Goal: Task Accomplishment & Management: Manage account settings

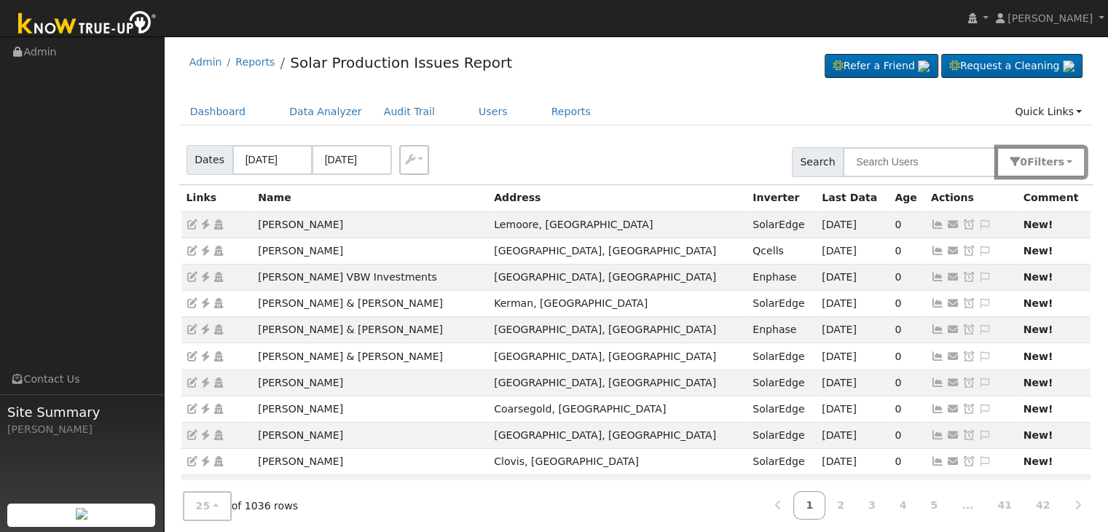
drag, startPoint x: 1064, startPoint y: 155, endPoint x: 1047, endPoint y: 243, distance: 89.2
click at [1064, 156] on span "s" at bounding box center [1061, 162] width 6 height 12
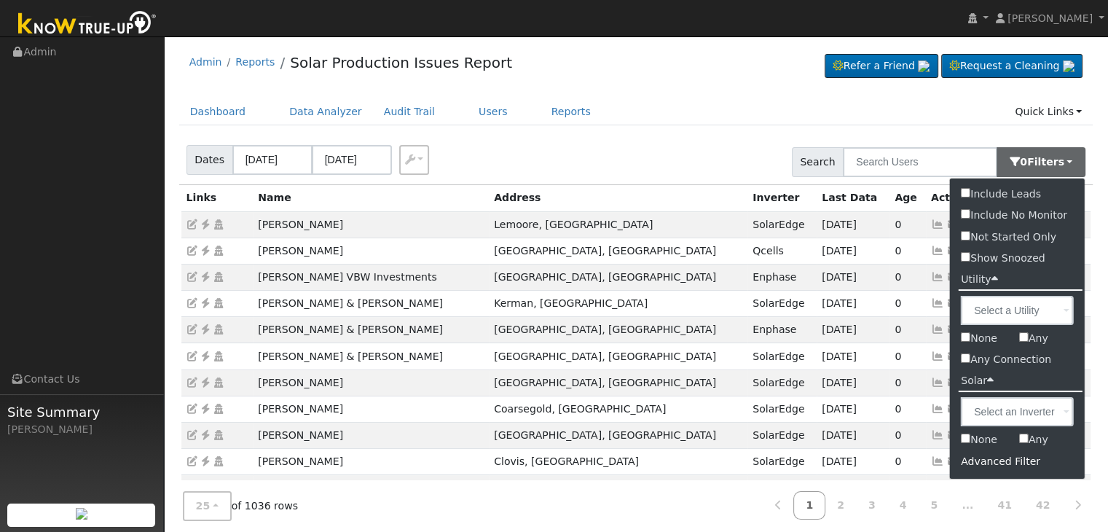
click at [995, 460] on div "Advanced Filter" at bounding box center [1017, 461] width 135 height 23
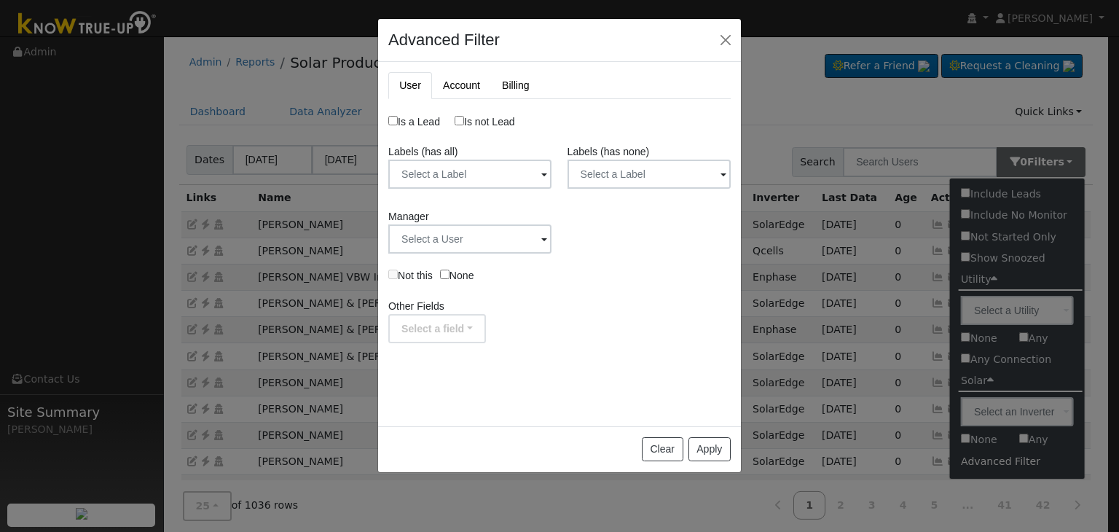
click at [644, 190] on div "Labels (has none) Label Name Owner Shared Cancel Save Are you sure you want to …" at bounding box center [649, 169] width 179 height 50
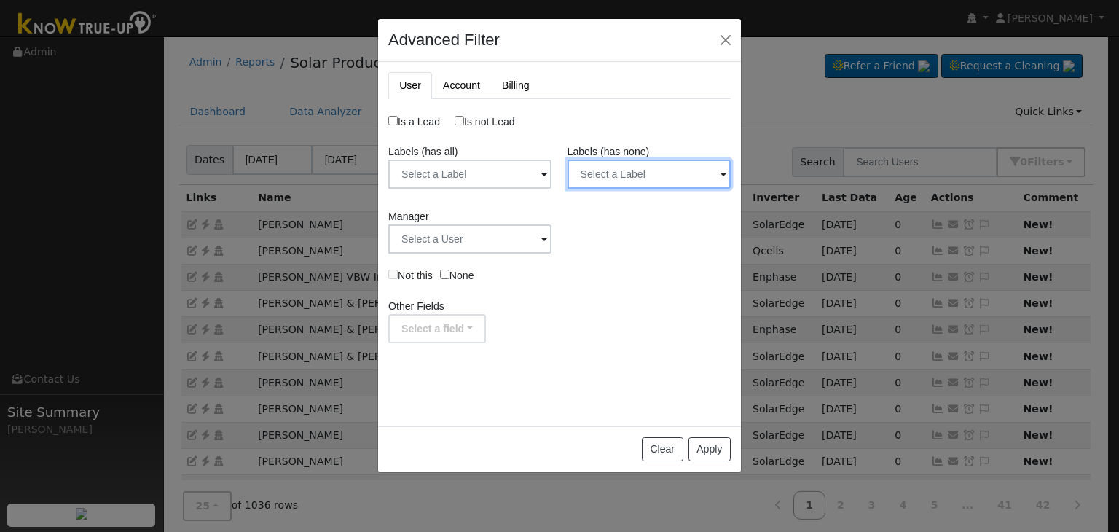
click at [644, 175] on input "text" at bounding box center [649, 174] width 163 height 29
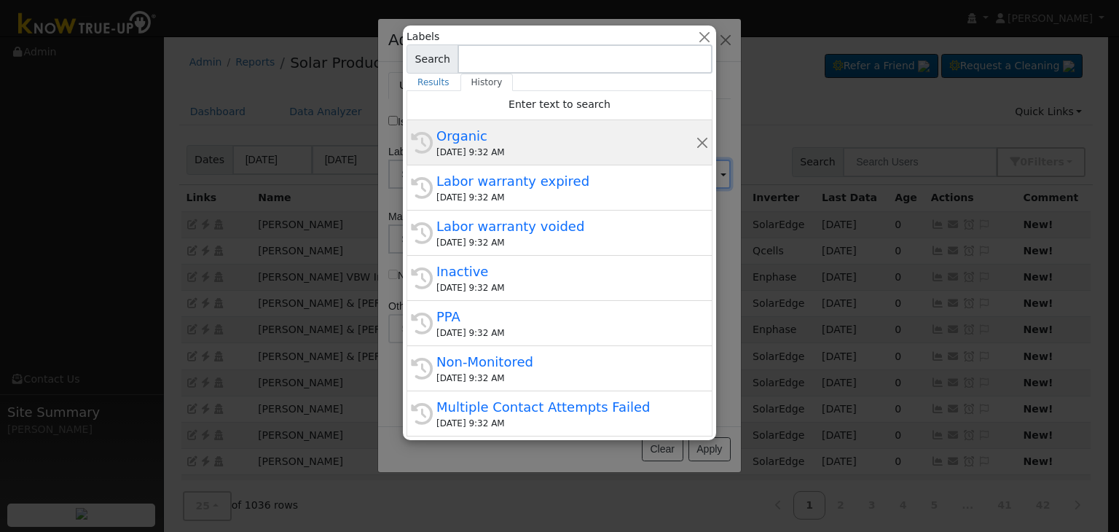
click at [544, 136] on div "Organic" at bounding box center [566, 136] width 259 height 20
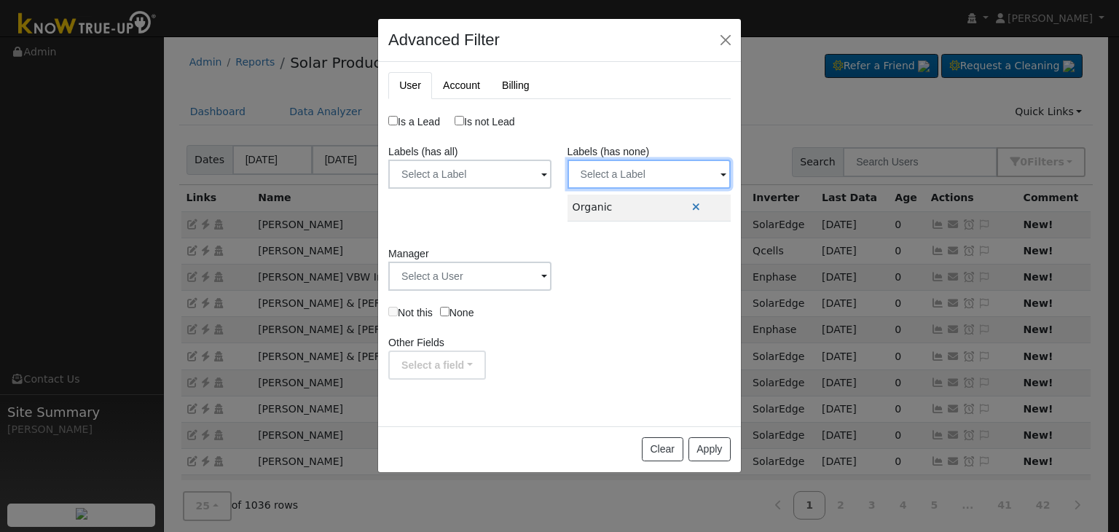
click at [616, 172] on input "text" at bounding box center [649, 174] width 163 height 29
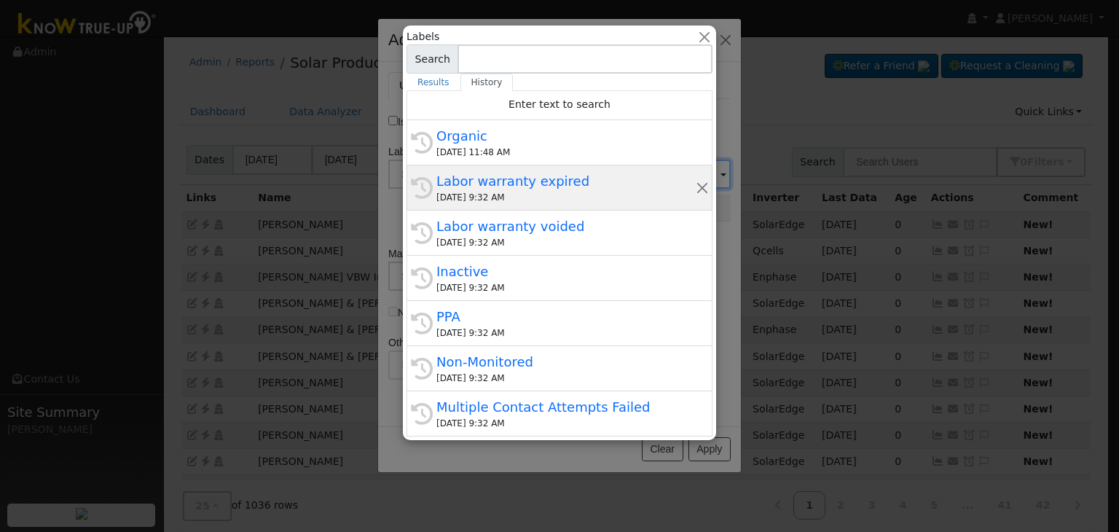
click at [550, 185] on div "Labor warranty expired" at bounding box center [566, 181] width 259 height 20
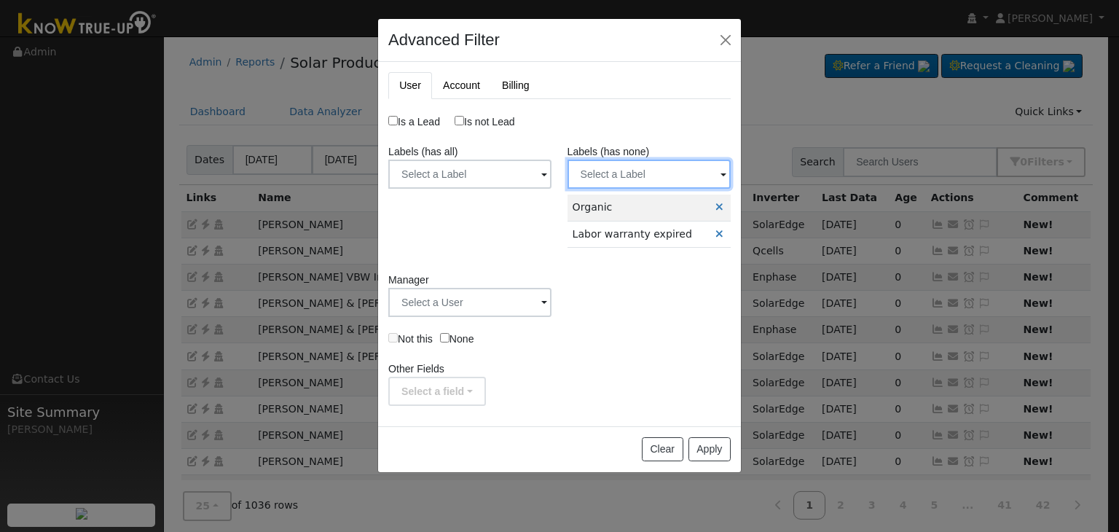
click at [659, 171] on input "text" at bounding box center [649, 174] width 163 height 29
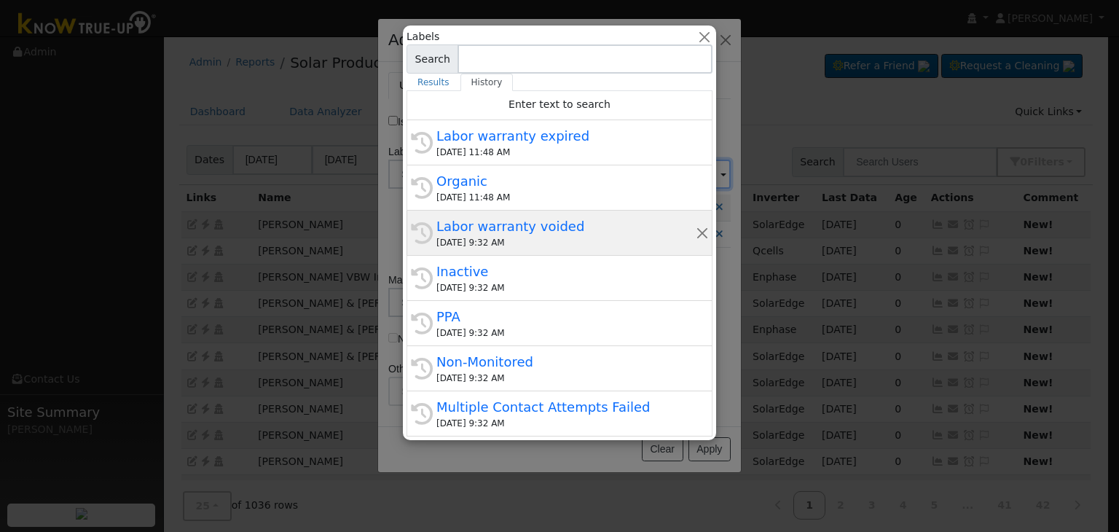
click at [517, 235] on div "Labor warranty voided" at bounding box center [566, 226] width 259 height 20
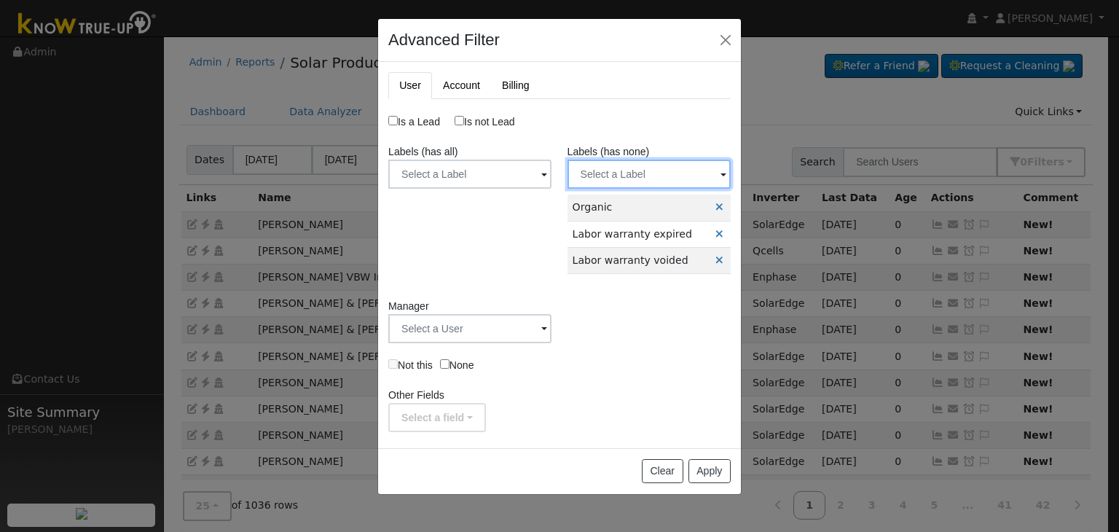
click at [643, 174] on input "text" at bounding box center [649, 174] width 163 height 29
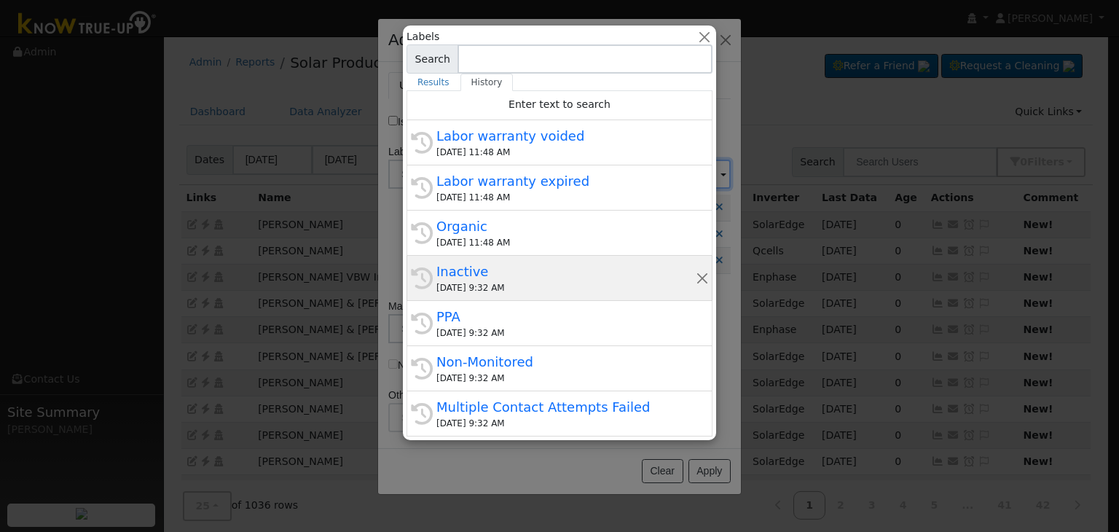
click at [491, 273] on div "Inactive" at bounding box center [566, 272] width 259 height 20
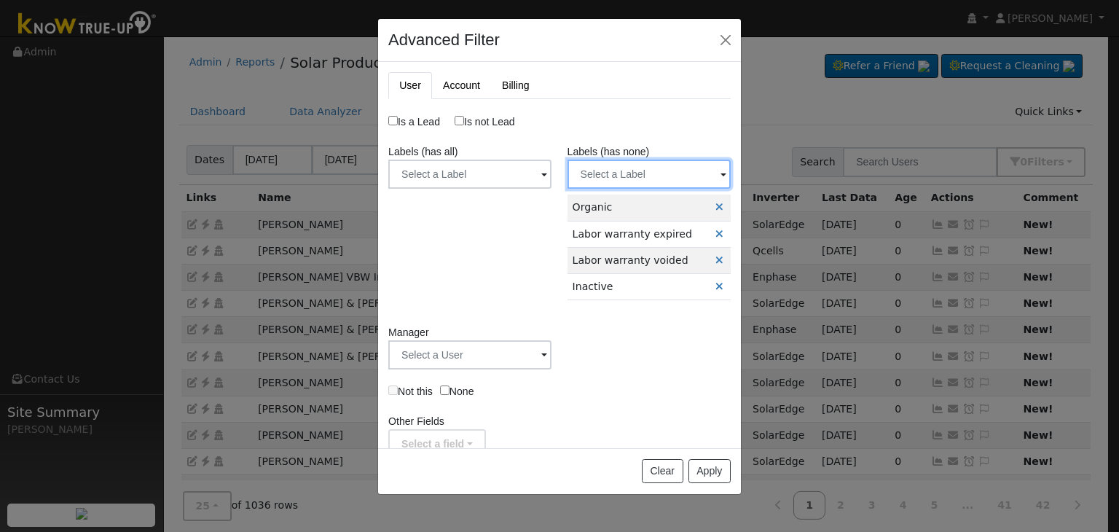
click at [632, 179] on input "text" at bounding box center [649, 174] width 163 height 29
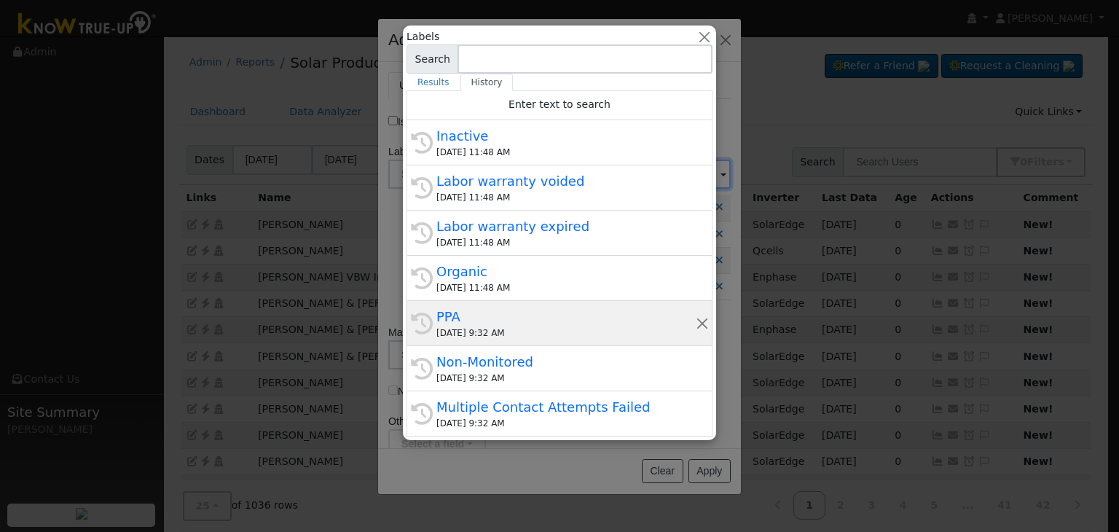
click at [498, 333] on div "09/15/2025 9:32 AM" at bounding box center [566, 332] width 259 height 13
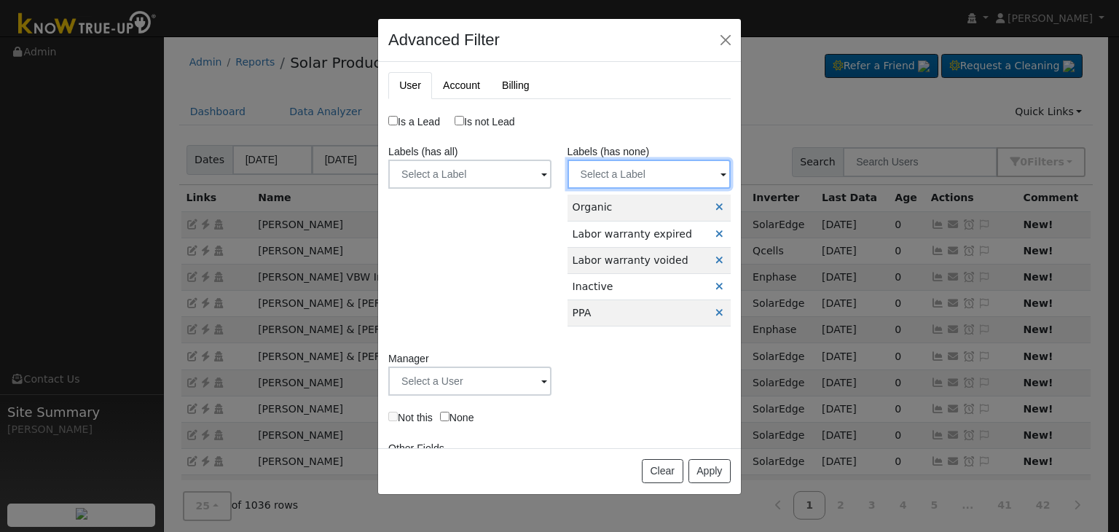
click at [638, 184] on input "text" at bounding box center [649, 174] width 163 height 29
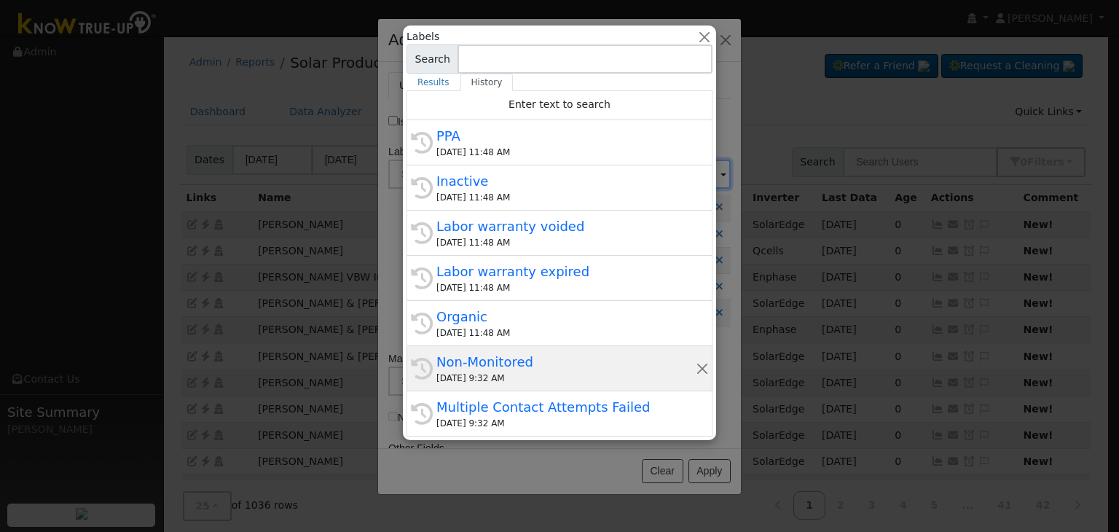
click at [531, 367] on div "Non-Monitored" at bounding box center [566, 362] width 259 height 20
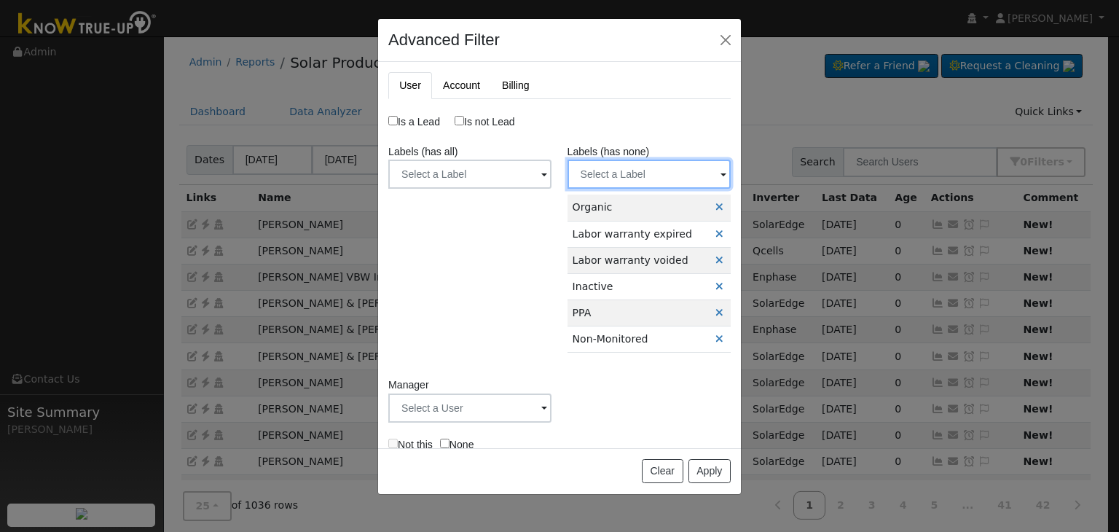
click at [637, 171] on input "text" at bounding box center [649, 174] width 163 height 29
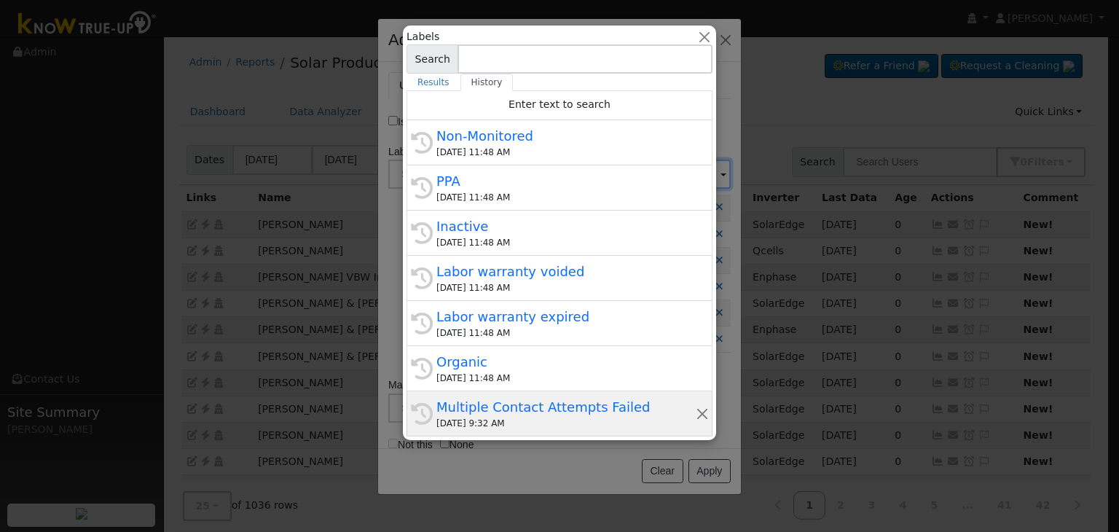
click at [516, 403] on div "Multiple Contact Attempts Failed" at bounding box center [566, 407] width 259 height 20
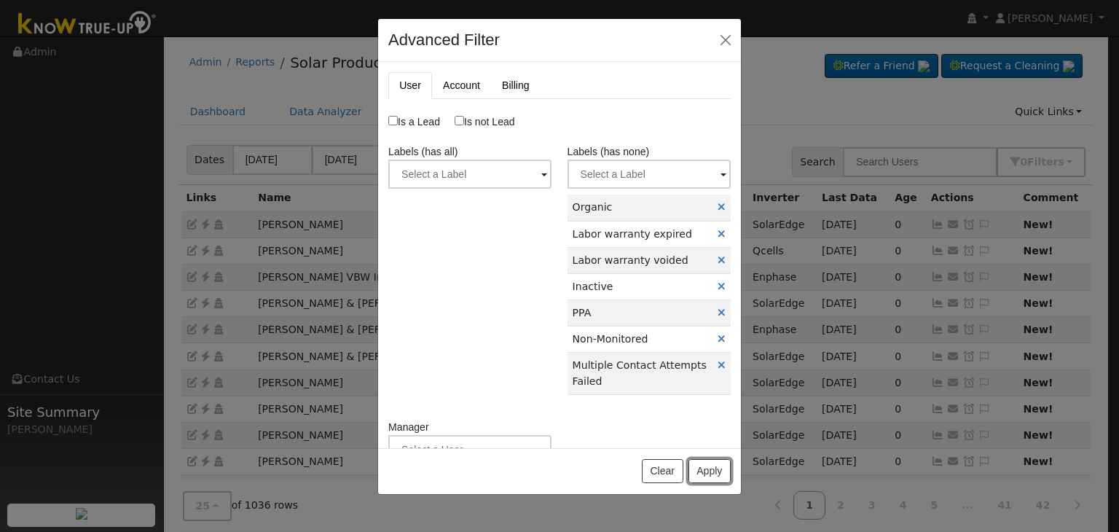
click at [719, 472] on button "Apply" at bounding box center [710, 471] width 42 height 25
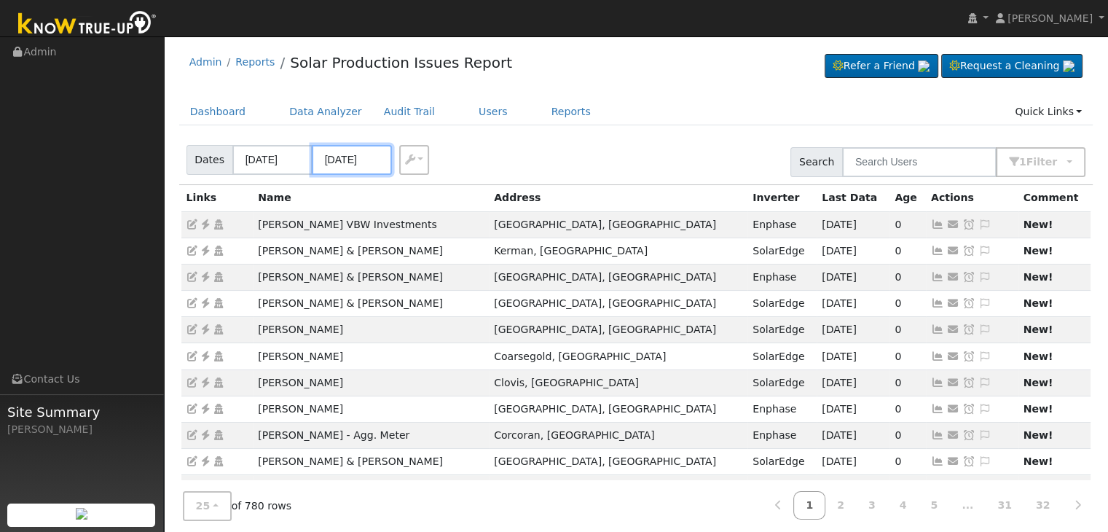
click at [349, 157] on input "09/14/2025" at bounding box center [352, 160] width 80 height 30
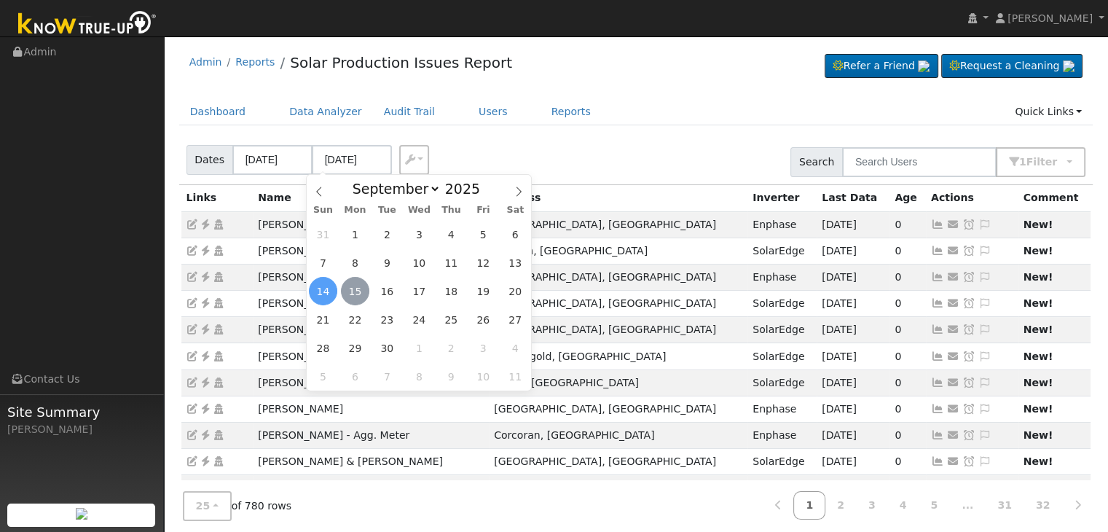
click at [356, 295] on span "15" at bounding box center [355, 291] width 28 height 28
type input "[DATE]"
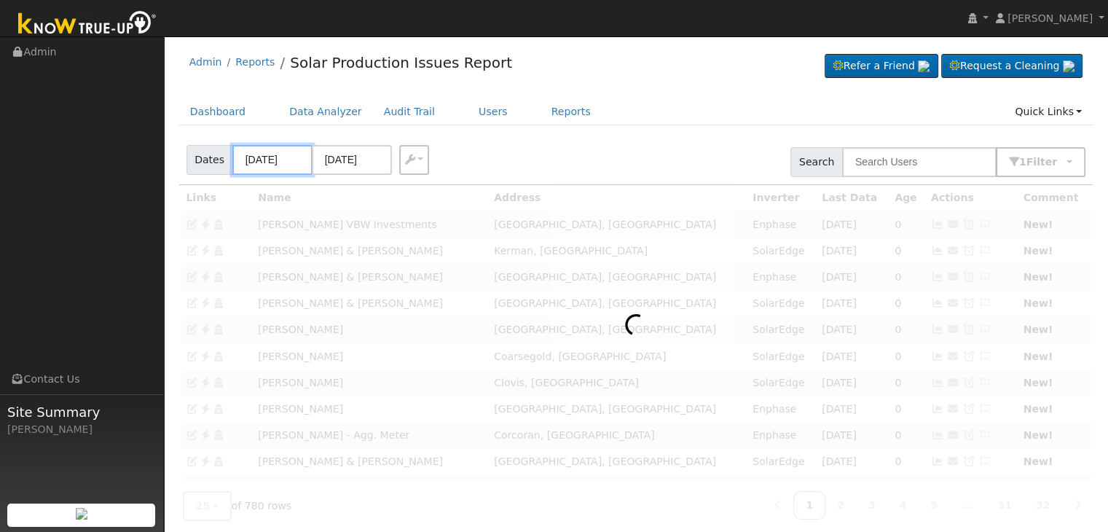
click at [267, 156] on input "09/11/2025" at bounding box center [272, 160] width 80 height 30
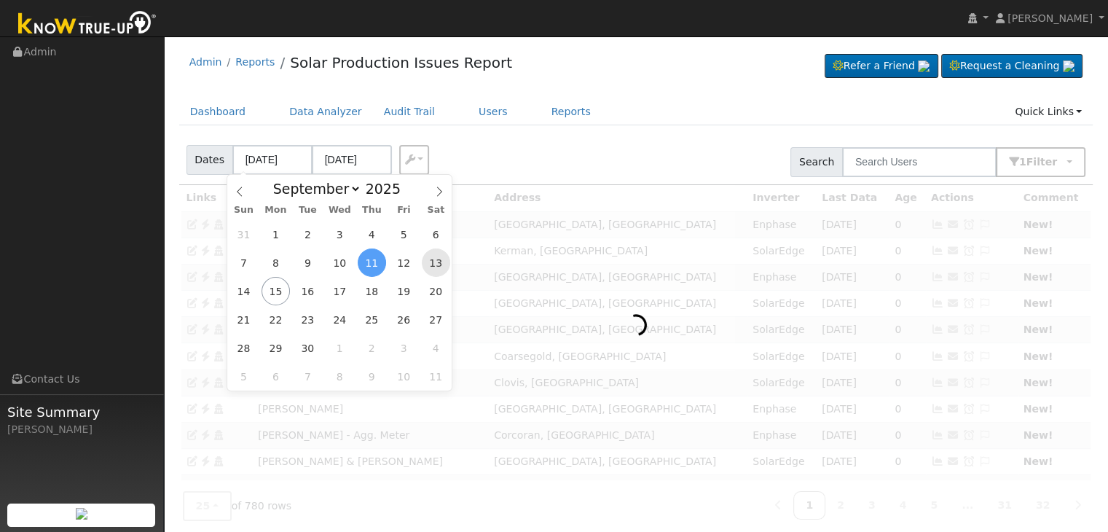
click at [437, 259] on span "13" at bounding box center [436, 263] width 28 height 28
type input "09/13/2025"
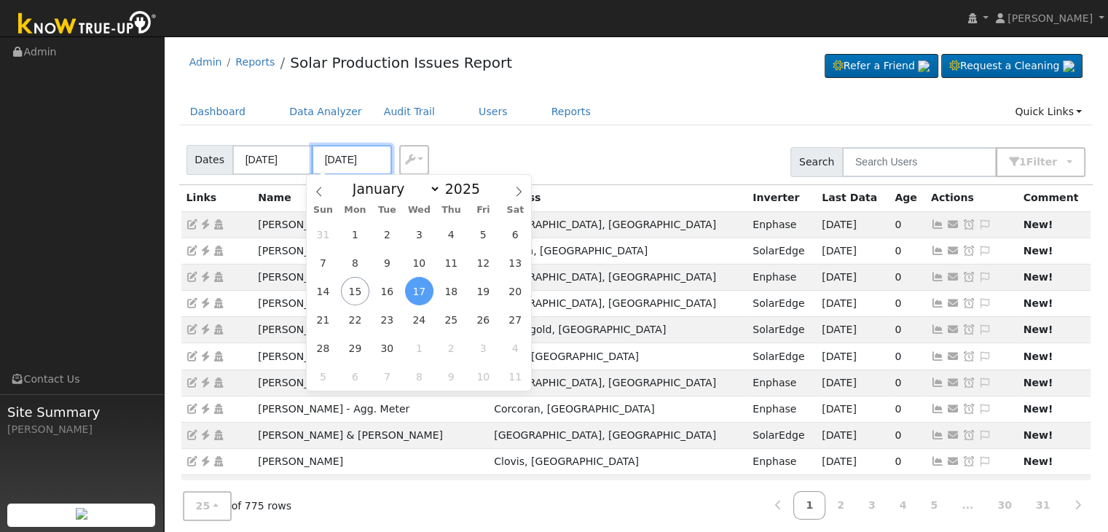
click at [334, 162] on input "09/17/2025" at bounding box center [352, 160] width 80 height 30
click at [347, 295] on span "15" at bounding box center [355, 291] width 28 height 28
type input "[DATE]"
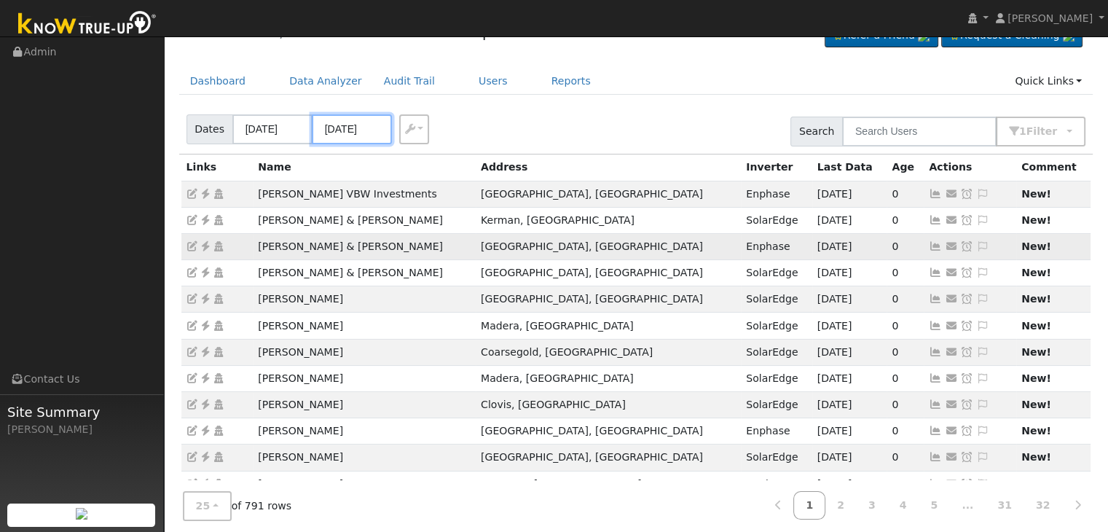
scroll to position [73, 0]
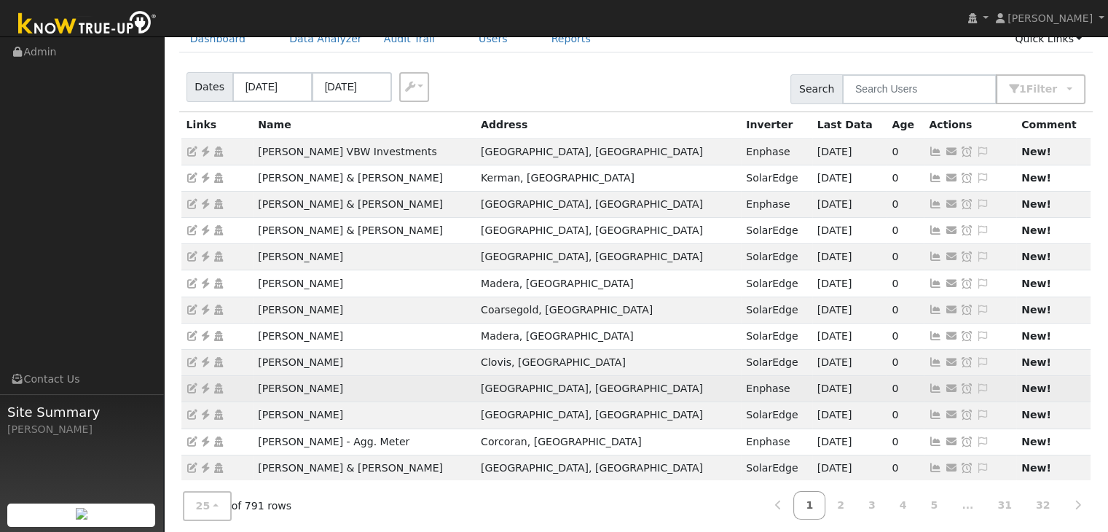
drag, startPoint x: 254, startPoint y: 387, endPoint x: 270, endPoint y: 386, distance: 15.4
click at [257, 387] on td "[PERSON_NAME]" at bounding box center [364, 389] width 223 height 26
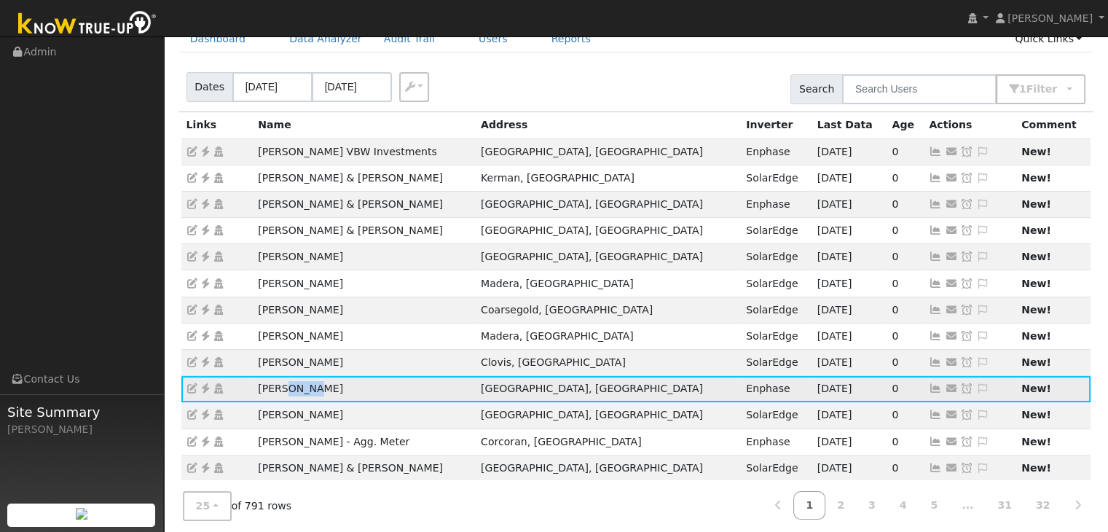
drag, startPoint x: 300, startPoint y: 383, endPoint x: 308, endPoint y: 383, distance: 8.7
click at [308, 383] on td "[PERSON_NAME]" at bounding box center [364, 389] width 223 height 26
drag, startPoint x: 250, startPoint y: 386, endPoint x: 257, endPoint y: 397, distance: 13.4
click at [321, 386] on tr "Jon Fynaut Fresno, CA Enphase 09/10/25 0 Send Email... Copy a Link Reset Passwo…" at bounding box center [636, 389] width 910 height 26
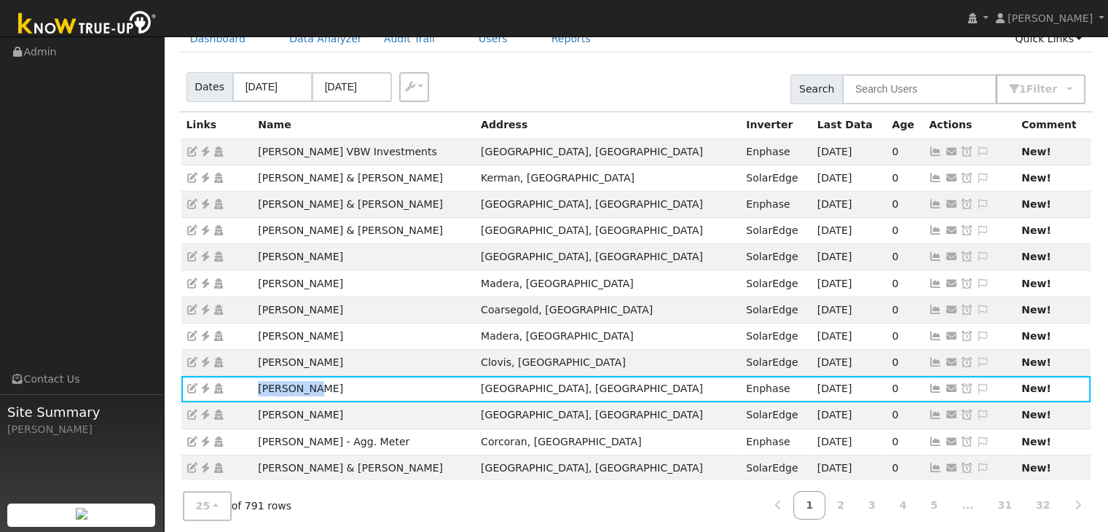
copy tr "[PERSON_NAME]"
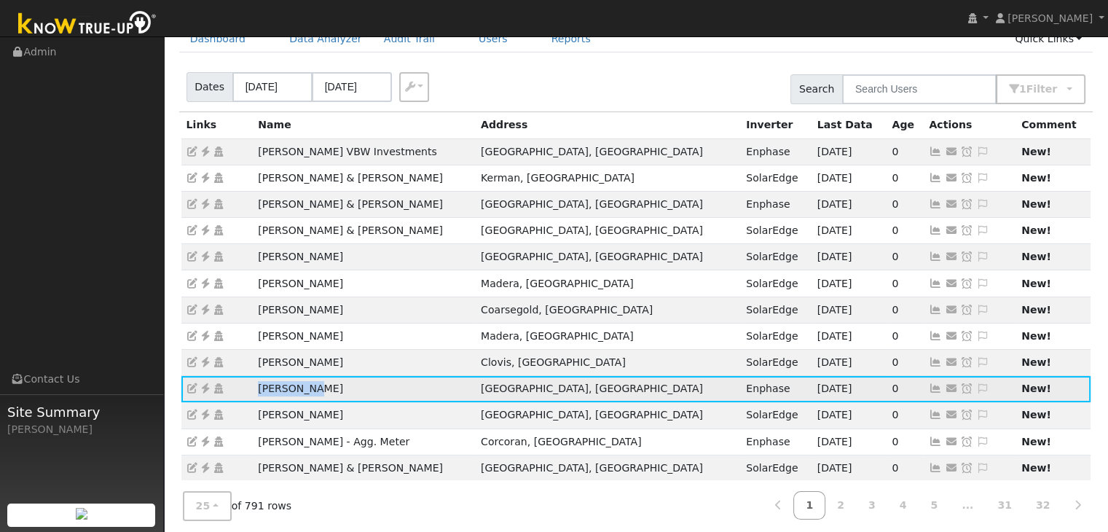
click at [210, 386] on icon at bounding box center [205, 388] width 13 height 10
click at [204, 388] on icon at bounding box center [205, 388] width 13 height 10
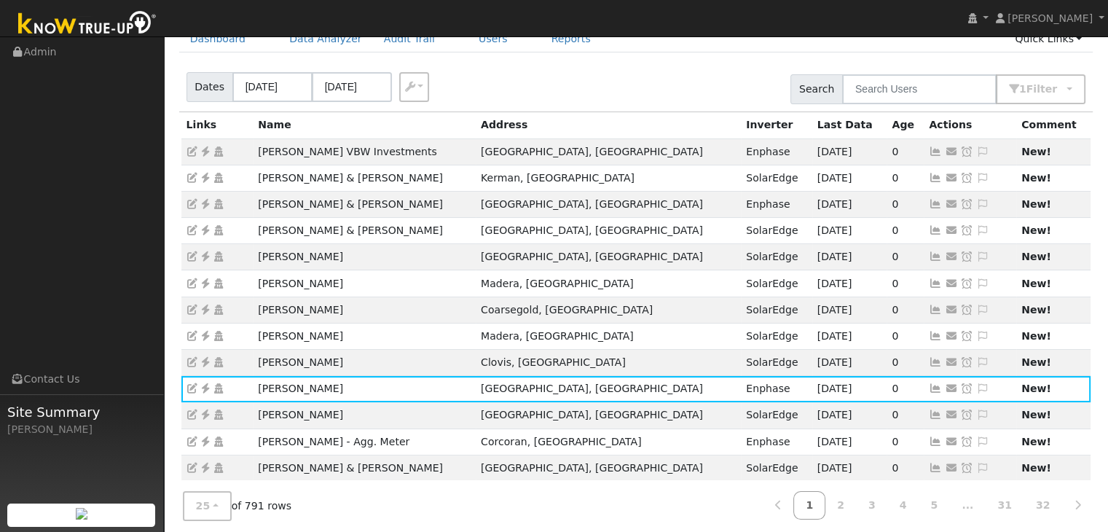
drag, startPoint x: 953, startPoint y: 386, endPoint x: 946, endPoint y: 377, distance: 12.0
click at [977, 386] on icon at bounding box center [983, 388] width 13 height 10
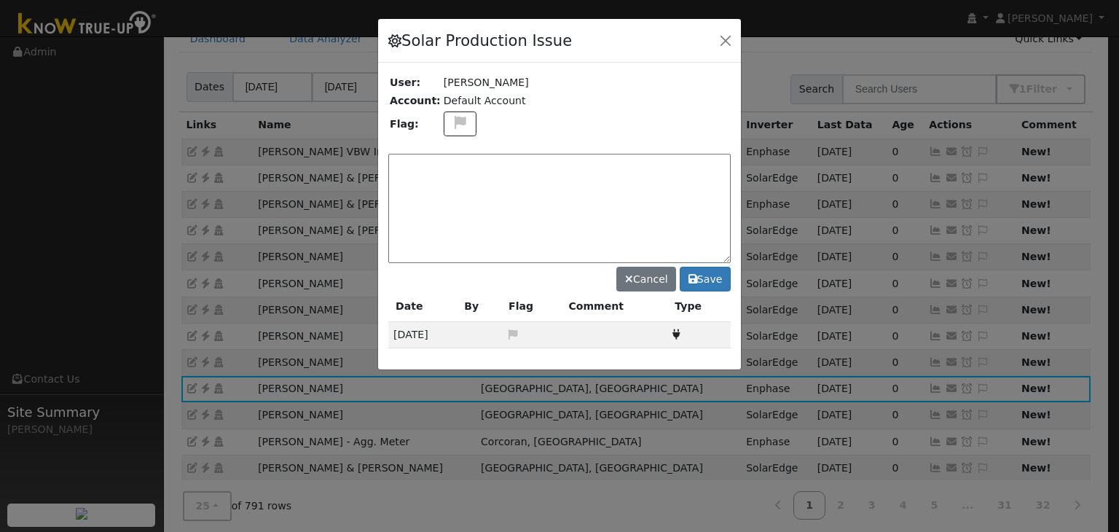
click at [483, 170] on textarea at bounding box center [559, 208] width 343 height 109
type textarea "NO ISSUES. (MP) 9/15"
click at [708, 273] on button "Save" at bounding box center [705, 279] width 51 height 25
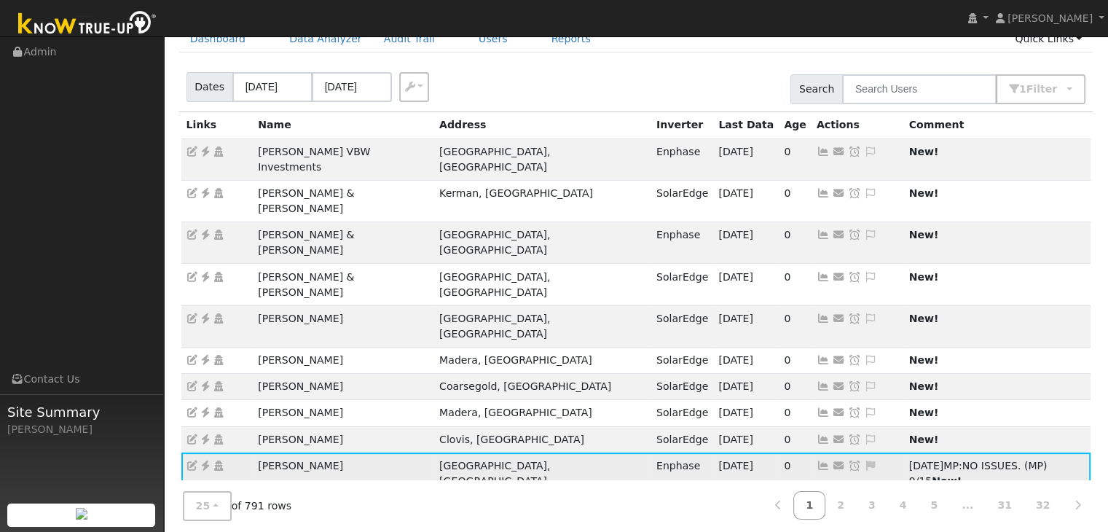
click at [848, 461] on icon at bounding box center [854, 466] width 13 height 10
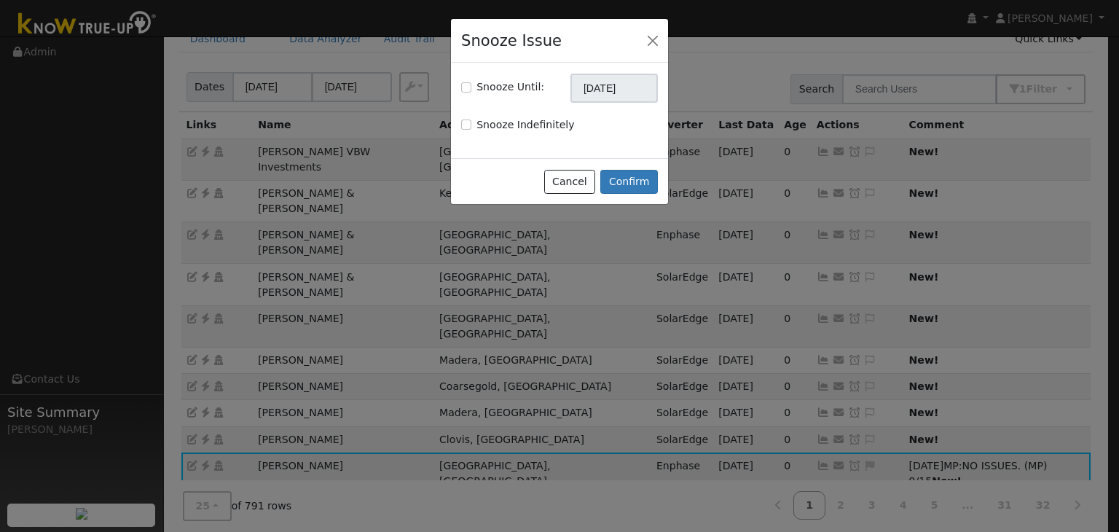
click at [501, 87] on label "Snooze Until:" at bounding box center [511, 86] width 68 height 15
click at [472, 87] on input "Snooze Until:" at bounding box center [466, 87] width 10 height 10
checkbox input "true"
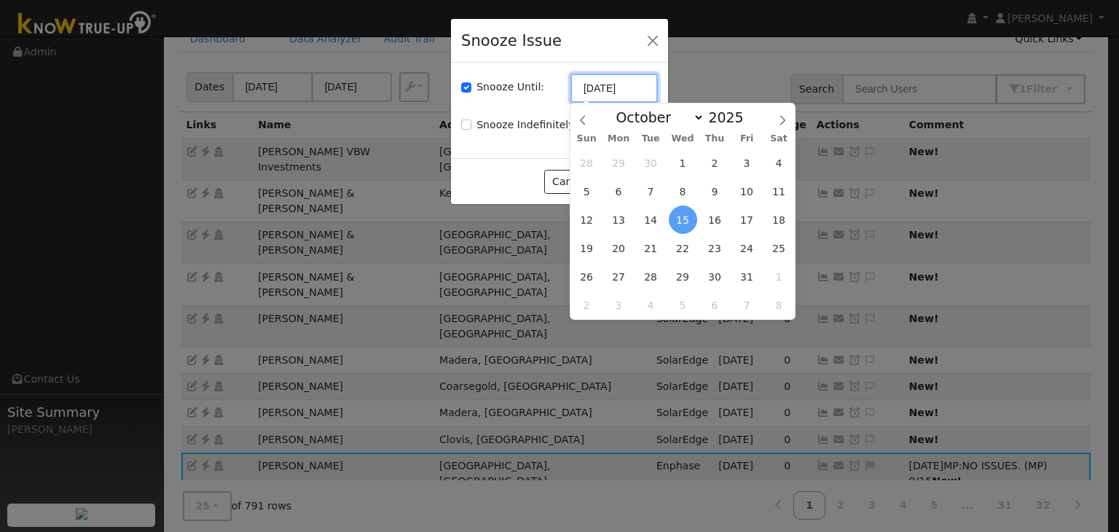
click at [609, 94] on input "[DATE]" at bounding box center [614, 88] width 87 height 29
click at [584, 120] on icon at bounding box center [583, 120] width 10 height 10
select select "8"
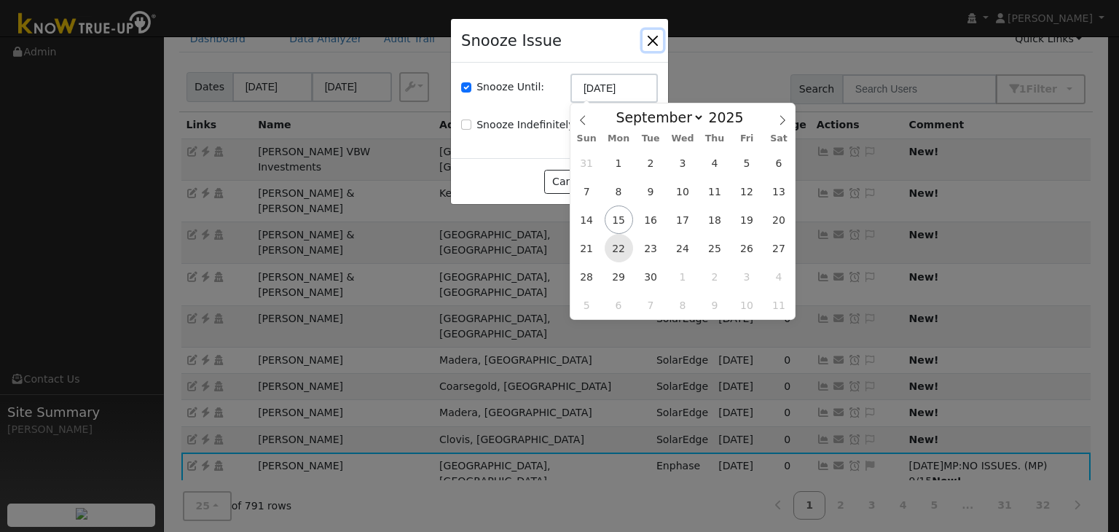
click at [627, 249] on span "22" at bounding box center [619, 248] width 28 height 28
type input "[DATE]"
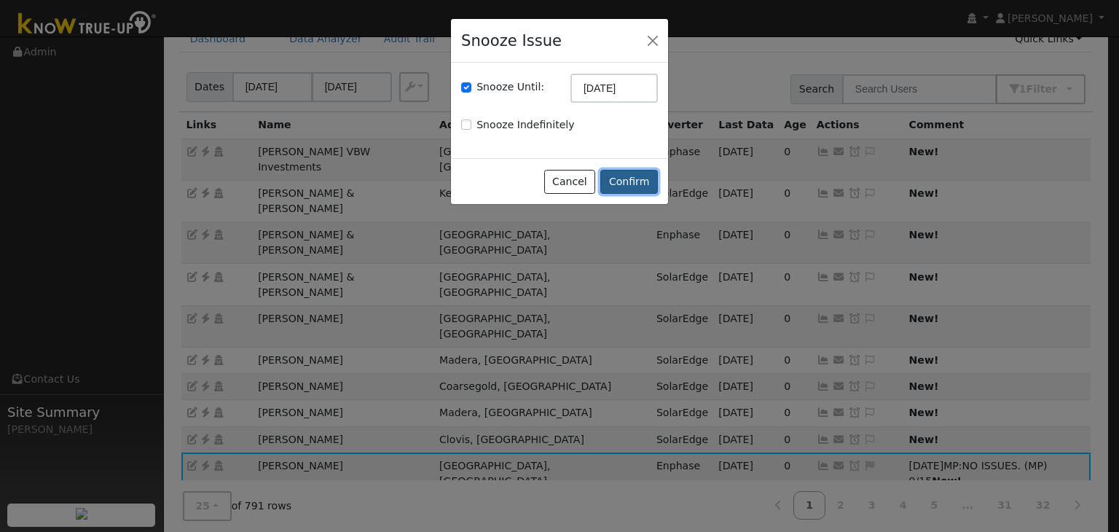
click at [630, 174] on button "Confirm" at bounding box center [630, 182] width 58 height 25
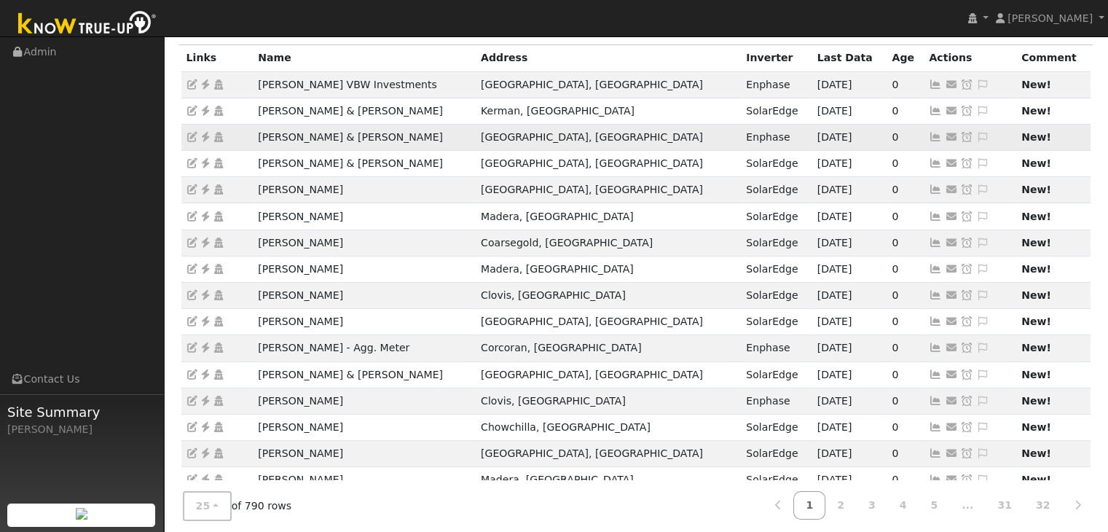
scroll to position [146, 0]
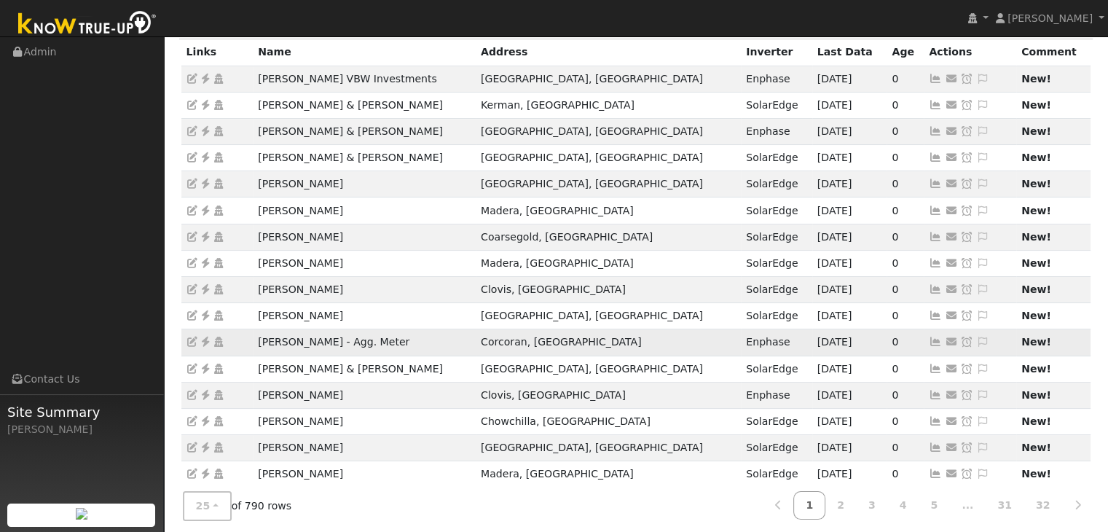
drag, startPoint x: 251, startPoint y: 336, endPoint x: 426, endPoint y: 339, distance: 174.9
click at [426, 339] on tr "Jonathan Sorrick - Agg. Meter Corcoran, CA Enphase 09/08/25 0 Send Email... Cop…" at bounding box center [636, 342] width 910 height 26
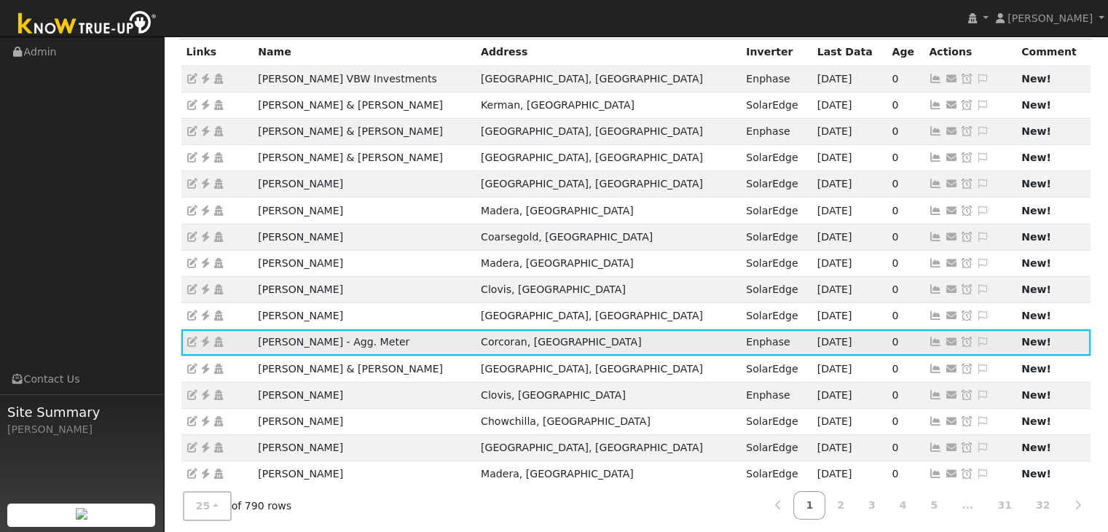
copy tr "Jonathan Sorrick - Agg. Meter"
click at [204, 337] on icon at bounding box center [205, 342] width 13 height 10
click at [206, 340] on icon at bounding box center [205, 342] width 13 height 10
click at [977, 337] on icon at bounding box center [983, 342] width 13 height 10
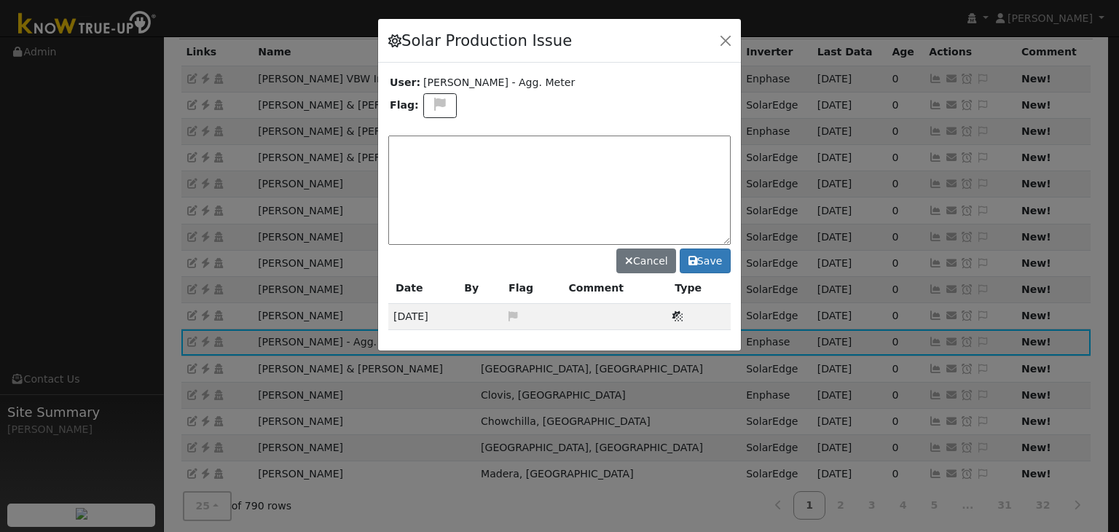
click at [440, 150] on textarea at bounding box center [559, 190] width 343 height 109
type textarea "NO ISSUES. (MP) 9/15"
click at [697, 257] on icon at bounding box center [693, 261] width 9 height 10
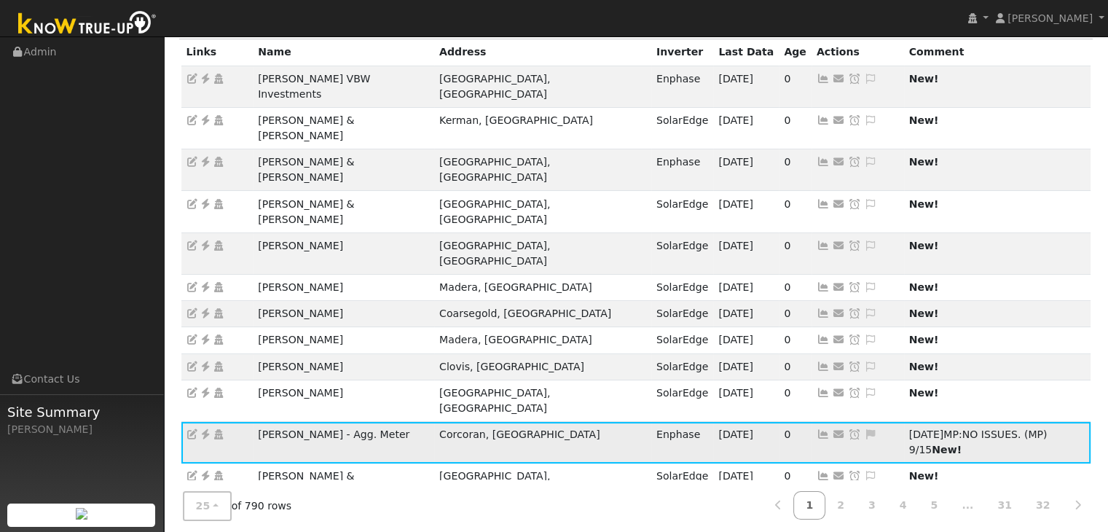
click at [848, 429] on icon at bounding box center [854, 434] width 13 height 10
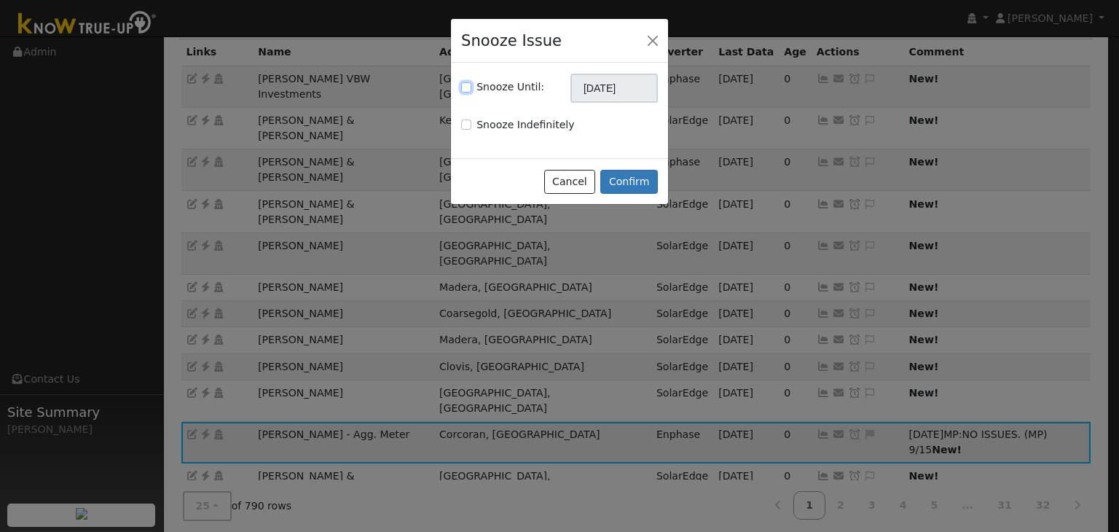
click at [468, 85] on input "Snooze Until:" at bounding box center [466, 87] width 10 height 10
checkbox input "true"
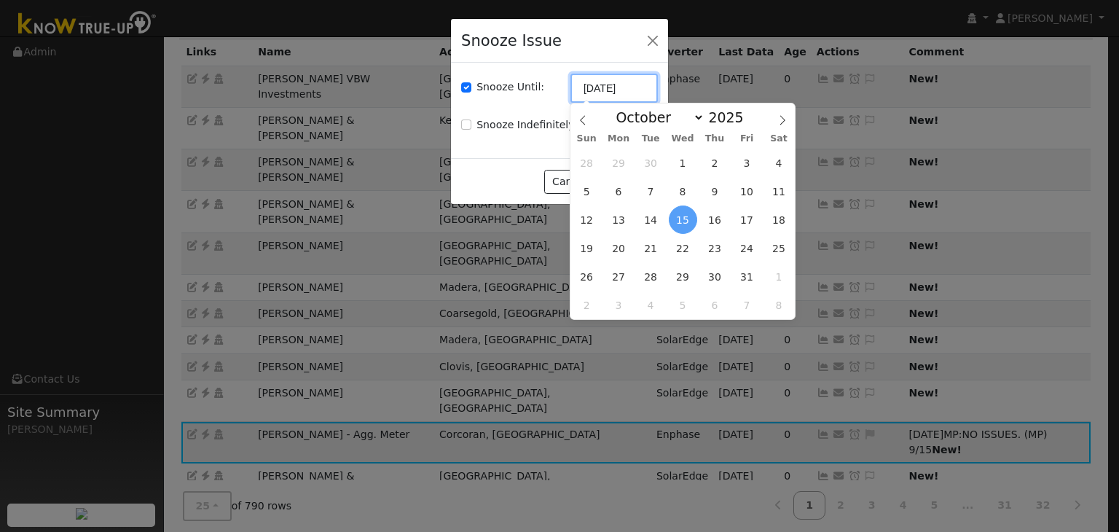
click at [590, 90] on input "[DATE]" at bounding box center [614, 88] width 87 height 29
click at [583, 125] on icon at bounding box center [583, 120] width 10 height 10
select select "8"
click at [627, 251] on span "22" at bounding box center [619, 248] width 28 height 28
type input "09/22/2025"
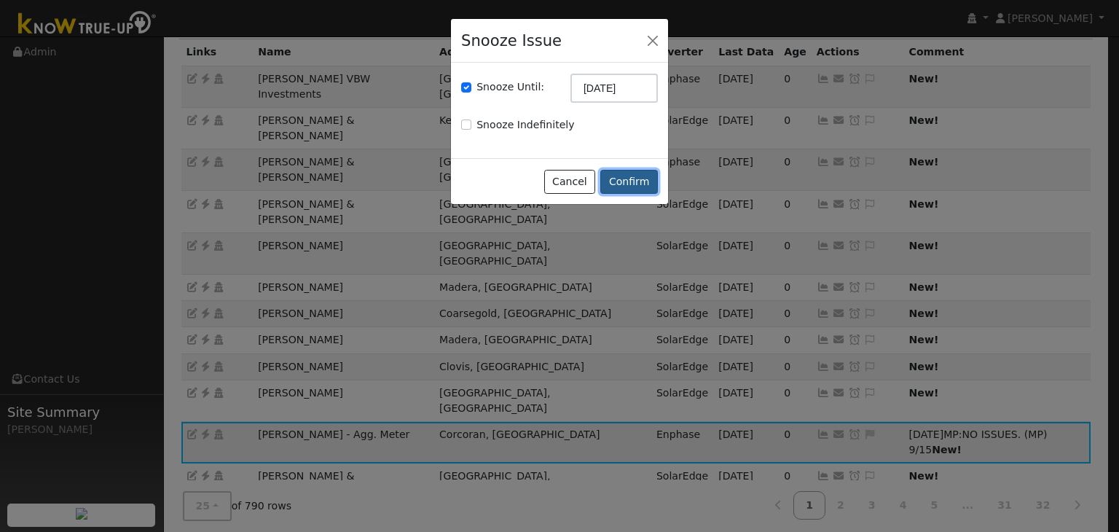
click at [628, 178] on button "Confirm" at bounding box center [630, 182] width 58 height 25
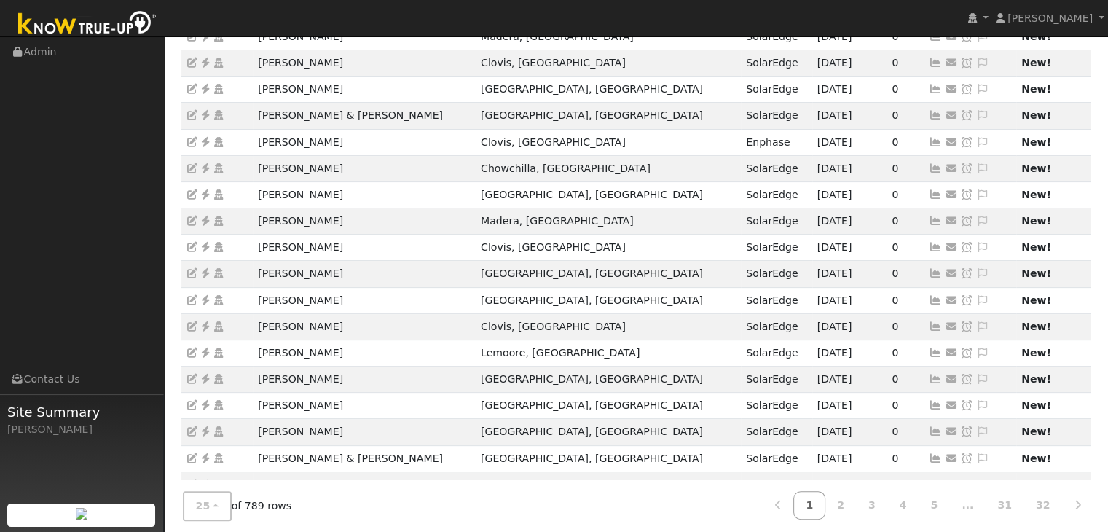
scroll to position [405, 0]
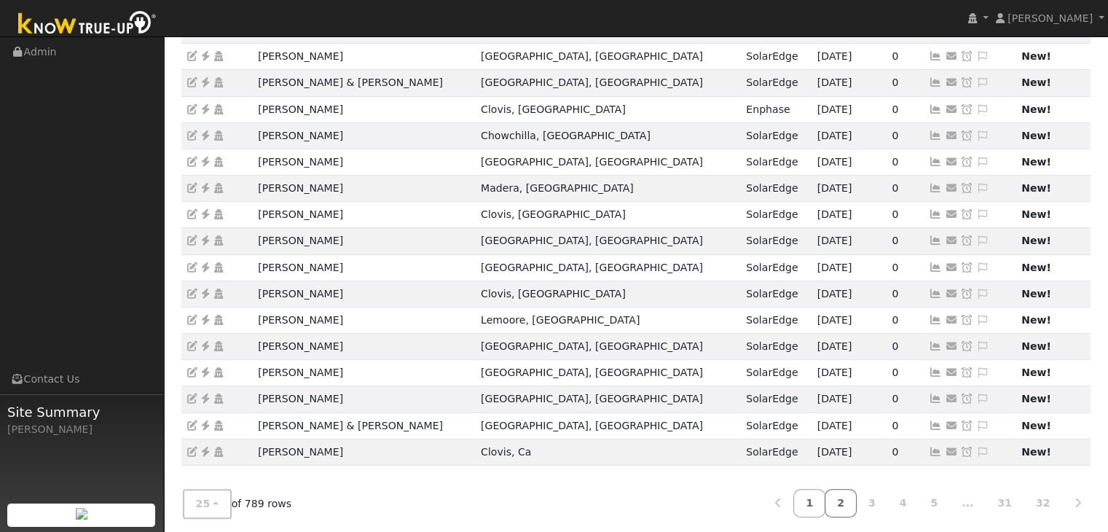
click at [857, 502] on link "2" at bounding box center [841, 503] width 32 height 28
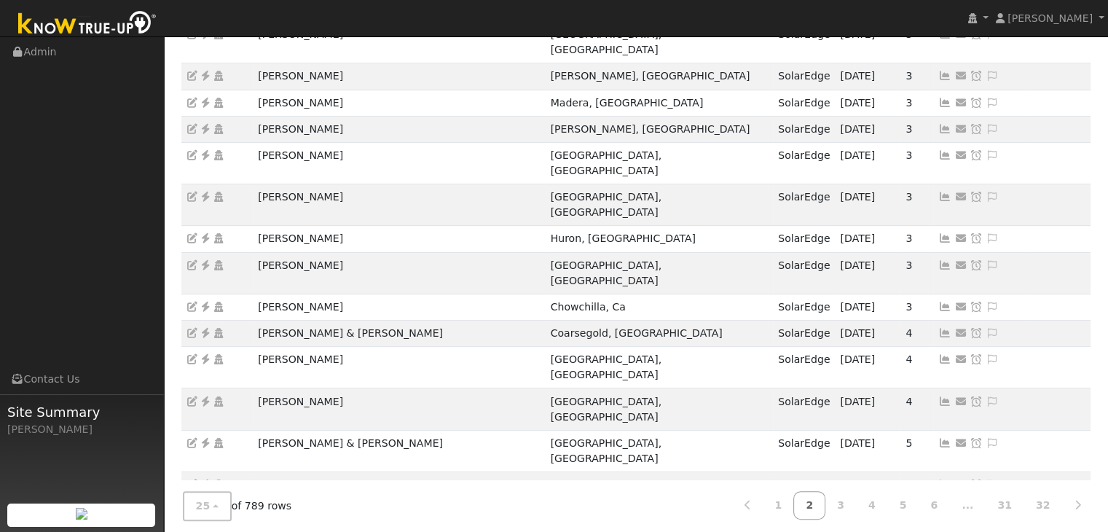
drag, startPoint x: 321, startPoint y: 394, endPoint x: 374, endPoint y: 391, distance: 52.6
copy td "Daria Majzoubi"
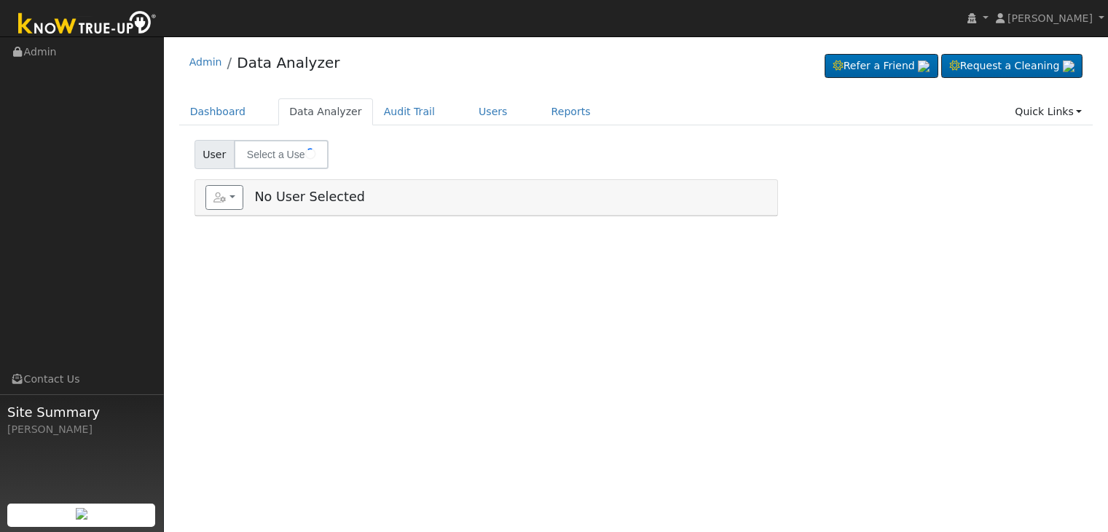
type input "[PERSON_NAME]"
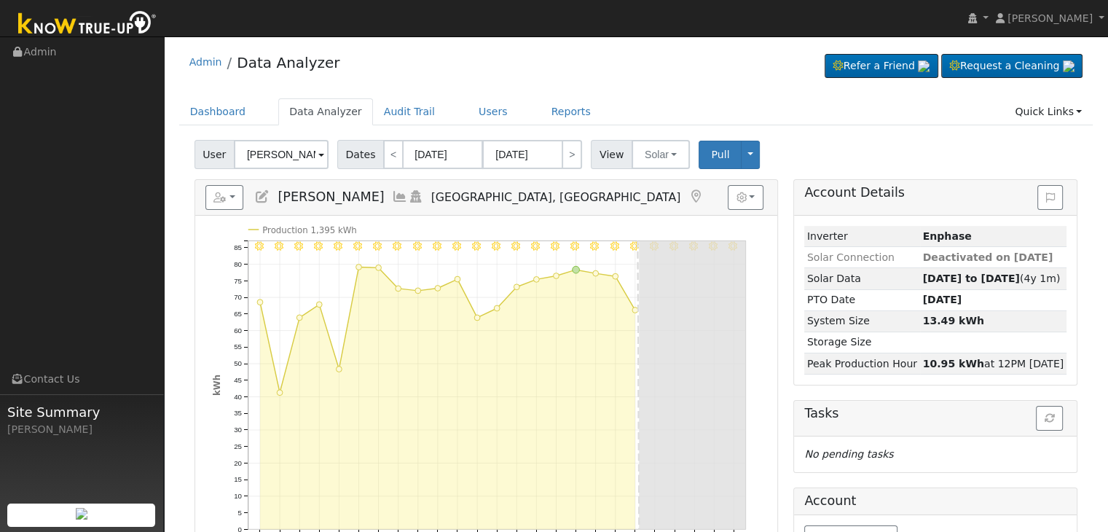
click at [688, 197] on icon at bounding box center [696, 196] width 16 height 13
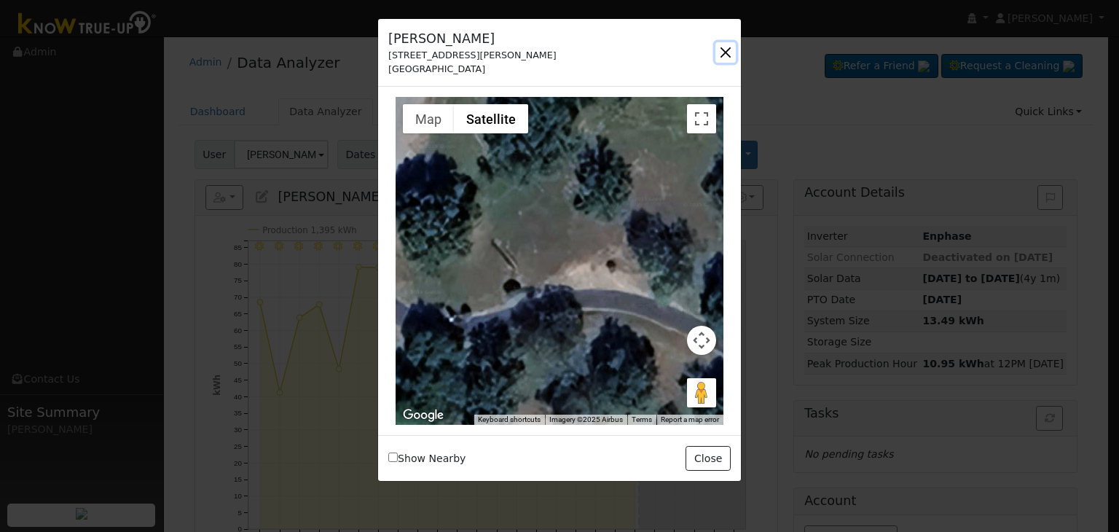
drag, startPoint x: 724, startPoint y: 55, endPoint x: 557, endPoint y: 50, distance: 167.7
click at [724, 57] on button "button" at bounding box center [726, 52] width 20 height 20
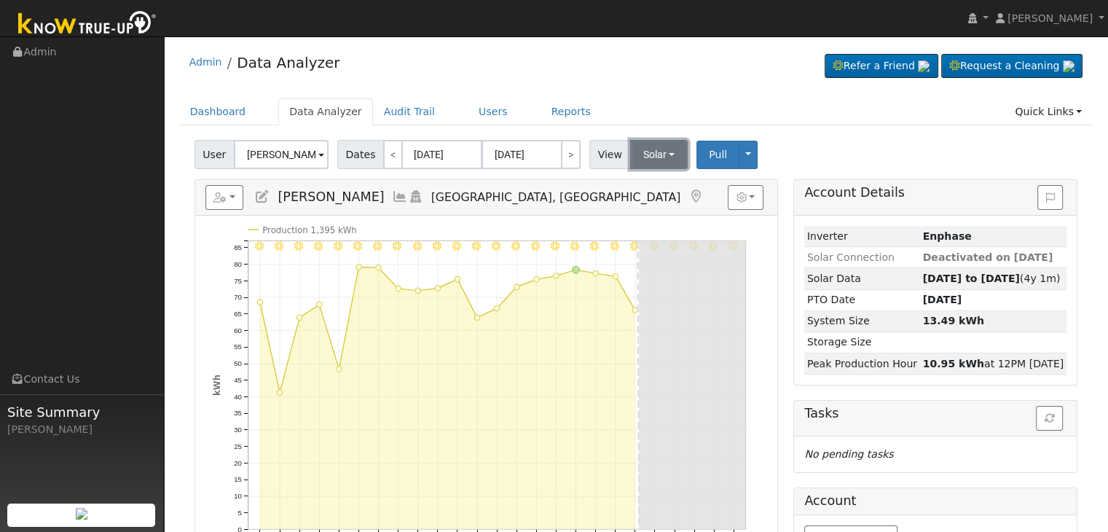
click at [662, 152] on button "Solar" at bounding box center [659, 154] width 58 height 29
click at [641, 189] on link "Utility" at bounding box center [677, 186] width 101 height 20
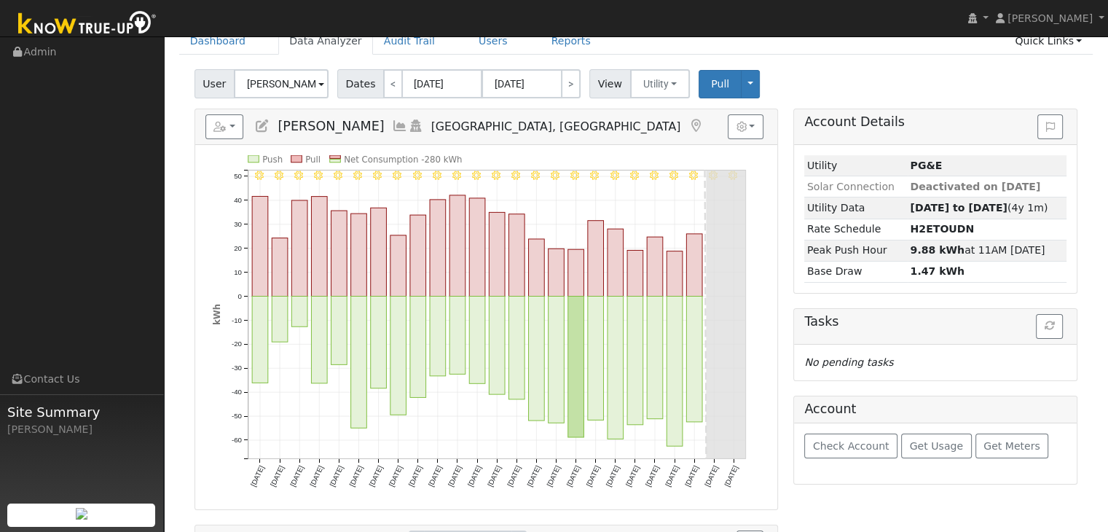
scroll to position [73, 0]
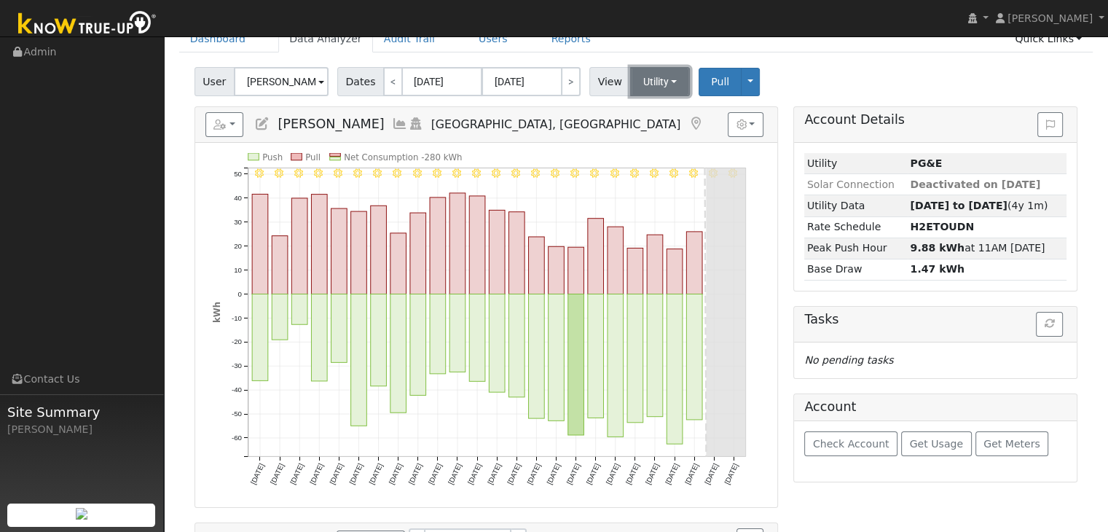
click at [647, 82] on button "Utility" at bounding box center [660, 81] width 60 height 29
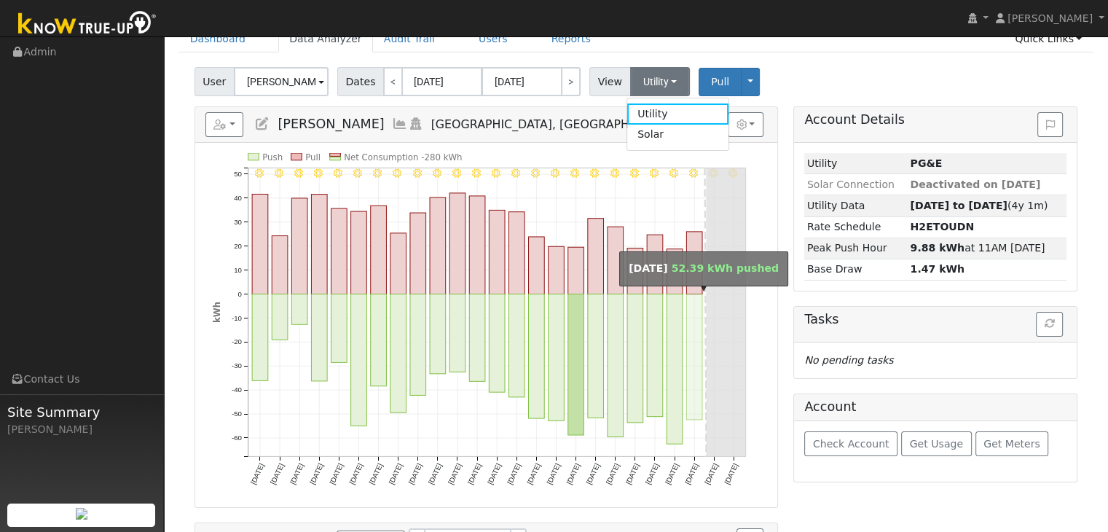
click at [697, 348] on rect "onclick=""" at bounding box center [695, 356] width 16 height 125
type input "[DATE]"
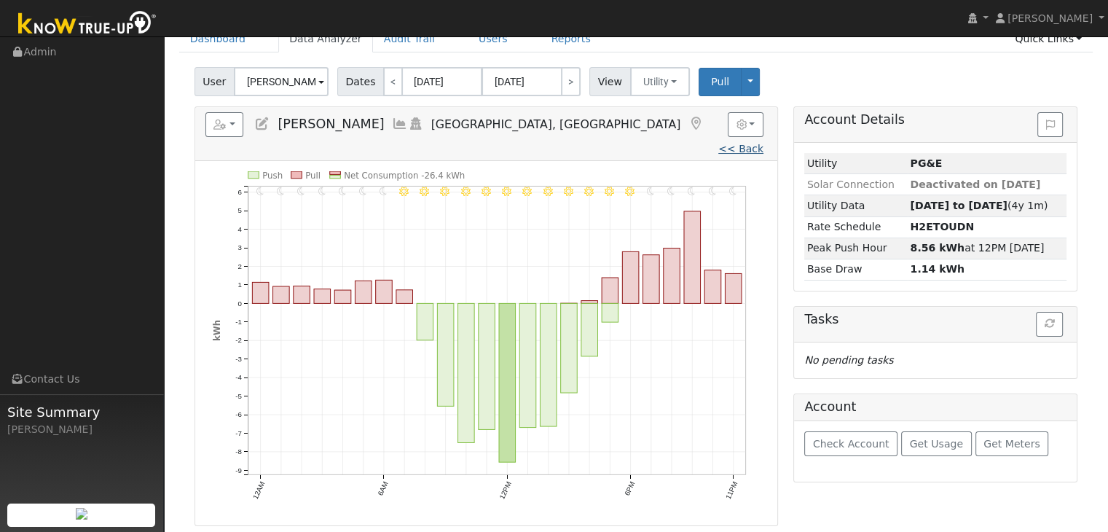
click at [719, 143] on link "<< Back" at bounding box center [741, 149] width 45 height 12
type input "08/22/2025"
type input "[DATE]"
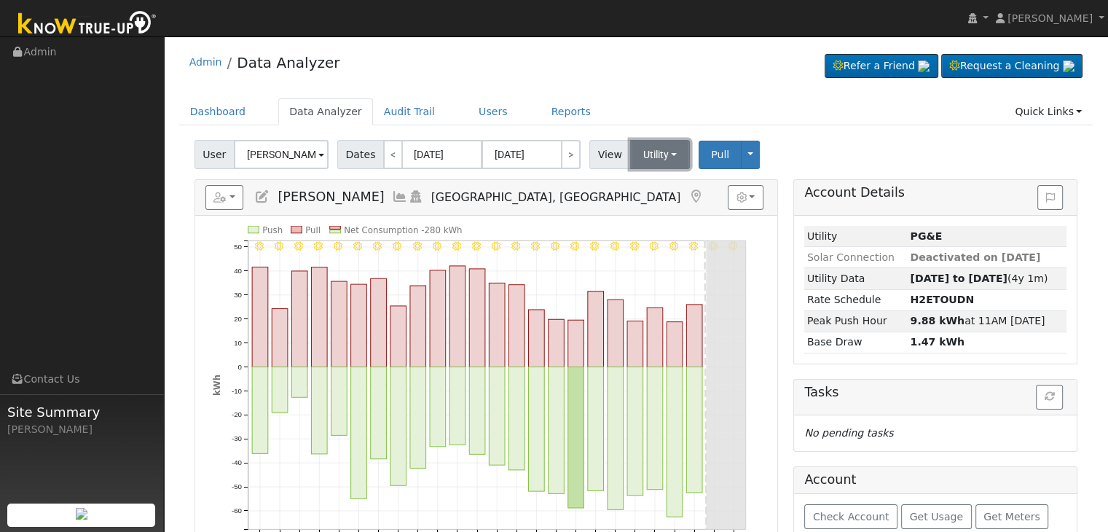
click at [658, 160] on button "Utility" at bounding box center [660, 154] width 60 height 29
click at [655, 204] on link "Solar" at bounding box center [677, 207] width 101 height 20
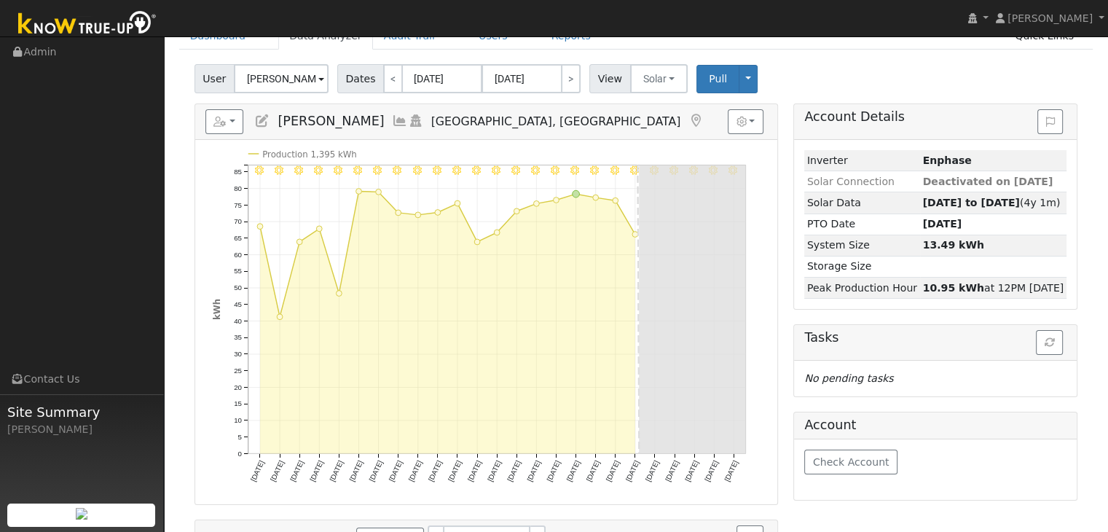
scroll to position [73, 0]
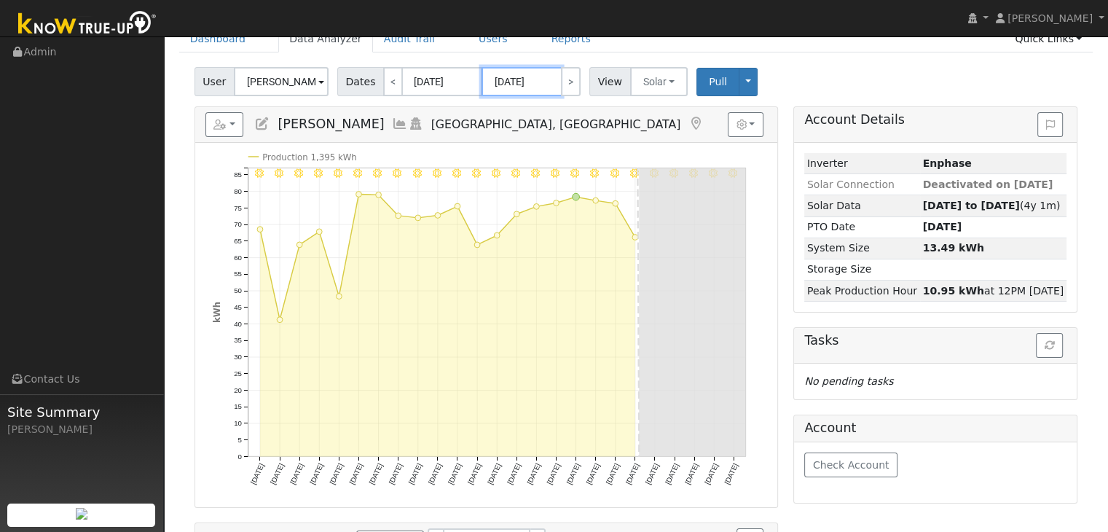
click at [520, 90] on input "[DATE]" at bounding box center [522, 81] width 80 height 29
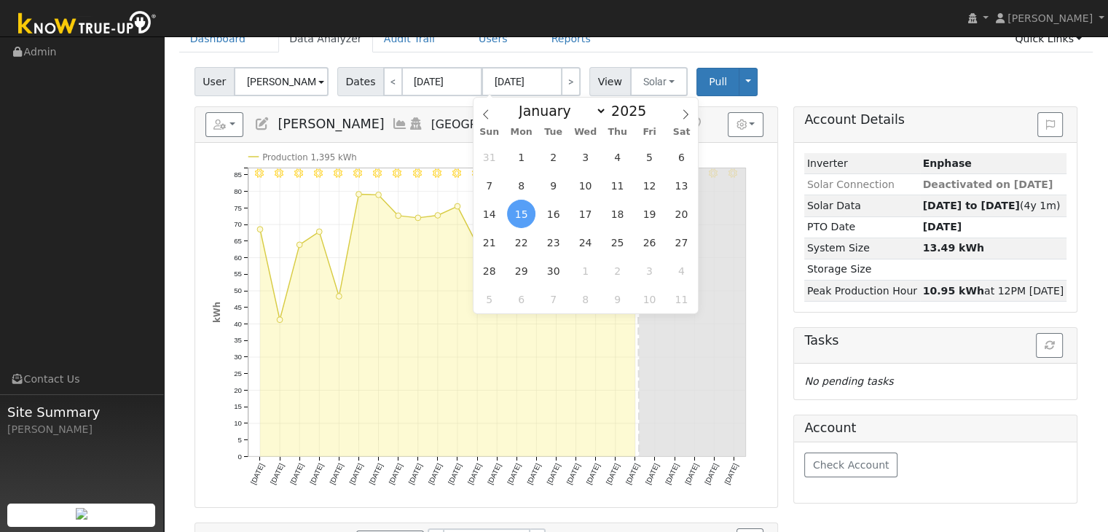
click at [522, 205] on span "15" at bounding box center [521, 214] width 28 height 28
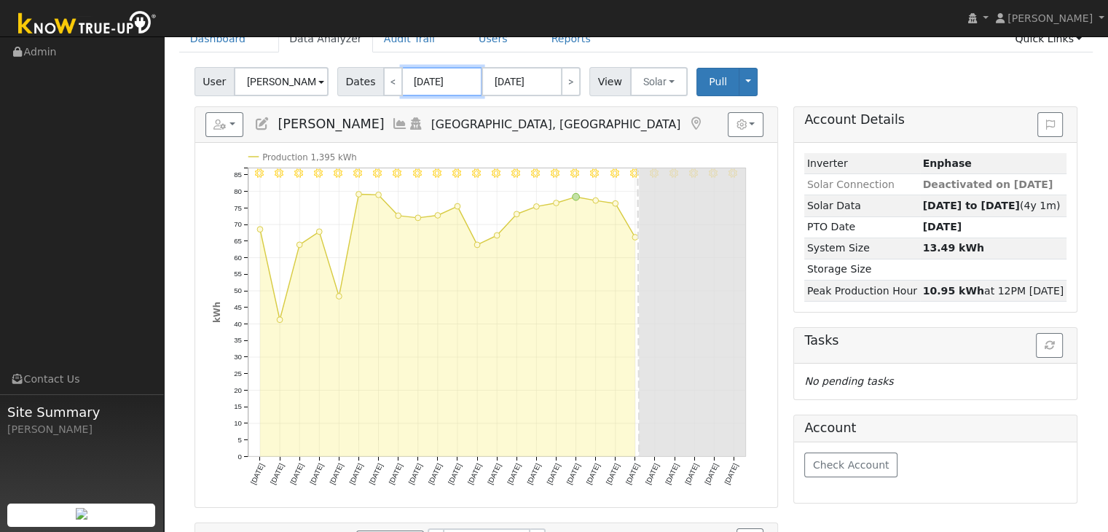
click at [431, 91] on input "[DATE]" at bounding box center [442, 81] width 80 height 29
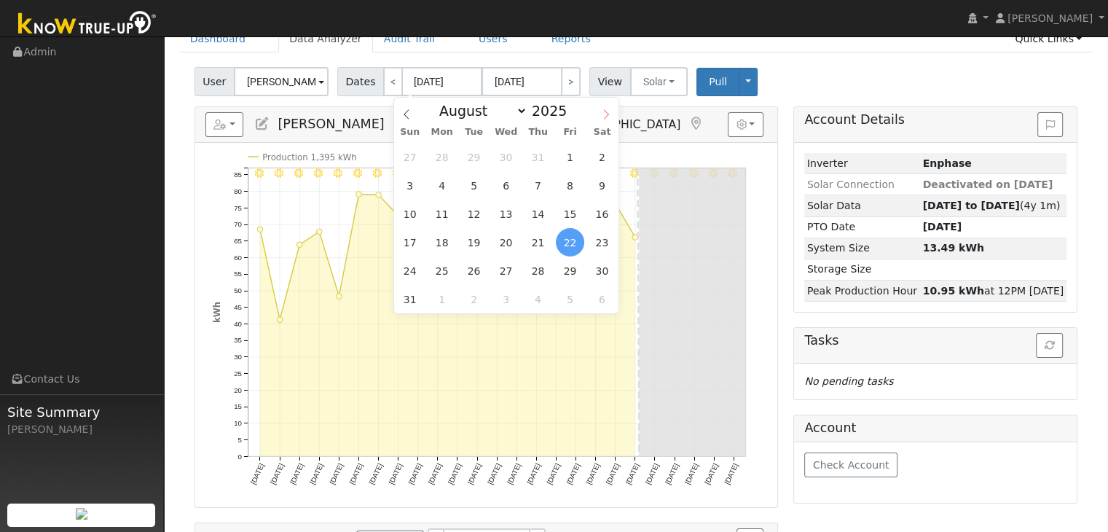
click at [604, 110] on icon at bounding box center [606, 114] width 10 height 10
select select "8"
click at [441, 184] on span "8" at bounding box center [442, 185] width 28 height 28
type input "09/08/2025"
type input "10/02/2025"
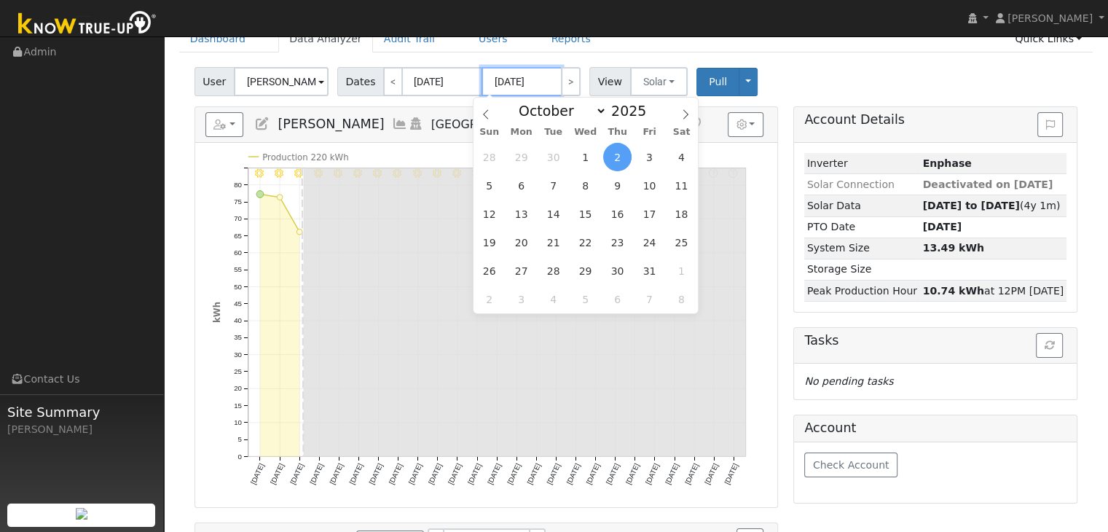
click at [507, 82] on input "10/02/2025" at bounding box center [522, 81] width 80 height 29
click at [486, 115] on icon at bounding box center [486, 114] width 10 height 10
select select "8"
click at [521, 209] on span "15" at bounding box center [521, 214] width 28 height 28
type input "[DATE]"
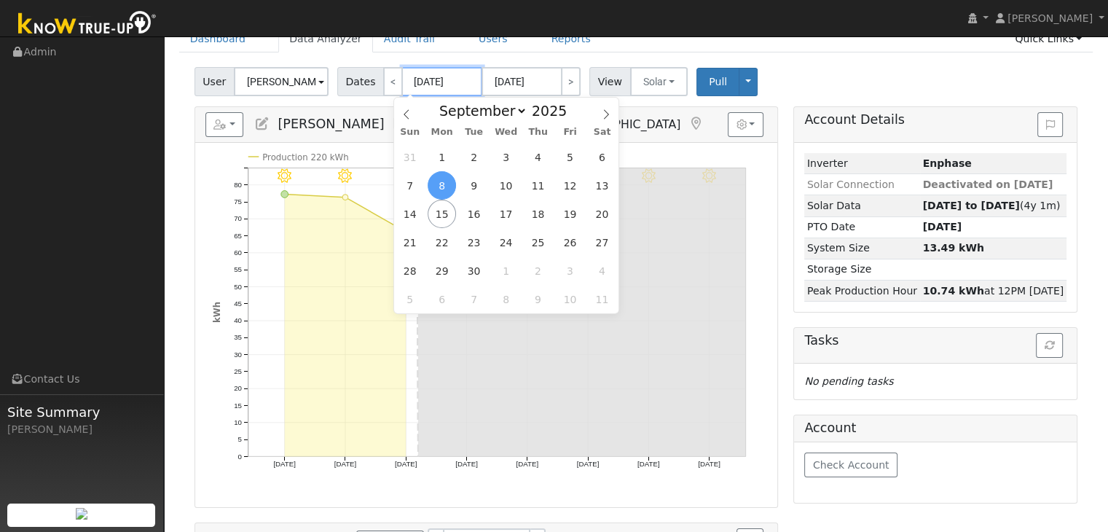
click at [431, 75] on input "09/08/2025" at bounding box center [442, 81] width 80 height 29
click at [507, 158] on span "3" at bounding box center [506, 157] width 28 height 28
type input "09/03/2025"
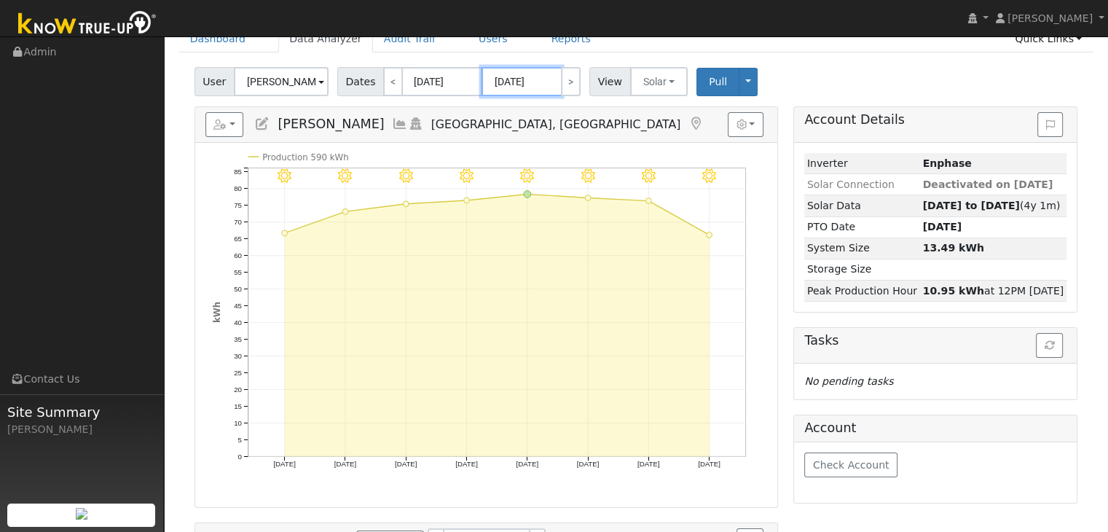
click at [530, 76] on input "09/10/2025" at bounding box center [522, 81] width 80 height 29
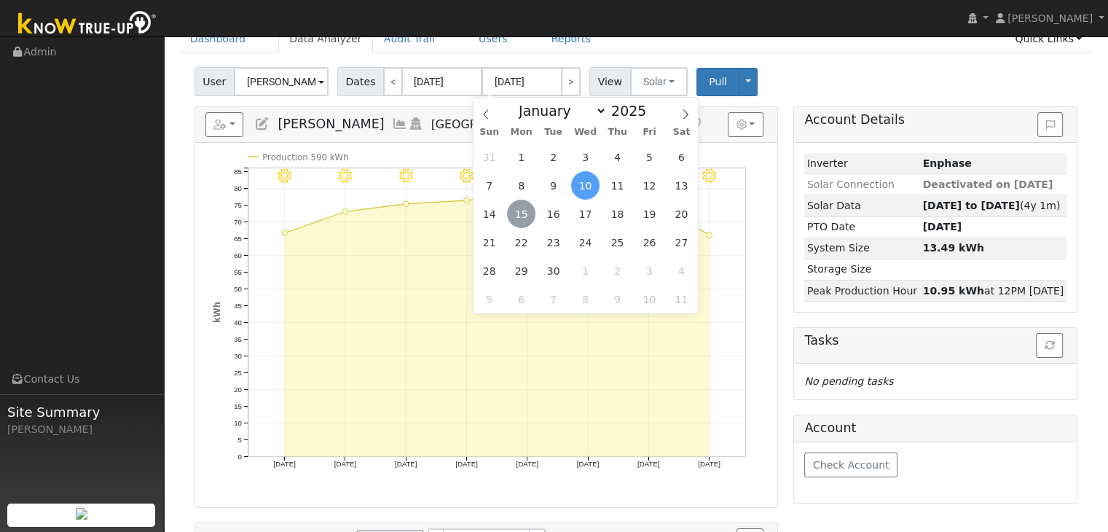
click at [528, 215] on span "15" at bounding box center [521, 214] width 28 height 28
type input "[DATE]"
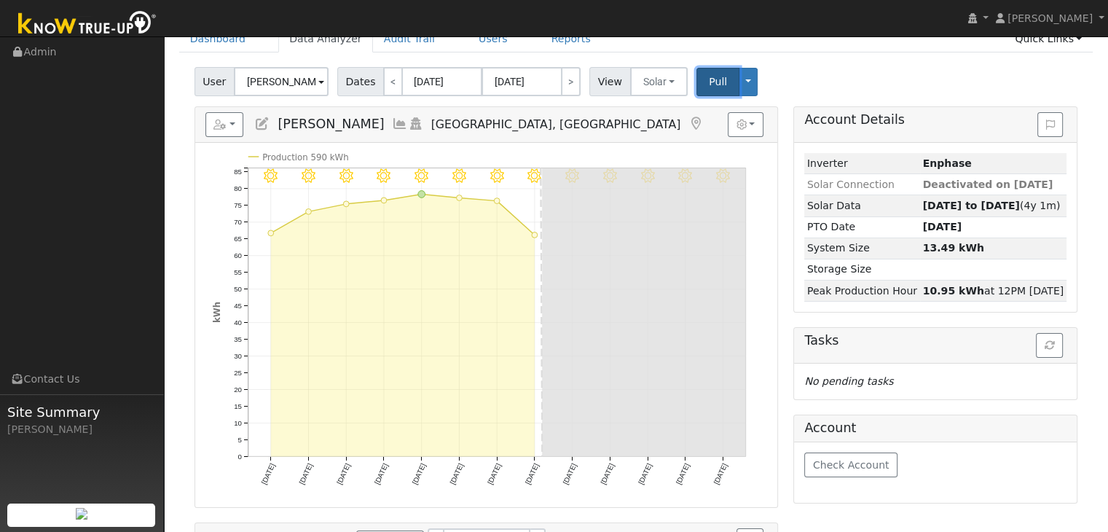
click at [709, 85] on span "Pull" at bounding box center [718, 82] width 18 height 12
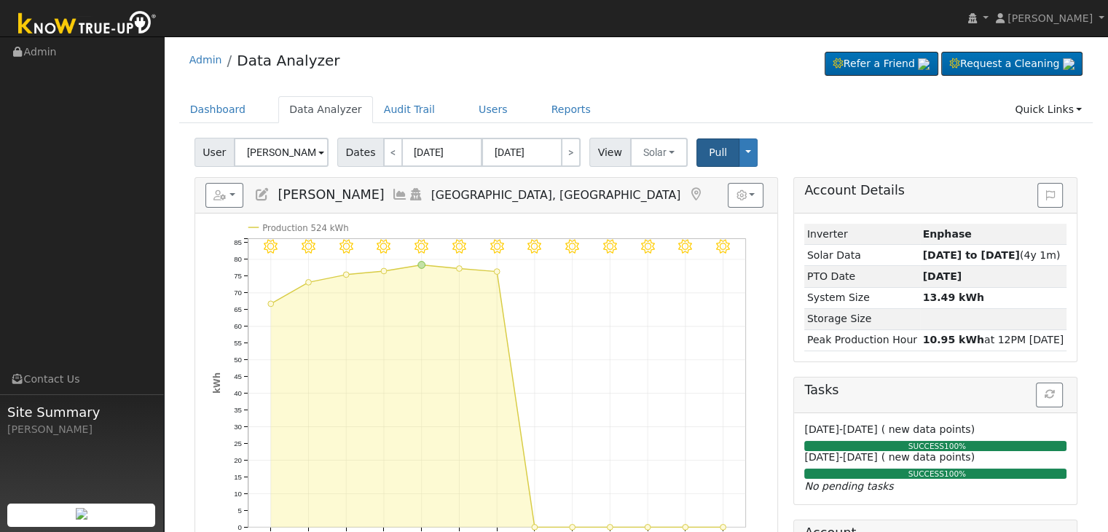
scroll to position [0, 0]
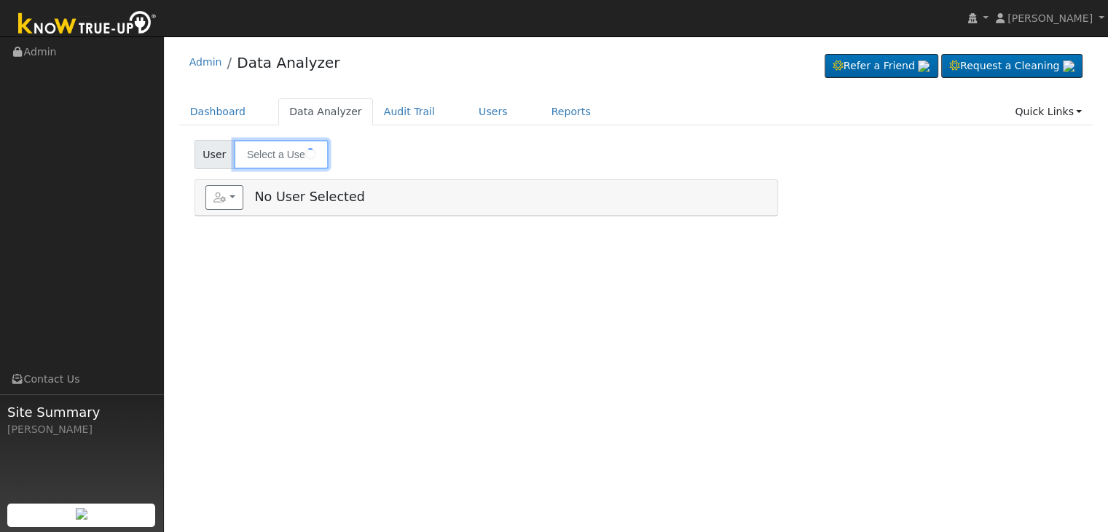
type input "[PERSON_NAME]"
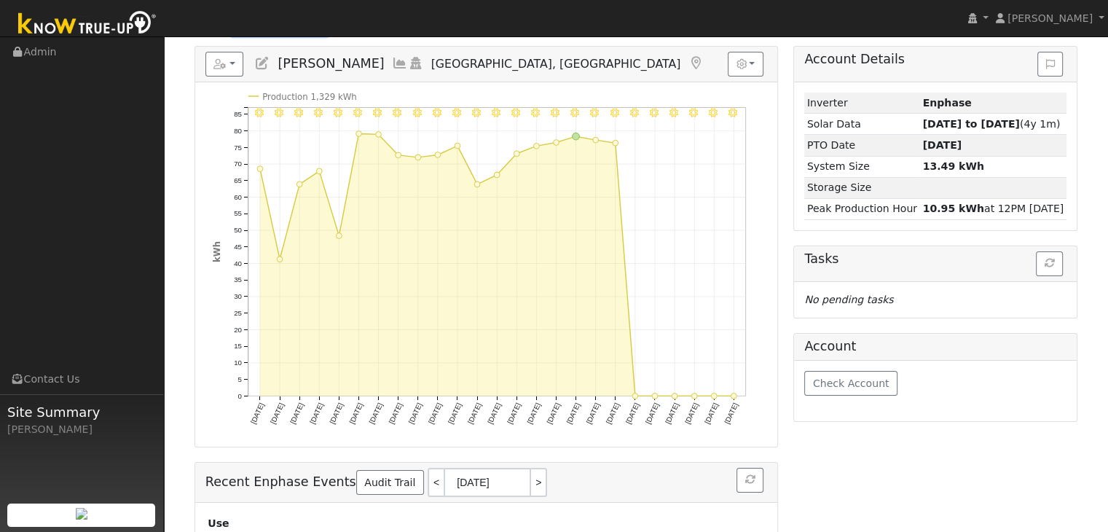
scroll to position [146, 0]
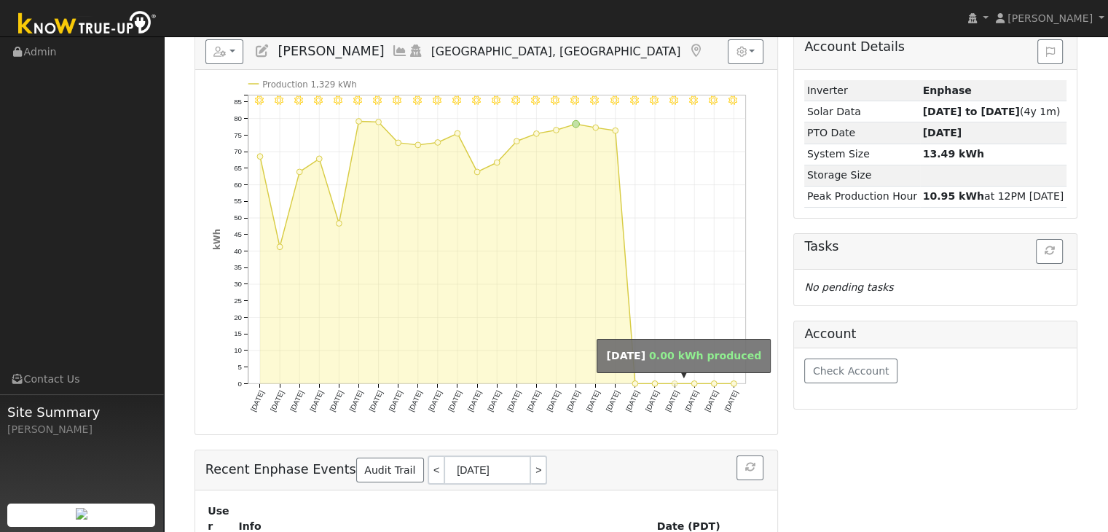
click at [676, 383] on circle "onclick=""" at bounding box center [675, 384] width 6 height 6
type input "09/12/2025"
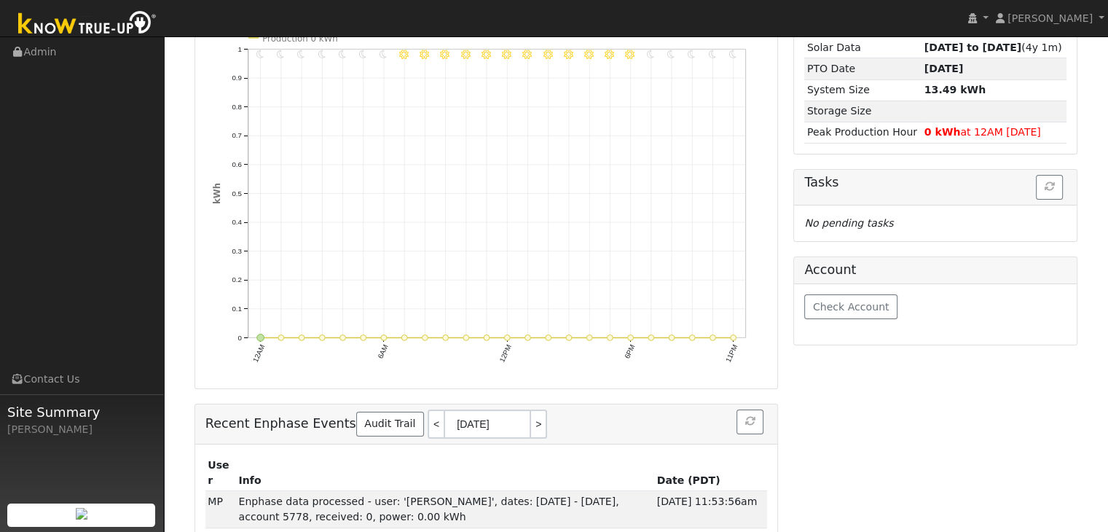
scroll to position [219, 0]
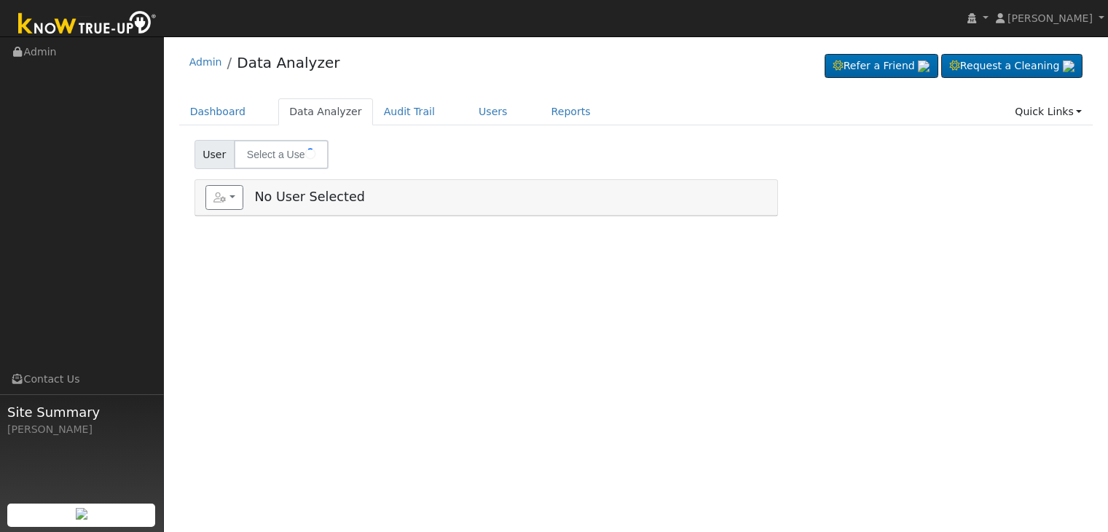
type input "[PERSON_NAME] - Agg. Meter"
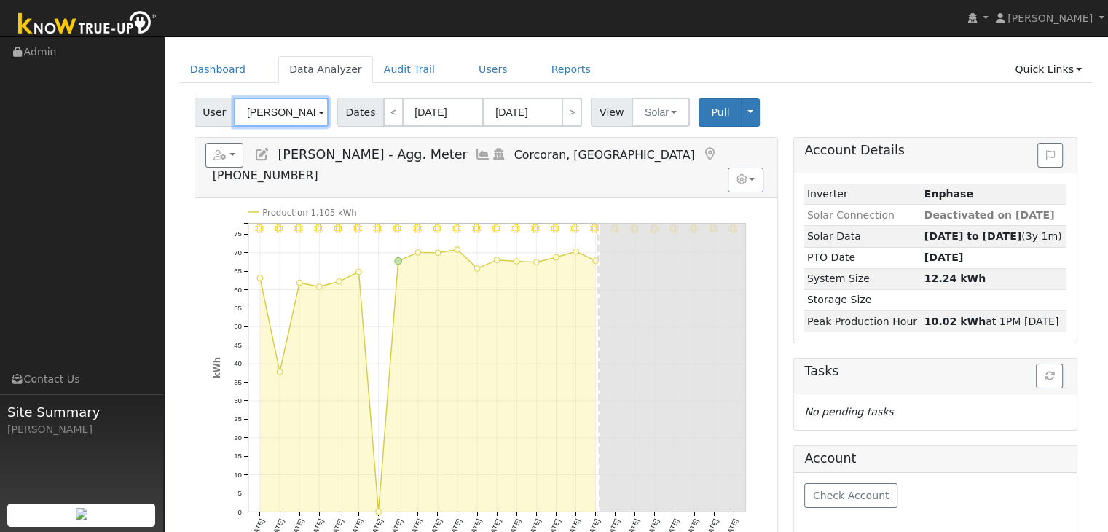
scroll to position [32, 0]
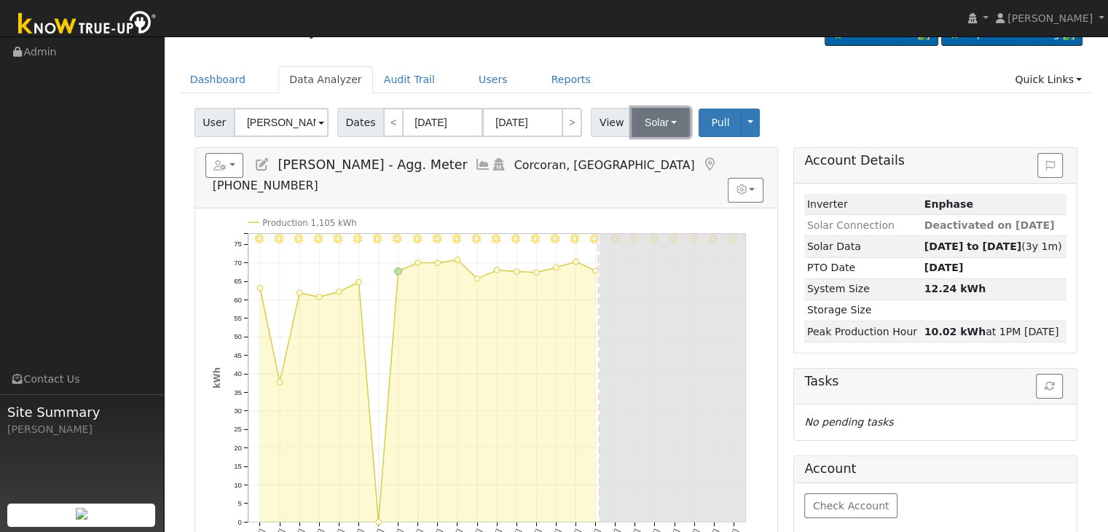
click at [656, 116] on button "Solar" at bounding box center [661, 122] width 58 height 29
click at [655, 152] on link "Utility" at bounding box center [679, 154] width 101 height 20
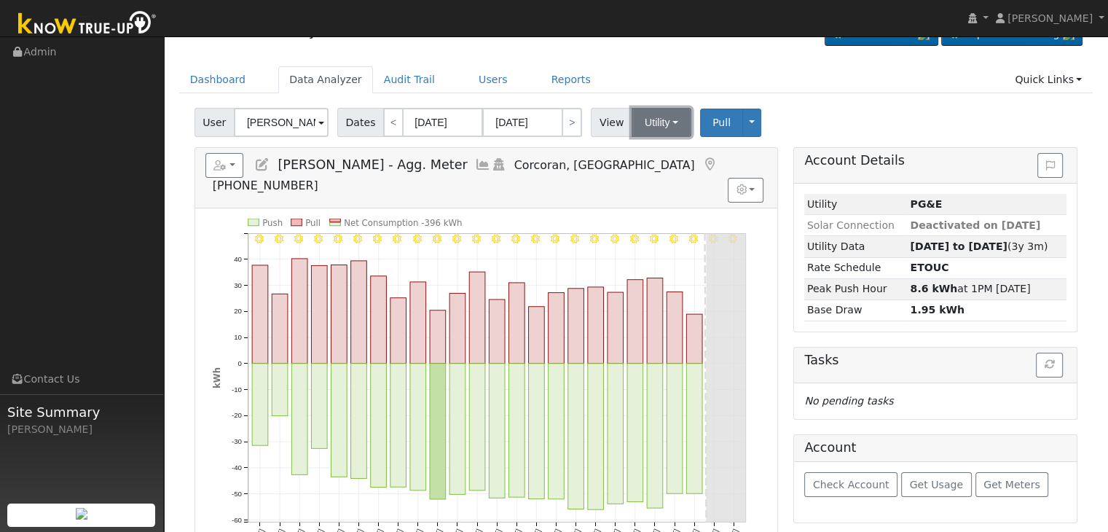
click at [652, 126] on button "Utility" at bounding box center [662, 122] width 60 height 29
click at [652, 173] on link "Solar" at bounding box center [679, 175] width 101 height 20
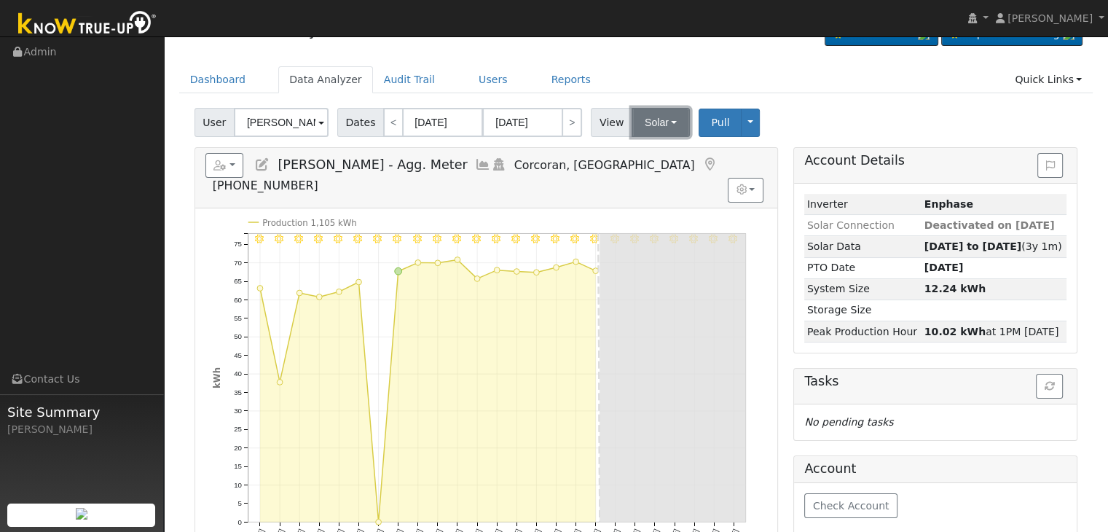
click at [666, 123] on button "Solar" at bounding box center [661, 122] width 58 height 29
click at [653, 156] on link "Utility" at bounding box center [679, 154] width 101 height 20
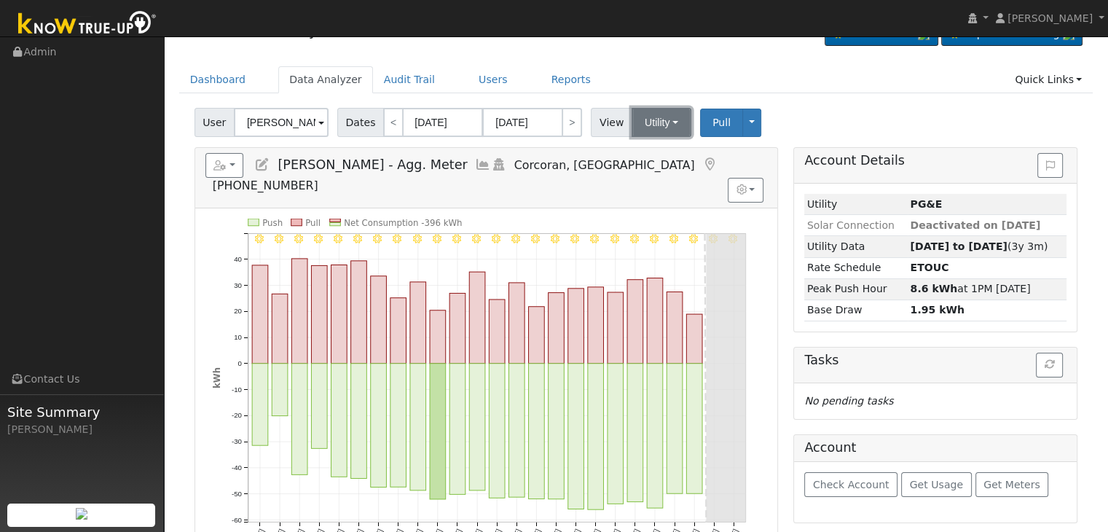
click at [662, 124] on button "Utility" at bounding box center [662, 122] width 60 height 29
click at [657, 172] on link "Solar" at bounding box center [679, 175] width 101 height 20
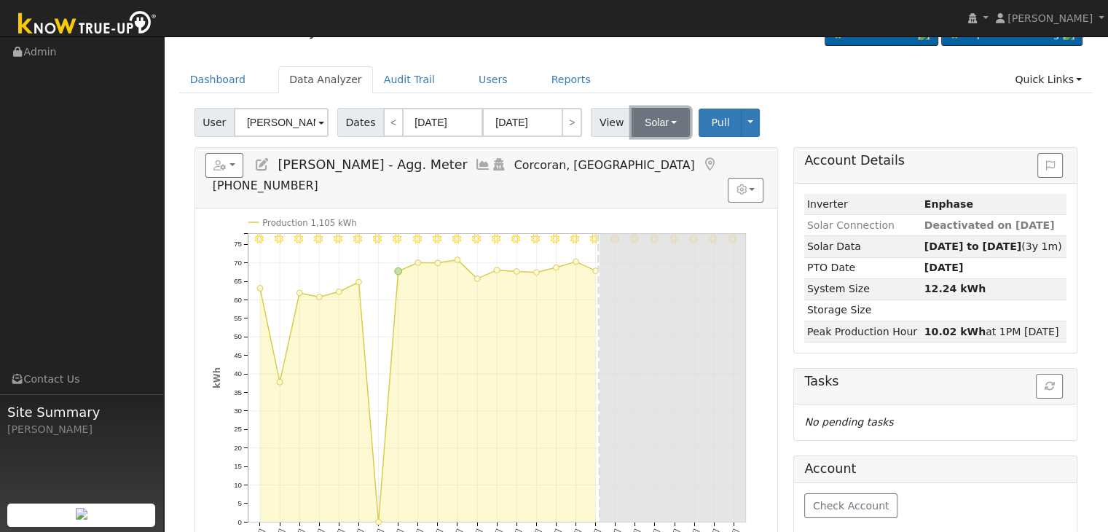
click at [660, 123] on button "Solar" at bounding box center [661, 122] width 58 height 29
click at [655, 150] on link "Utility" at bounding box center [679, 154] width 101 height 20
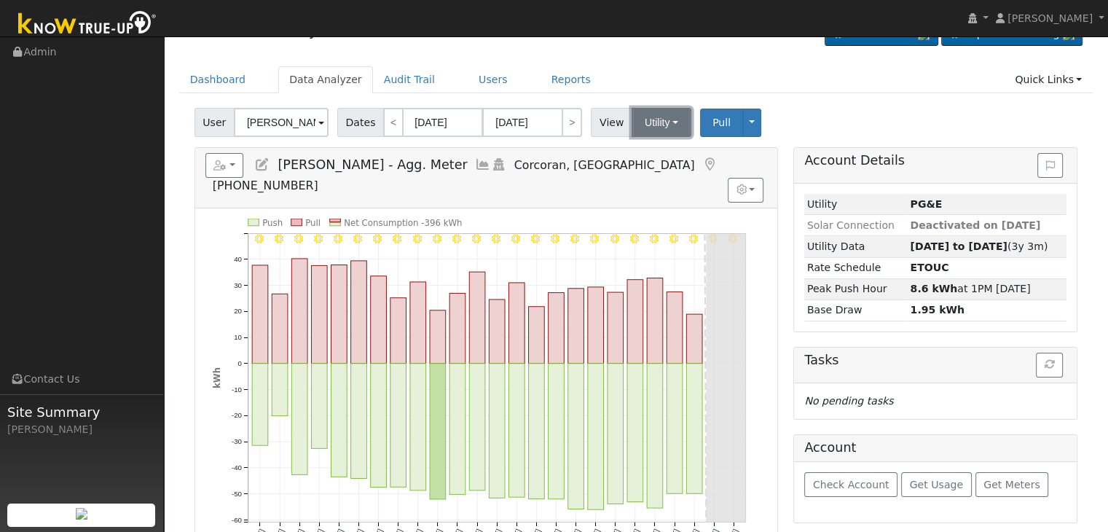
click at [646, 127] on button "Utility" at bounding box center [662, 122] width 60 height 29
click at [647, 173] on link "Solar" at bounding box center [679, 175] width 101 height 20
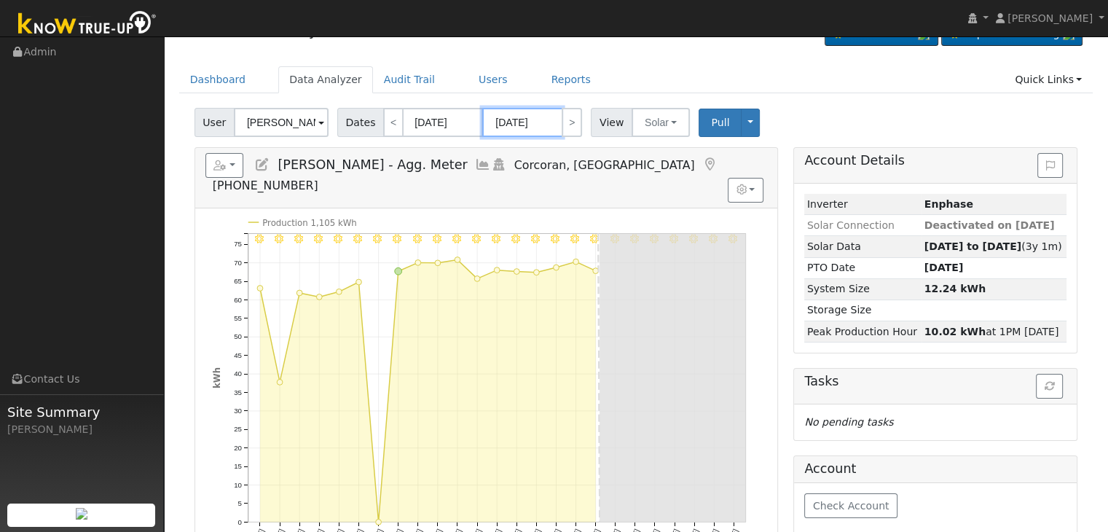
click at [502, 123] on input "[DATE]" at bounding box center [522, 122] width 80 height 29
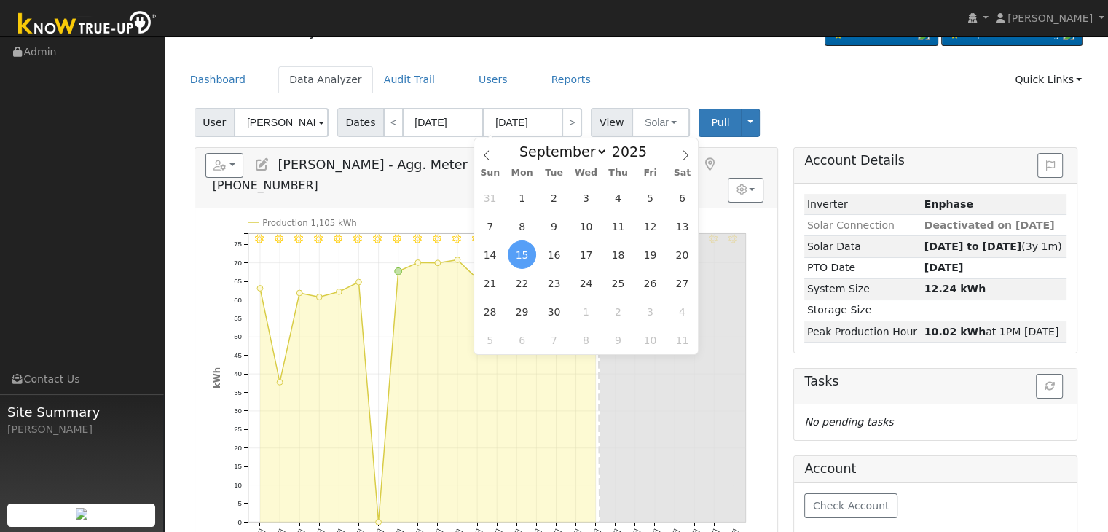
click at [520, 254] on span "15" at bounding box center [522, 254] width 28 height 28
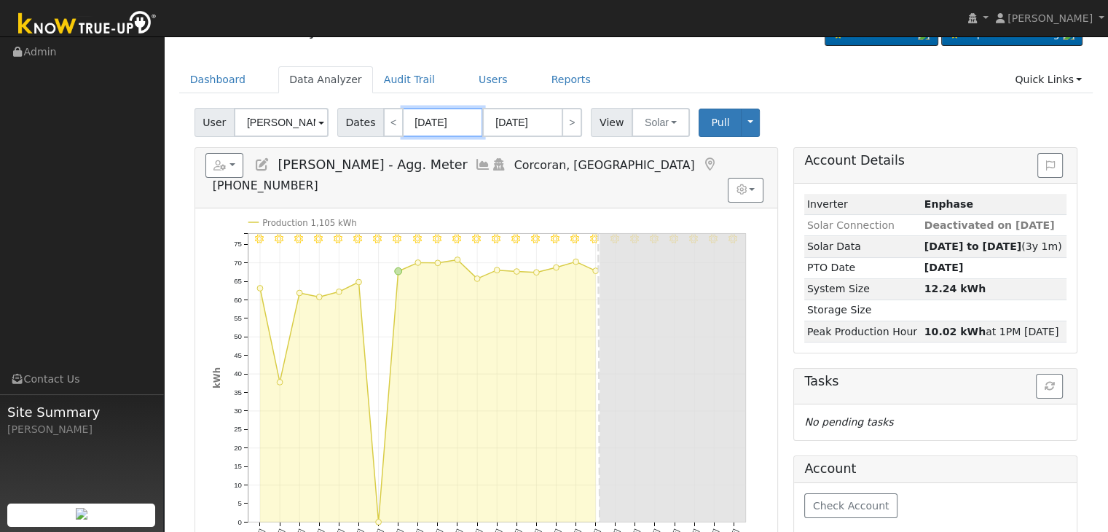
click at [426, 126] on input "08/22/2025" at bounding box center [443, 122] width 80 height 29
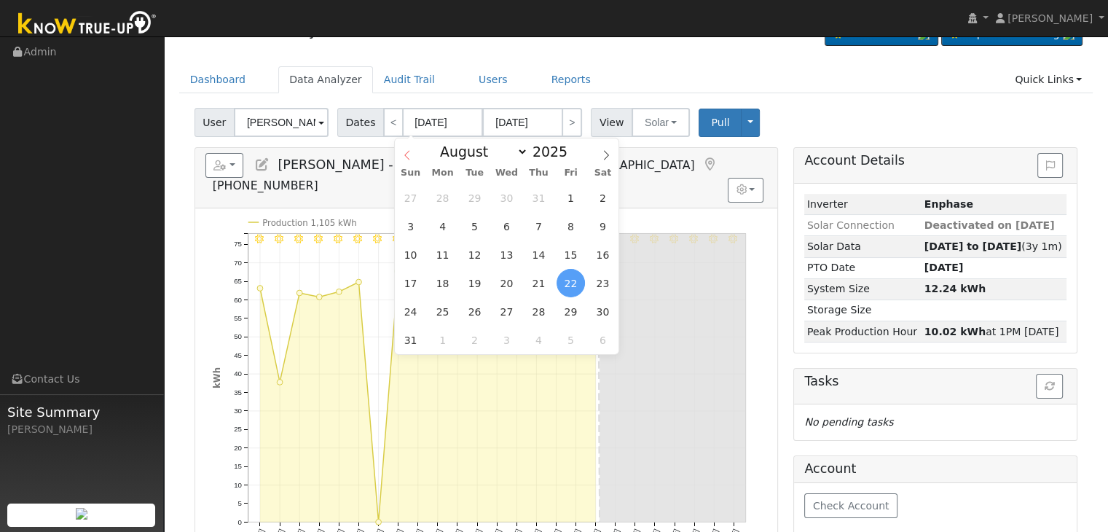
click at [407, 161] on span at bounding box center [407, 150] width 25 height 25
click at [601, 151] on icon at bounding box center [606, 155] width 10 height 10
select select "8"
click at [443, 230] on span "8" at bounding box center [443, 226] width 28 height 28
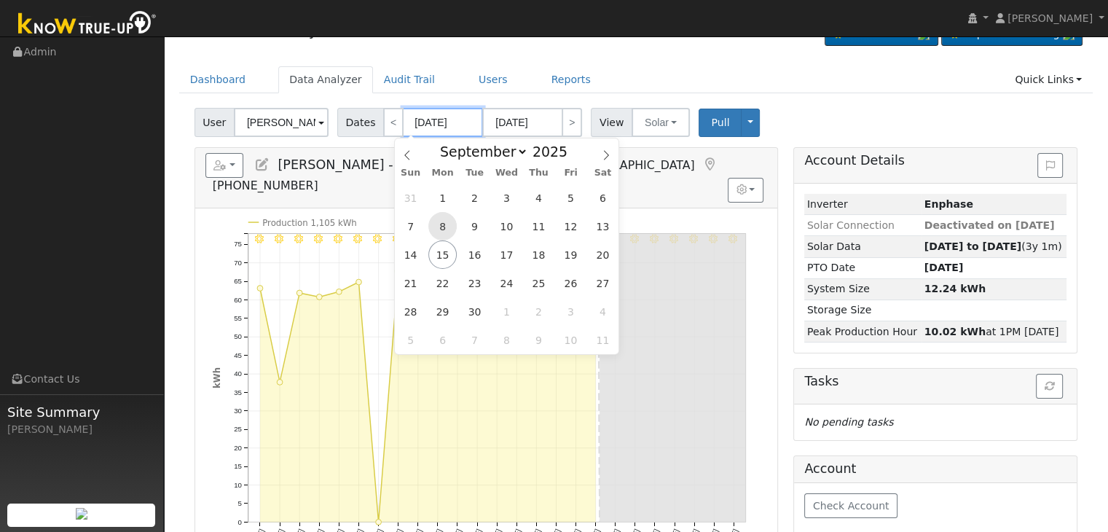
type input "09/08/2025"
type input "10/02/2025"
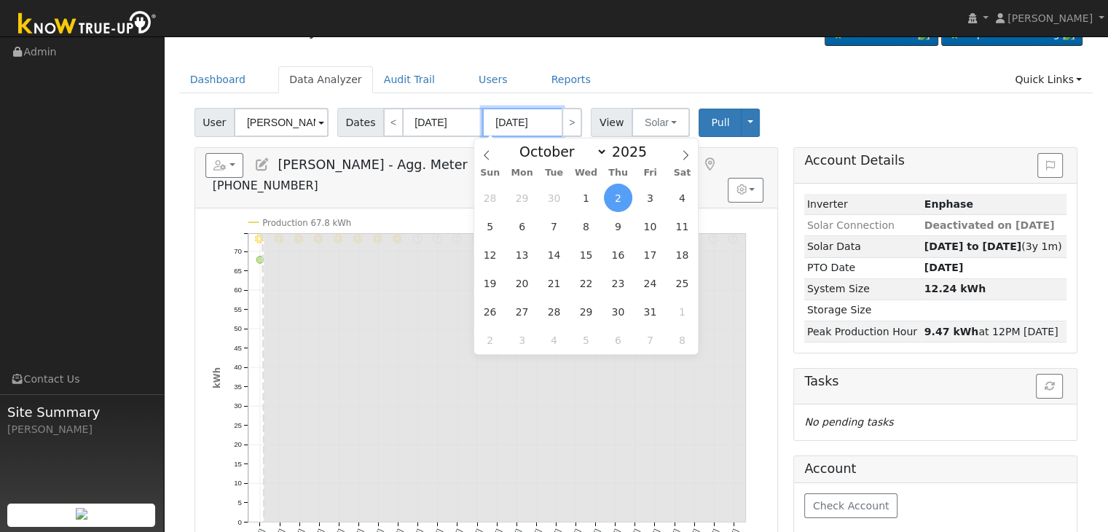
click at [523, 115] on input "10/02/2025" at bounding box center [522, 122] width 80 height 29
click at [485, 152] on icon at bounding box center [487, 155] width 10 height 10
select select "8"
click at [528, 253] on span "15" at bounding box center [522, 254] width 28 height 28
type input "09/15/2025"
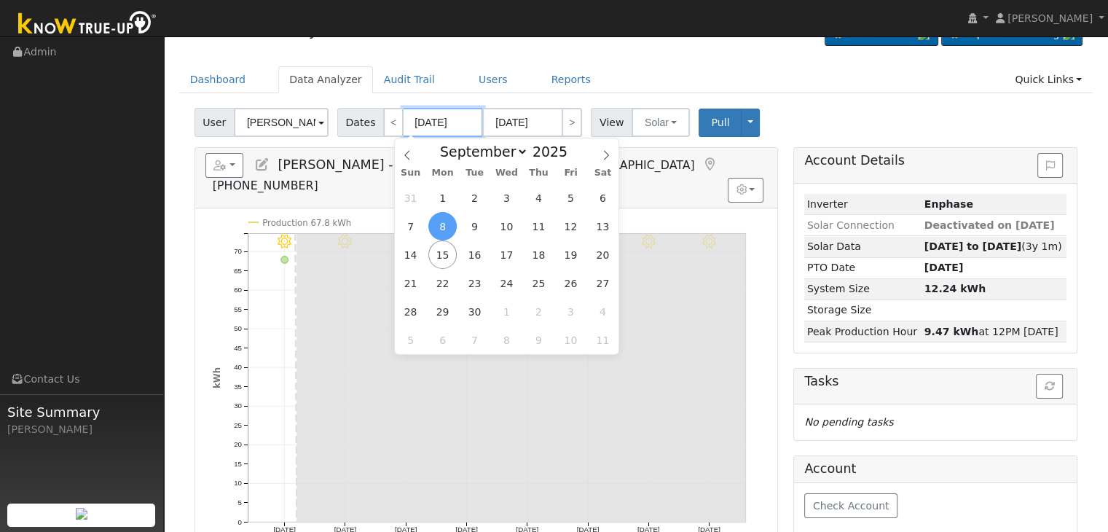
click at [443, 122] on input "09/08/2025" at bounding box center [443, 122] width 80 height 29
click at [600, 204] on span "6" at bounding box center [603, 198] width 28 height 28
type input "09/06/2025"
type input "09/13/2025"
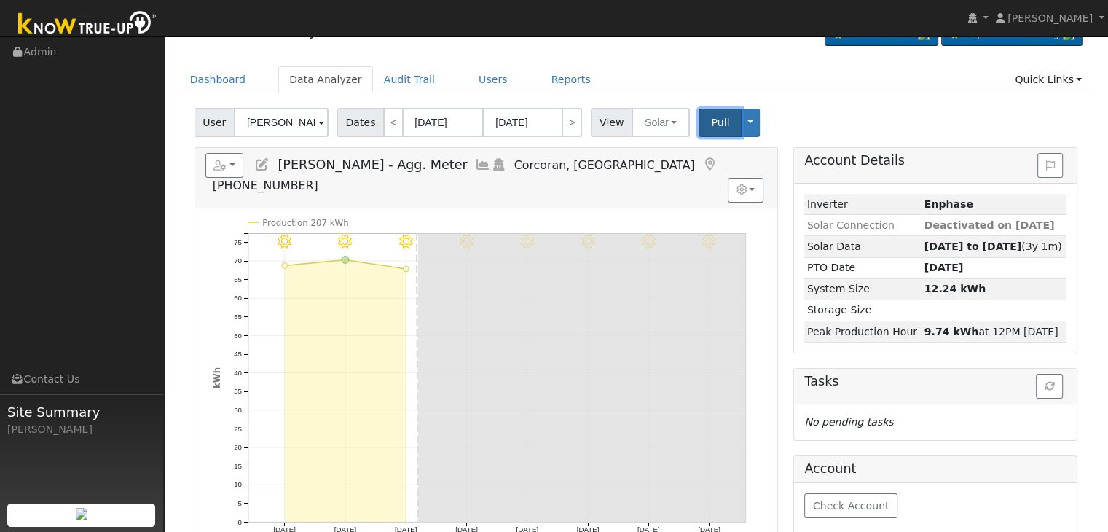
click at [711, 126] on span "Pull" at bounding box center [720, 123] width 18 height 12
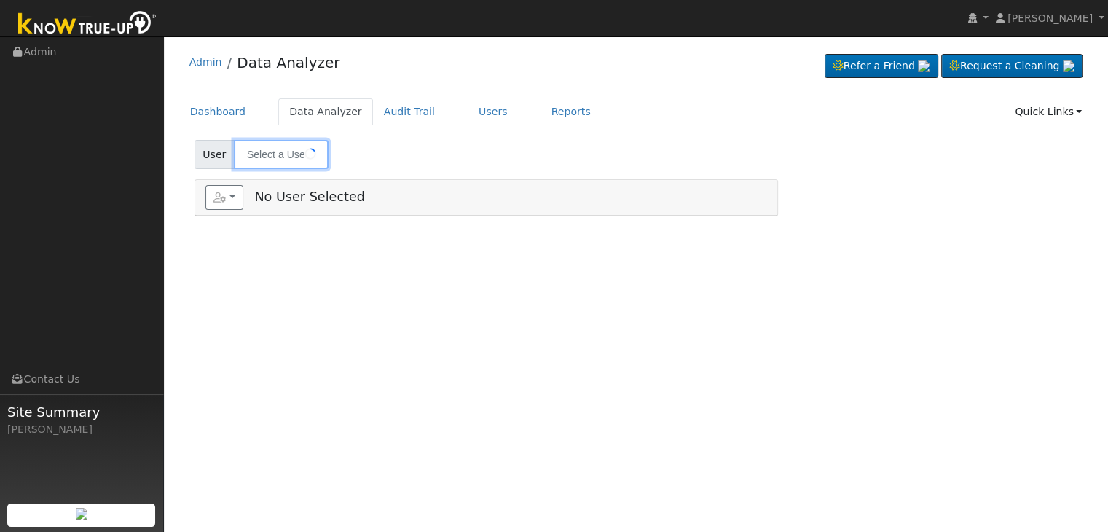
type input "[PERSON_NAME] - Agg. Meter"
type input "[PERSON_NAME]"
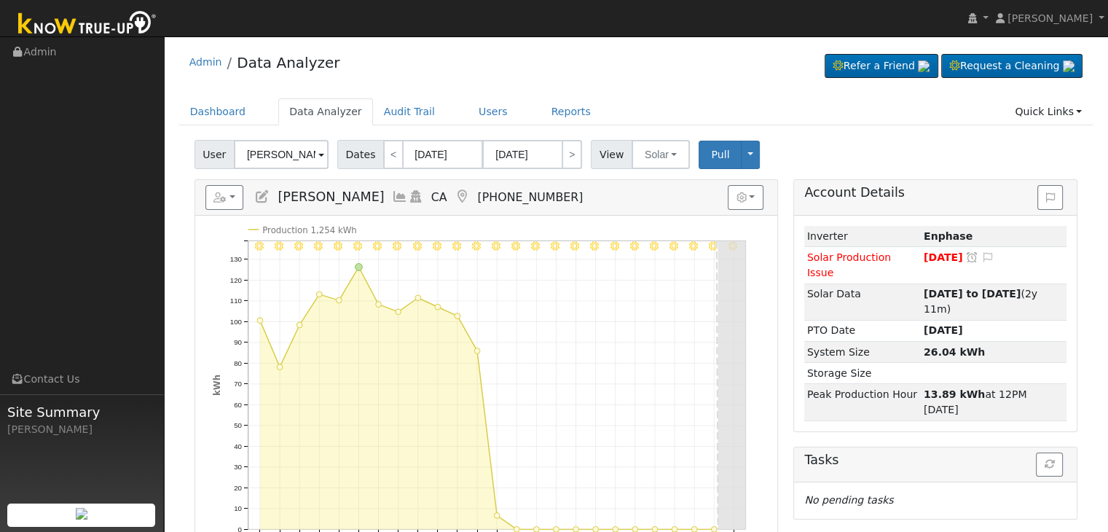
click at [454, 190] on icon at bounding box center [462, 196] width 16 height 13
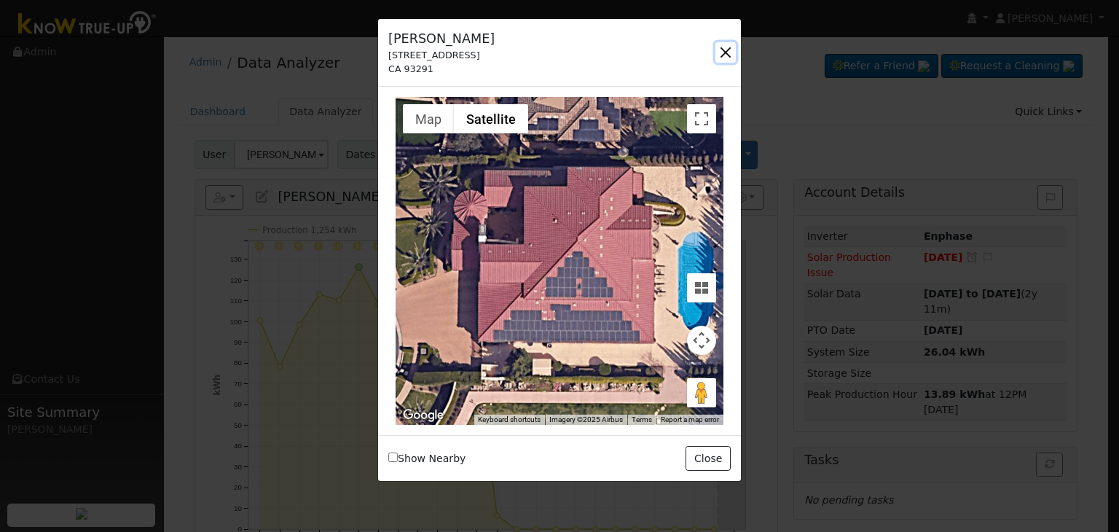
click at [726, 44] on button "button" at bounding box center [726, 52] width 20 height 20
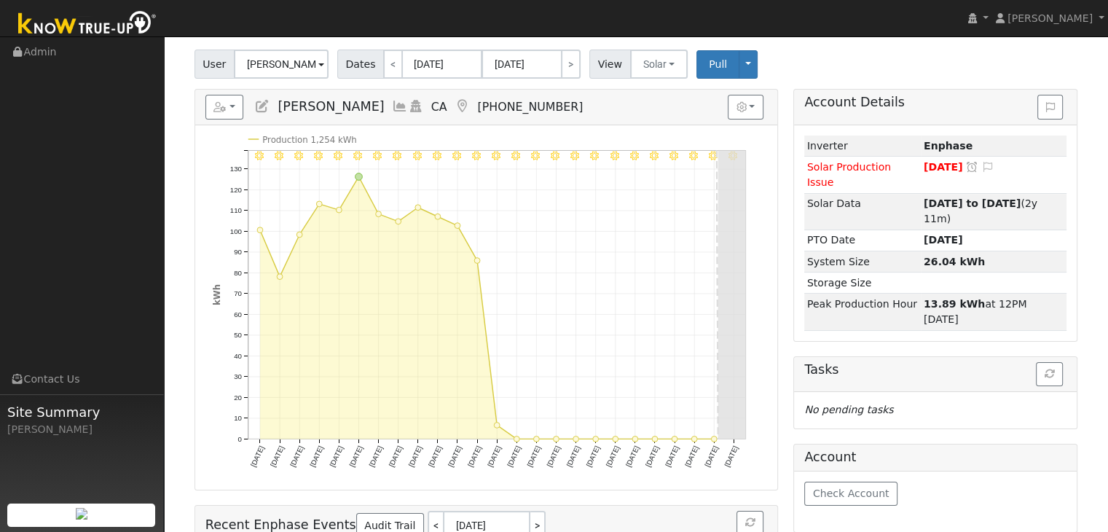
scroll to position [73, 0]
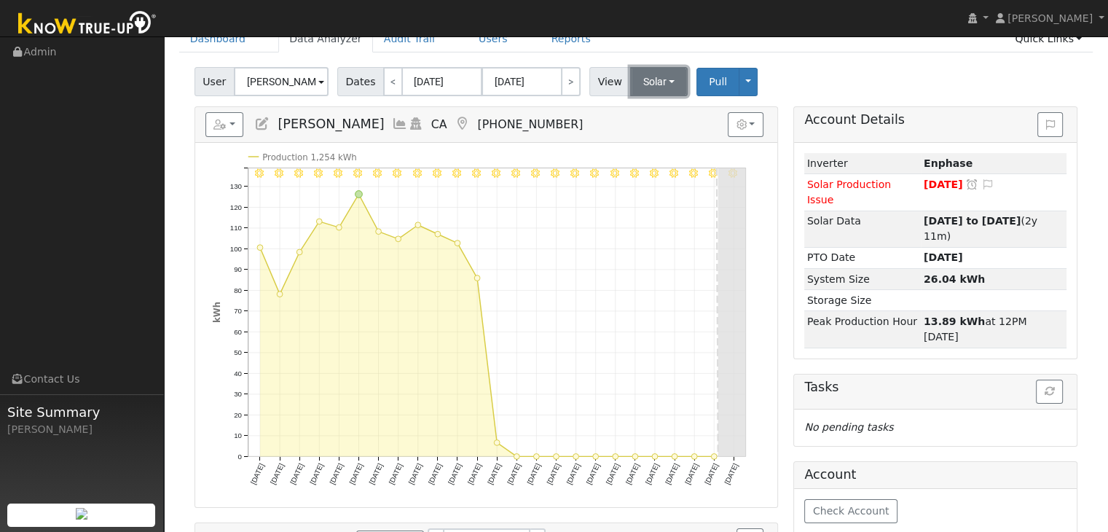
click at [654, 79] on button "Solar" at bounding box center [659, 81] width 58 height 29
click at [656, 113] on link "Utility" at bounding box center [677, 113] width 101 height 20
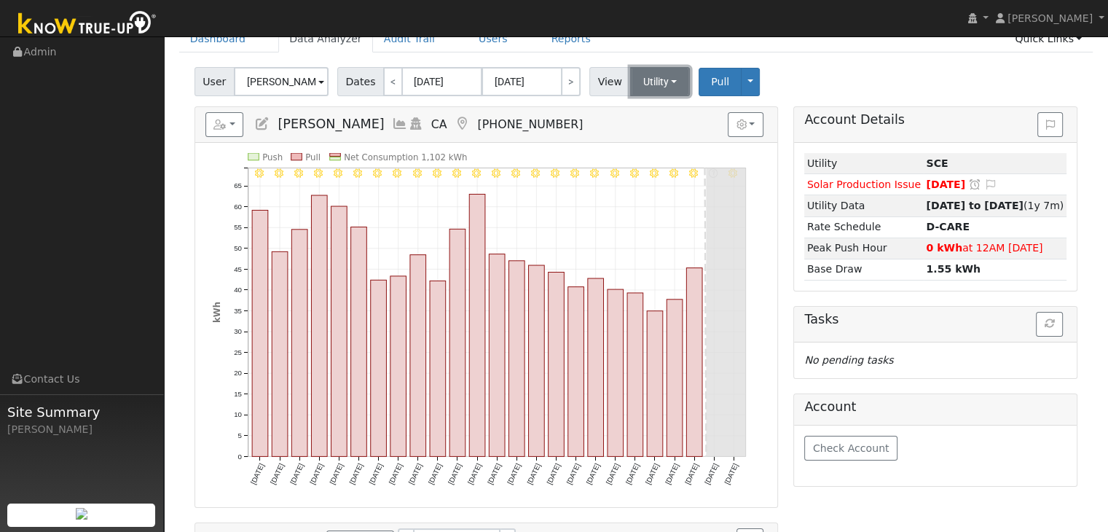
click at [640, 93] on button "Utility" at bounding box center [660, 81] width 60 height 29
click at [646, 135] on link "Solar" at bounding box center [677, 135] width 101 height 20
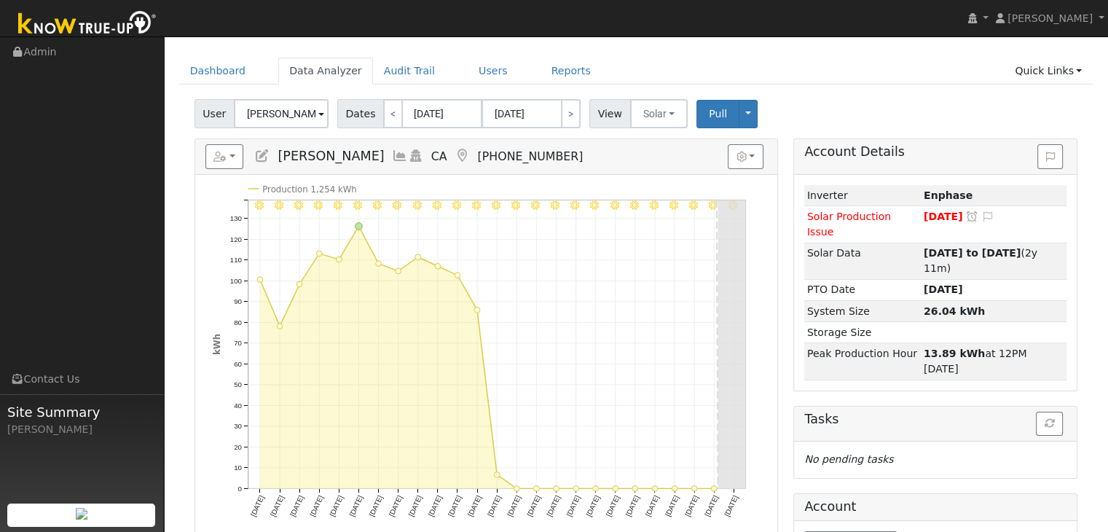
scroll to position [0, 0]
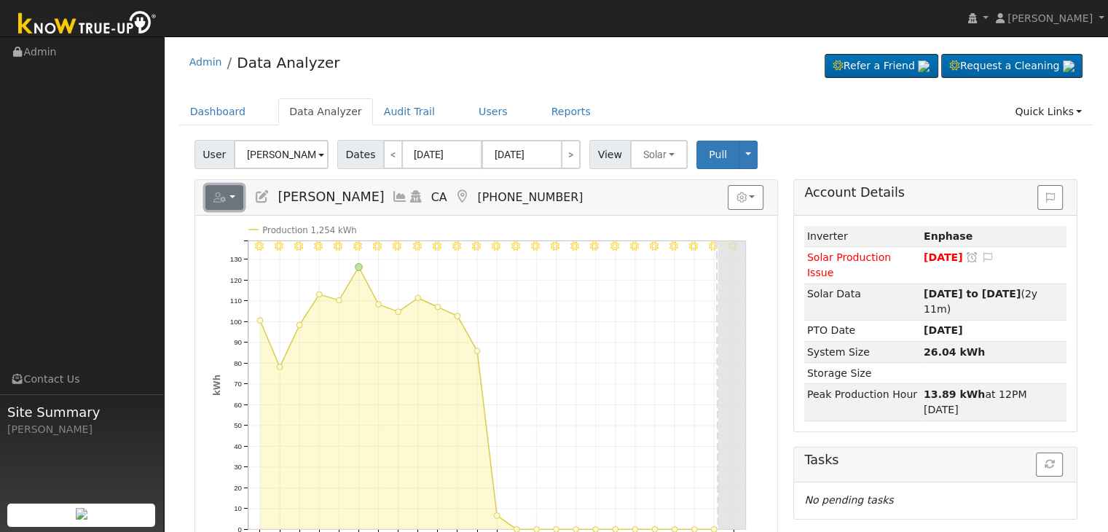
click at [230, 197] on button "button" at bounding box center [225, 197] width 39 height 25
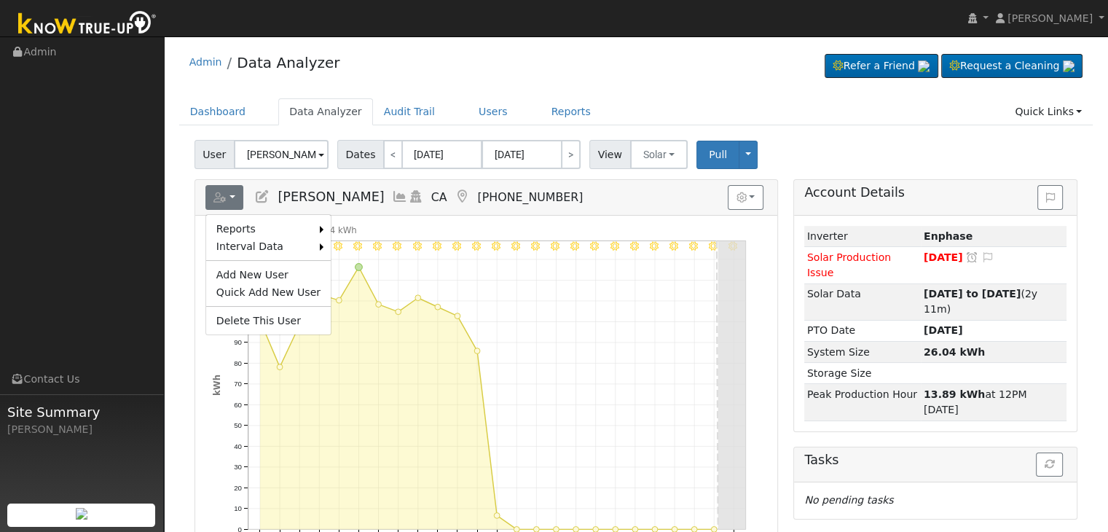
drag, startPoint x: 588, startPoint y: 64, endPoint x: 580, endPoint y: 66, distance: 8.3
click at [588, 64] on div "Admin Data Analyzer Refer a Friend Request a Cleaning" at bounding box center [636, 66] width 915 height 44
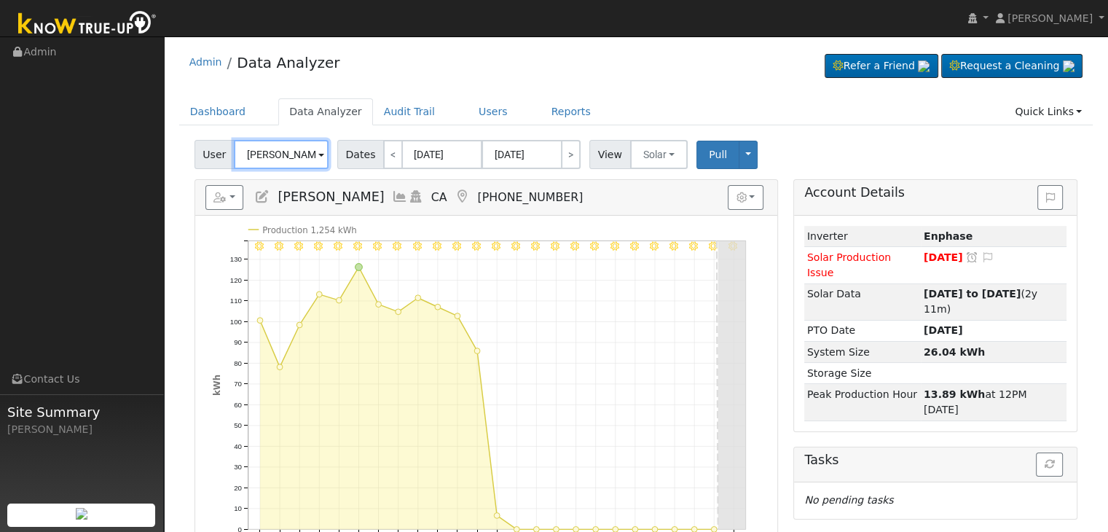
click at [309, 158] on input "Daria Majzoubi" at bounding box center [281, 154] width 95 height 29
click at [207, 156] on span "User" at bounding box center [215, 154] width 40 height 29
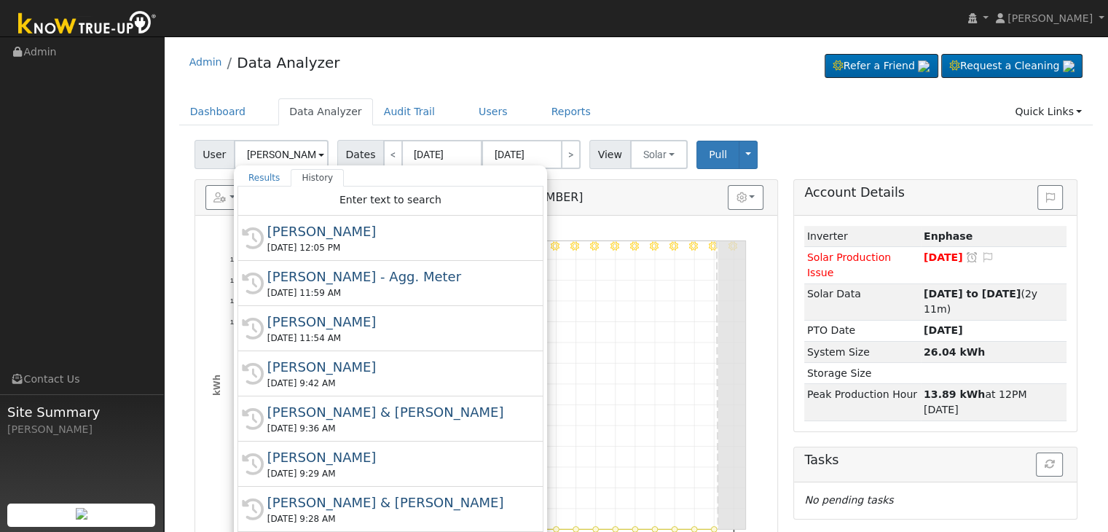
click at [184, 275] on div "User Daria Majzoubi Results History "Daria Majzoubi" not found Enter text to se…" at bounding box center [636, 474] width 915 height 679
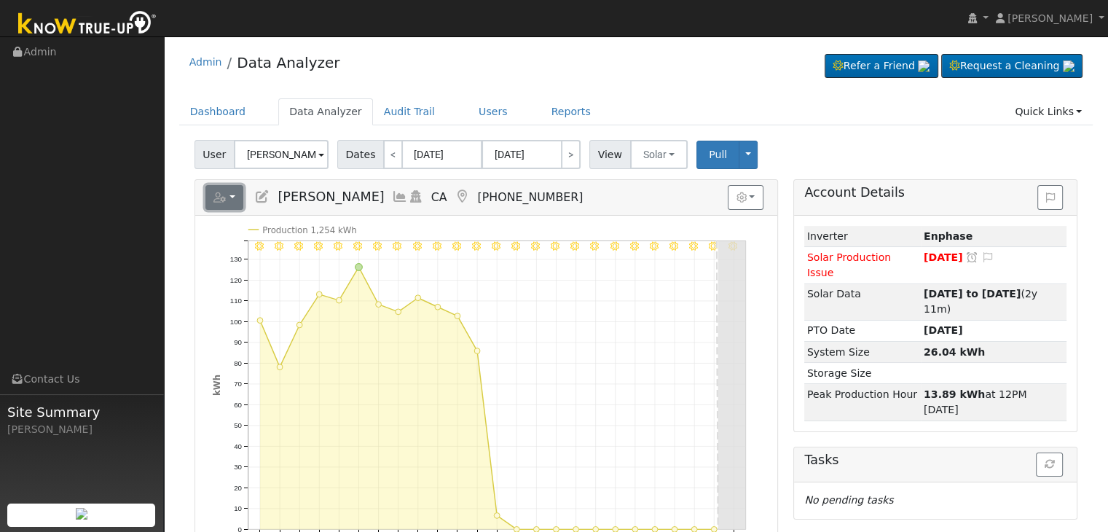
click at [230, 202] on button "button" at bounding box center [225, 197] width 39 height 25
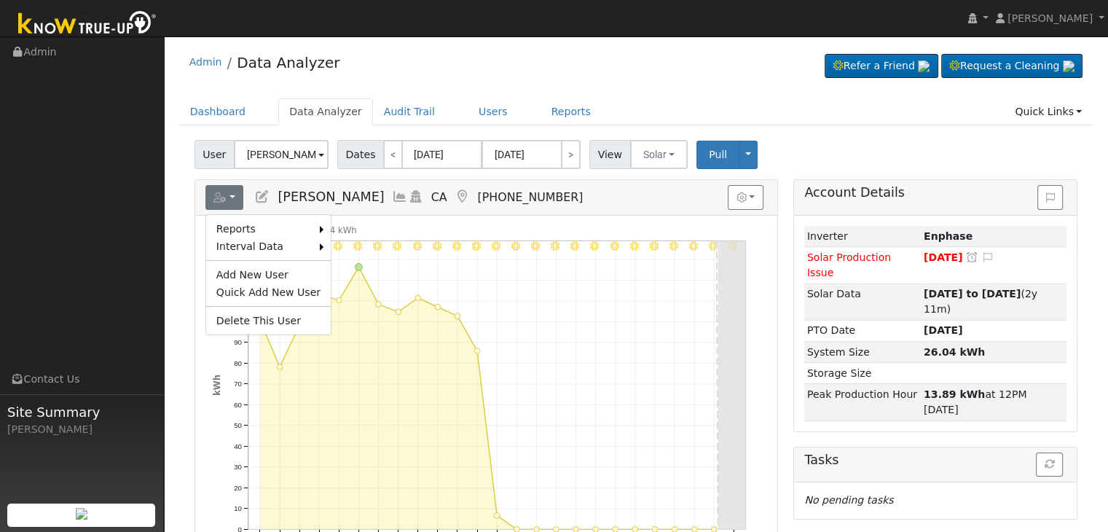
click at [262, 190] on icon at bounding box center [262, 196] width 16 height 13
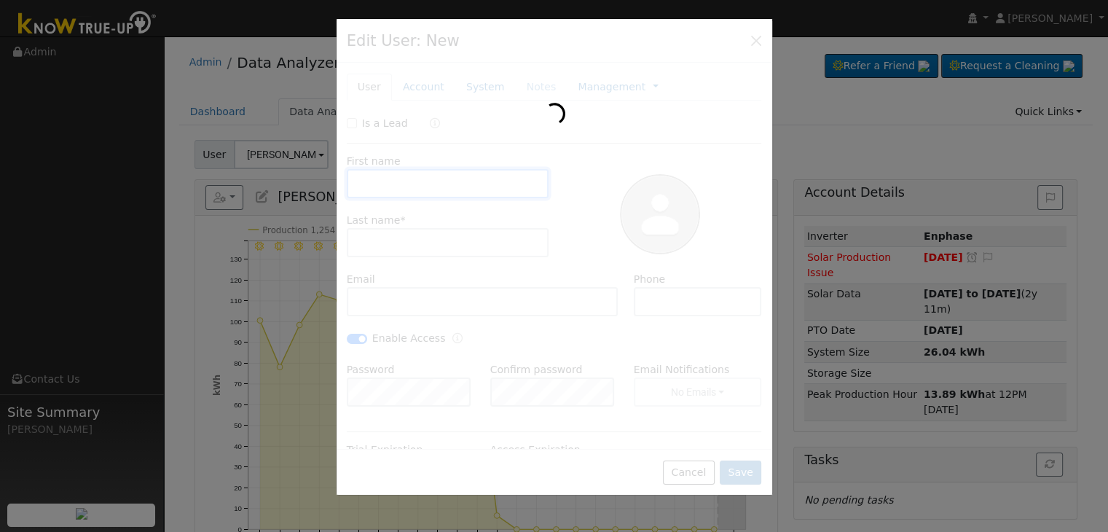
type input "Daria"
type input "Majzoubi"
type input "dmajzoubi@gmail.com"
type input "(559) 308-4778"
checkbox input "true"
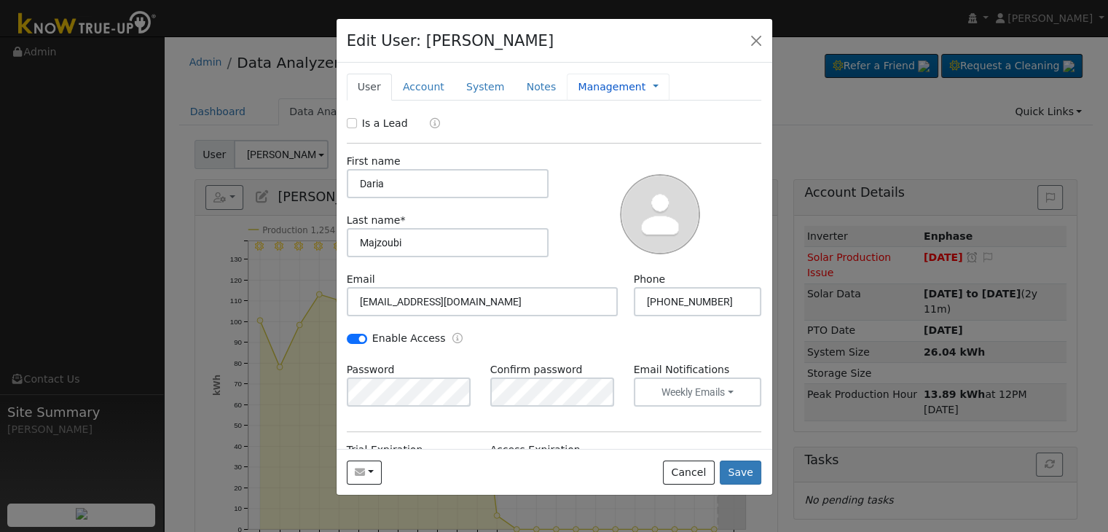
click at [611, 85] on link "Management" at bounding box center [612, 86] width 68 height 15
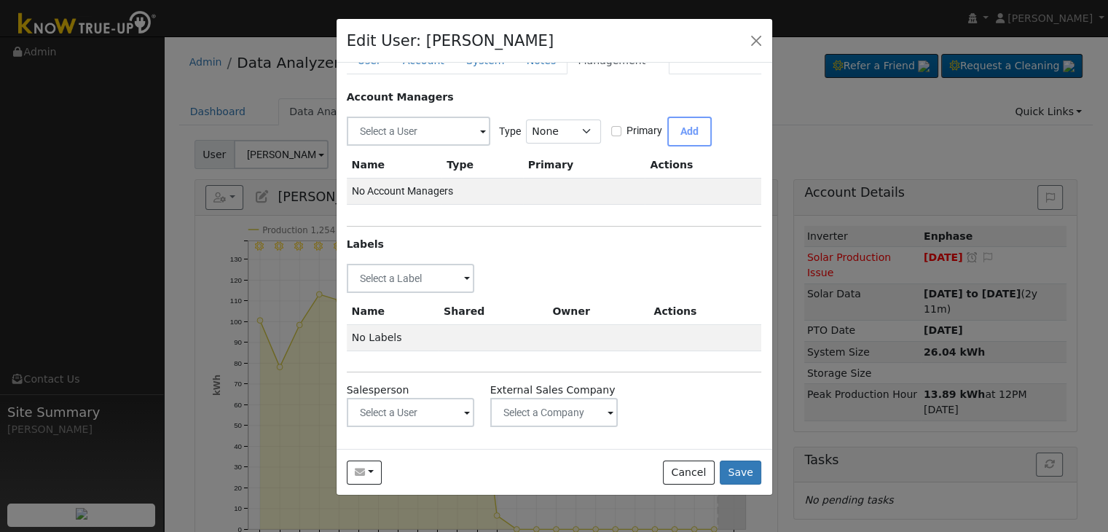
scroll to position [27, 0]
click at [453, 274] on input "text" at bounding box center [411, 277] width 128 height 29
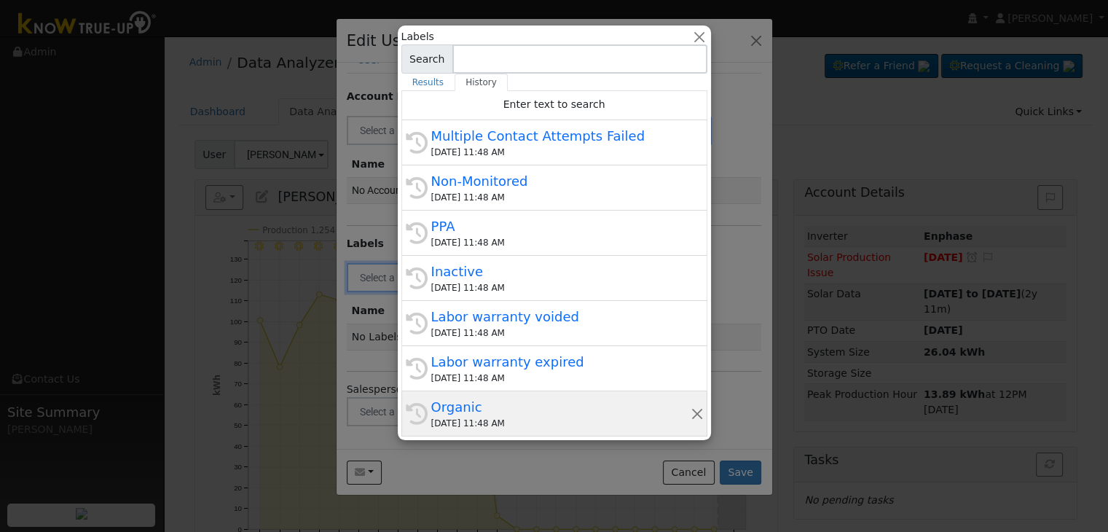
click at [496, 409] on div "Organic" at bounding box center [560, 407] width 259 height 20
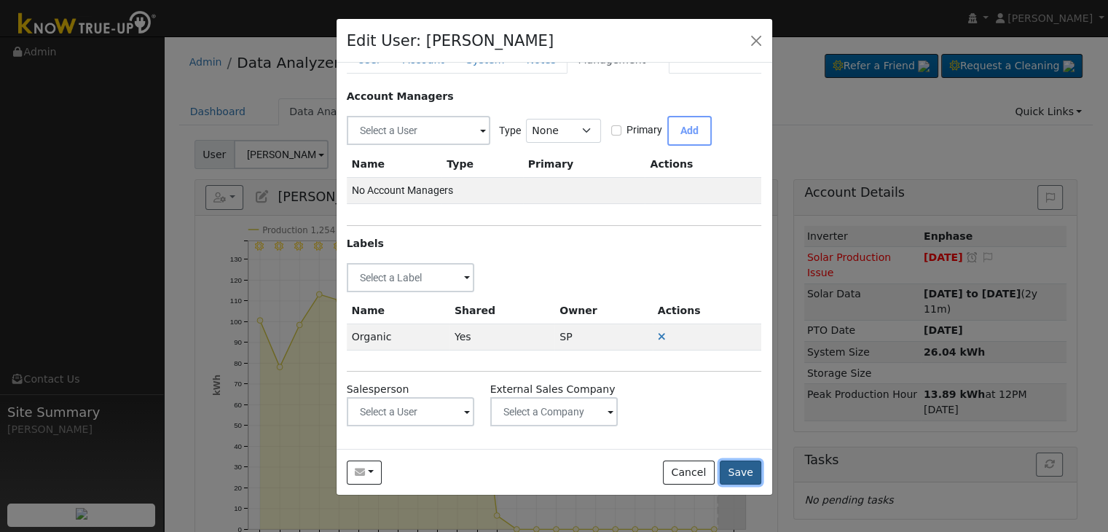
click at [746, 472] on button "Save" at bounding box center [741, 473] width 42 height 25
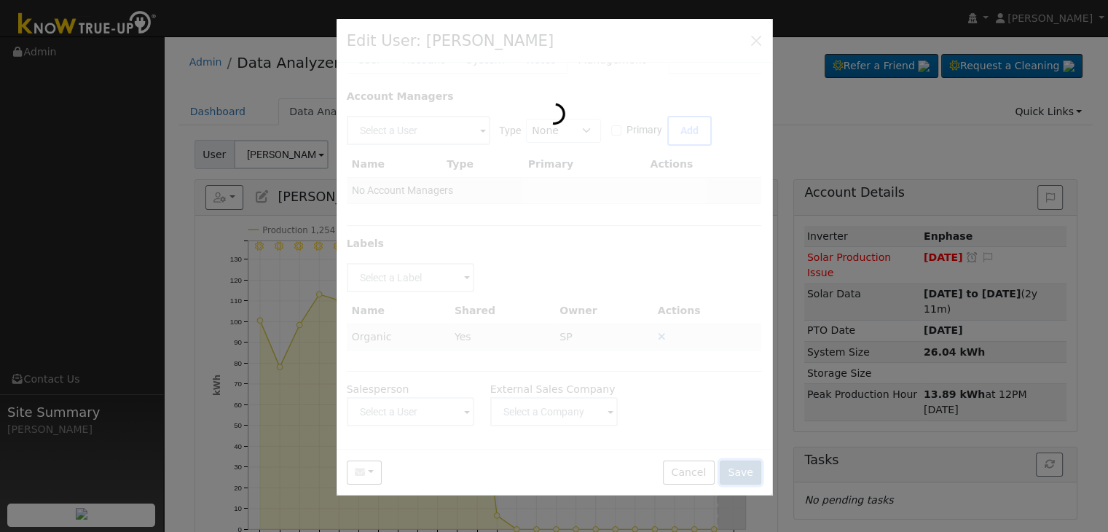
scroll to position [0, 0]
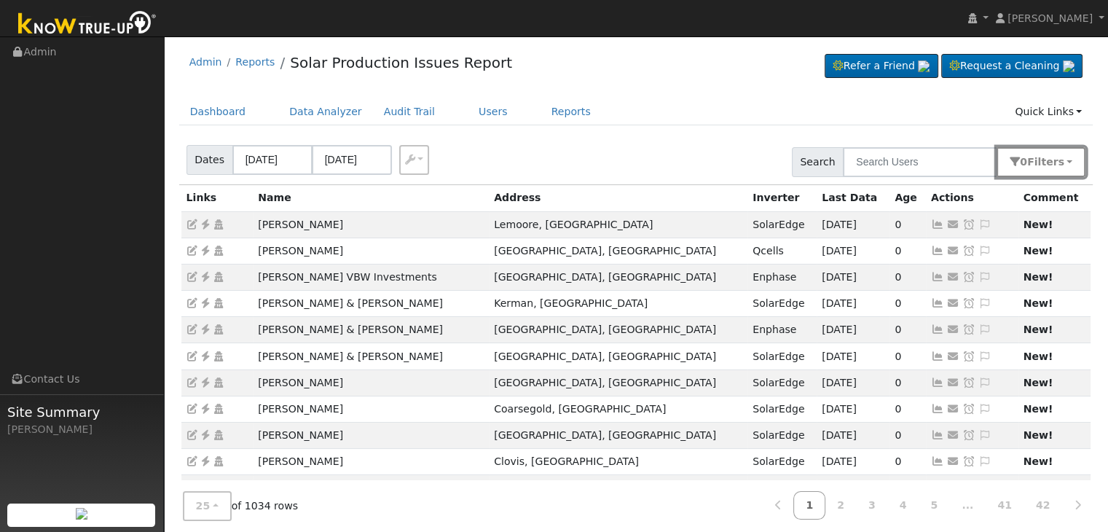
click at [1065, 161] on button "0 Filter s" at bounding box center [1041, 162] width 89 height 30
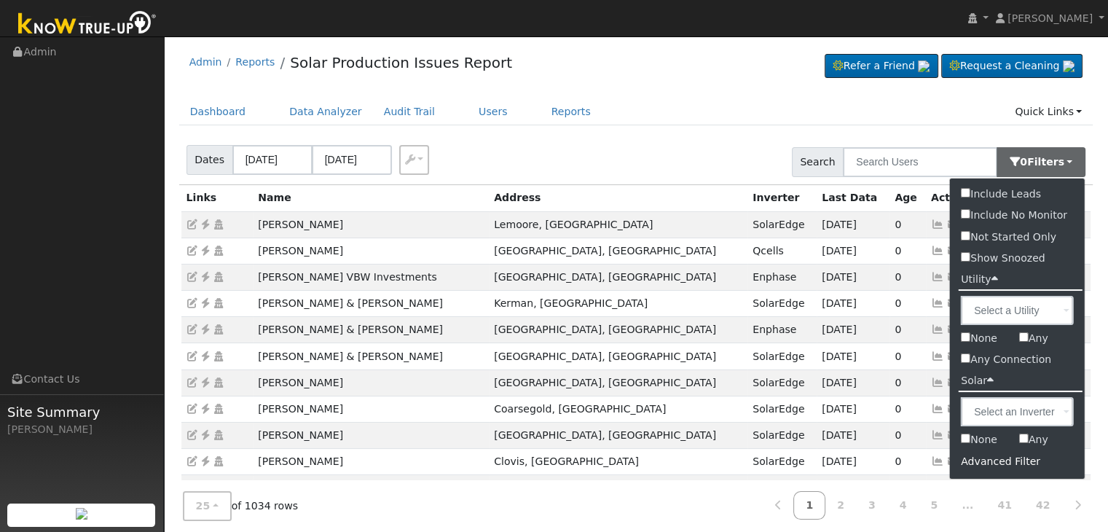
click at [1003, 461] on div "Advanced Filter" at bounding box center [1017, 461] width 135 height 23
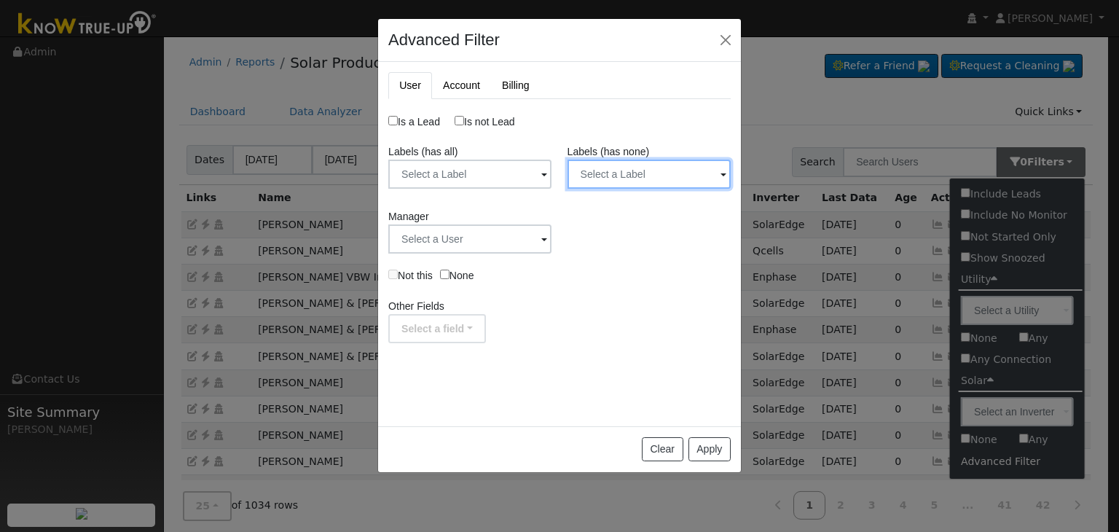
click at [656, 170] on input "text" at bounding box center [649, 174] width 163 height 29
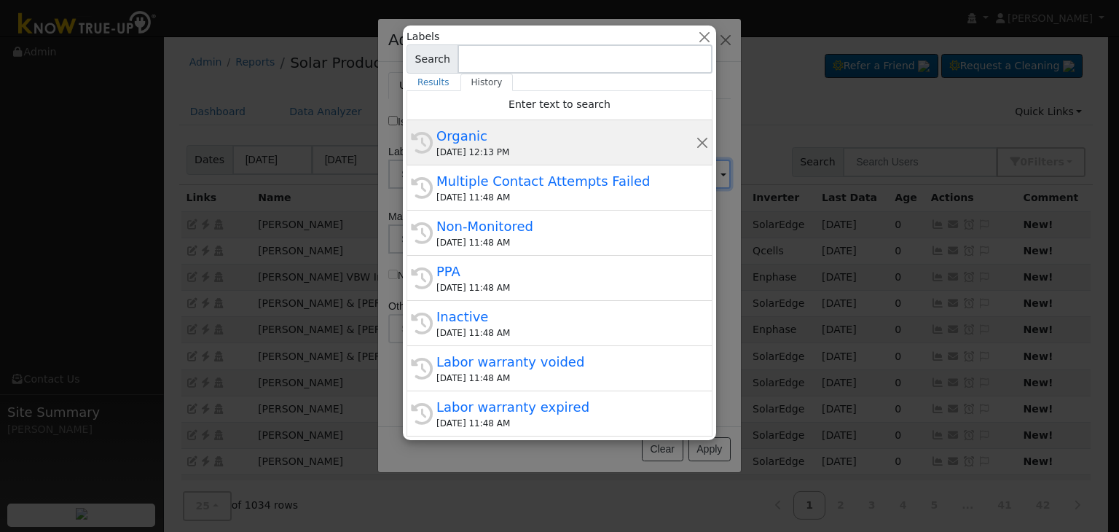
click at [545, 135] on div "Organic" at bounding box center [566, 136] width 259 height 20
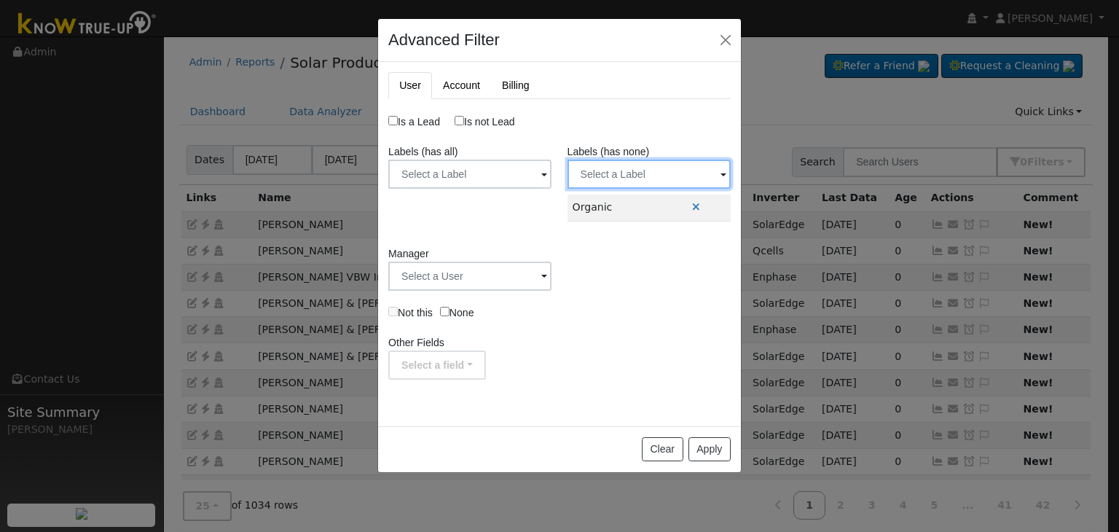
click at [633, 179] on input "text" at bounding box center [649, 174] width 163 height 29
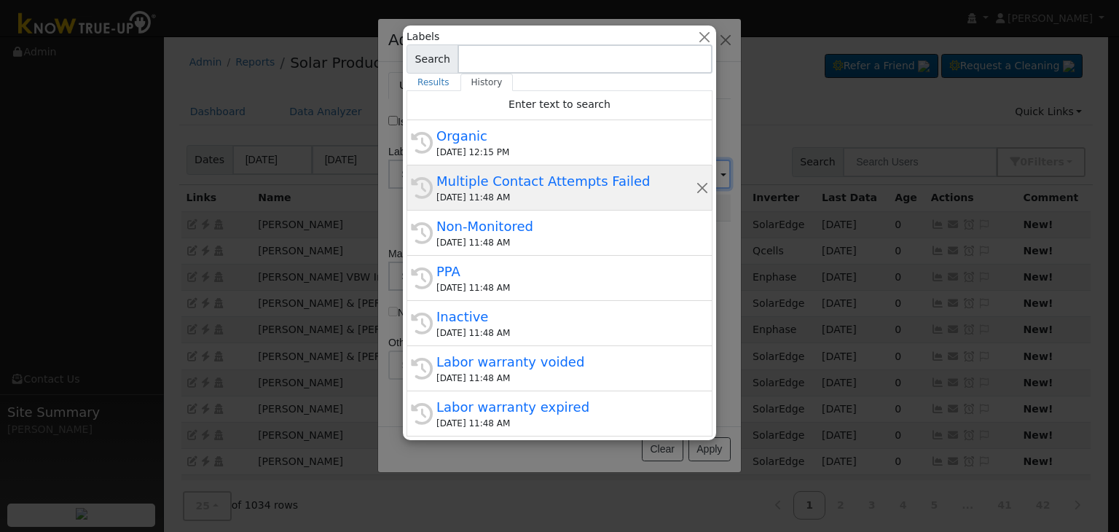
click at [545, 194] on div "09/15/2025 11:48 AM" at bounding box center [566, 197] width 259 height 13
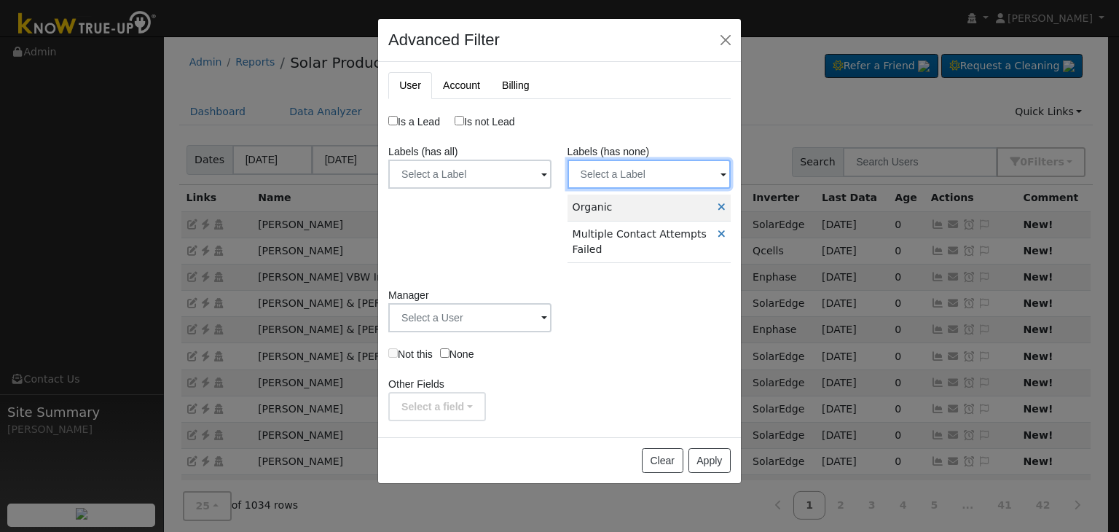
click at [652, 174] on input "text" at bounding box center [649, 174] width 163 height 29
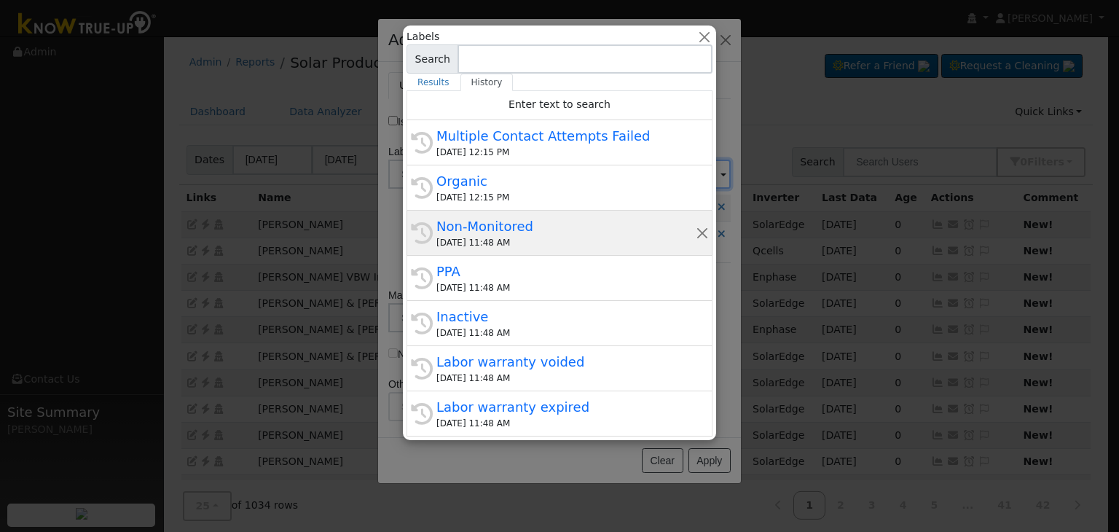
click at [530, 237] on div "09/15/2025 11:48 AM" at bounding box center [566, 242] width 259 height 13
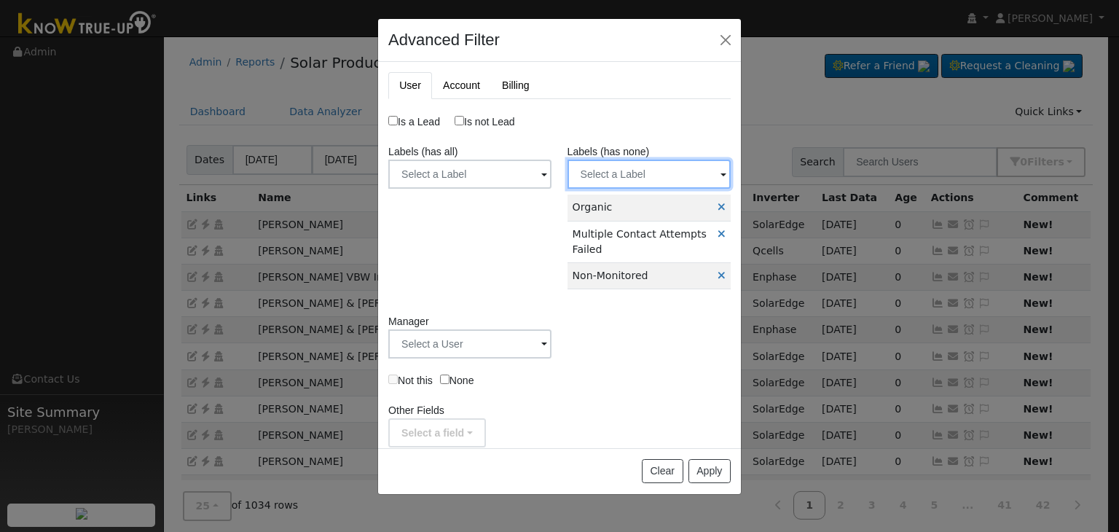
click at [668, 178] on input "text" at bounding box center [649, 174] width 163 height 29
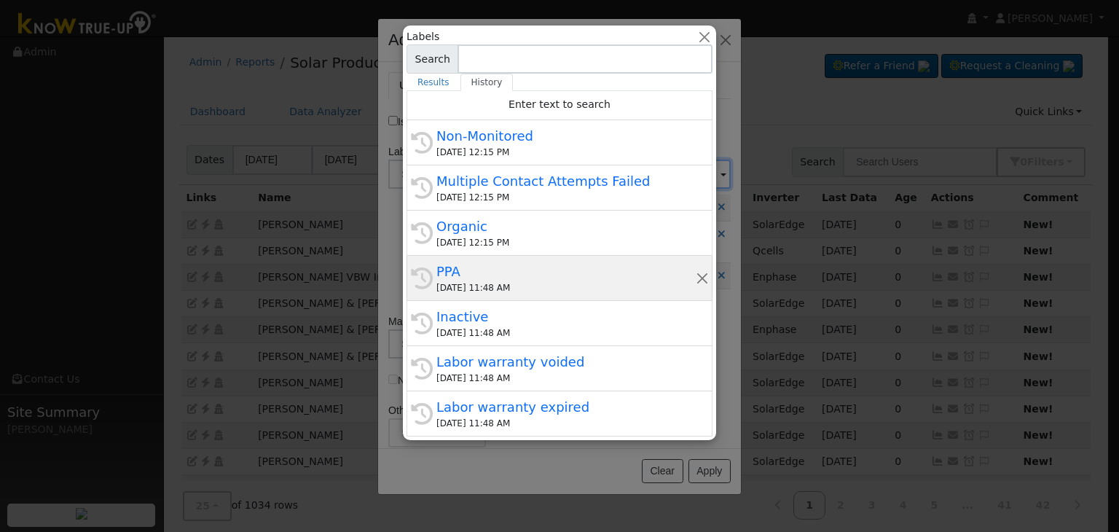
click at [501, 276] on div "PPA" at bounding box center [566, 272] width 259 height 20
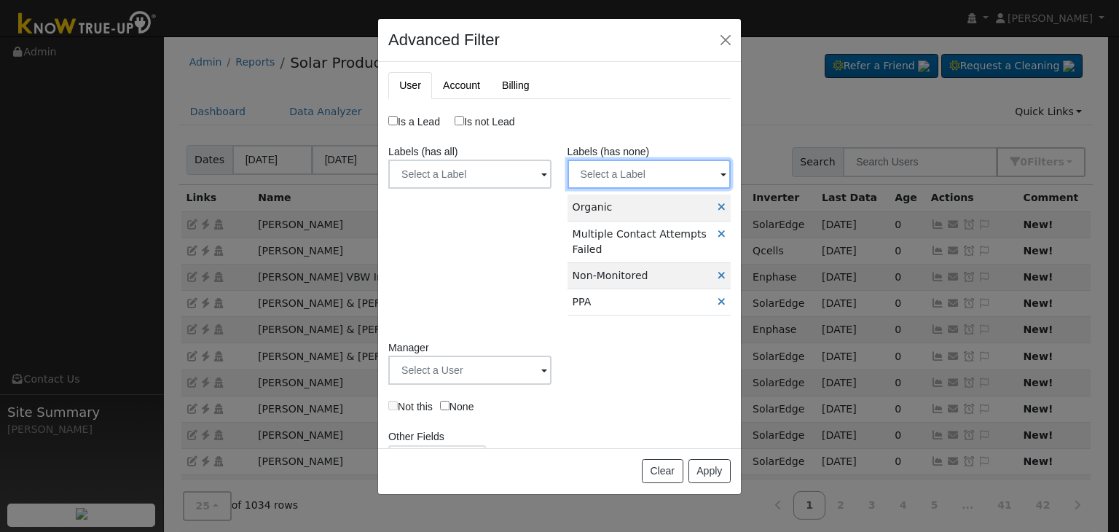
click at [671, 175] on input "text" at bounding box center [649, 174] width 163 height 29
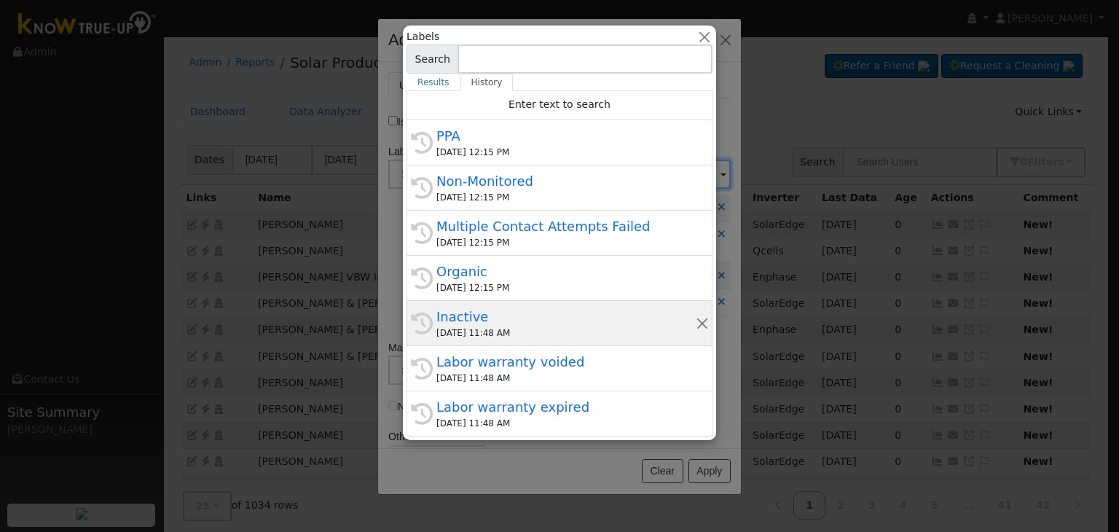
click at [491, 310] on div "Inactive" at bounding box center [566, 317] width 259 height 20
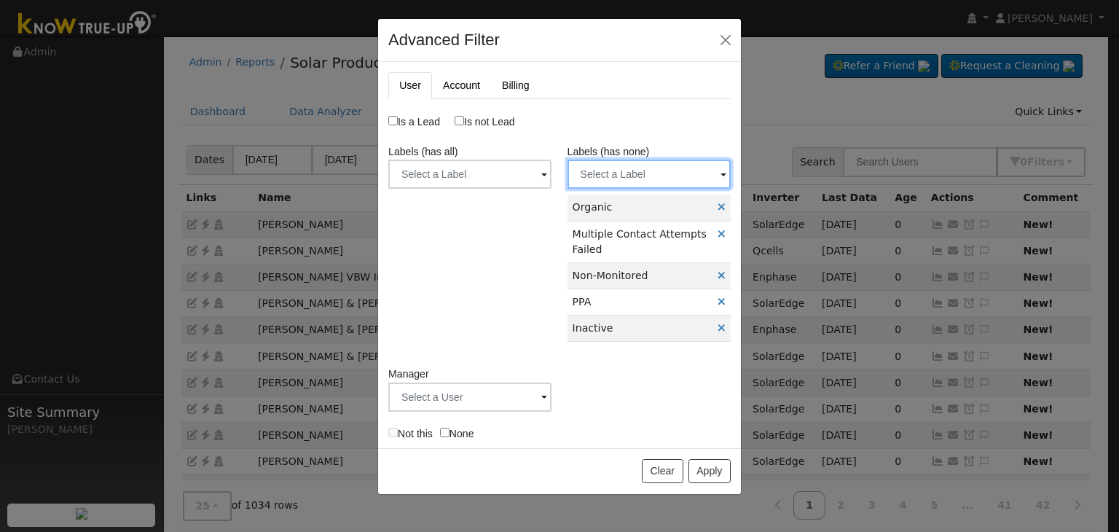
click at [665, 179] on input "text" at bounding box center [649, 174] width 163 height 29
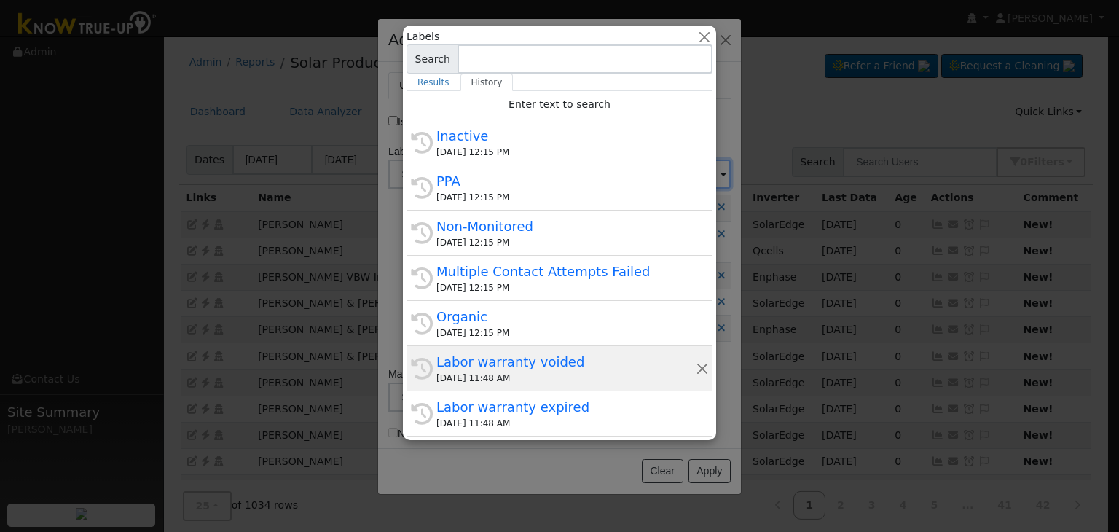
click at [506, 361] on div "Labor warranty voided" at bounding box center [566, 362] width 259 height 20
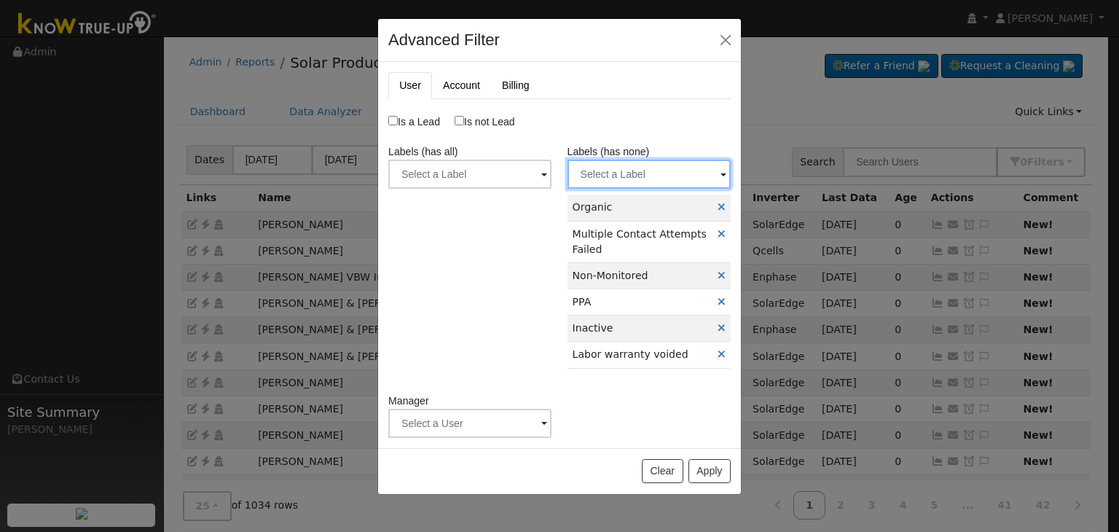
click at [651, 172] on input "text" at bounding box center [649, 174] width 163 height 29
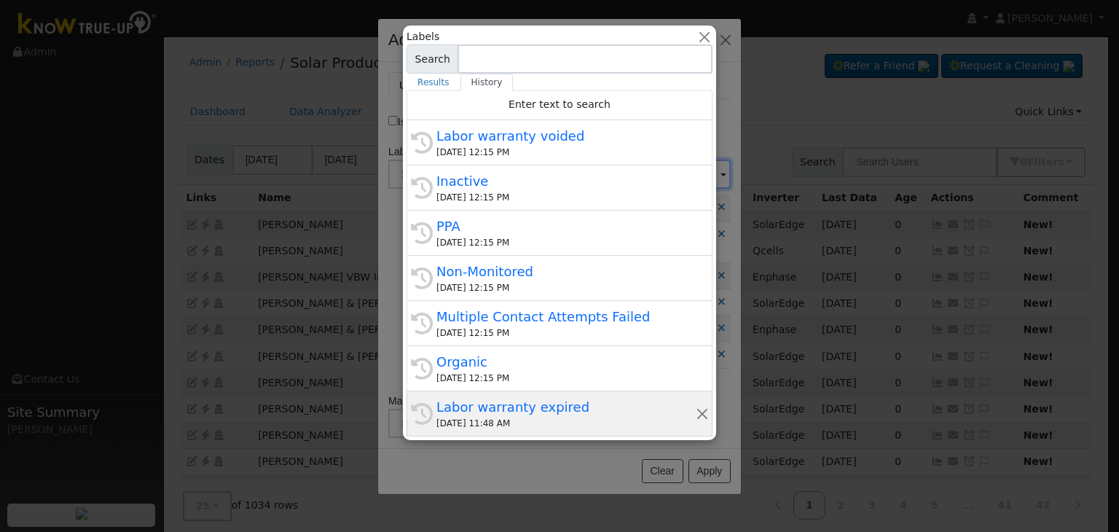
click at [509, 426] on div "09/15/2025 11:48 AM" at bounding box center [566, 423] width 259 height 13
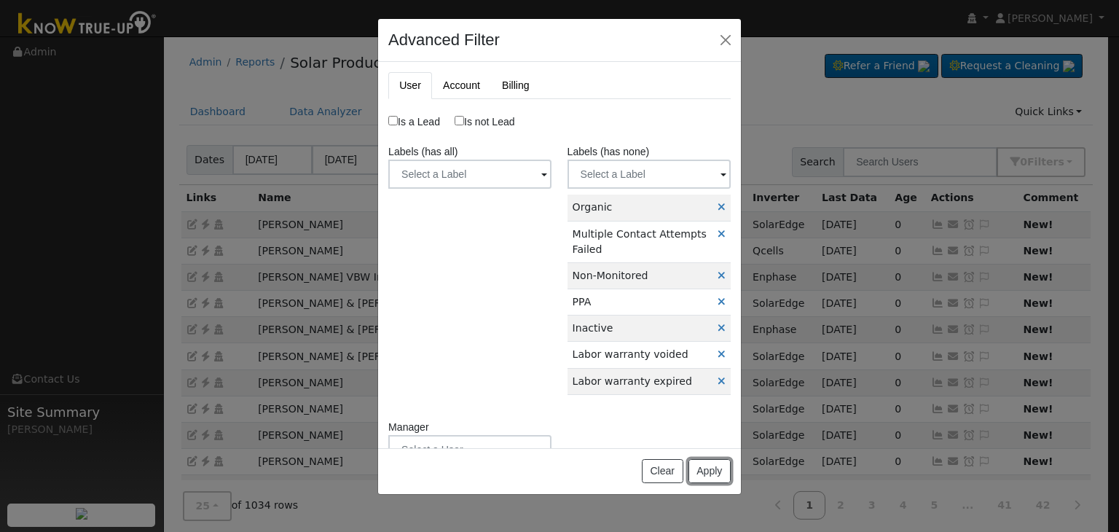
click at [703, 474] on button "Apply" at bounding box center [710, 471] width 42 height 25
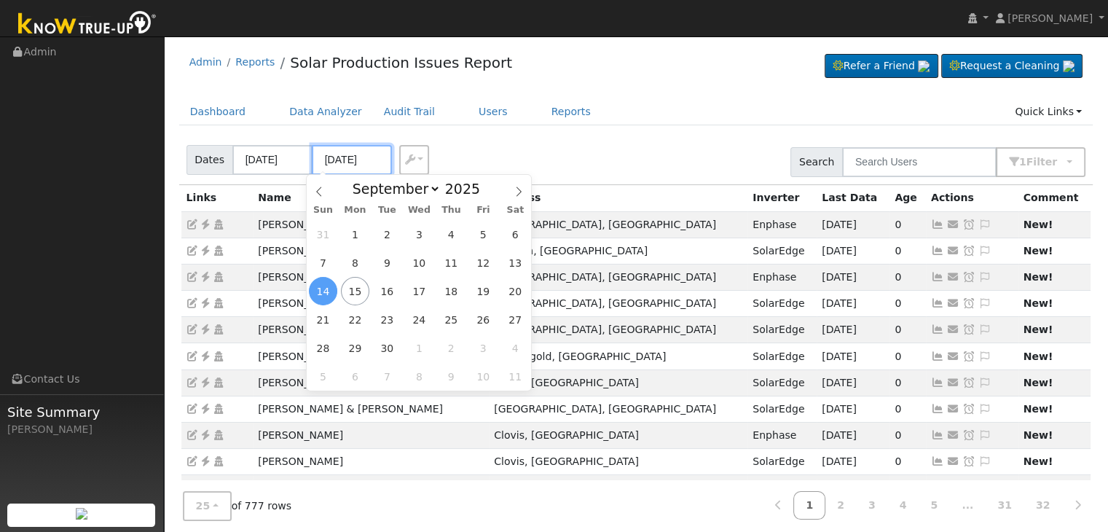
click at [345, 163] on input "09/14/2025" at bounding box center [352, 160] width 80 height 30
click at [361, 285] on span "15" at bounding box center [355, 291] width 28 height 28
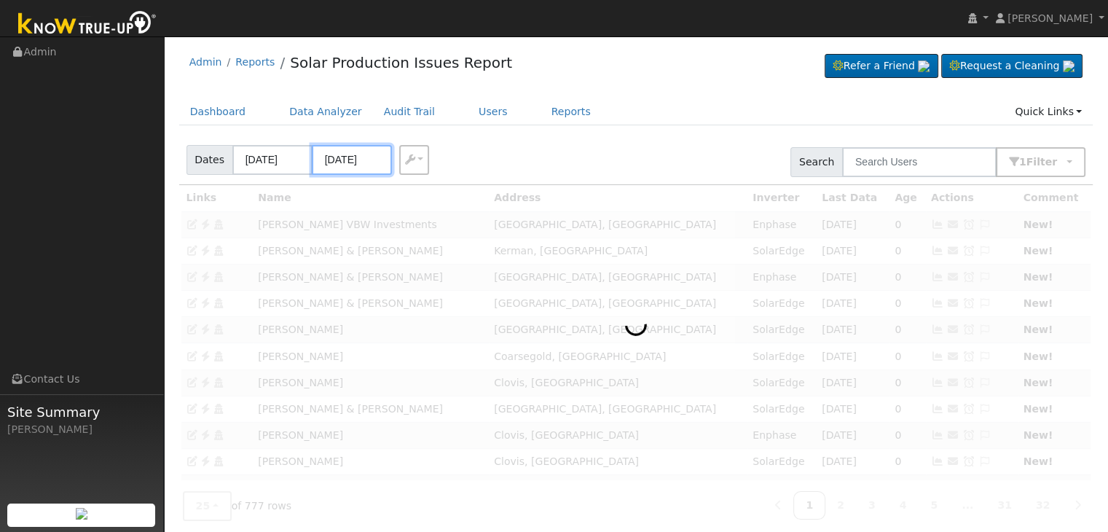
click at [344, 165] on input "09/15/2025" at bounding box center [352, 160] width 80 height 30
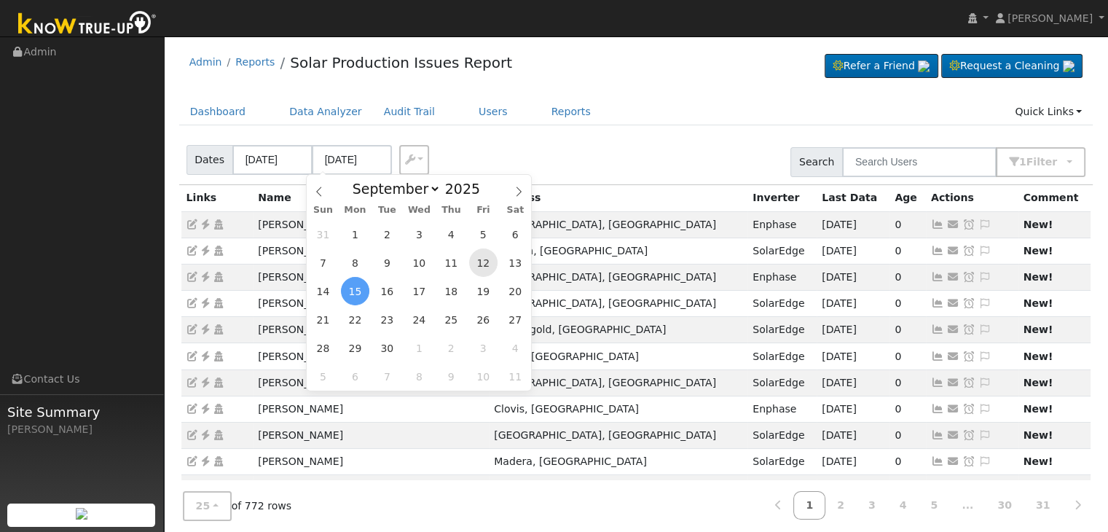
click at [478, 273] on span "12" at bounding box center [483, 263] width 28 height 28
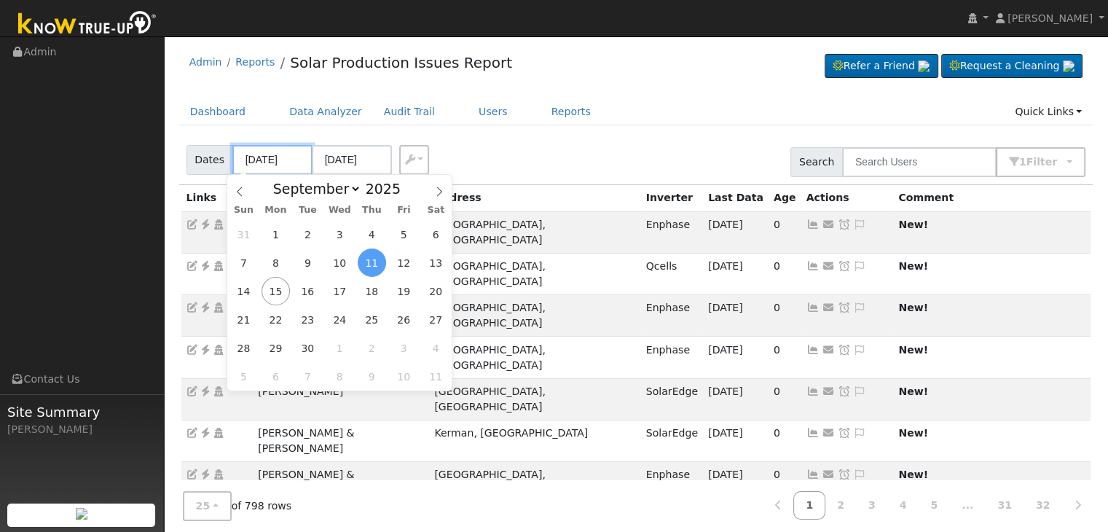
click at [281, 162] on input "[DATE]" at bounding box center [272, 160] width 80 height 30
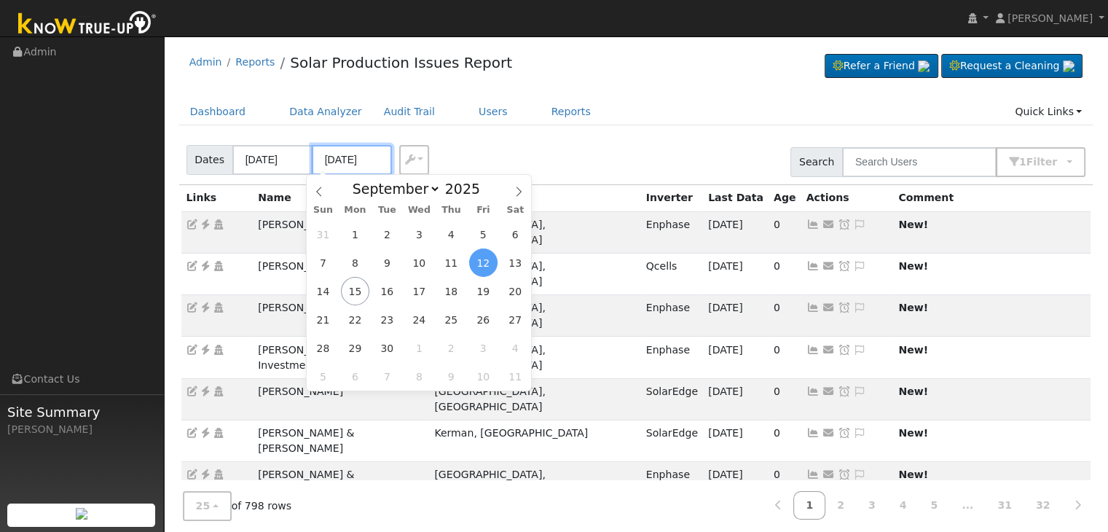
click at [333, 152] on input "09/12/2025" at bounding box center [352, 160] width 80 height 30
click at [368, 289] on span "15" at bounding box center [355, 291] width 28 height 28
type input "[DATE]"
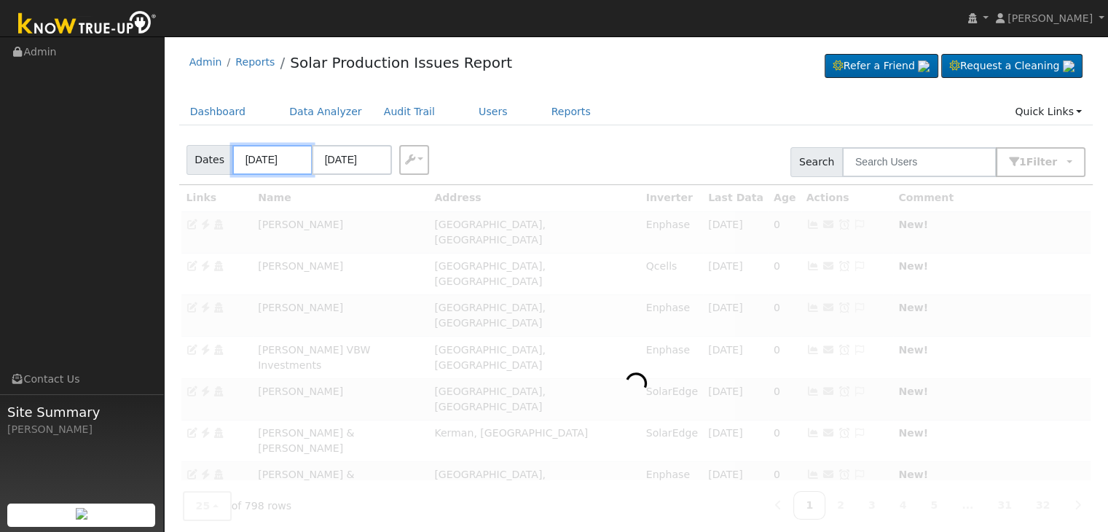
click at [271, 161] on input "[DATE]" at bounding box center [272, 160] width 80 height 30
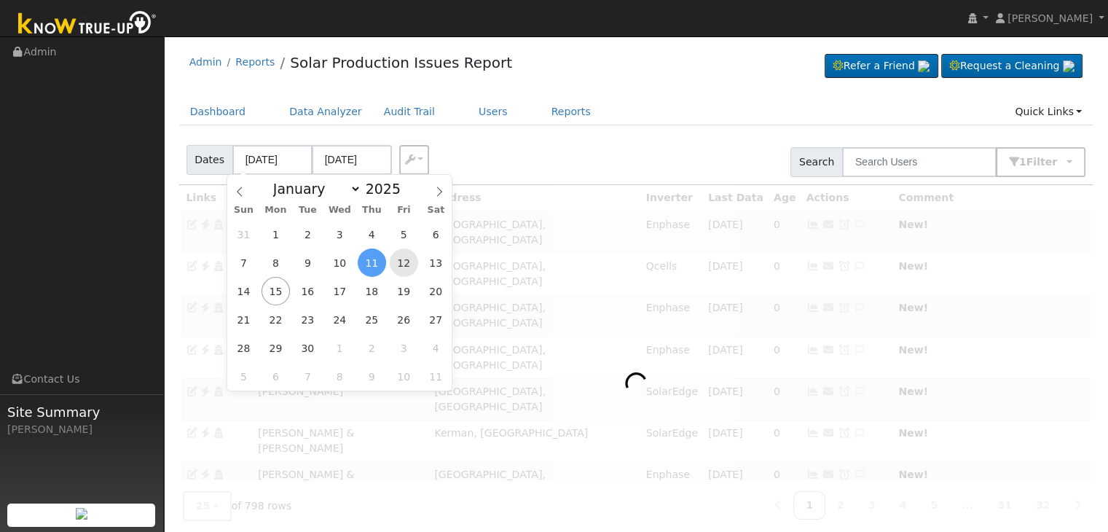
click at [406, 268] on span "12" at bounding box center [404, 263] width 28 height 28
type input "[DATE]"
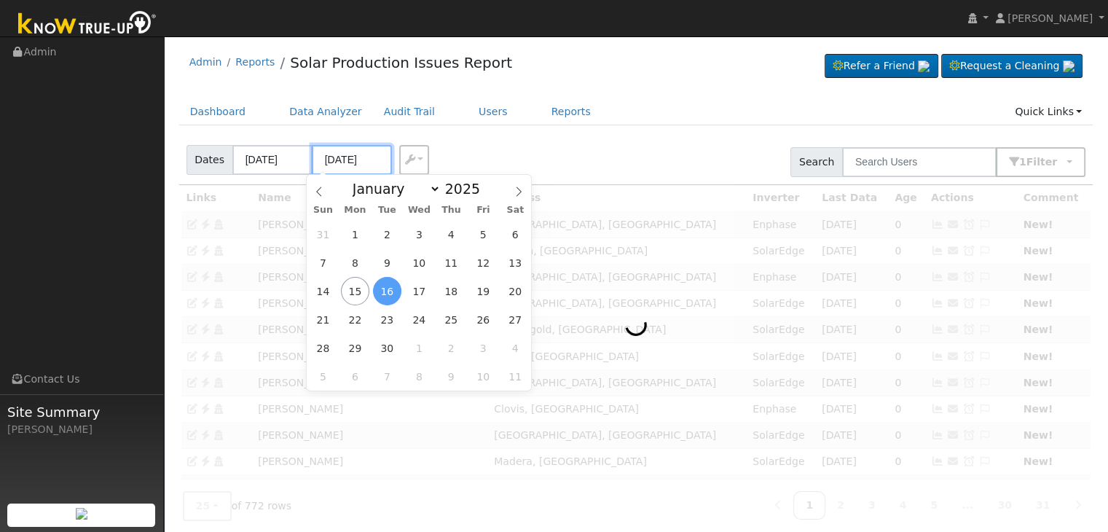
click at [351, 165] on input "09/16/2025" at bounding box center [352, 160] width 80 height 30
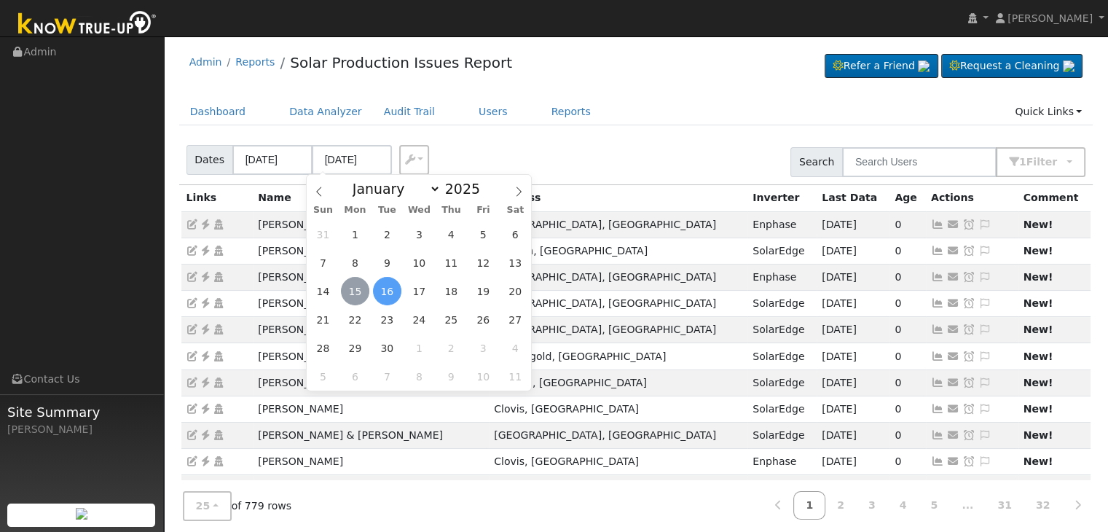
click at [359, 295] on span "15" at bounding box center [355, 291] width 28 height 28
type input "[DATE]"
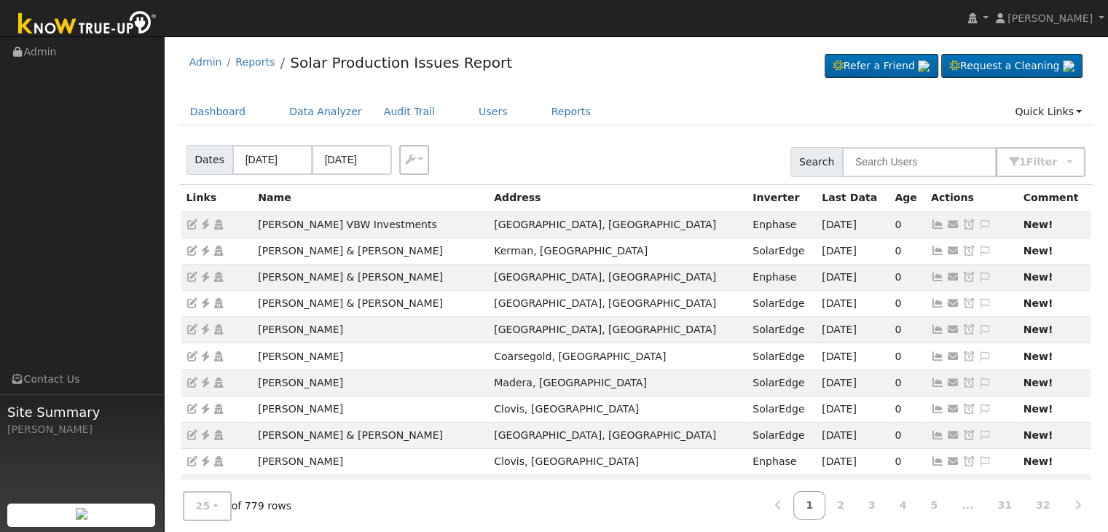
click at [592, 130] on div "Dashboard Data Analyzer Audit Trail Users Reports Quick Links Quick Add Quick C…" at bounding box center [636, 119] width 915 height 42
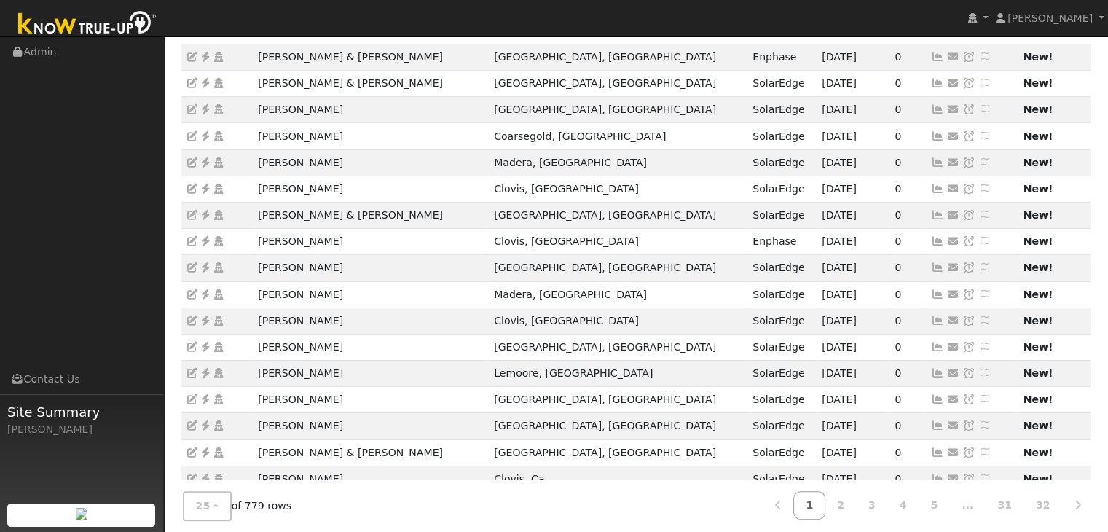
scroll to position [219, 0]
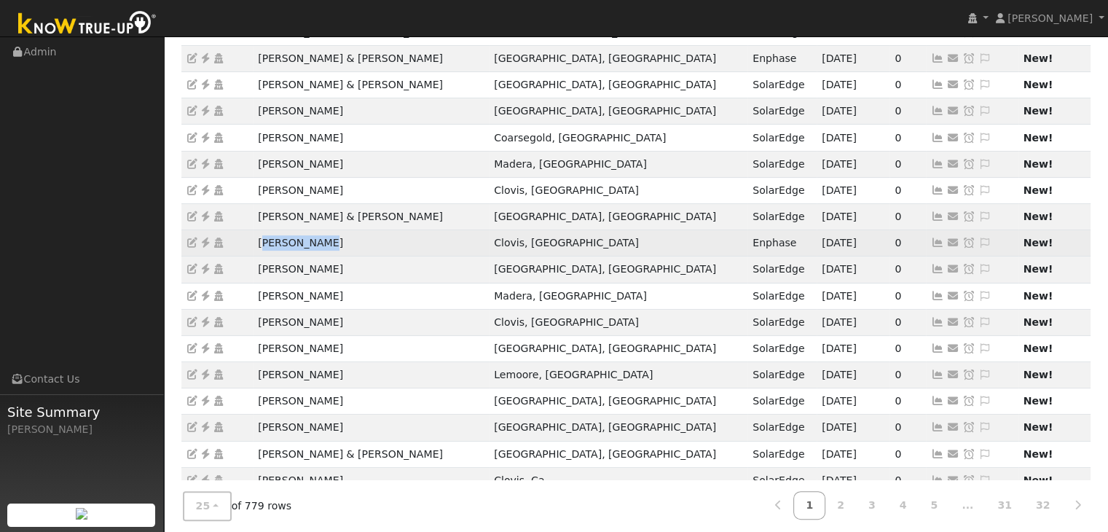
drag, startPoint x: 261, startPoint y: 240, endPoint x: 324, endPoint y: 246, distance: 62.9
click at [324, 246] on td "Rick Clymore" at bounding box center [371, 243] width 236 height 26
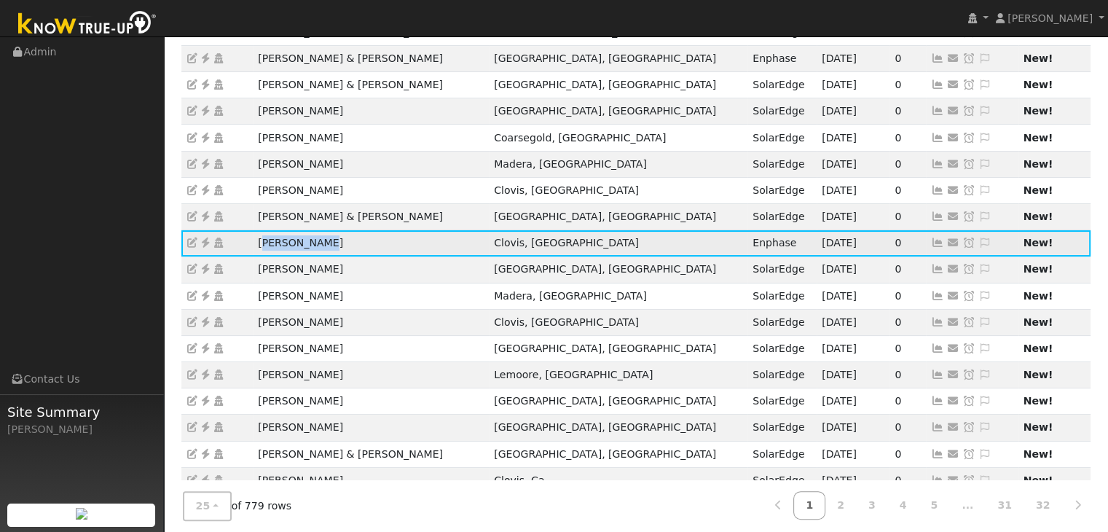
click at [289, 251] on td "Rick Clymore" at bounding box center [371, 243] width 236 height 26
drag, startPoint x: 254, startPoint y: 243, endPoint x: 345, endPoint y: 240, distance: 91.1
click at [345, 240] on tr "Rick Clymore Clovis, CA Enphase 09/10/25 0 Send Email... Copy a Link Reset Pass…" at bounding box center [636, 243] width 910 height 26
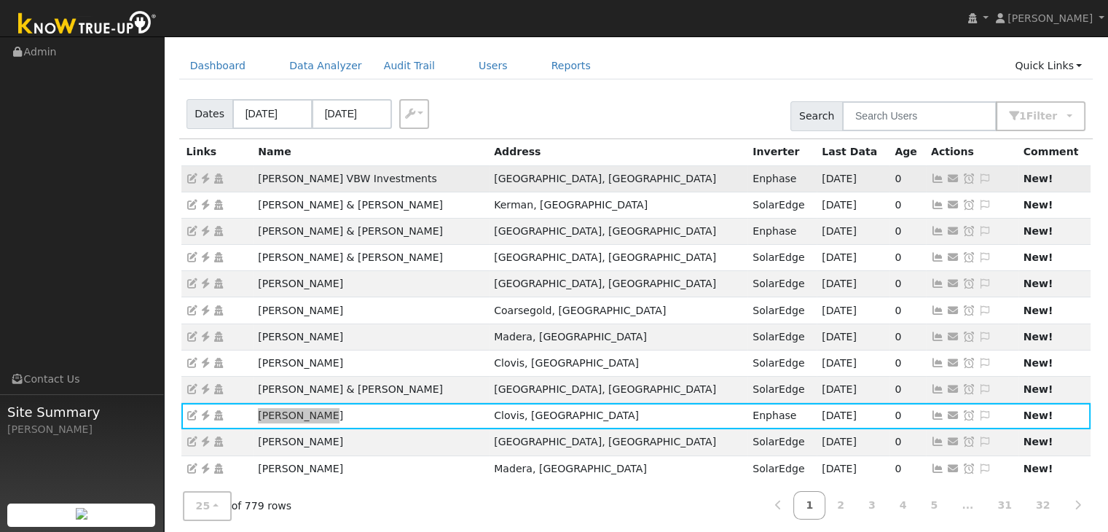
scroll to position [0, 0]
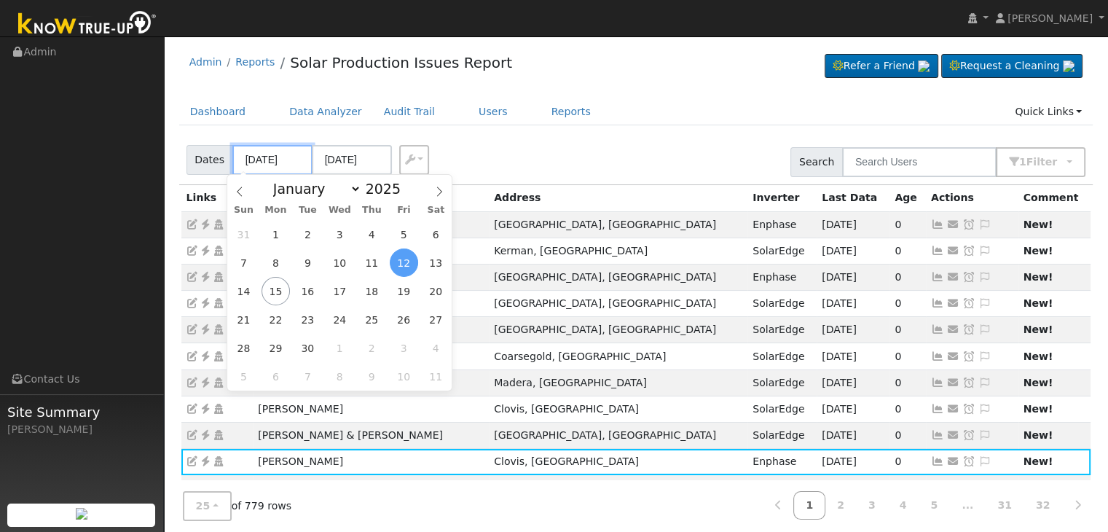
click at [259, 155] on input "[DATE]" at bounding box center [272, 160] width 80 height 30
click at [439, 267] on span "13" at bounding box center [436, 263] width 28 height 28
type input "[DATE]"
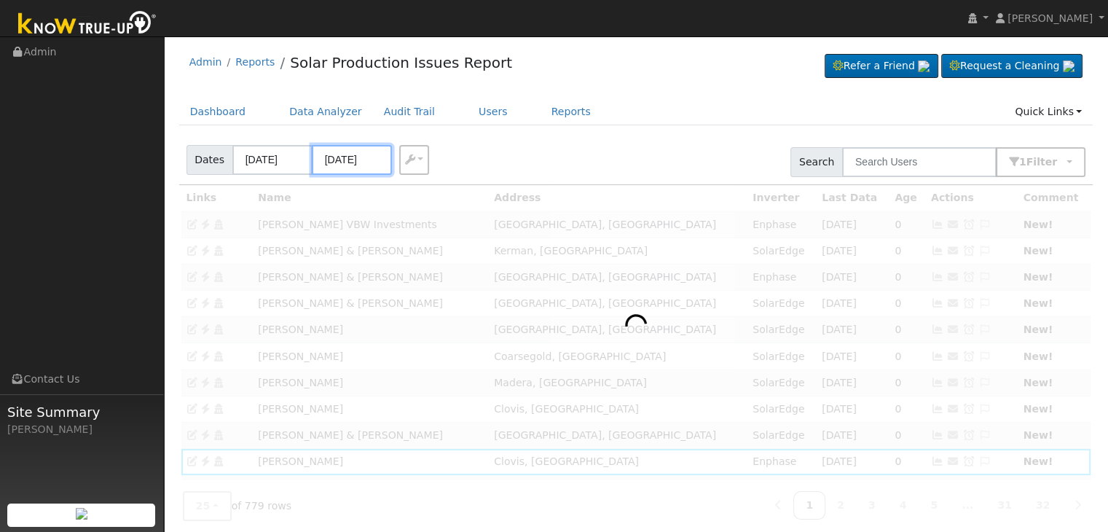
click at [364, 161] on input "09/16/2025" at bounding box center [352, 160] width 80 height 30
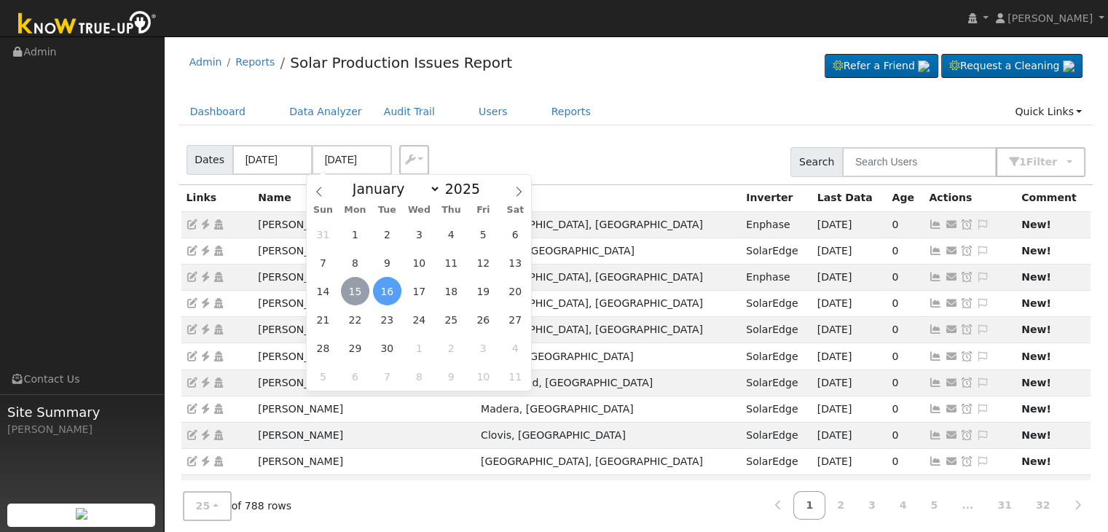
click at [348, 293] on span "15" at bounding box center [355, 291] width 28 height 28
type input "[DATE]"
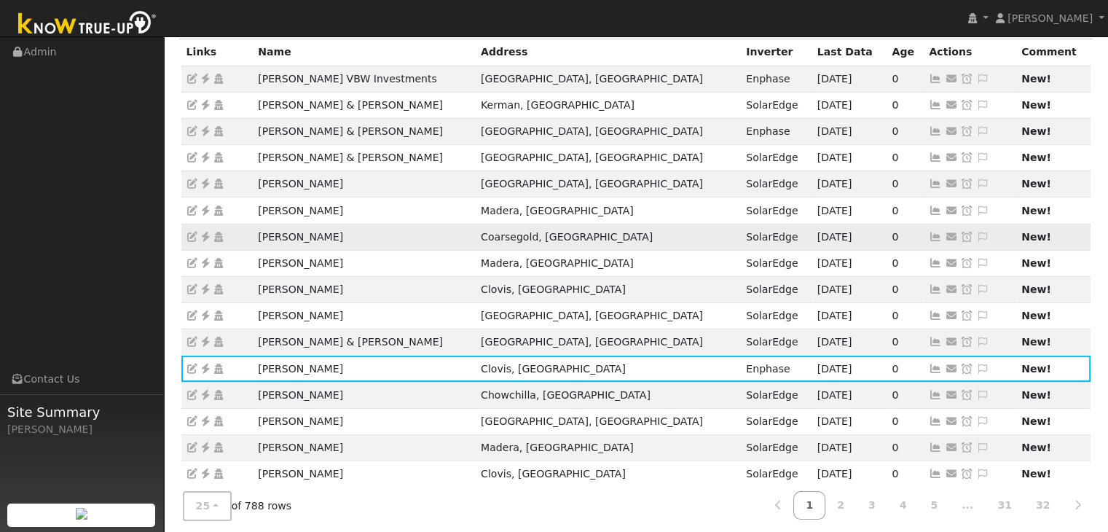
scroll to position [405, 0]
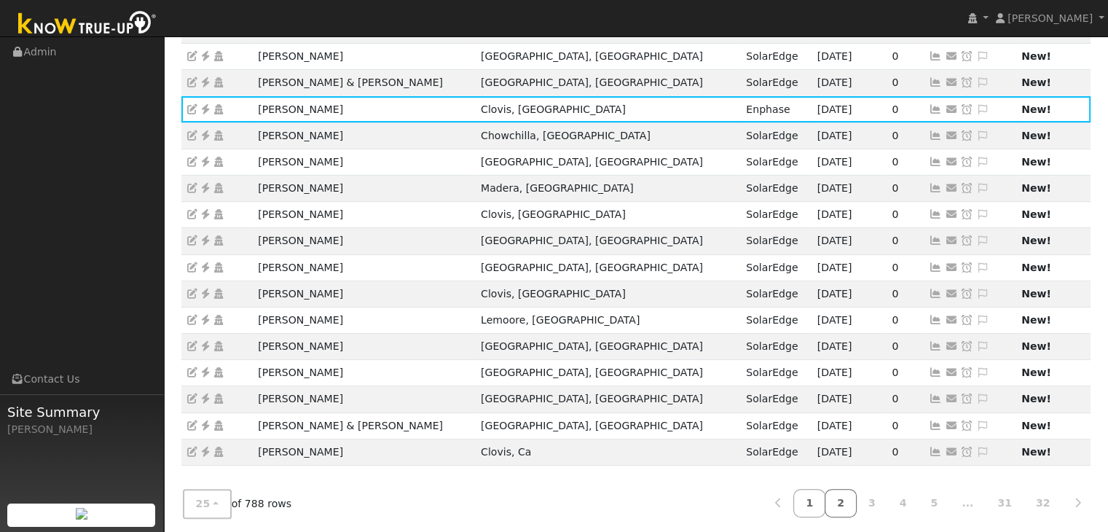
click at [857, 501] on link "2" at bounding box center [841, 503] width 32 height 28
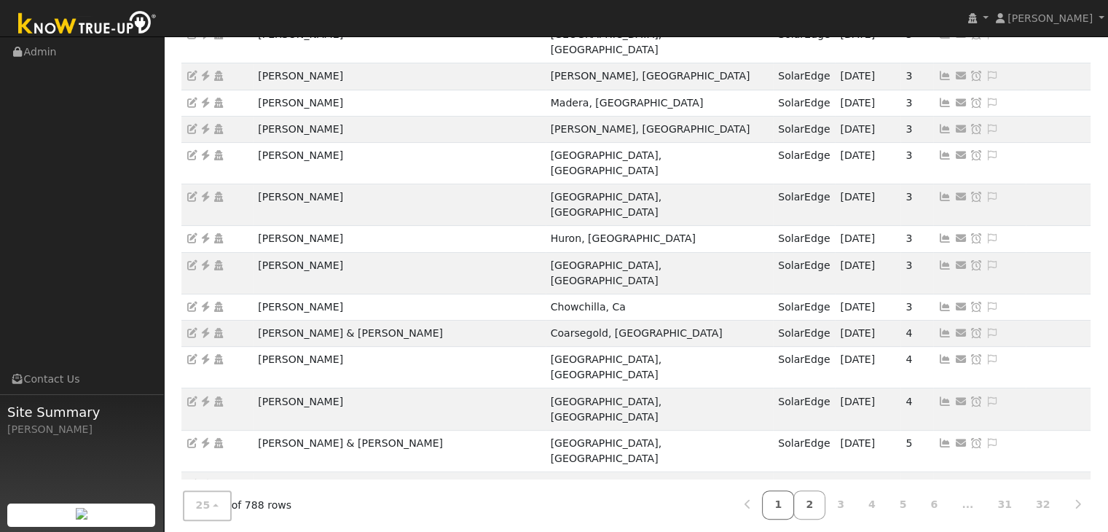
click at [794, 497] on link "1" at bounding box center [778, 505] width 32 height 28
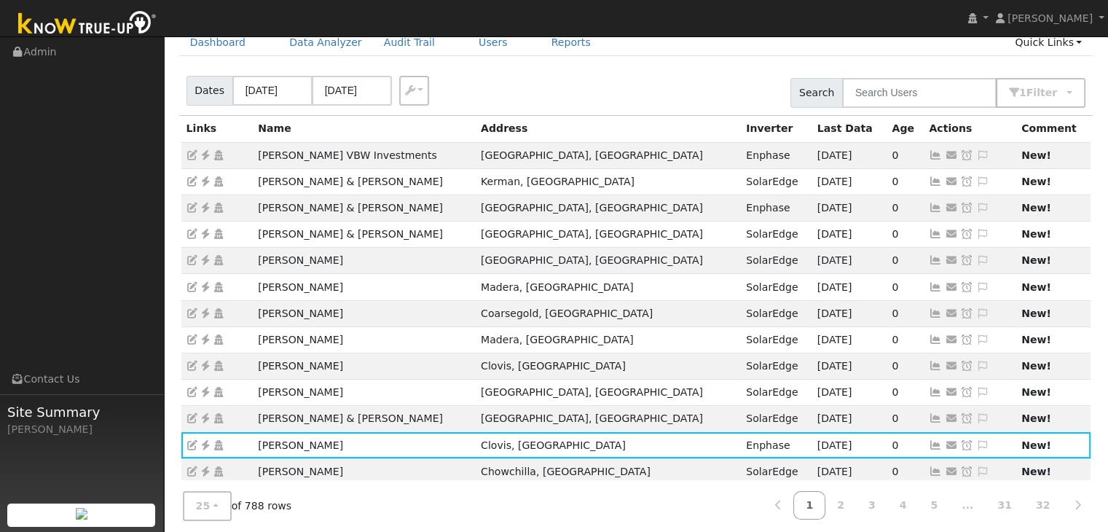
scroll to position [73, 0]
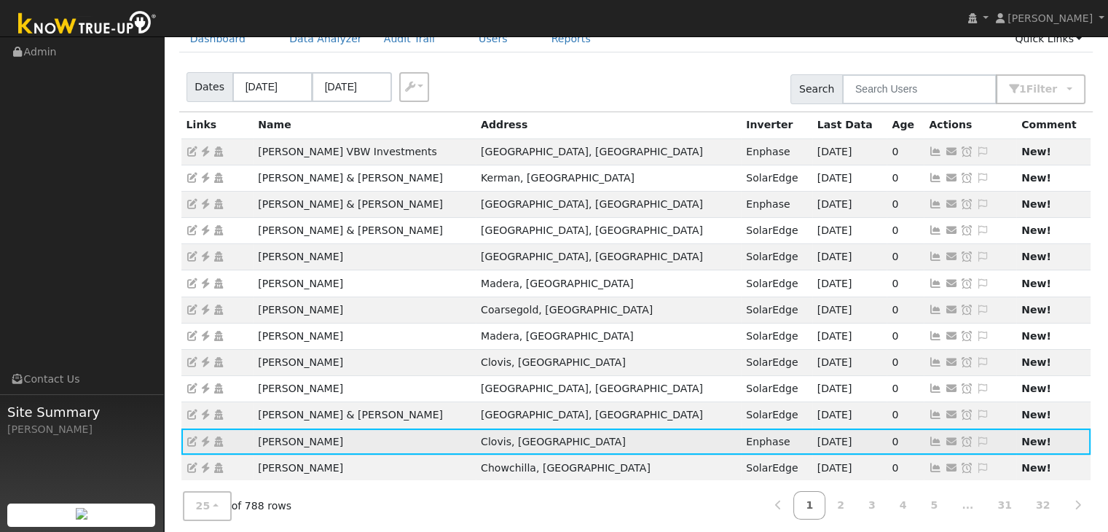
click at [205, 441] on icon at bounding box center [205, 442] width 13 height 10
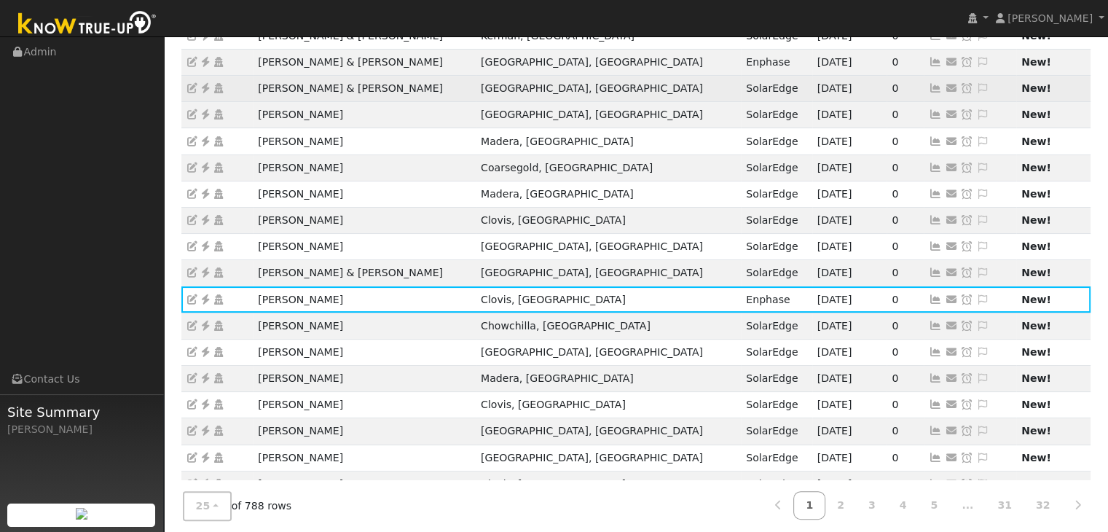
scroll to position [219, 0]
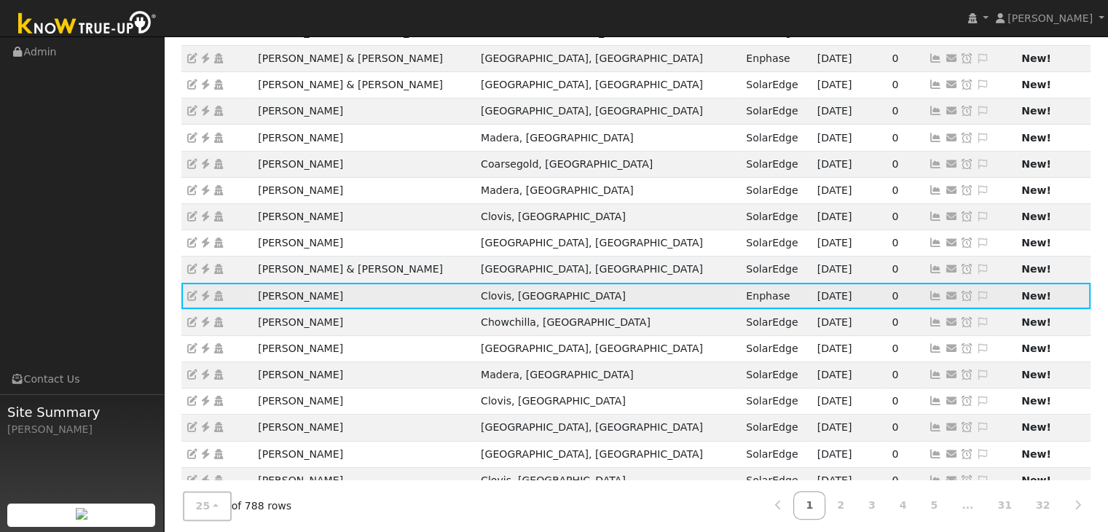
click at [977, 294] on icon at bounding box center [983, 296] width 13 height 10
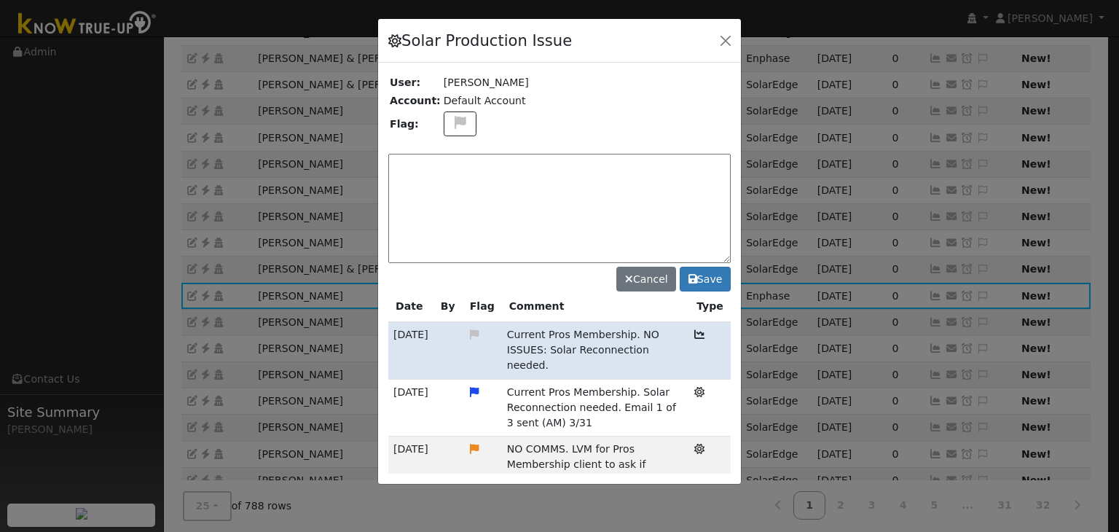
click at [456, 188] on textarea at bounding box center [559, 208] width 343 height 109
drag, startPoint x: 504, startPoint y: 329, endPoint x: 538, endPoint y: 350, distance: 39.2
click at [538, 350] on td "Current Pros Membership. NO ISSUES: Solar Reconnection needed." at bounding box center [595, 350] width 187 height 57
click at [469, 176] on textarea at bounding box center [559, 208] width 343 height 109
drag, startPoint x: 507, startPoint y: 330, endPoint x: 622, endPoint y: 332, distance: 114.4
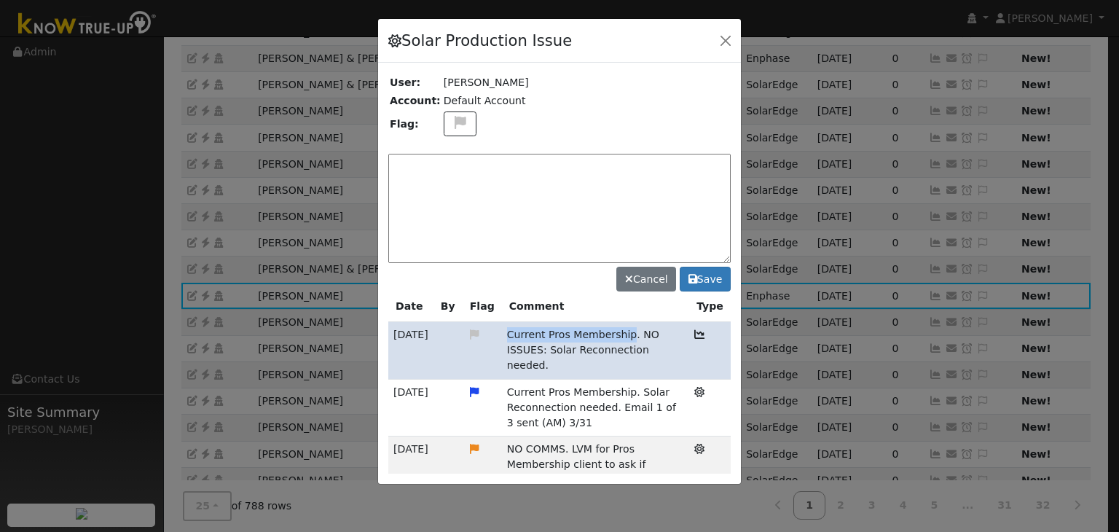
click at [622, 332] on span "Current Pros Membership. NO ISSUES: Solar Reconnection needed." at bounding box center [583, 350] width 152 height 42
copy span "Current Pros Membership"
click at [482, 178] on textarea at bounding box center [559, 208] width 343 height 109
paste textarea "Rick Clymore"
click at [507, 342] on span "Current Pros Membership. NO ISSUES: Solar Reconnection needed." at bounding box center [583, 350] width 152 height 42
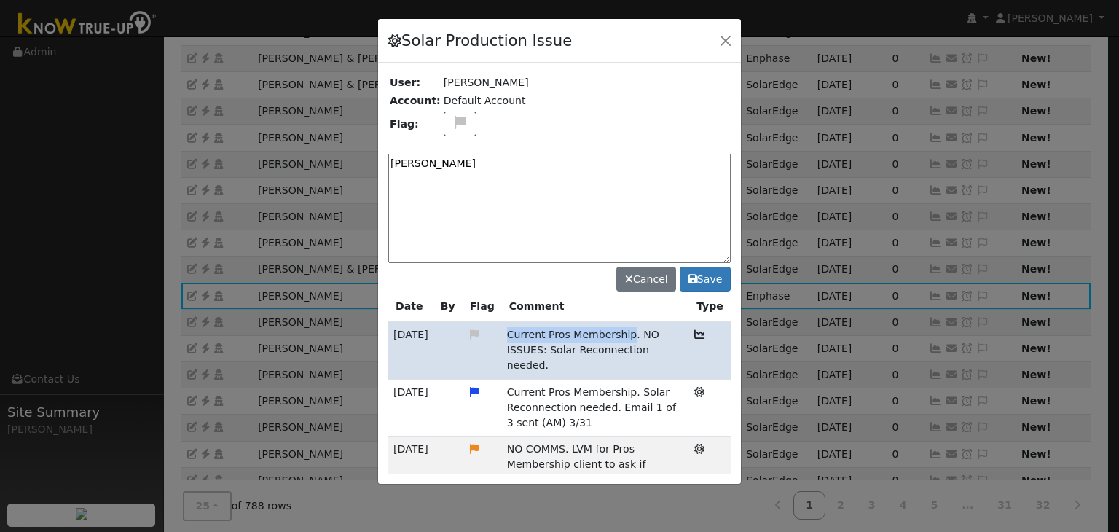
drag, startPoint x: 502, startPoint y: 332, endPoint x: 622, endPoint y: 336, distance: 120.3
click at [622, 336] on td "Current Pros Membership. NO ISSUES: Solar Reconnection needed." at bounding box center [595, 350] width 187 height 57
copy span "Current Pros Membership"
click at [490, 155] on textarea "Rick Clymore" at bounding box center [559, 208] width 343 height 109
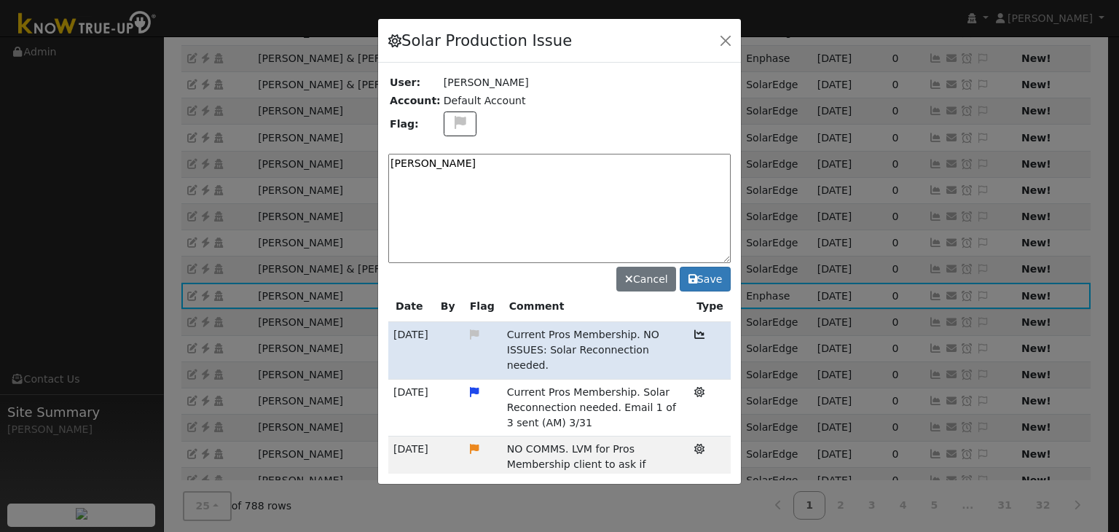
click at [490, 155] on textarea "Rick Clymore" at bounding box center [559, 208] width 343 height 109
paste textarea "Current Pros Membership. Client declined service per case. (MP) 9/15"
type textarea "Current Pros Membership. Client declined service per case. (MP) 9/15"
click at [697, 278] on icon at bounding box center [693, 279] width 9 height 10
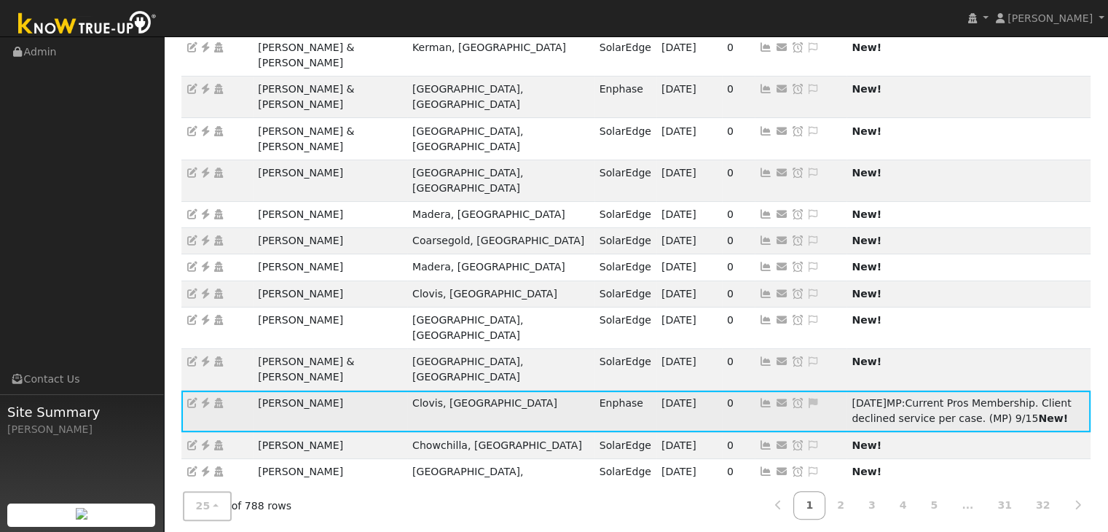
click at [791, 398] on icon at bounding box center [797, 403] width 13 height 10
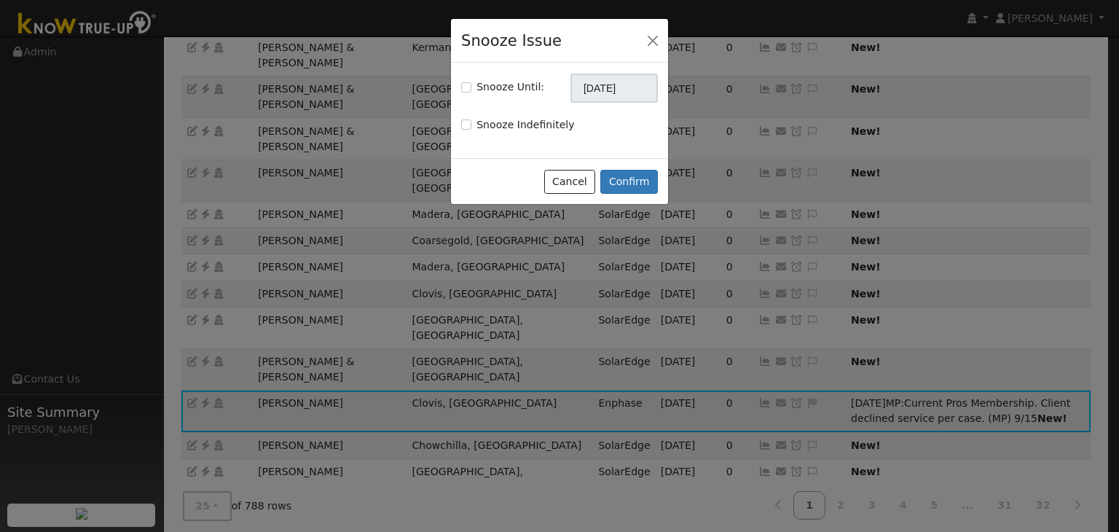
click at [501, 85] on label "Snooze Until:" at bounding box center [511, 86] width 68 height 15
click at [472, 85] on input "Snooze Until:" at bounding box center [466, 87] width 10 height 10
checkbox input "true"
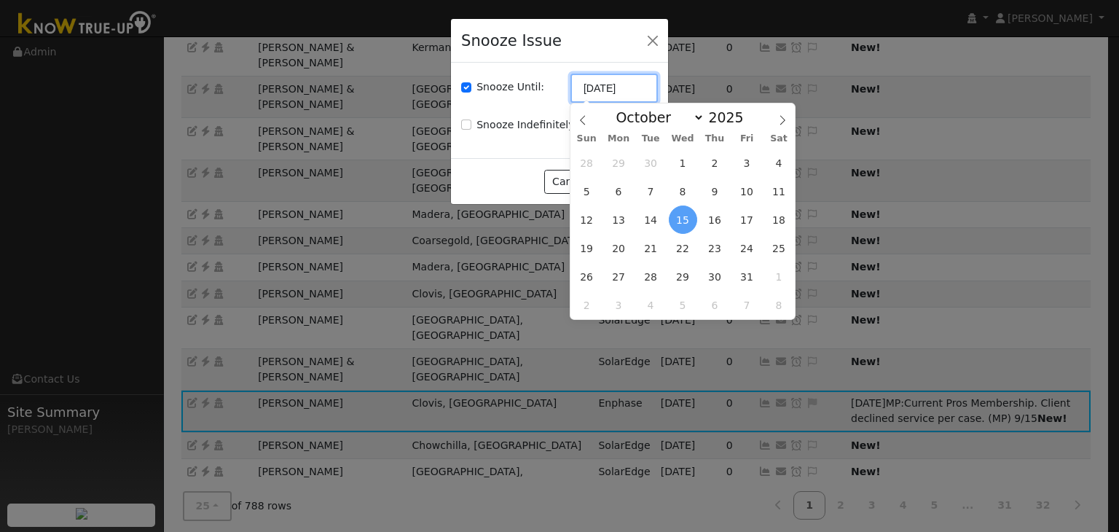
click at [588, 89] on input "[DATE]" at bounding box center [614, 88] width 87 height 29
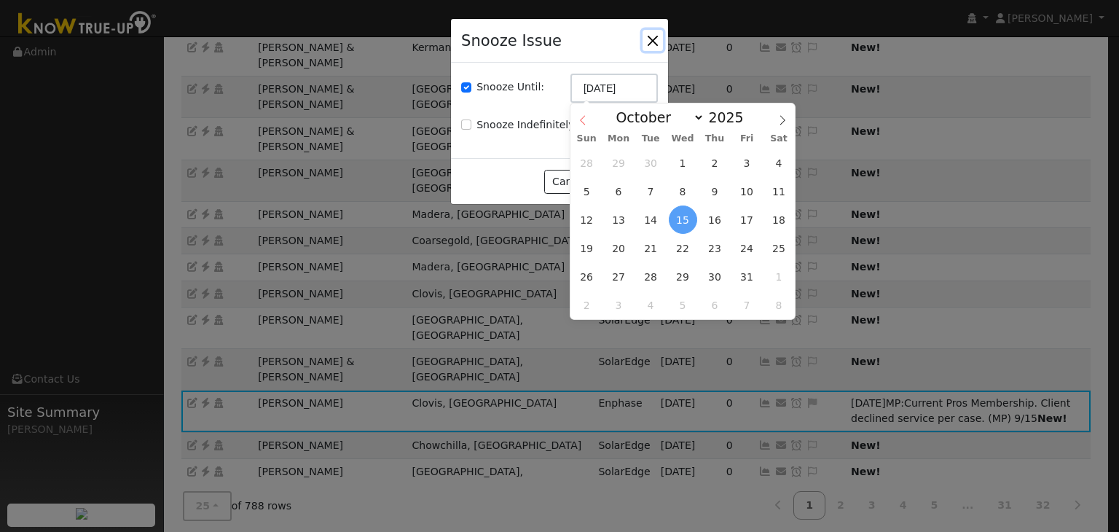
click at [585, 114] on span at bounding box center [583, 115] width 25 height 25
select select "8"
click at [621, 190] on span "8" at bounding box center [619, 191] width 28 height 28
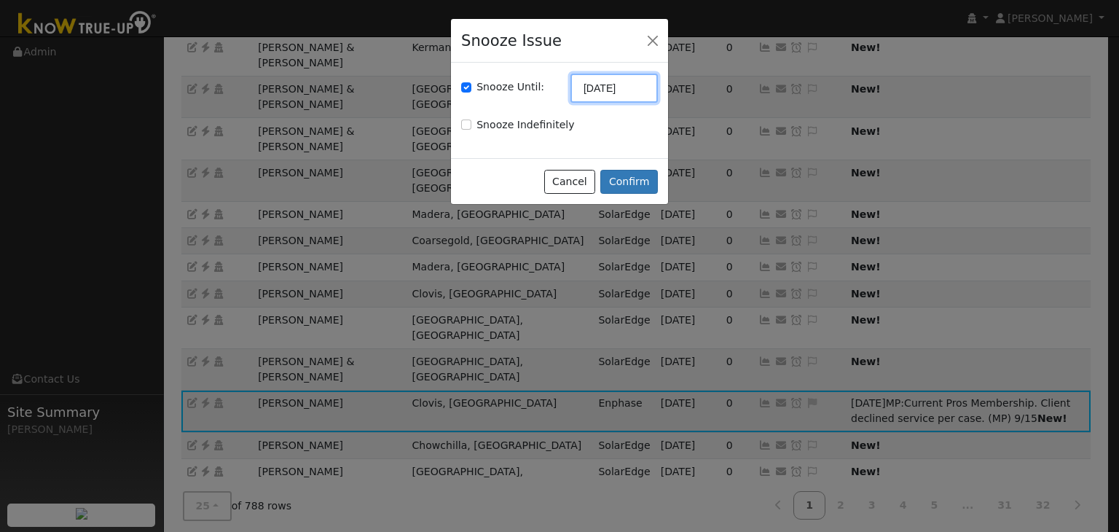
click at [615, 98] on input "09/08/2025" at bounding box center [614, 88] width 87 height 29
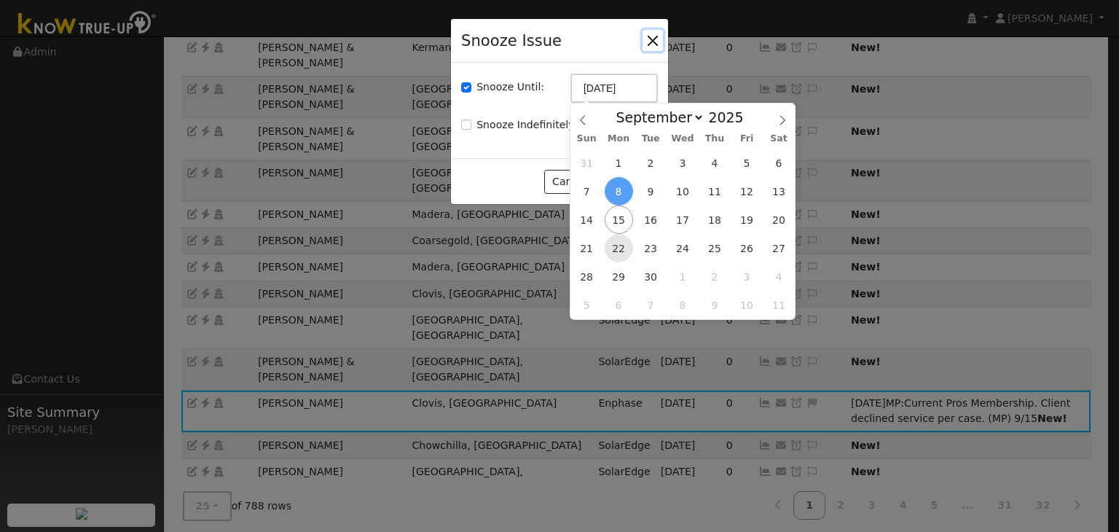
click at [618, 237] on span "22" at bounding box center [619, 248] width 28 height 28
type input "[DATE]"
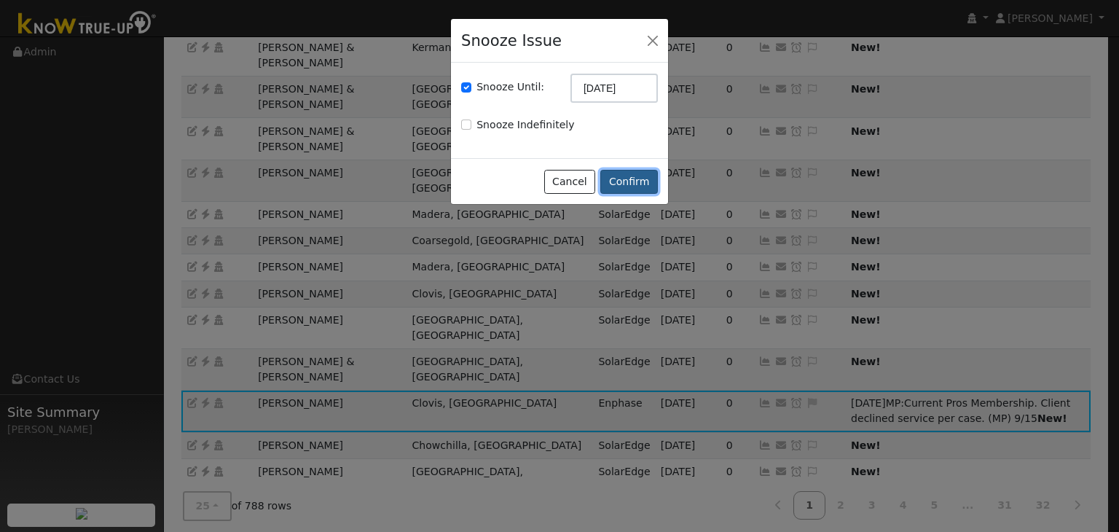
click at [629, 179] on button "Confirm" at bounding box center [630, 182] width 58 height 25
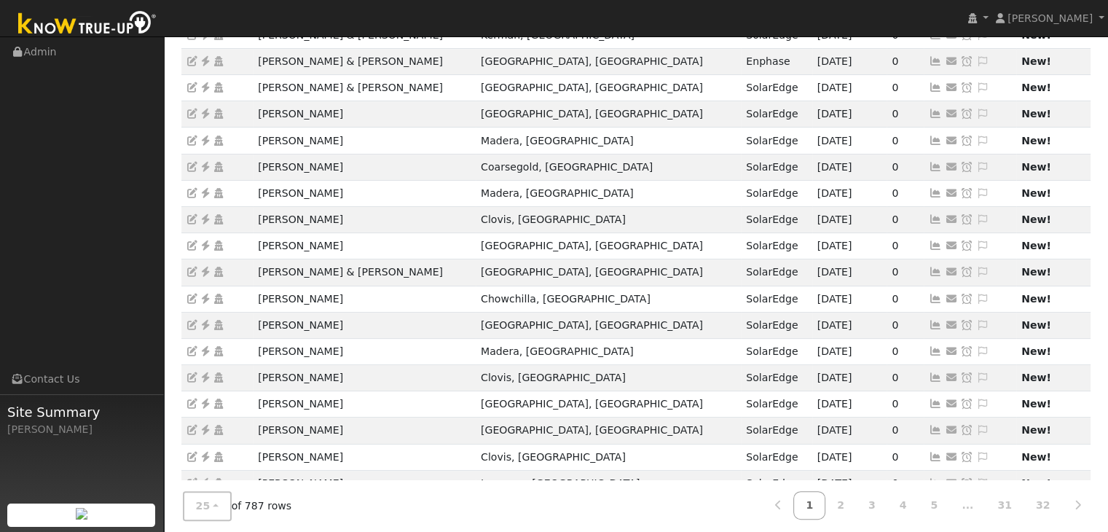
scroll to position [0, 0]
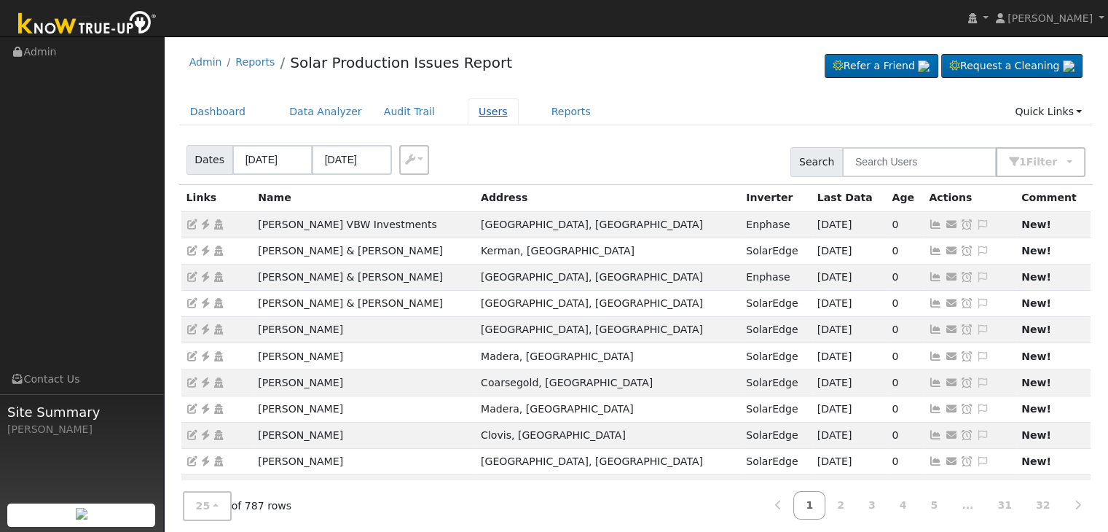
click at [472, 114] on link "Users" at bounding box center [493, 111] width 51 height 27
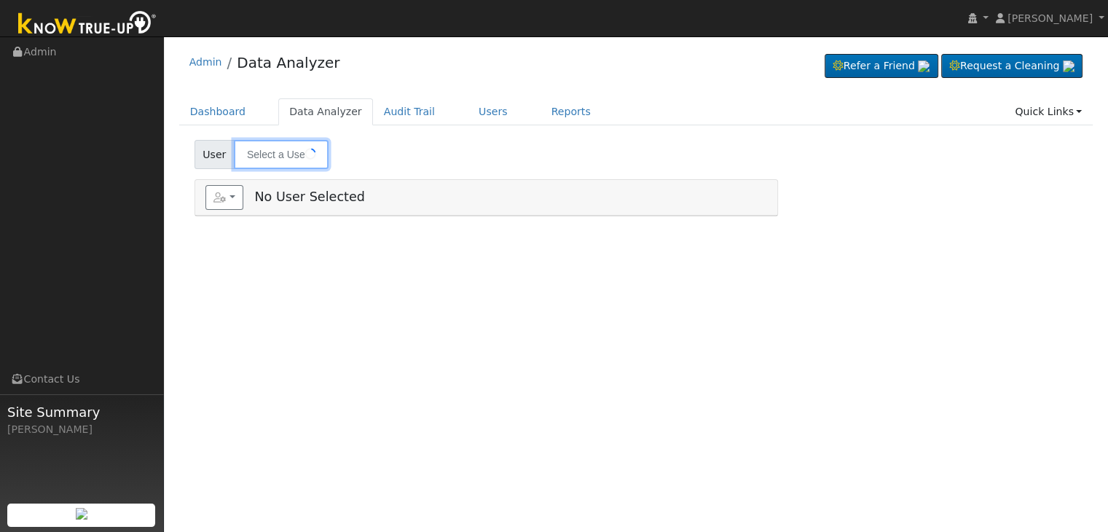
type input "[PERSON_NAME]"
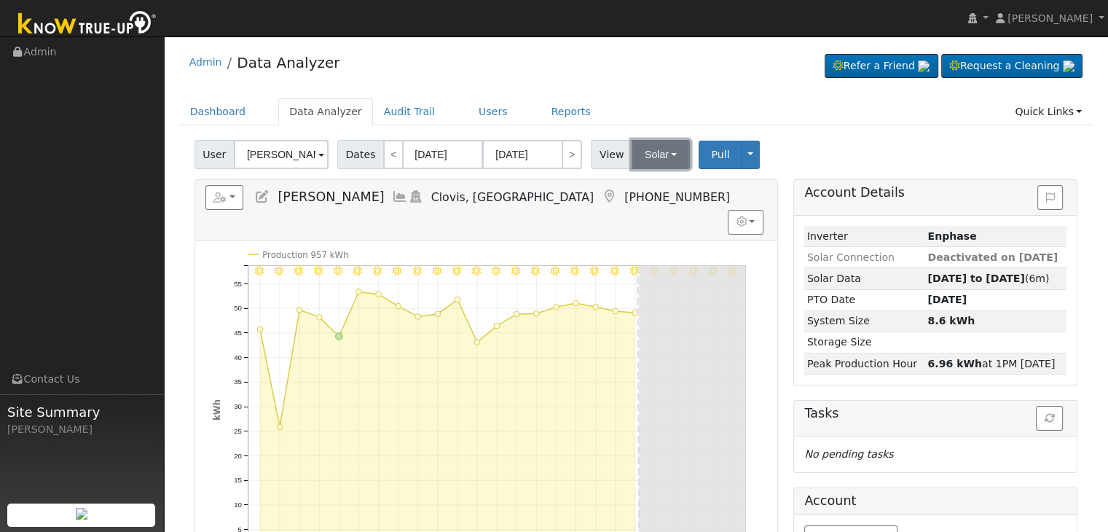
click at [658, 155] on button "Solar" at bounding box center [661, 154] width 58 height 29
click at [649, 181] on link "Utility" at bounding box center [679, 186] width 101 height 20
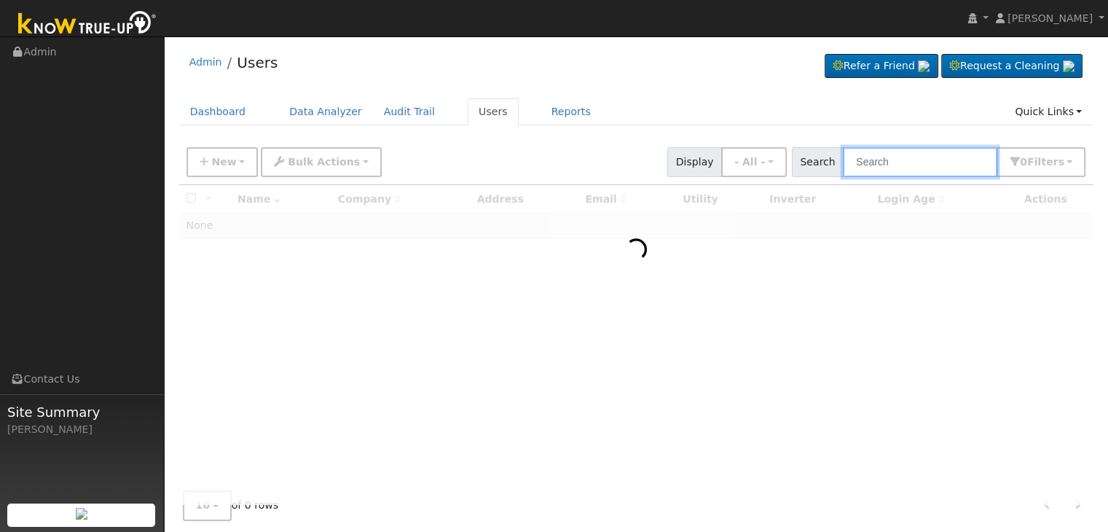
click at [906, 163] on input "text" at bounding box center [920, 162] width 155 height 30
paste input "[PERSON_NAME]"
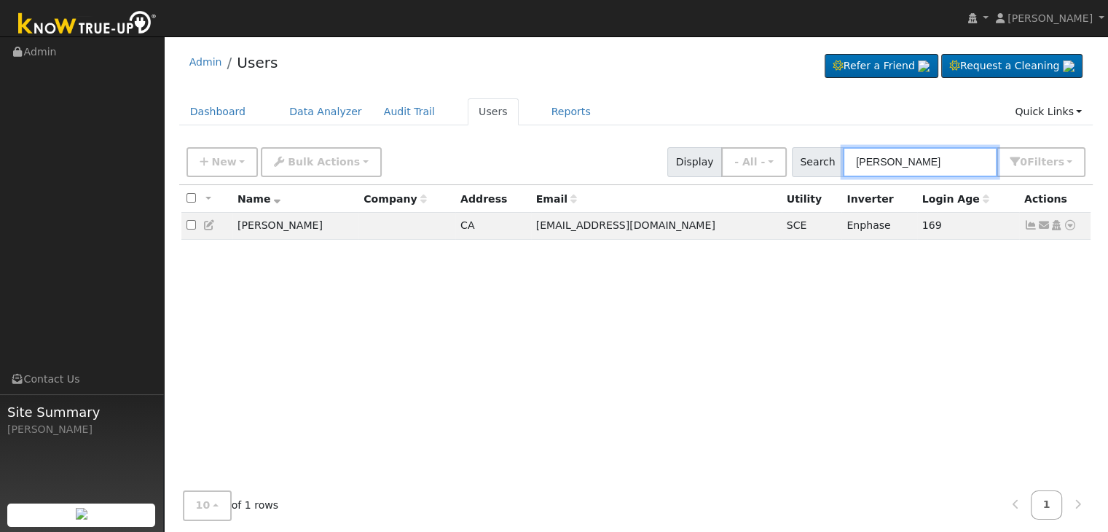
type input "[PERSON_NAME]"
click at [289, 96] on div "Admin Users Refer a Friend Request a Cleaning" at bounding box center [636, 300] width 930 height 513
click at [305, 112] on link "Data Analyzer" at bounding box center [325, 111] width 95 height 27
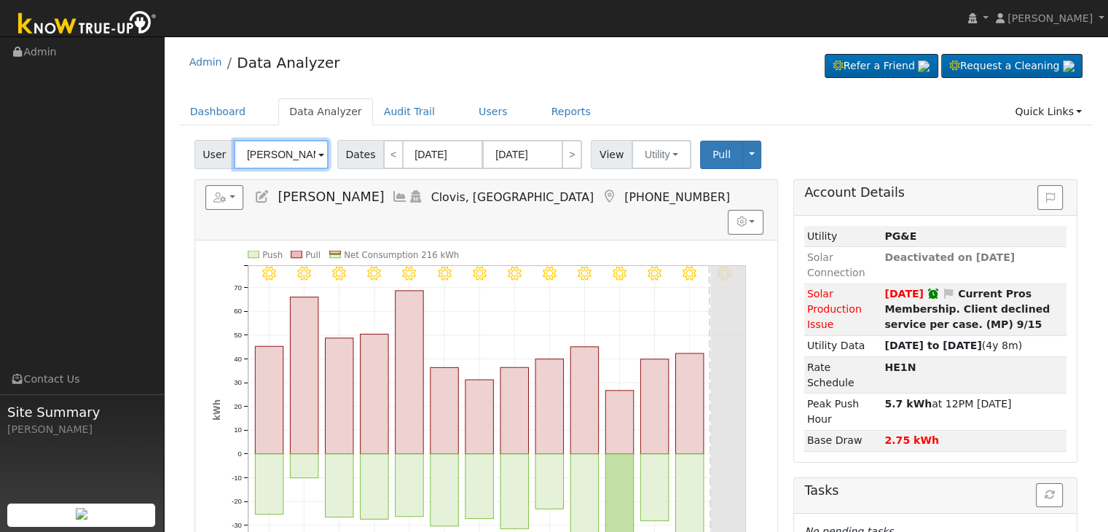
click at [294, 155] on input "[PERSON_NAME]" at bounding box center [281, 154] width 95 height 29
paste input "[PERSON_NAME]"
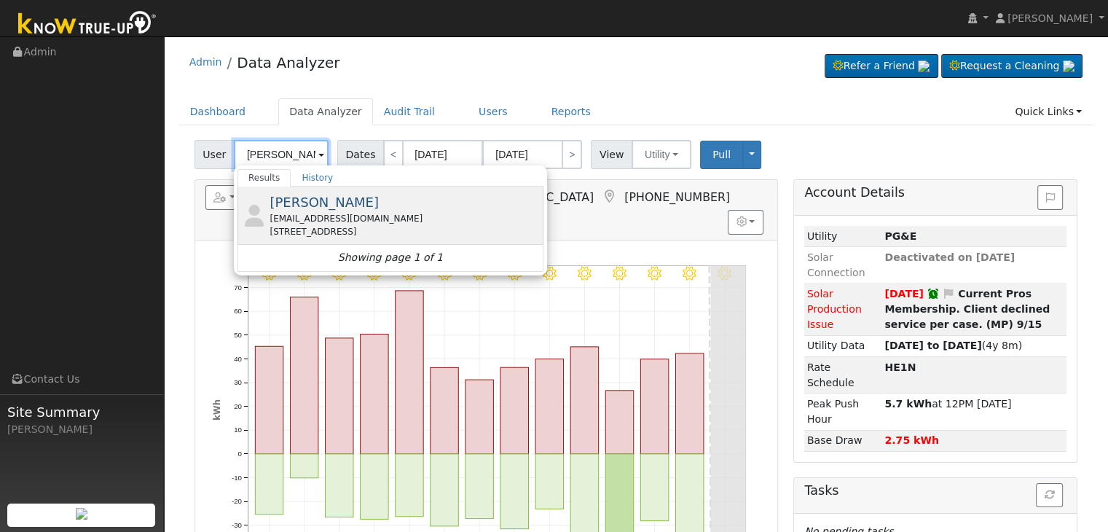
type input "[PERSON_NAME]"
click at [310, 223] on div "[EMAIL_ADDRESS][DOMAIN_NAME]" at bounding box center [405, 218] width 270 height 13
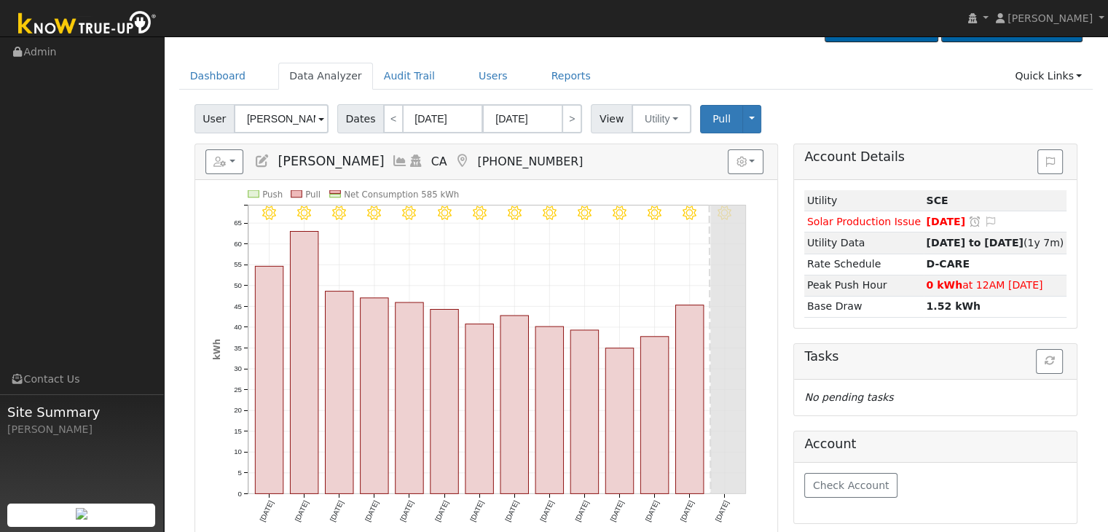
scroll to position [32, 0]
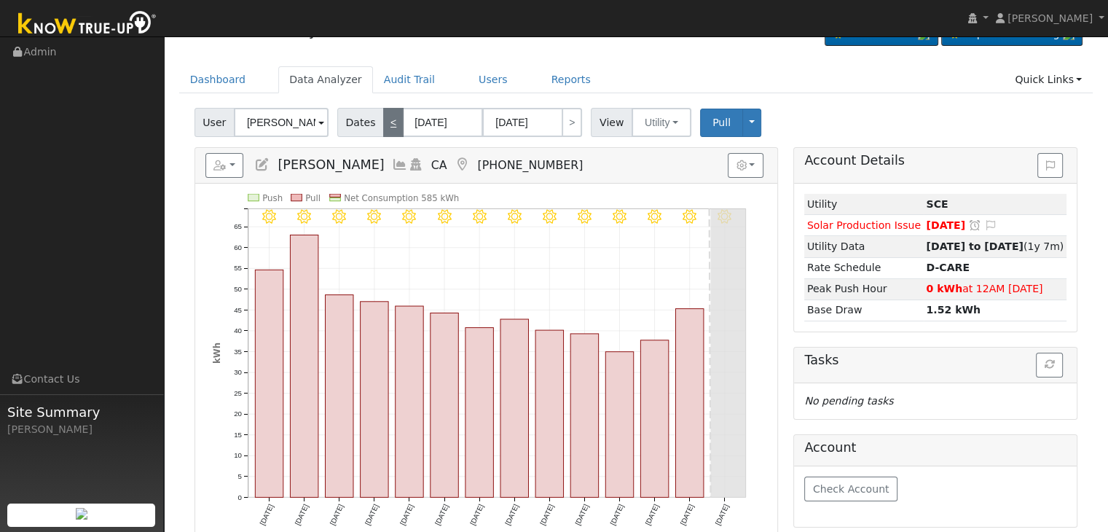
click at [388, 119] on link "<" at bounding box center [393, 122] width 20 height 29
type input "[DATE]"
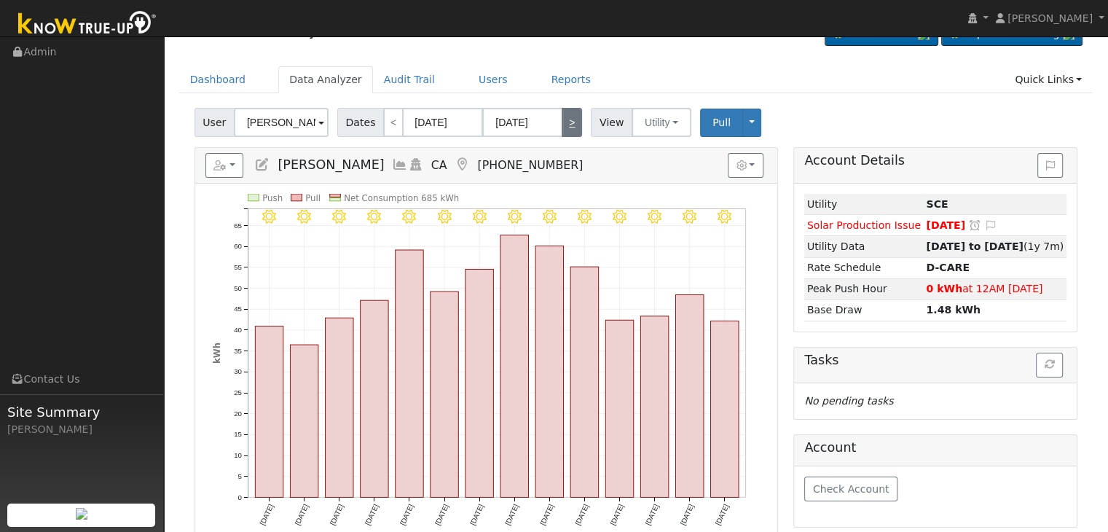
click at [562, 117] on link ">" at bounding box center [572, 122] width 20 height 29
type input "[DATE]"
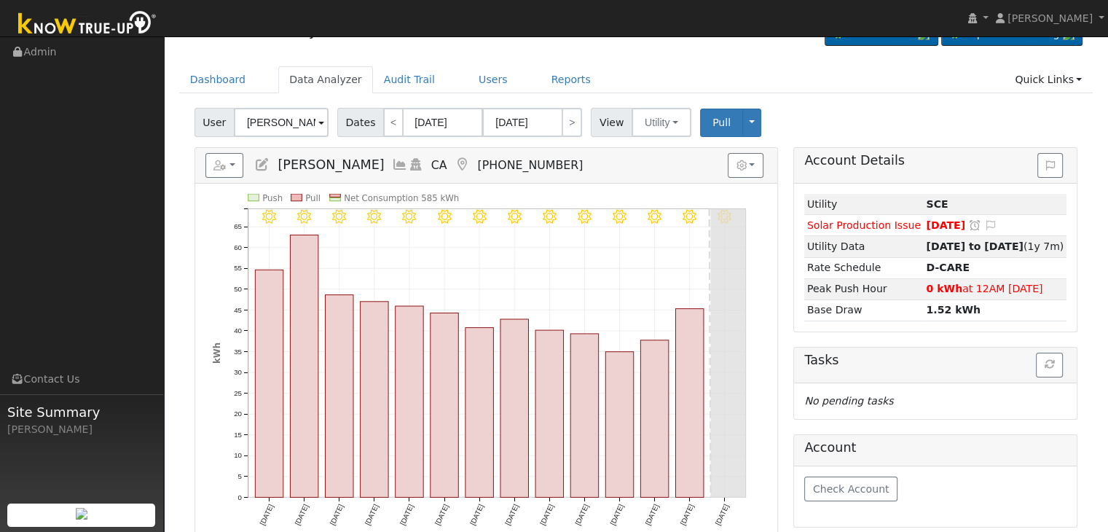
click at [680, 120] on div "View Utility Utility Solar" at bounding box center [643, 122] width 104 height 29
click at [667, 119] on button "Utility" at bounding box center [662, 122] width 60 height 29
click at [659, 176] on link "Solar" at bounding box center [679, 175] width 101 height 20
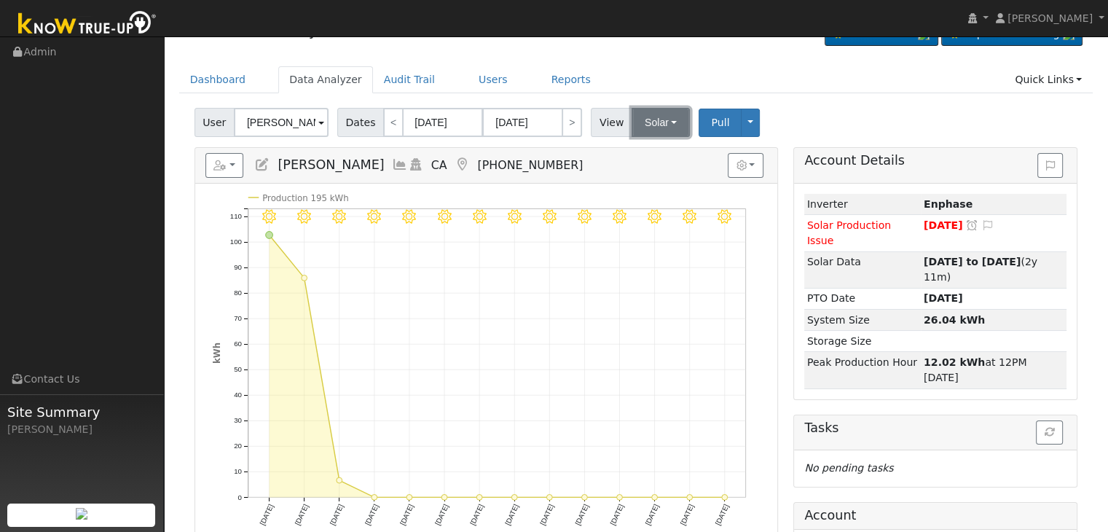
click at [650, 117] on button "Solar" at bounding box center [661, 122] width 58 height 29
click at [647, 152] on link "Utility" at bounding box center [679, 154] width 101 height 20
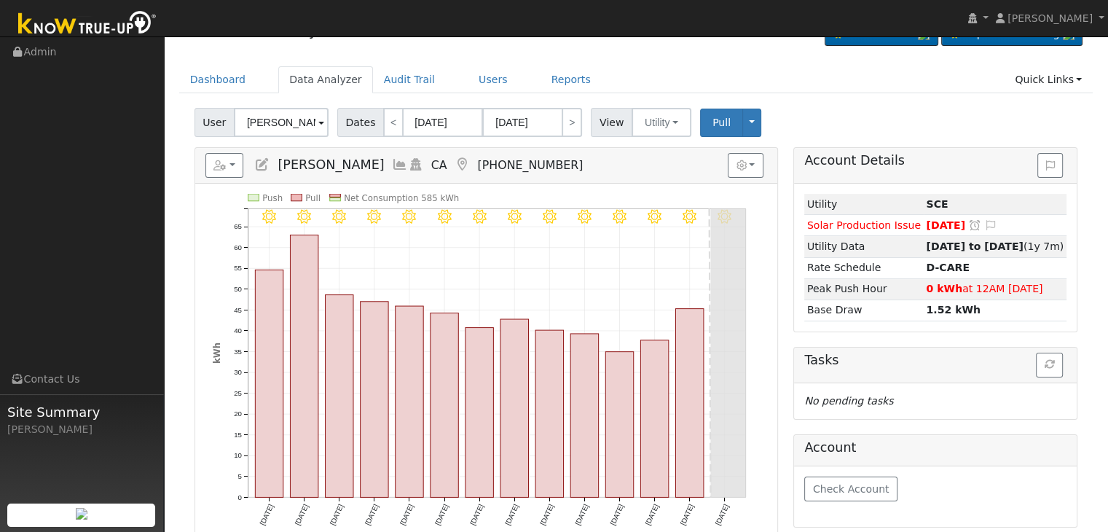
click at [264, 164] on icon at bounding box center [262, 164] width 16 height 13
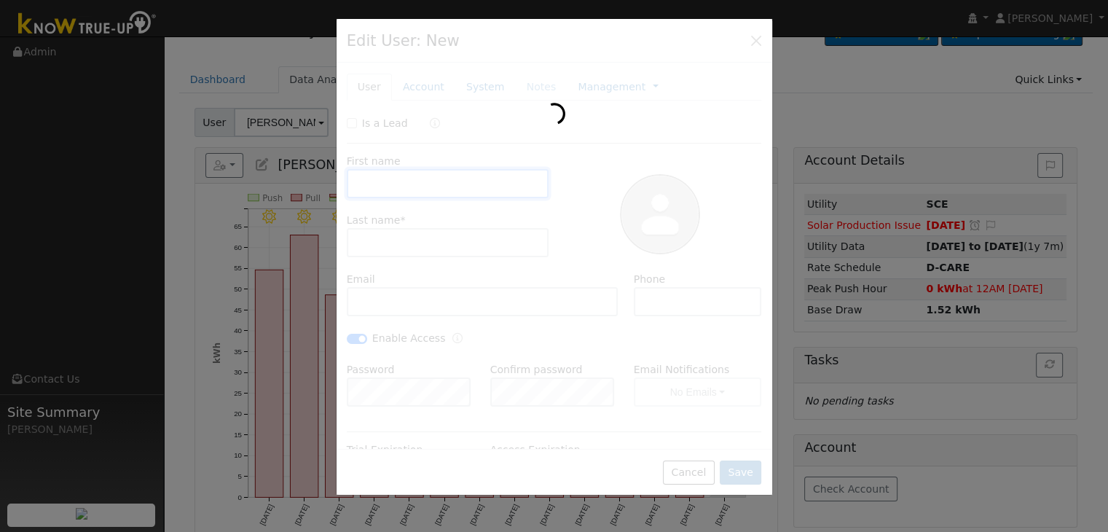
type input "Daria"
type input "Majzoubi"
type input "[EMAIL_ADDRESS][DOMAIN_NAME]"
type input "[PHONE_NUMBER]"
checkbox input "true"
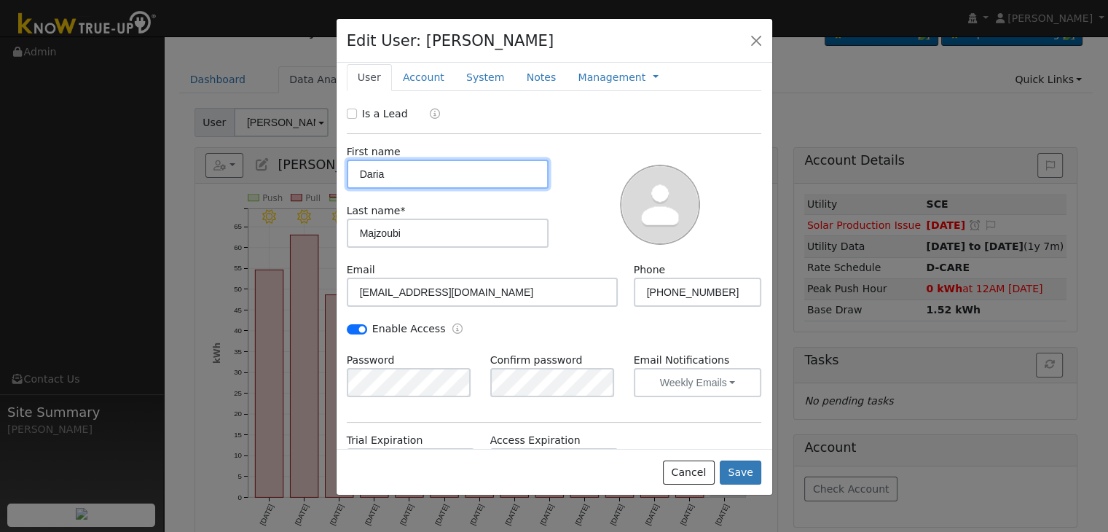
scroll to position [0, 0]
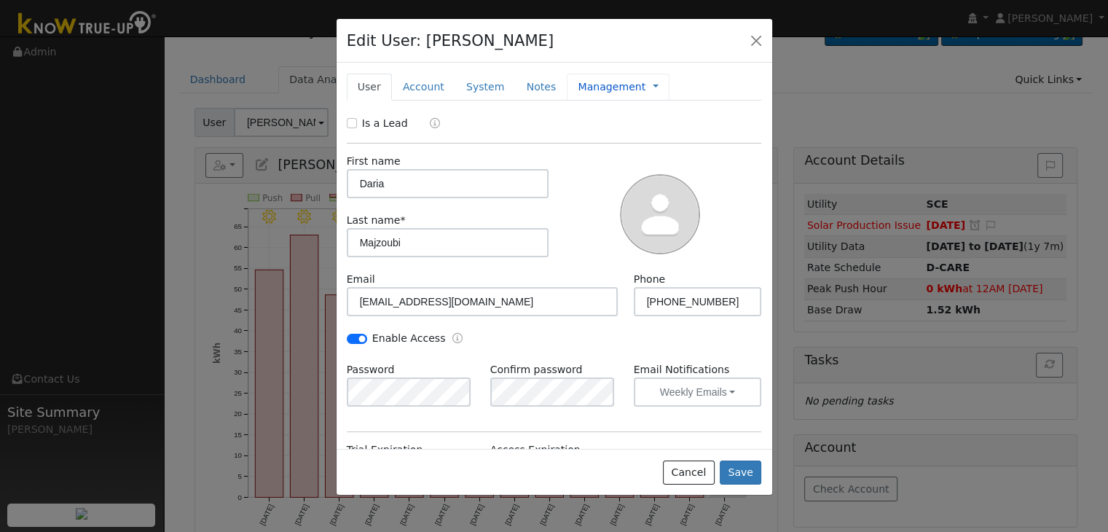
click at [586, 92] on link "Management" at bounding box center [612, 86] width 68 height 15
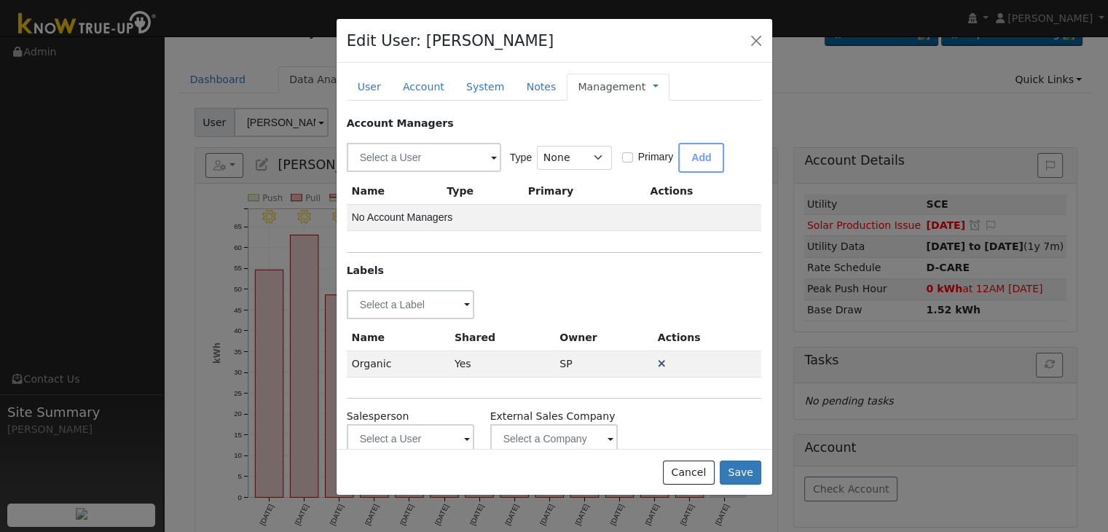
click at [658, 361] on icon at bounding box center [662, 364] width 8 height 10
click at [754, 479] on button "Save" at bounding box center [741, 473] width 42 height 25
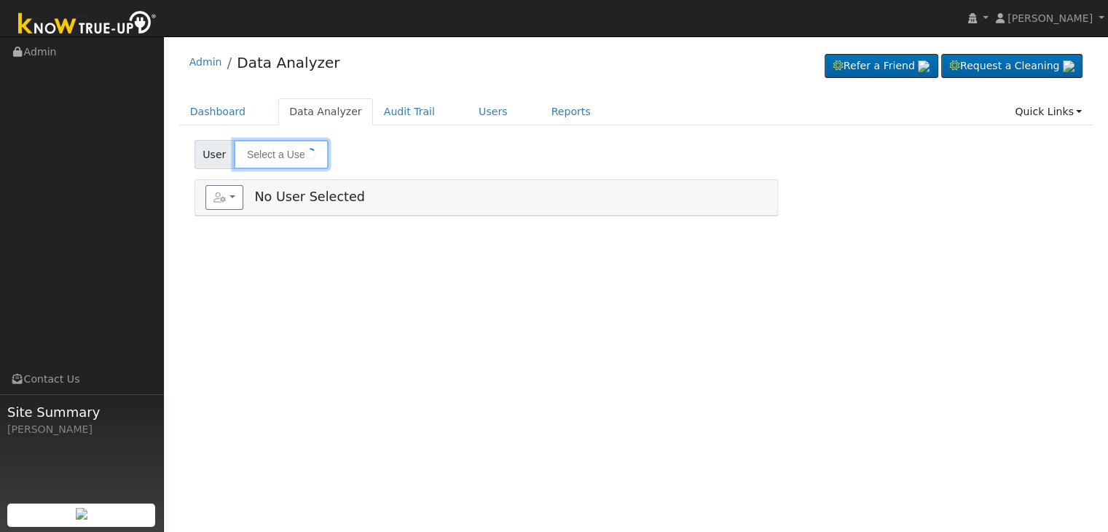
type input "[PERSON_NAME]"
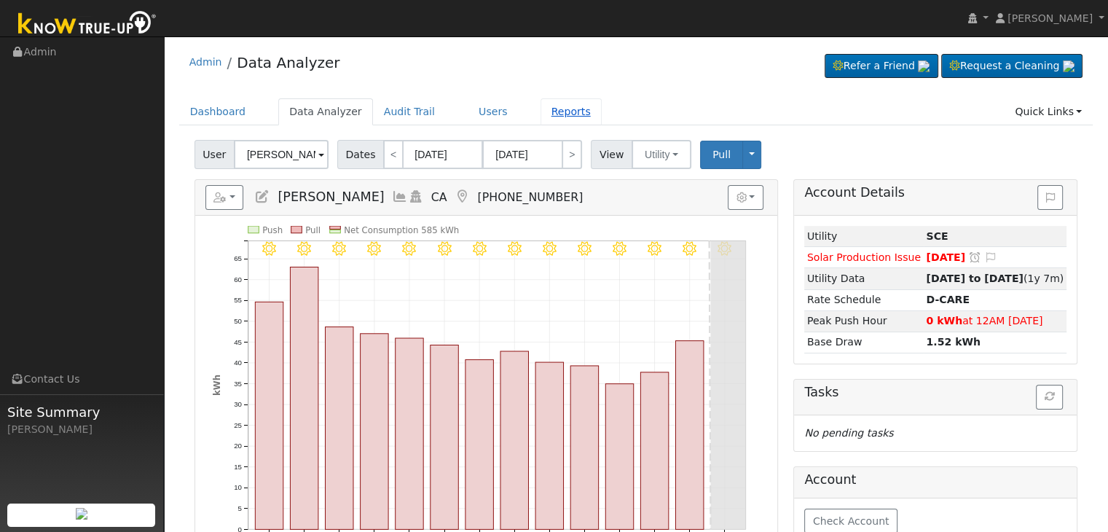
click at [547, 117] on link "Reports" at bounding box center [571, 111] width 61 height 27
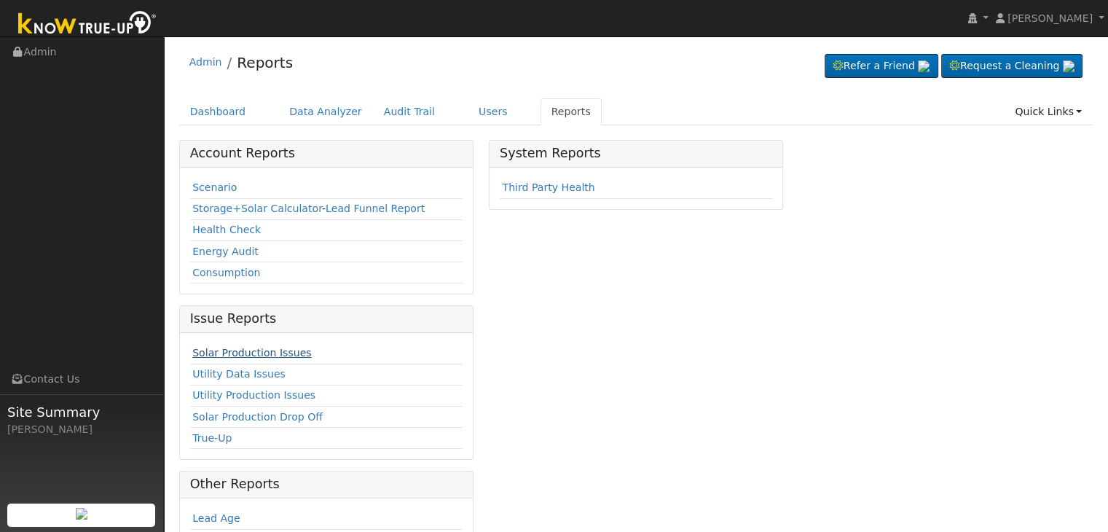
click at [228, 351] on link "Solar Production Issues" at bounding box center [251, 353] width 119 height 12
click at [260, 352] on link "Solar Production Issues" at bounding box center [251, 353] width 119 height 12
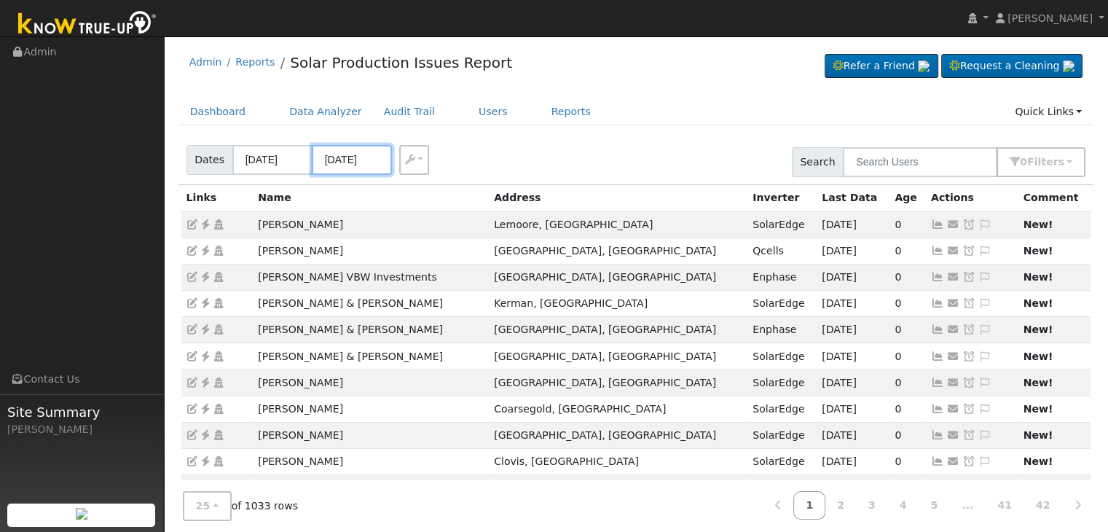
click at [335, 159] on input "[DATE]" at bounding box center [352, 160] width 80 height 30
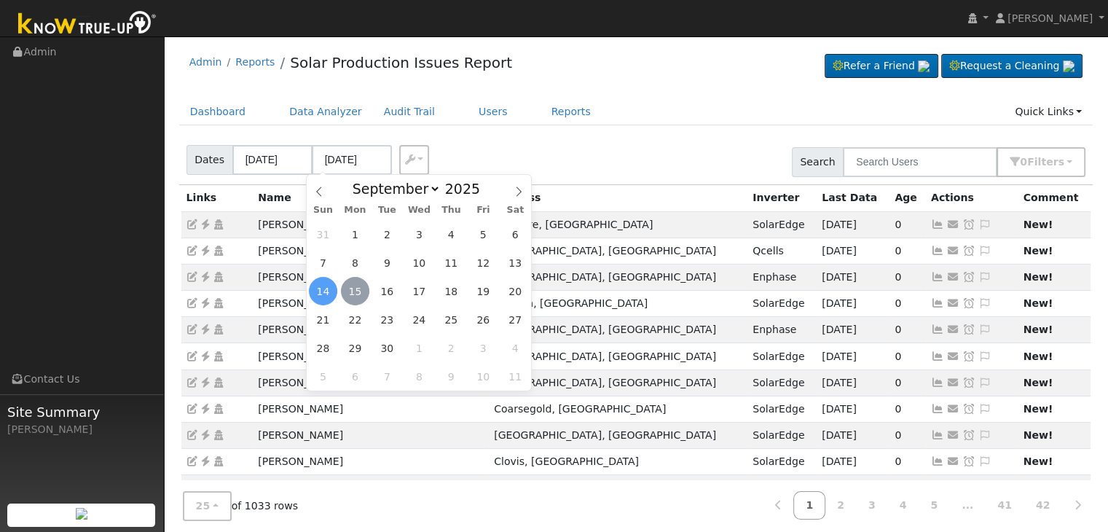
click at [356, 283] on span "15" at bounding box center [355, 291] width 28 height 28
type input "[DATE]"
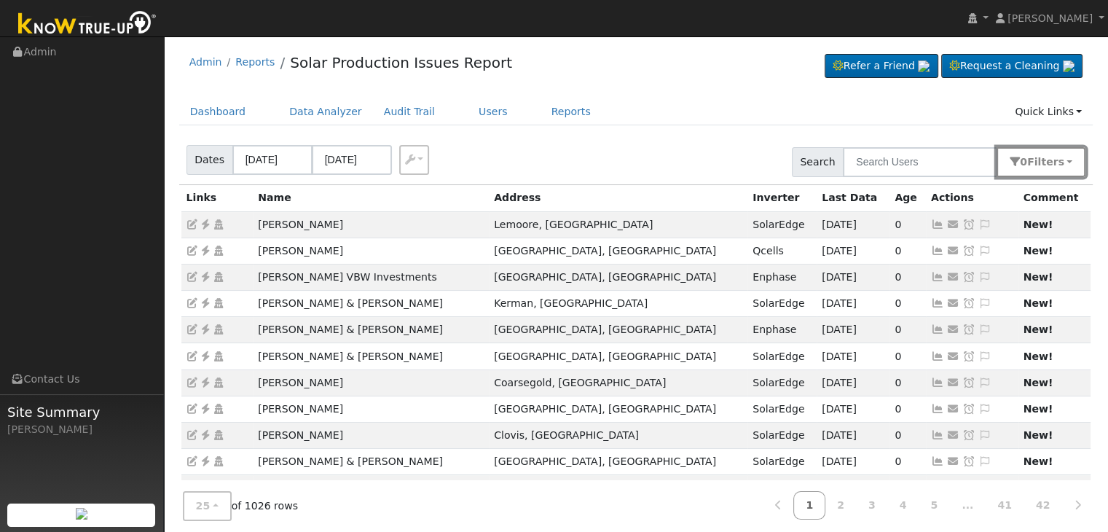
click at [1063, 160] on span "s" at bounding box center [1061, 162] width 6 height 12
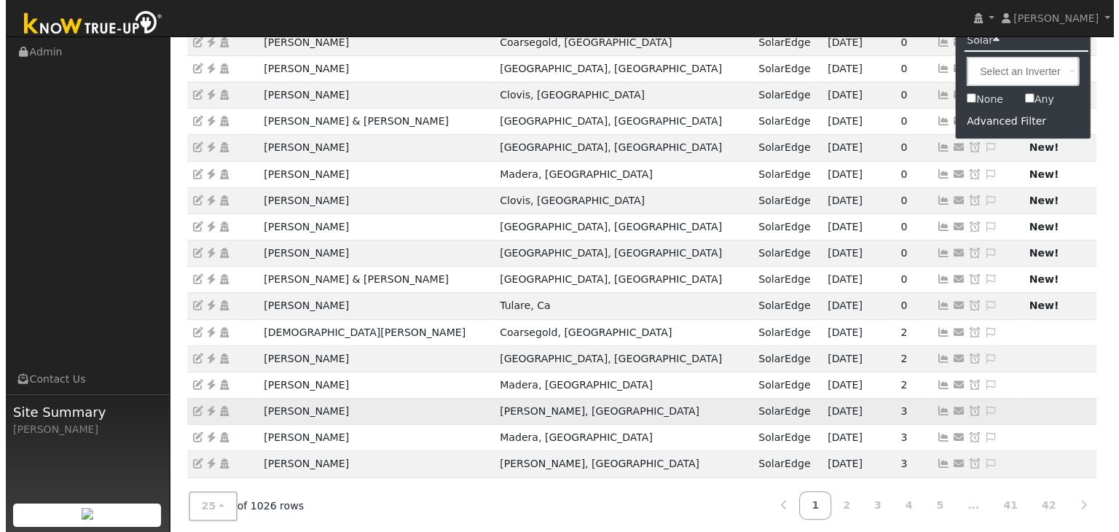
scroll to position [364, 0]
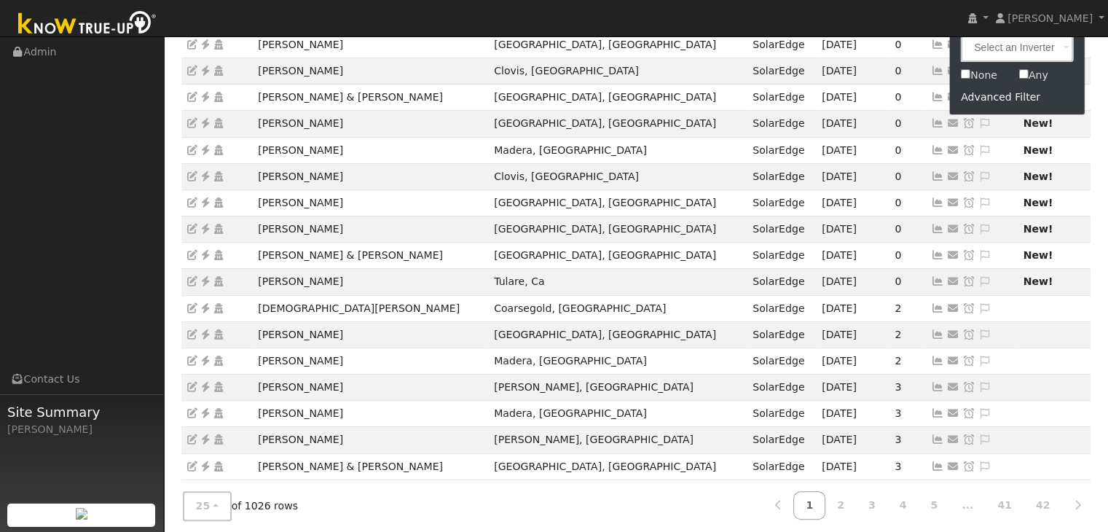
click at [1001, 105] on div "Advanced Filter" at bounding box center [1017, 97] width 135 height 23
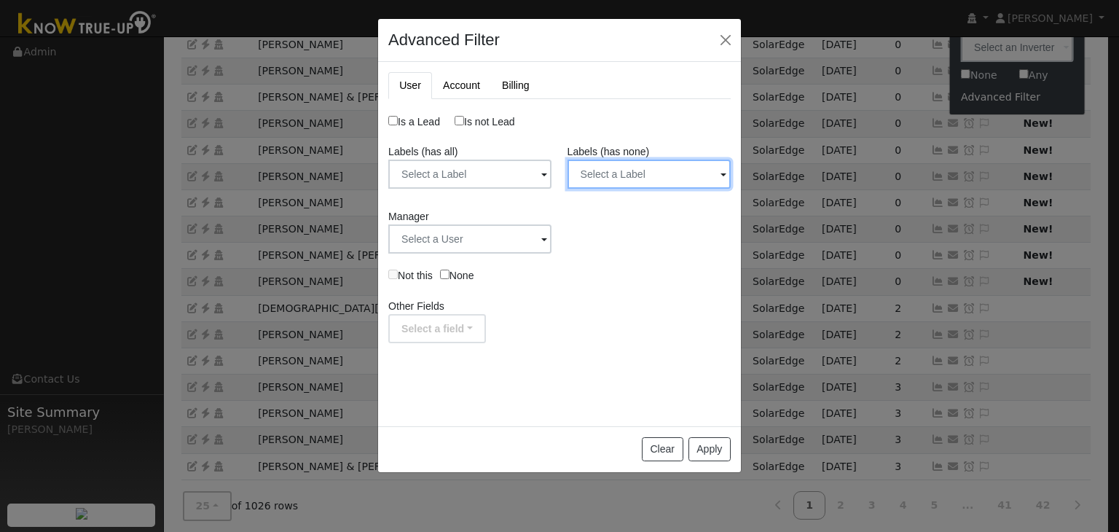
click at [679, 165] on input "text" at bounding box center [649, 174] width 163 height 29
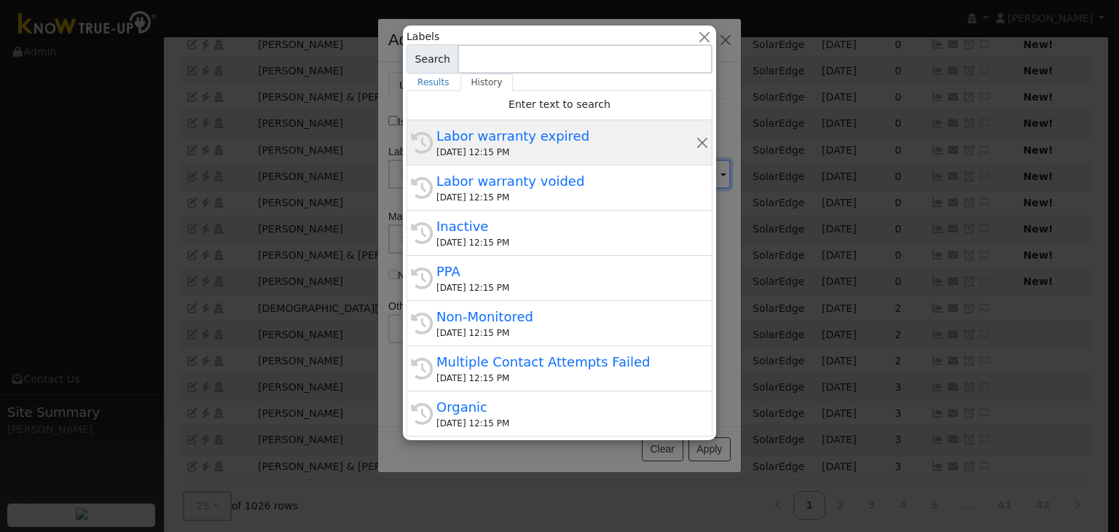
click at [593, 149] on div "[DATE] 12:15 PM" at bounding box center [566, 152] width 259 height 13
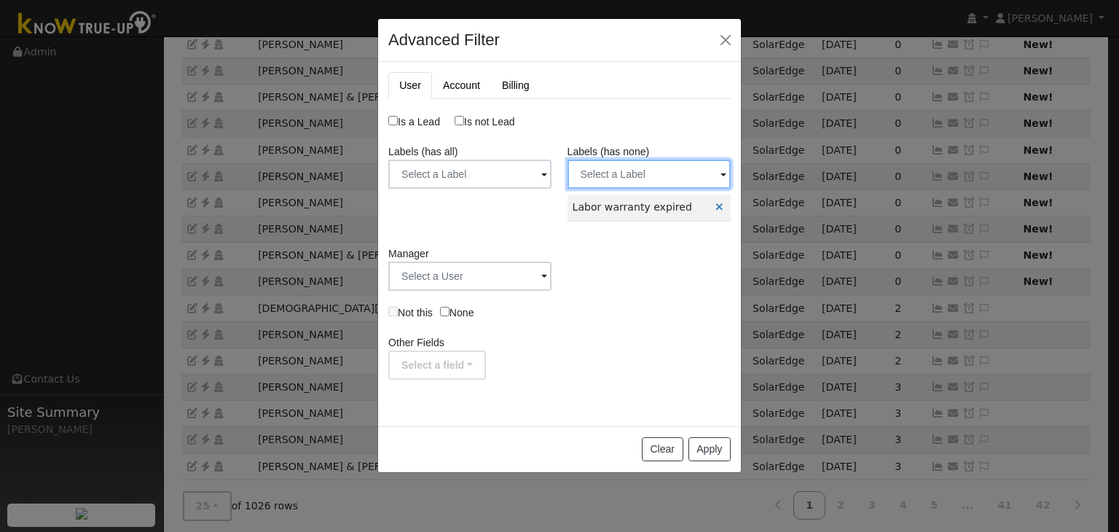
click at [637, 173] on input "text" at bounding box center [649, 174] width 163 height 29
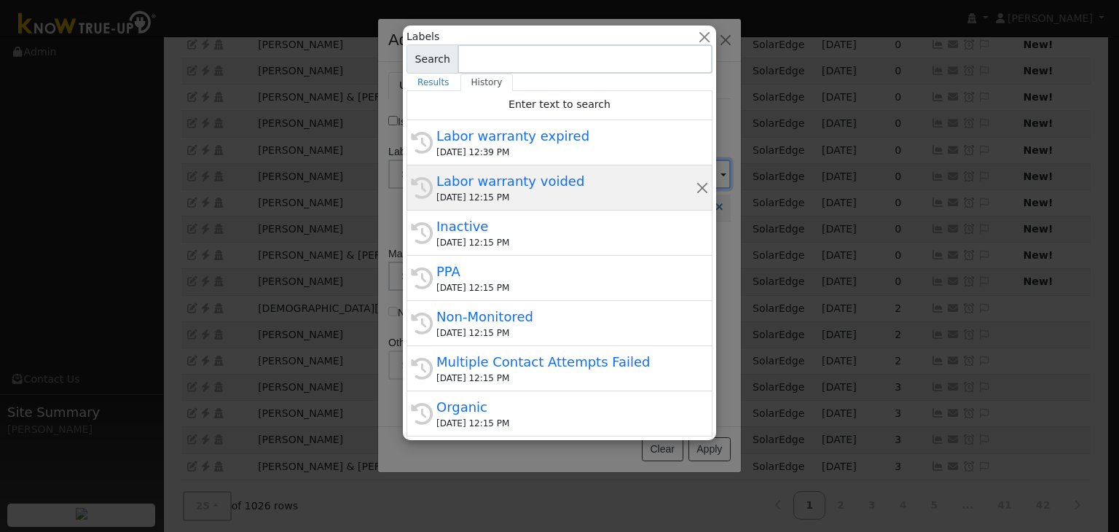
click at [515, 196] on div "[DATE] 12:15 PM" at bounding box center [566, 197] width 259 height 13
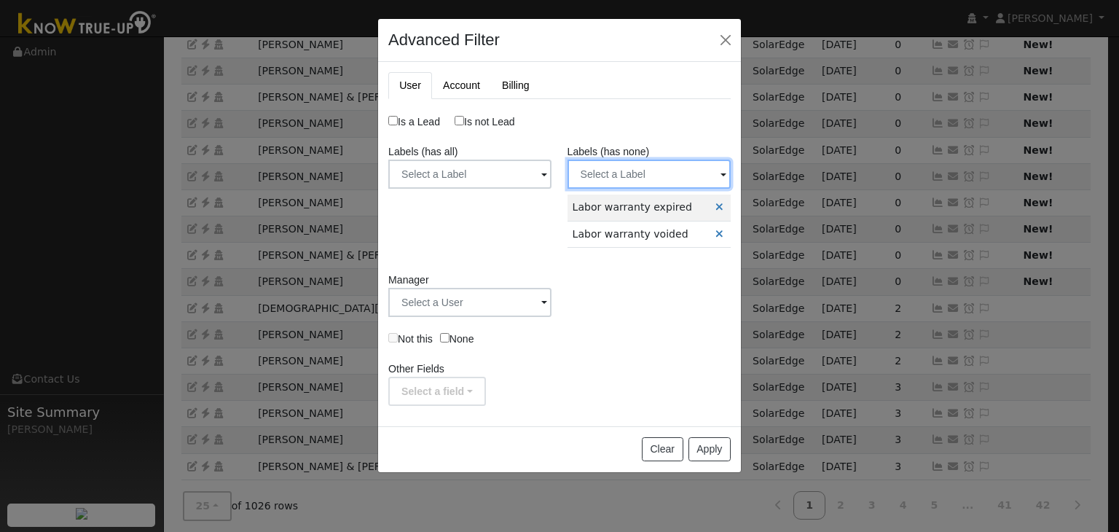
click at [661, 167] on input "text" at bounding box center [649, 174] width 163 height 29
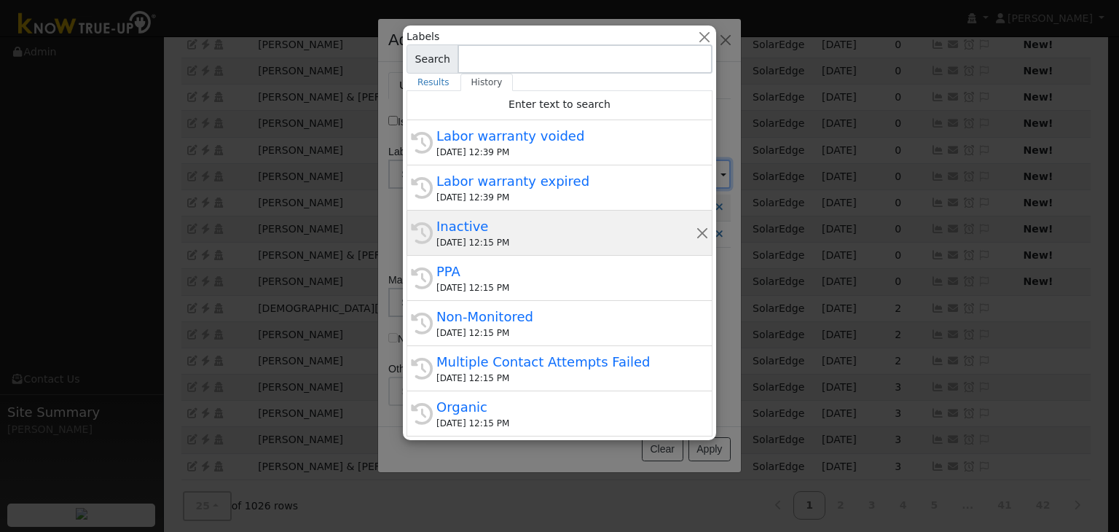
click at [528, 236] on div "[DATE] 12:15 PM" at bounding box center [566, 242] width 259 height 13
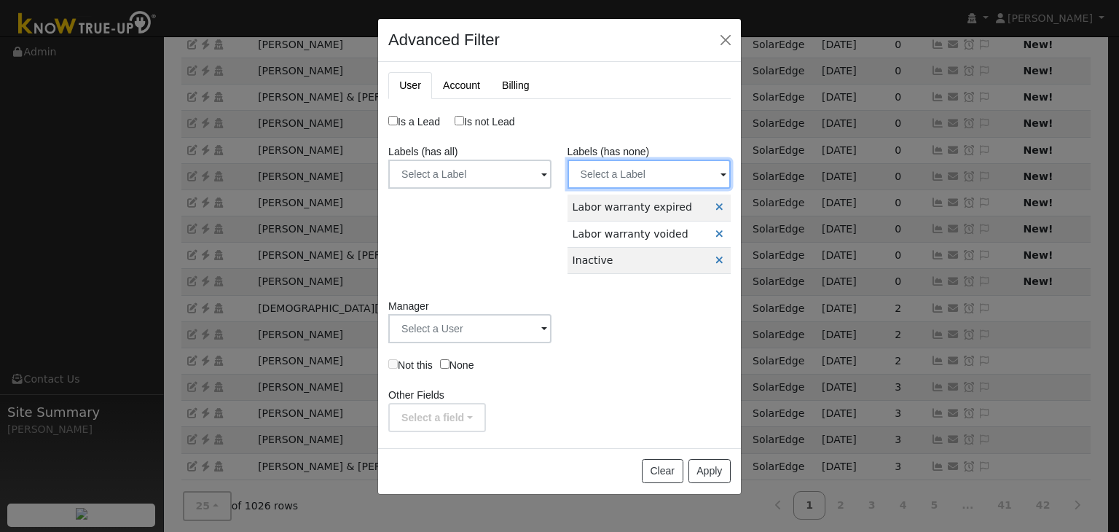
click at [652, 173] on input "text" at bounding box center [649, 174] width 163 height 29
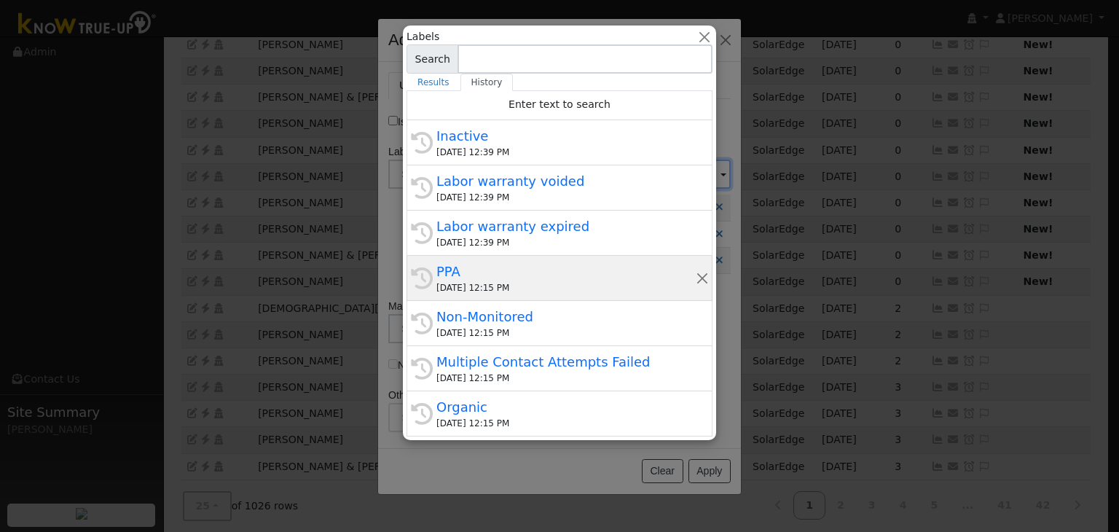
click at [510, 263] on div "PPA" at bounding box center [566, 272] width 259 height 20
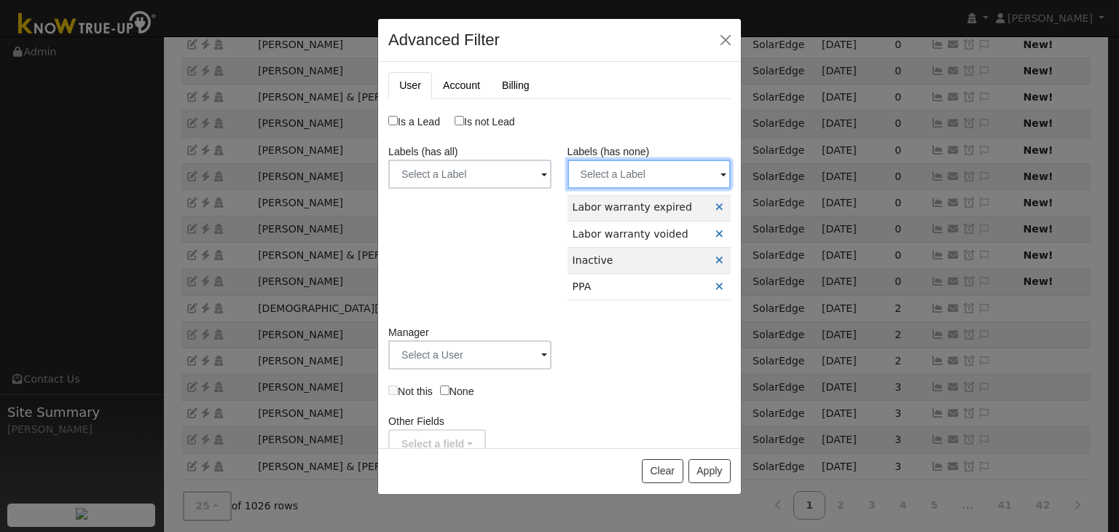
click at [668, 171] on input "text" at bounding box center [649, 174] width 163 height 29
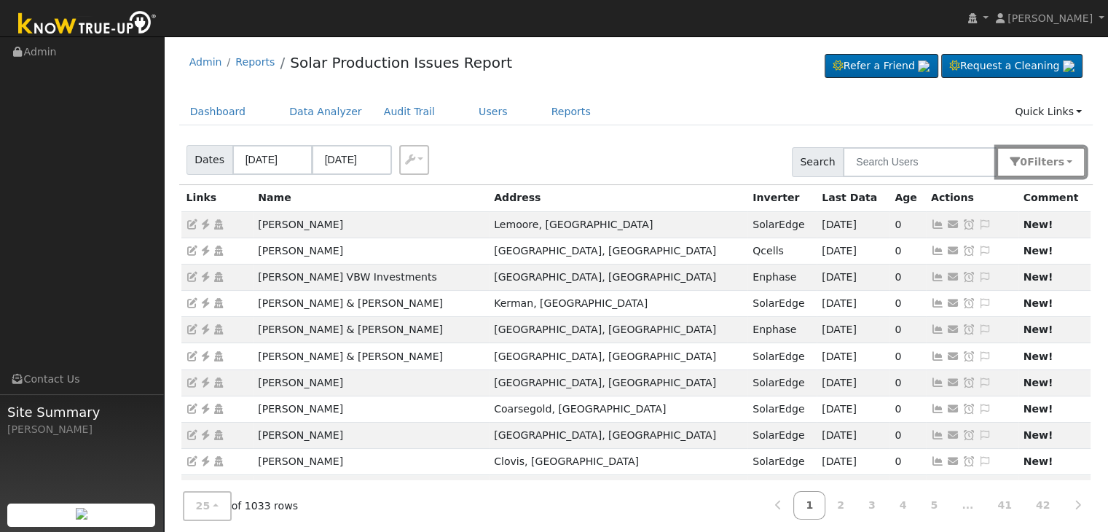
click at [1053, 160] on span "Filter s" at bounding box center [1046, 162] width 37 height 12
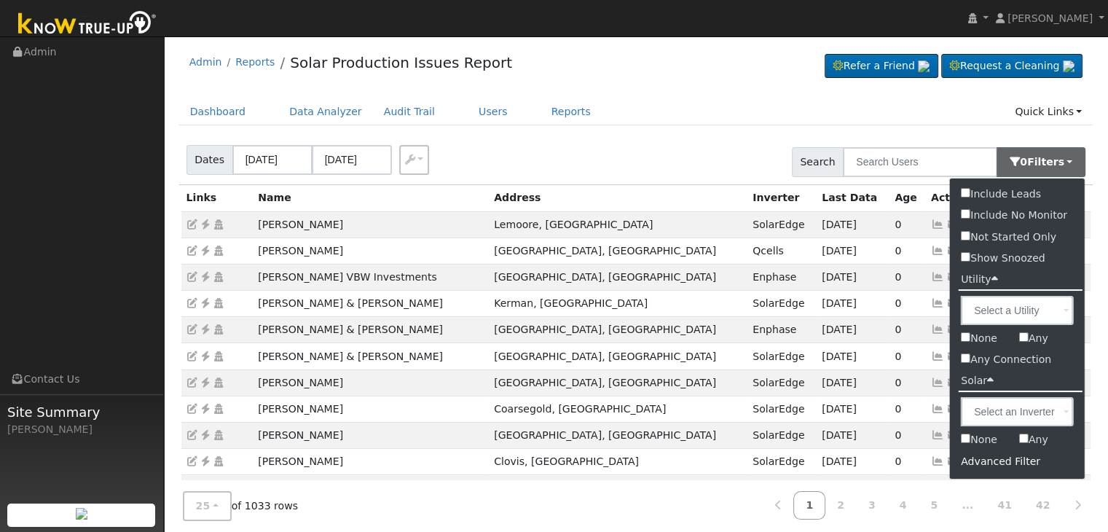
click at [999, 458] on div "Advanced Filter" at bounding box center [1017, 461] width 135 height 23
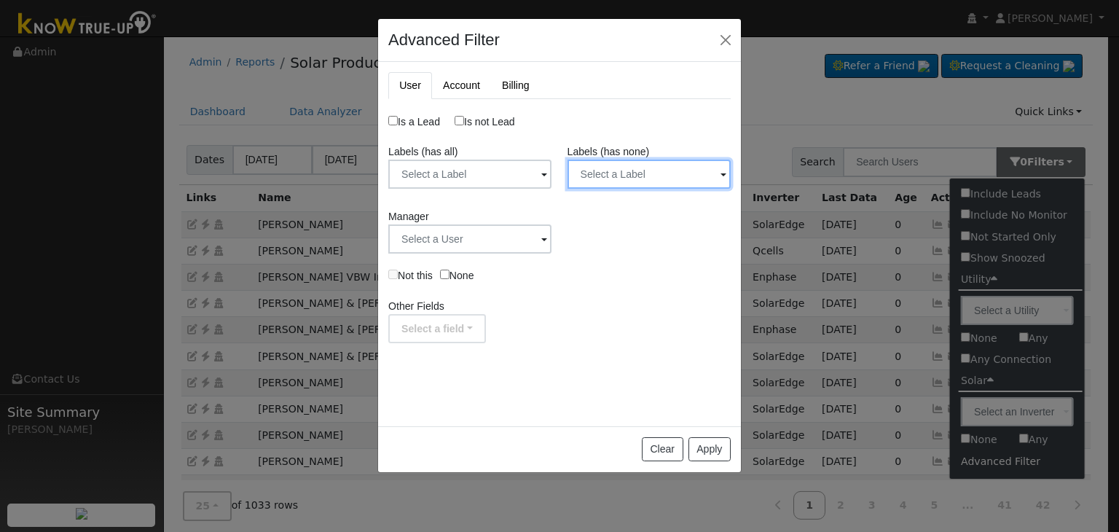
click at [695, 176] on input "text" at bounding box center [649, 174] width 163 height 29
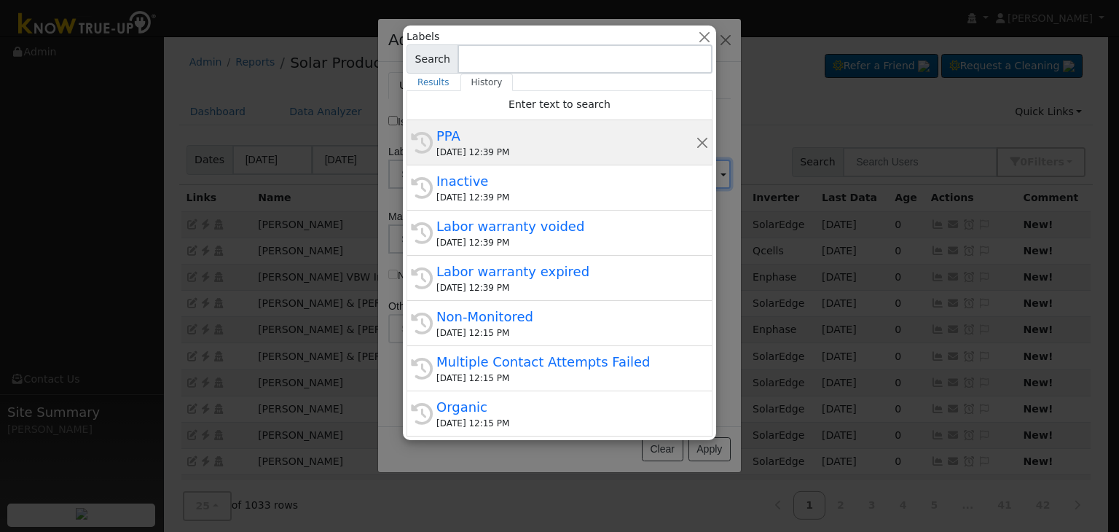
click at [517, 146] on div "[DATE] 12:39 PM" at bounding box center [566, 152] width 259 height 13
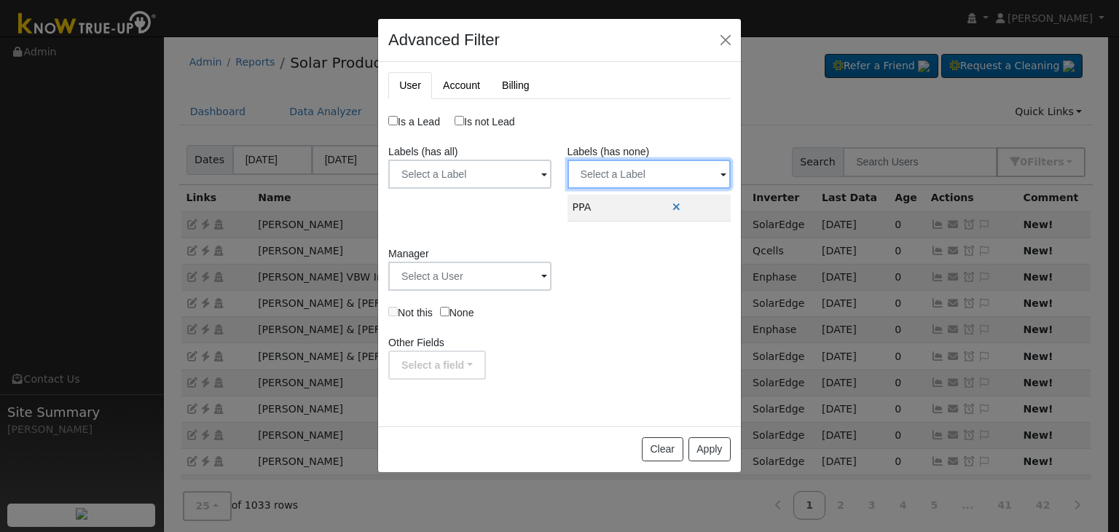
click at [633, 162] on input "text" at bounding box center [649, 174] width 163 height 29
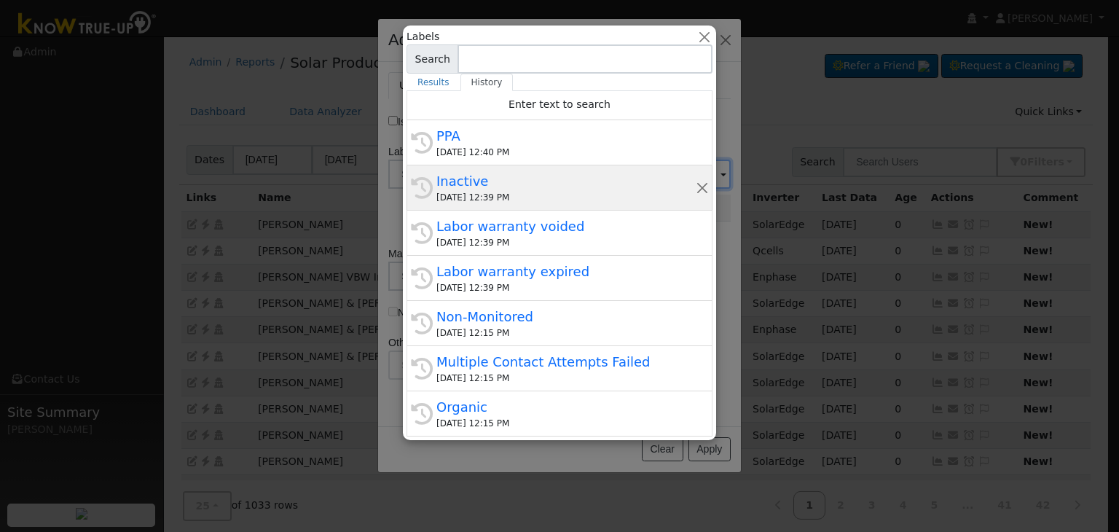
click at [551, 189] on div "Inactive" at bounding box center [566, 181] width 259 height 20
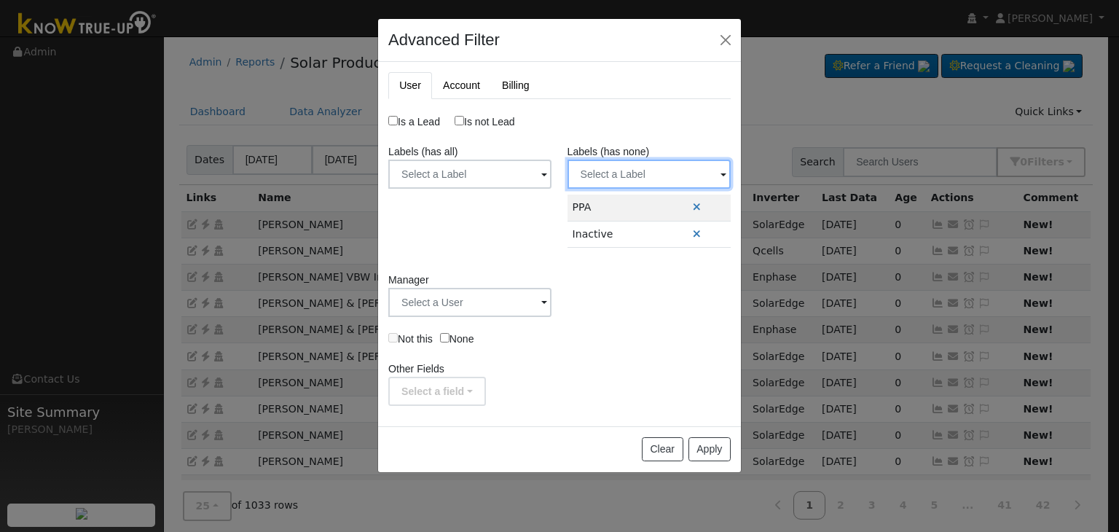
click at [643, 173] on input "text" at bounding box center [649, 174] width 163 height 29
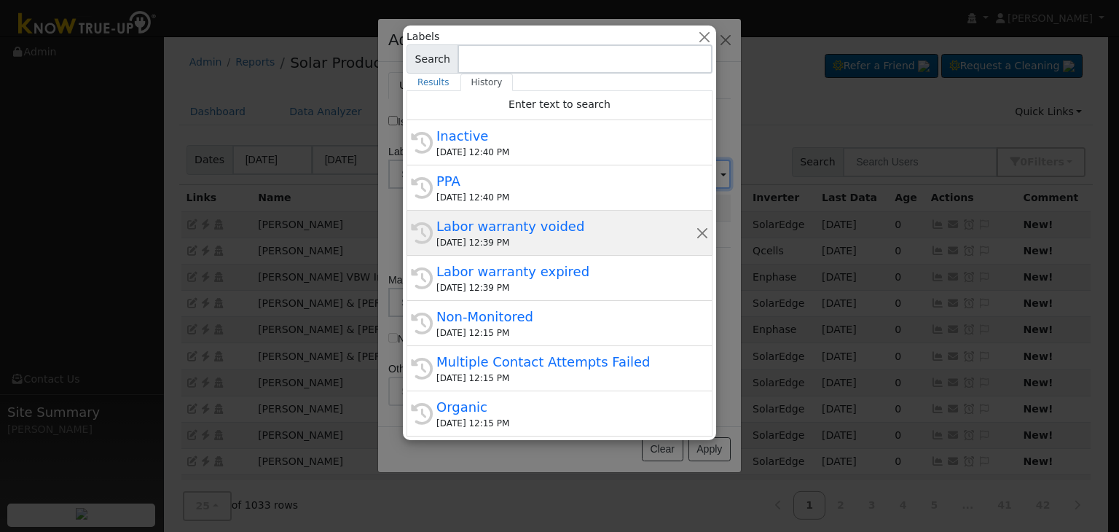
click at [503, 228] on div "Labor warranty voided" at bounding box center [566, 226] width 259 height 20
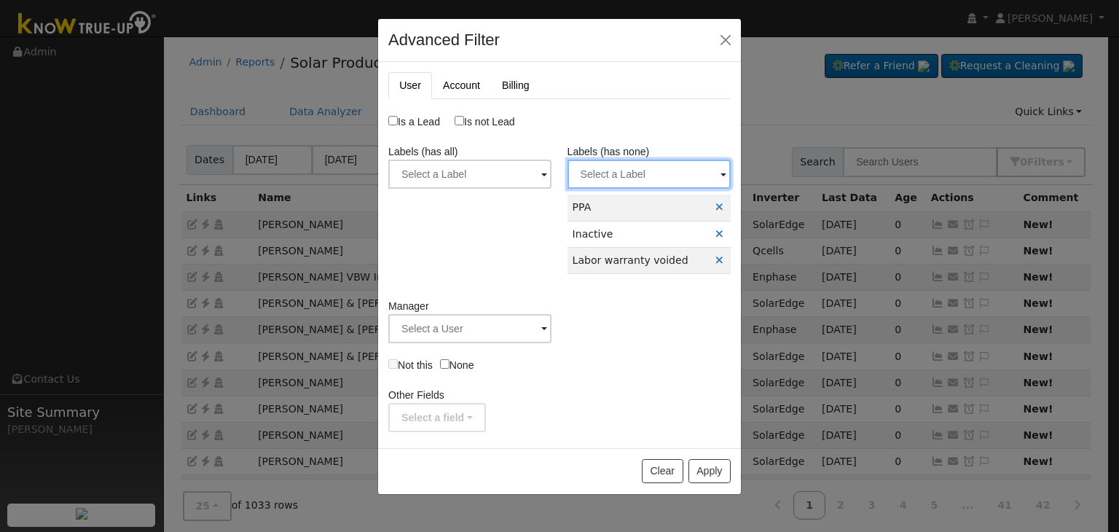
click at [634, 179] on input "text" at bounding box center [649, 174] width 163 height 29
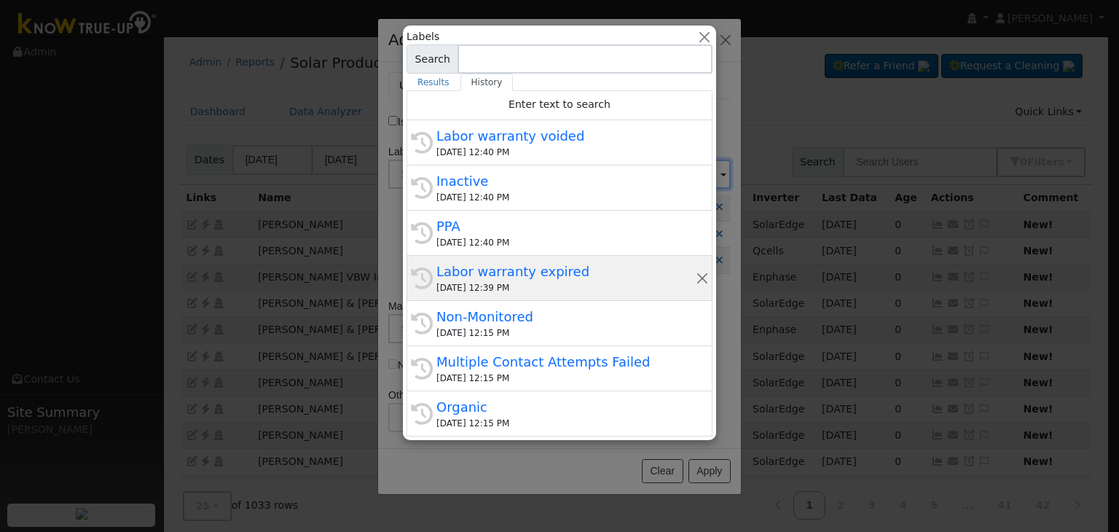
click at [498, 289] on div "[DATE] 12:39 PM" at bounding box center [566, 287] width 259 height 13
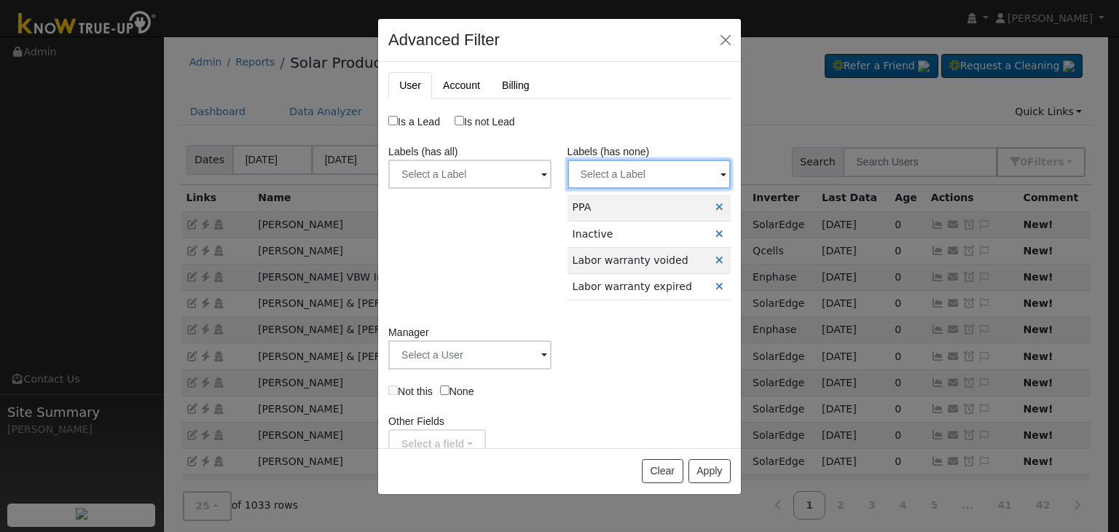
click at [630, 172] on input "text" at bounding box center [649, 174] width 163 height 29
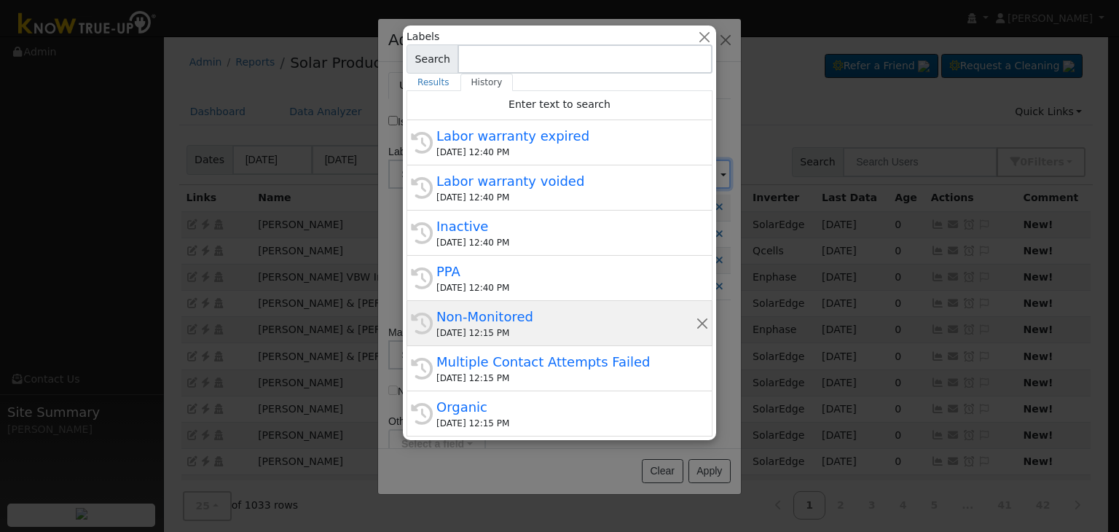
click at [477, 308] on div "Non-Monitored" at bounding box center [566, 317] width 259 height 20
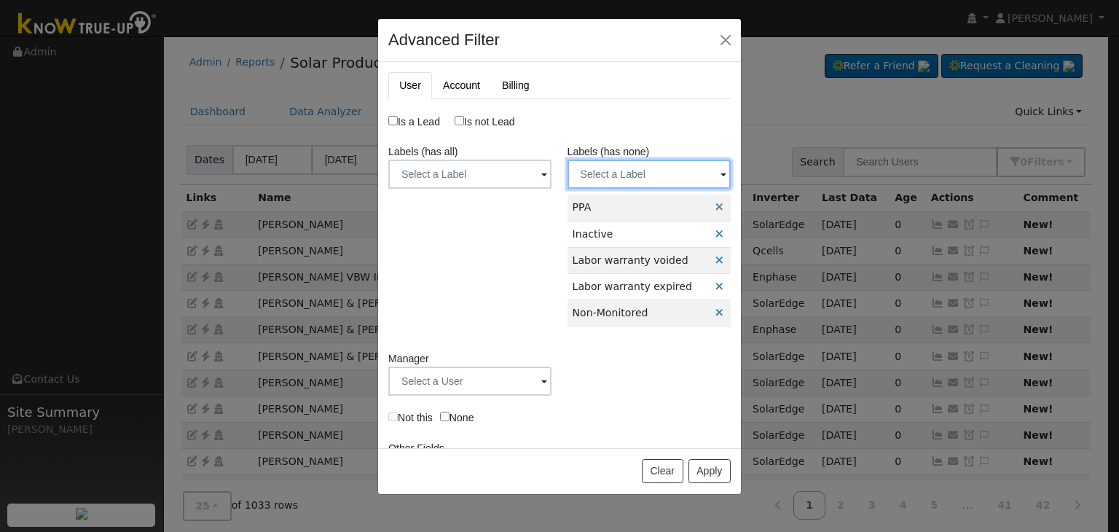
click at [630, 171] on input "text" at bounding box center [649, 174] width 163 height 29
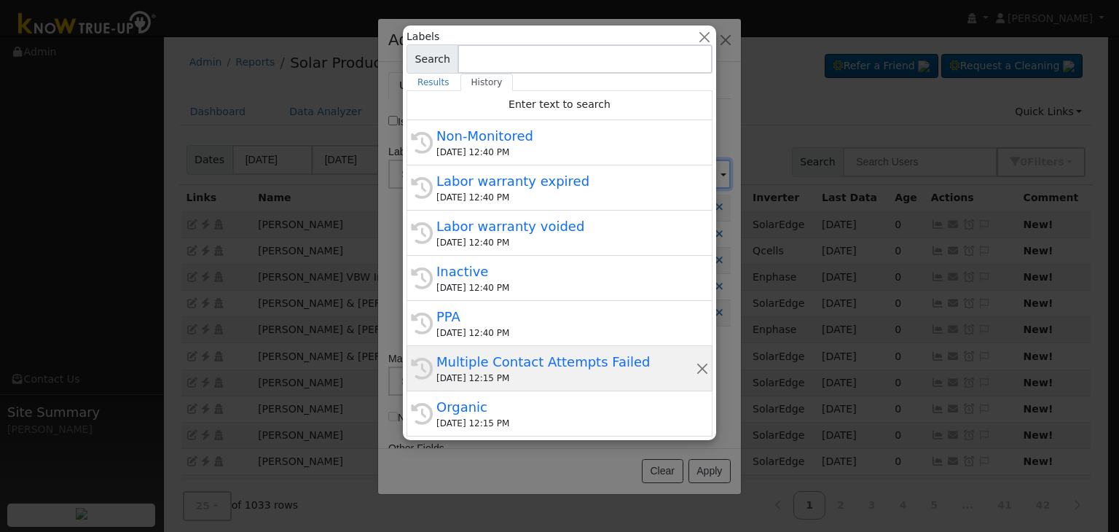
click at [500, 362] on div "Multiple Contact Attempts Failed" at bounding box center [566, 362] width 259 height 20
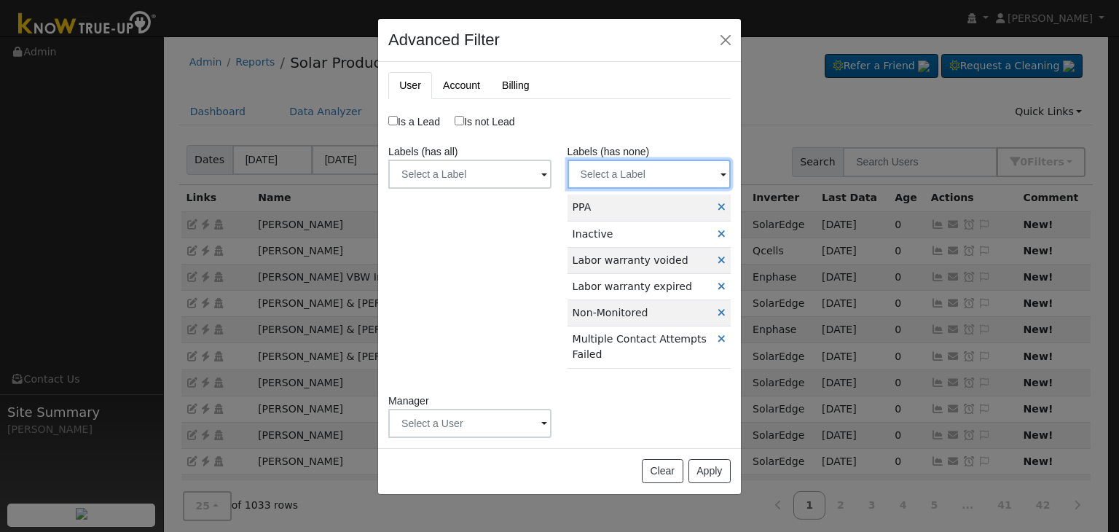
click at [646, 170] on input "text" at bounding box center [649, 174] width 163 height 29
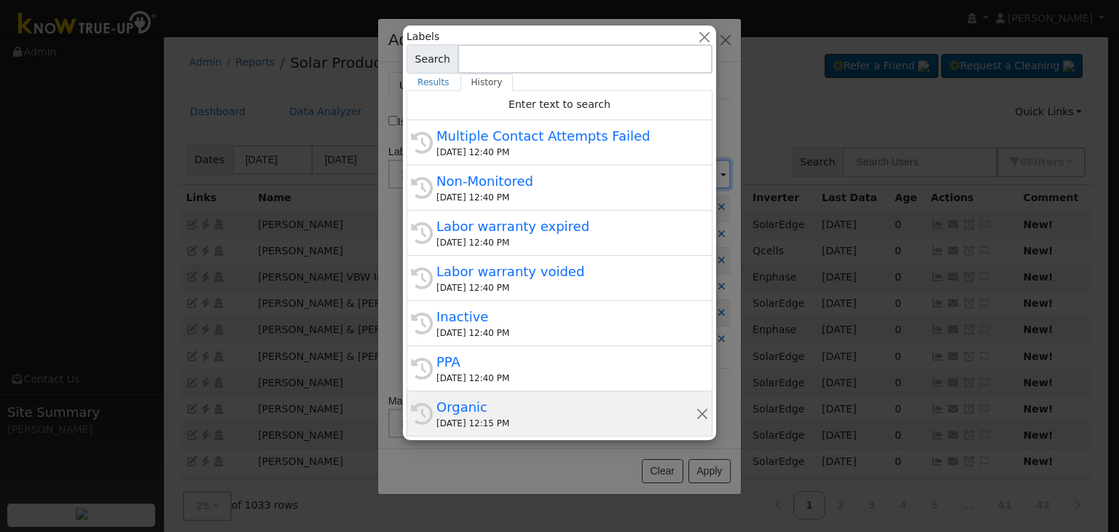
click at [496, 407] on div "Organic" at bounding box center [566, 407] width 259 height 20
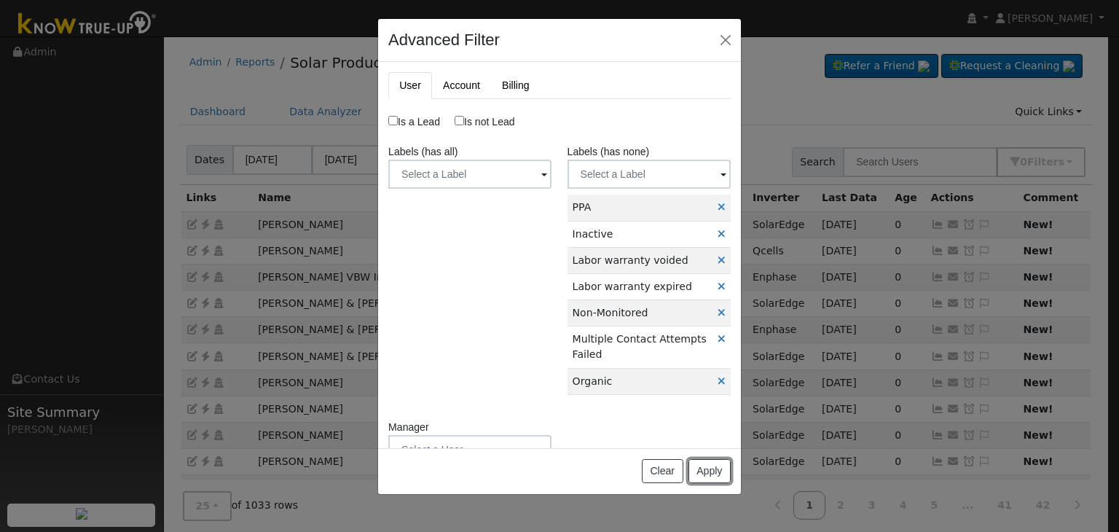
click at [708, 475] on button "Apply" at bounding box center [710, 471] width 42 height 25
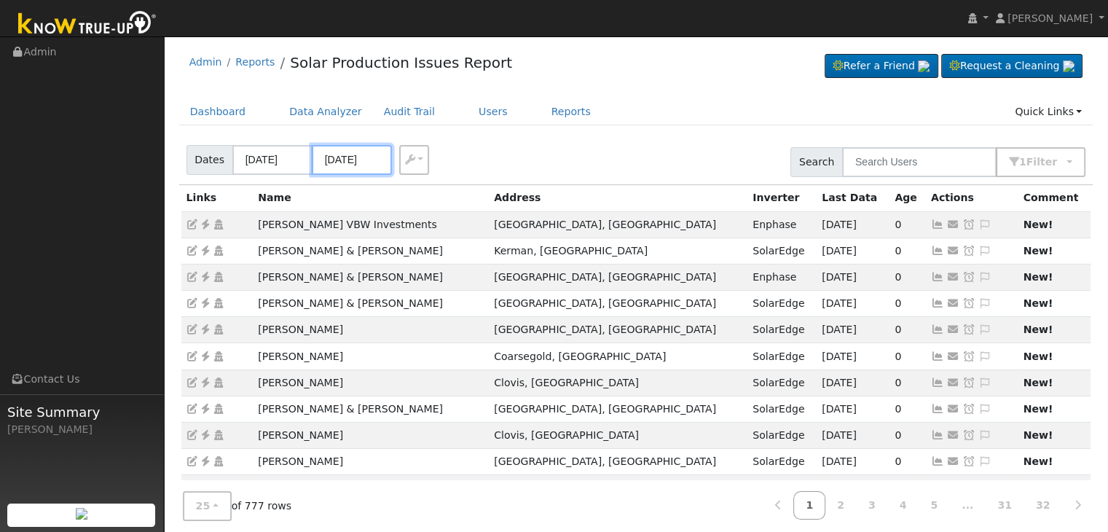
click at [354, 159] on input "09/14/2025" at bounding box center [352, 160] width 80 height 30
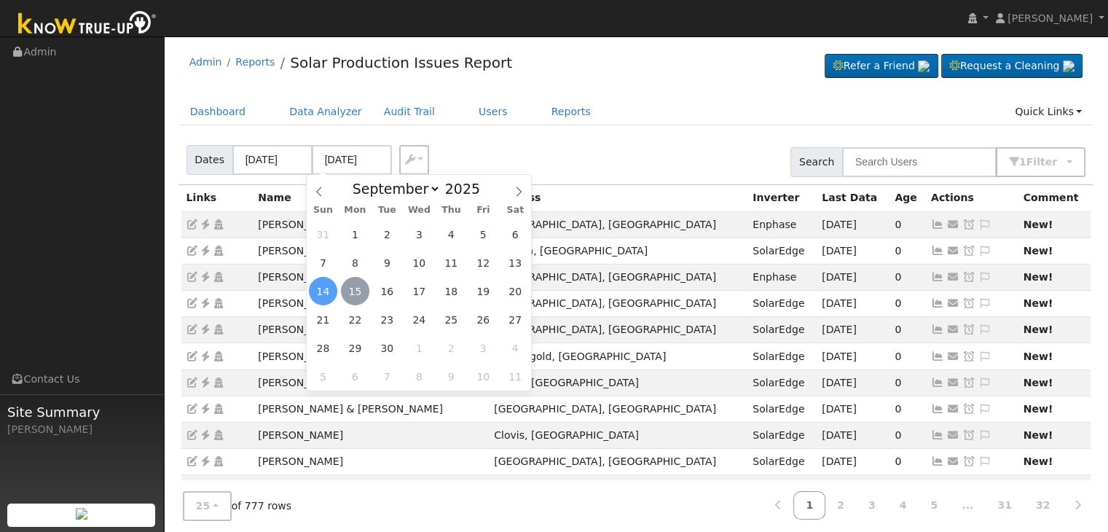
click at [353, 286] on span "15" at bounding box center [355, 291] width 28 height 28
type input "[DATE]"
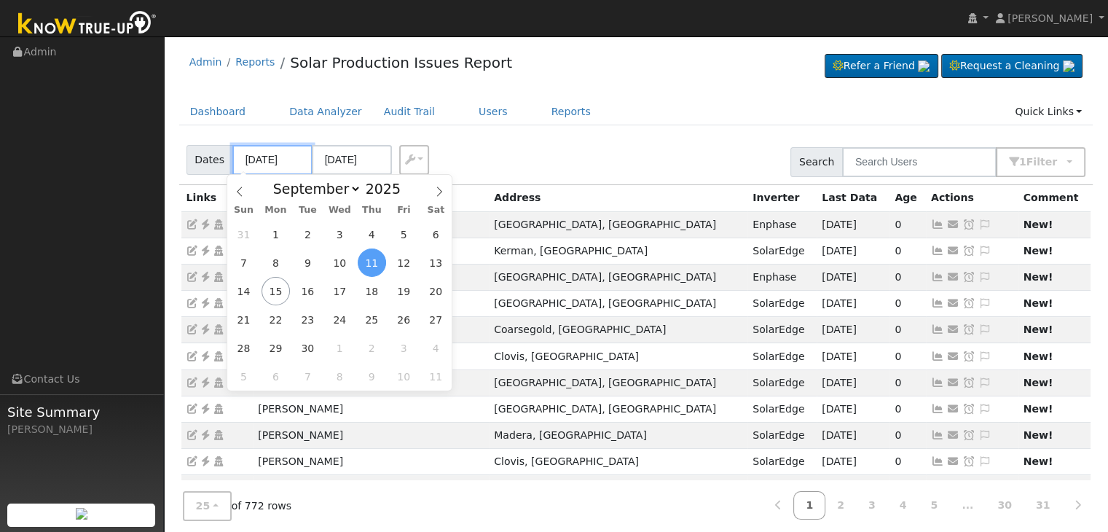
click at [257, 163] on input "[DATE]" at bounding box center [272, 160] width 80 height 30
click at [428, 262] on span "13" at bounding box center [436, 263] width 28 height 28
type input "09/13/2025"
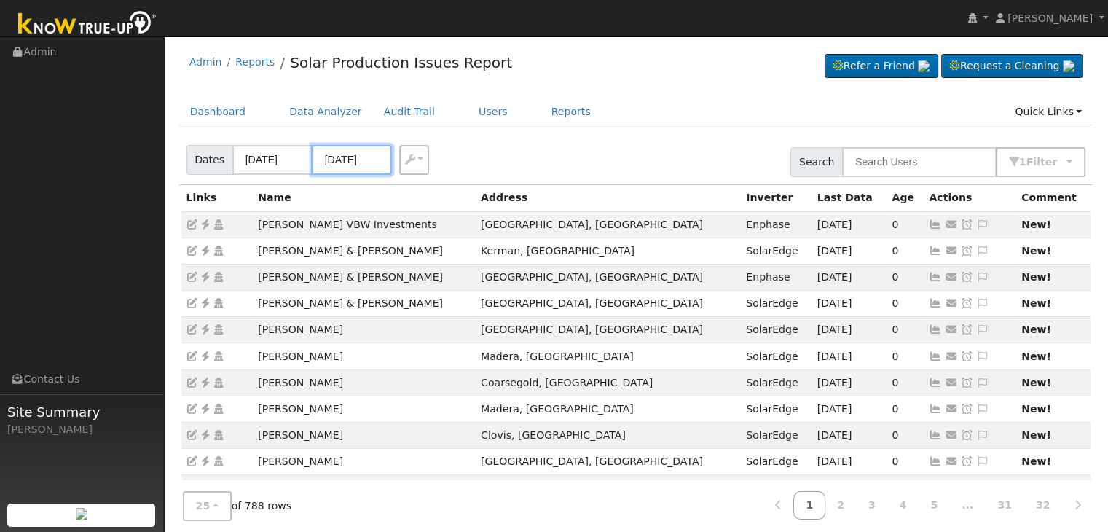
click at [363, 157] on input "09/17/2025" at bounding box center [352, 160] width 80 height 30
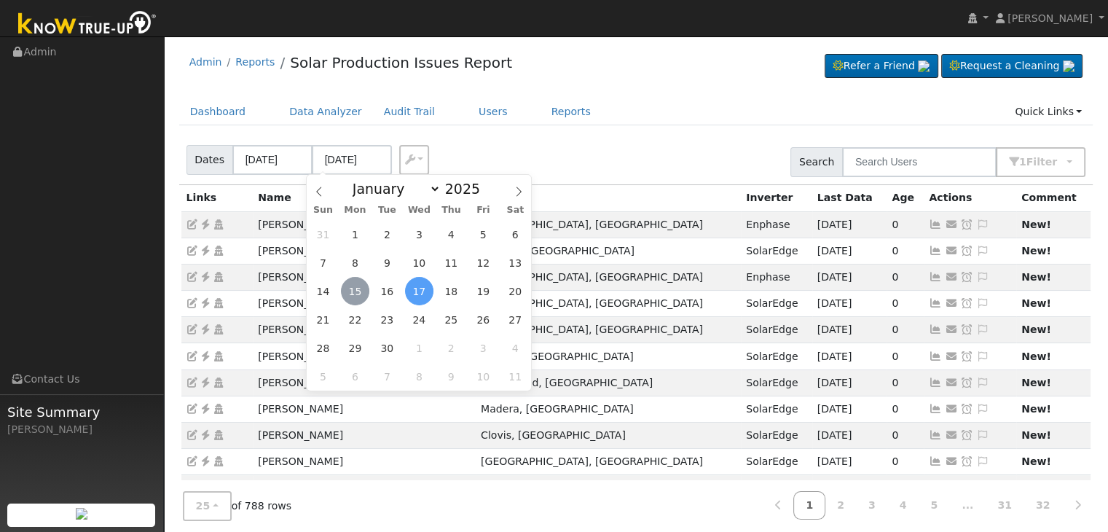
click at [351, 289] on span "15" at bounding box center [355, 291] width 28 height 28
type input "[DATE]"
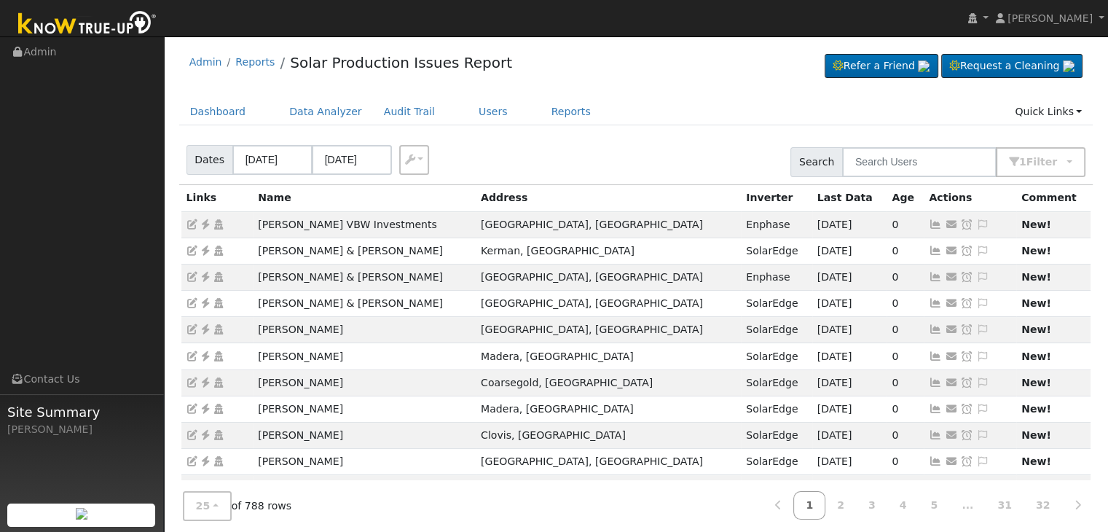
click at [608, 153] on div "Dates 09/13/2025 09/15/2025 Export CSV Search 1 Filter Include Leads Include No…" at bounding box center [636, 160] width 920 height 50
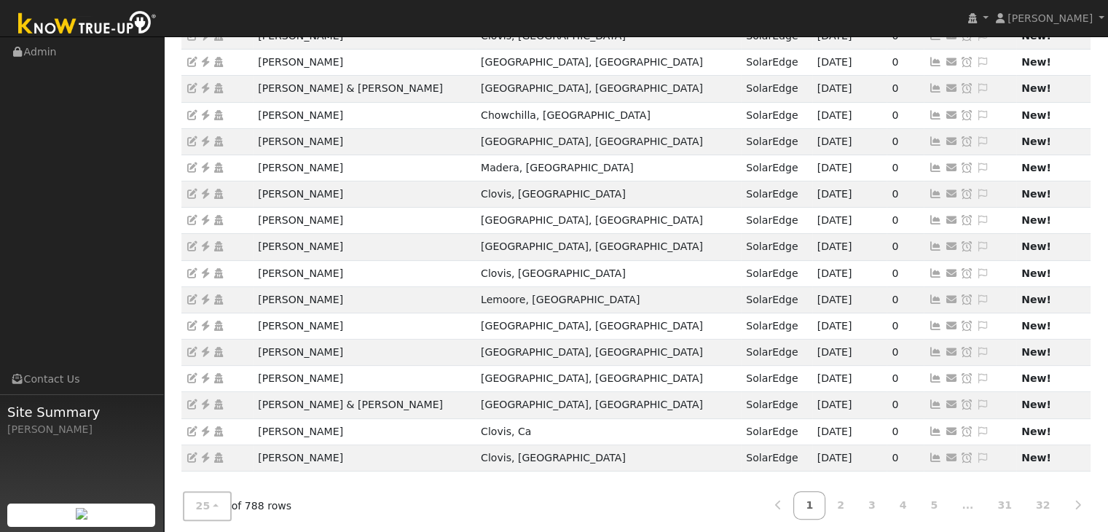
scroll to position [405, 0]
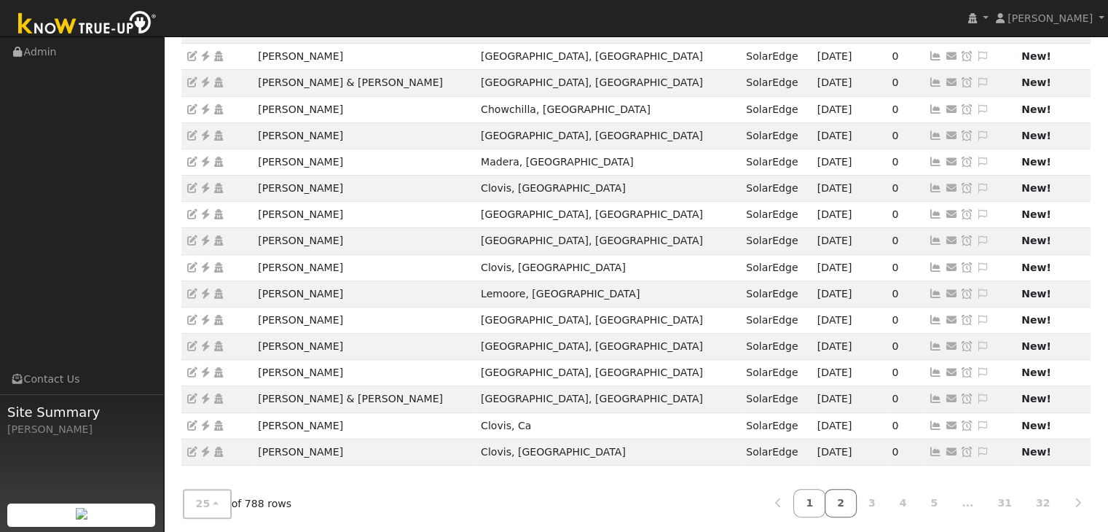
click at [857, 498] on link "2" at bounding box center [841, 503] width 32 height 28
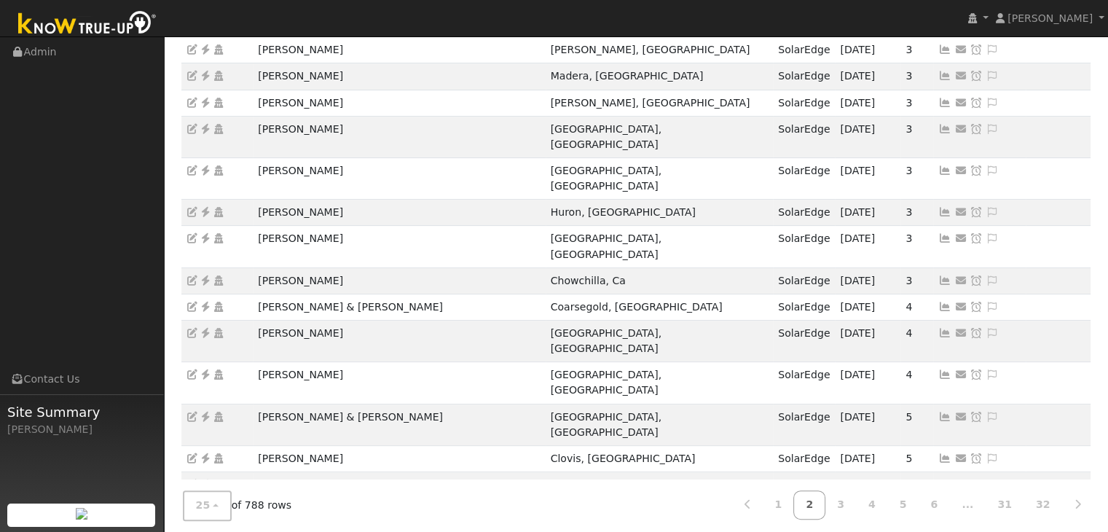
drag, startPoint x: 251, startPoint y: 396, endPoint x: 337, endPoint y: 397, distance: 86.0
copy tr "Alex Gutierrez"
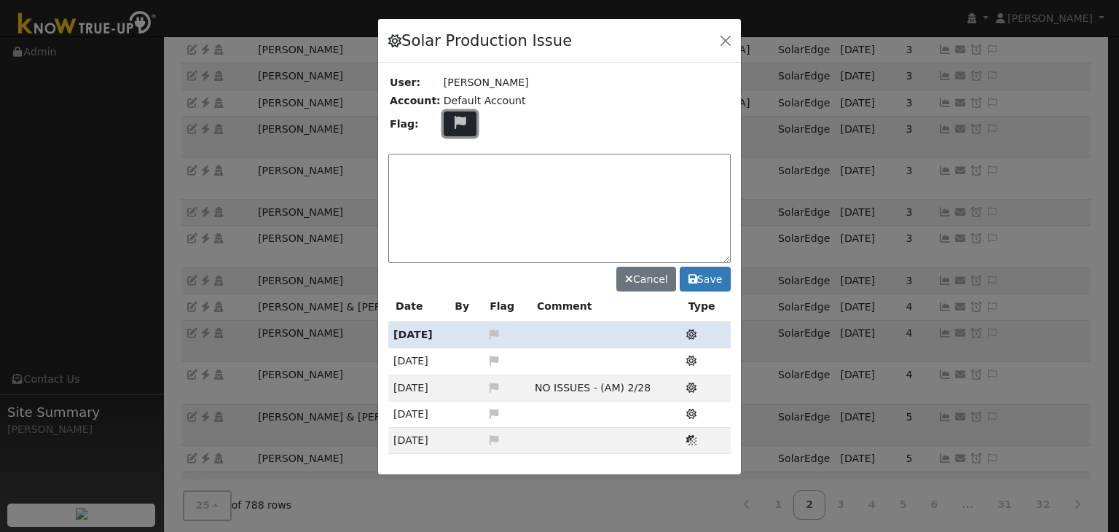
click at [460, 125] on button at bounding box center [461, 125] width 34 height 26
click at [451, 186] on icon at bounding box center [459, 192] width 17 height 13
click at [460, 170] on textarea at bounding box center [559, 208] width 343 height 109
type textarea "NO COMMS. Case Made. (MP) 9/15"
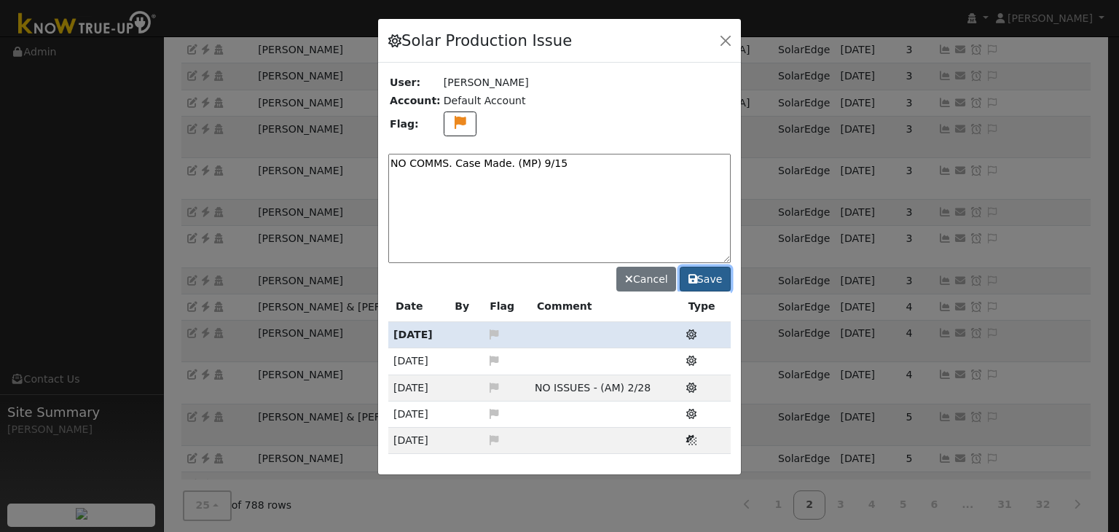
click at [708, 277] on button "Save" at bounding box center [705, 279] width 51 height 25
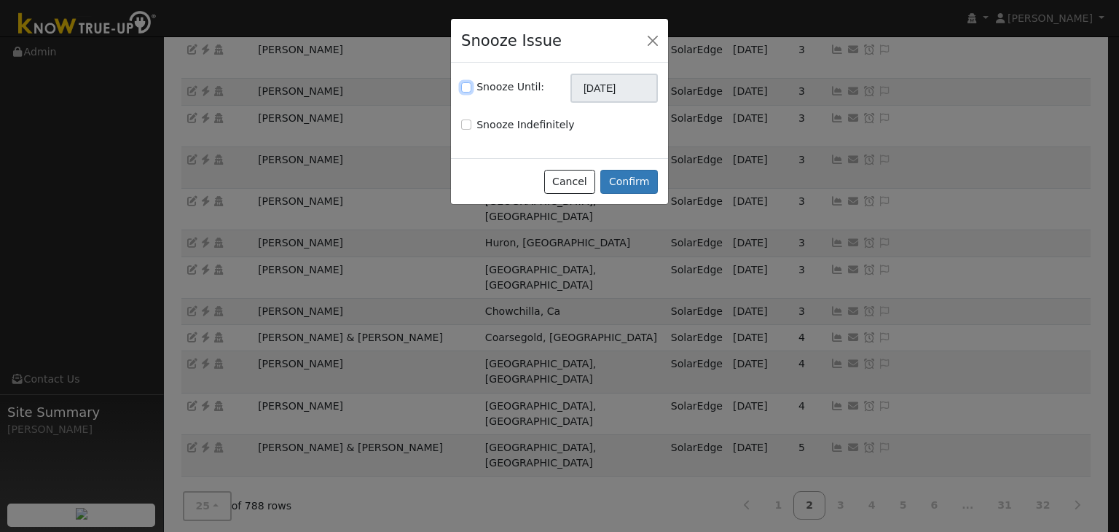
click at [468, 88] on input "Snooze Until:" at bounding box center [466, 87] width 10 height 10
checkbox input "true"
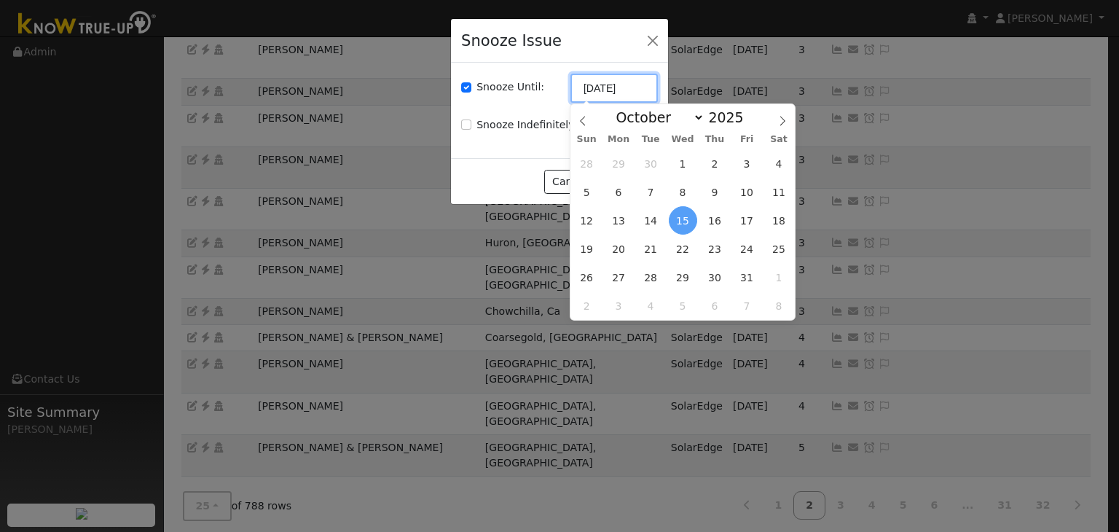
click at [625, 90] on input "[DATE]" at bounding box center [614, 88] width 87 height 29
click at [580, 120] on icon at bounding box center [583, 121] width 10 height 10
select select "8"
click at [625, 250] on span "22" at bounding box center [619, 249] width 28 height 28
type input "[DATE]"
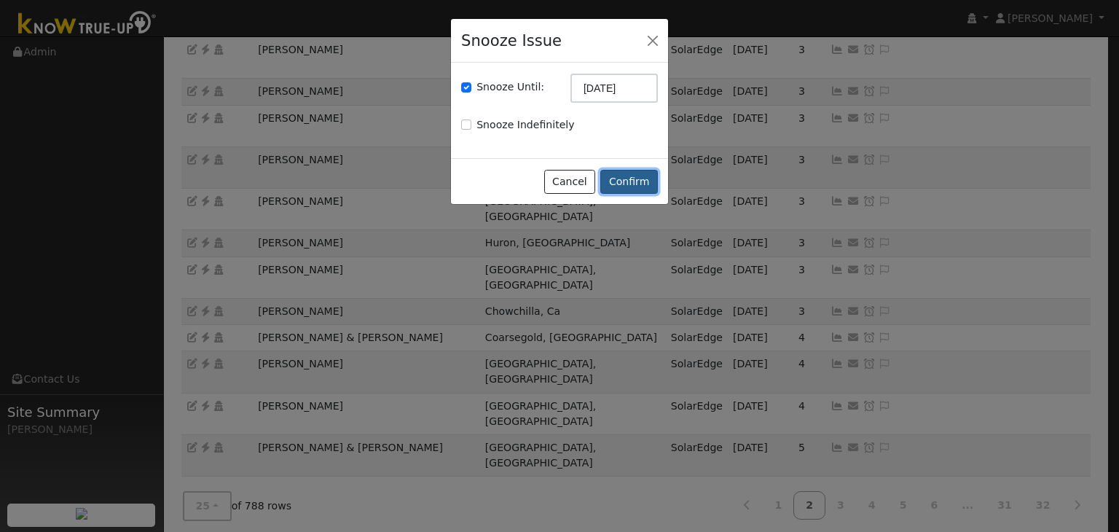
click at [639, 175] on button "Confirm" at bounding box center [630, 182] width 58 height 25
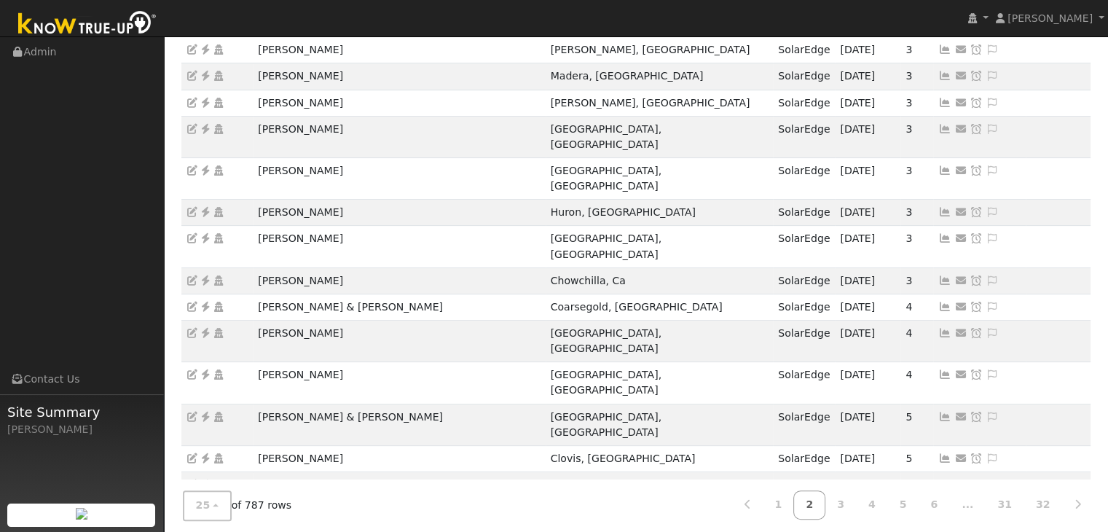
drag, startPoint x: 254, startPoint y: 418, endPoint x: 377, endPoint y: 421, distance: 123.2
copy td "Laura & Chuck Adkins"
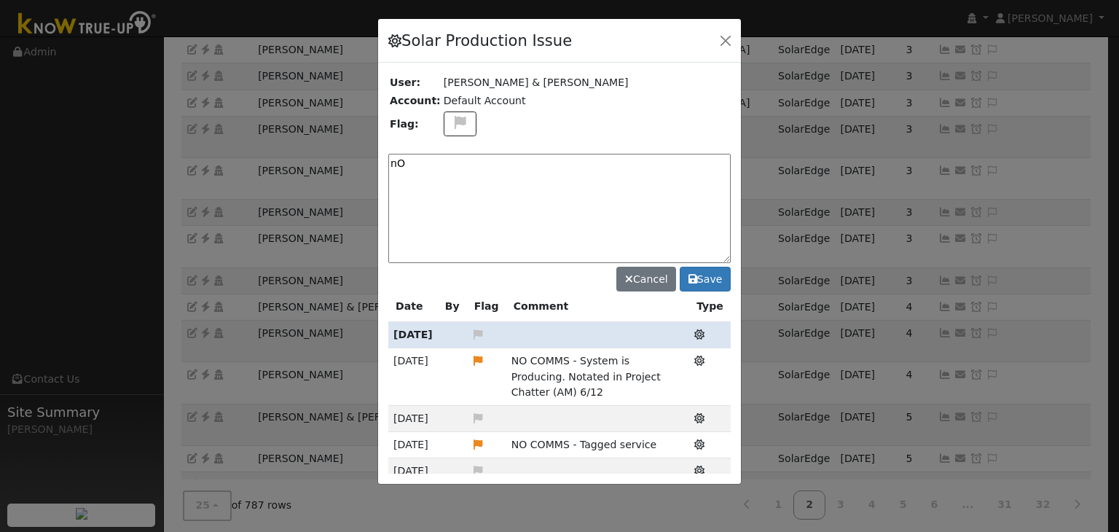
type textarea "n"
type textarea "NO COMMS. Case Made. (MP) 9/15"
click at [452, 117] on icon at bounding box center [460, 122] width 17 height 13
click at [451, 188] on icon at bounding box center [459, 192] width 17 height 13
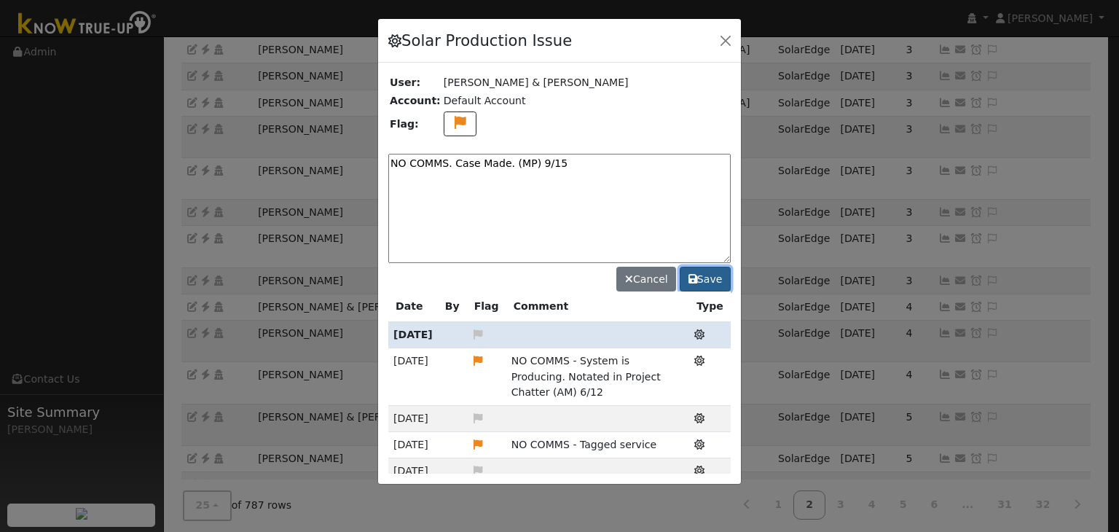
click at [695, 274] on icon at bounding box center [693, 279] width 9 height 10
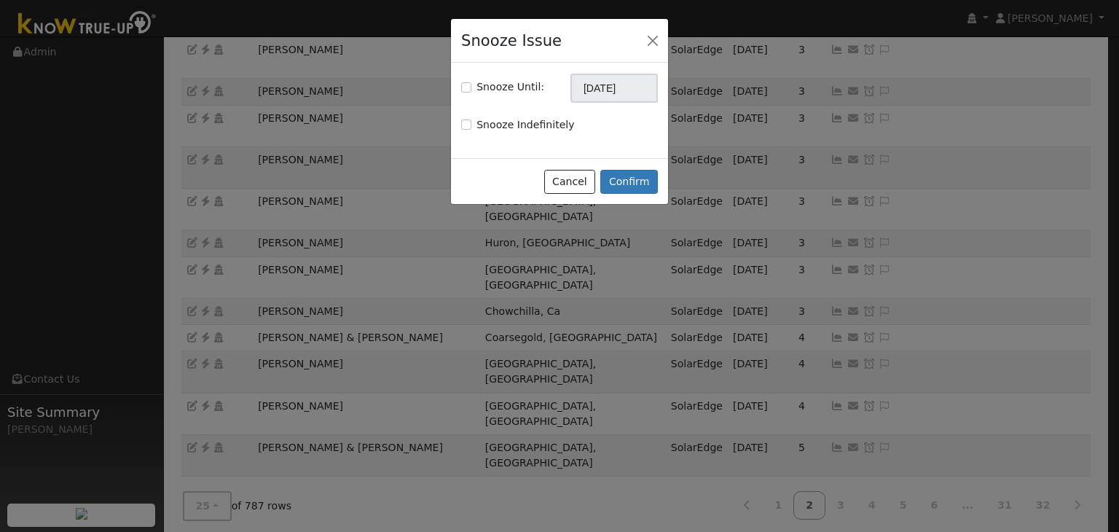
click at [472, 88] on div "Snooze Until:" at bounding box center [502, 86] width 83 height 15
click at [464, 85] on input "Snooze Until:" at bounding box center [466, 87] width 10 height 10
checkbox input "true"
click at [613, 81] on input "[DATE]" at bounding box center [614, 88] width 87 height 29
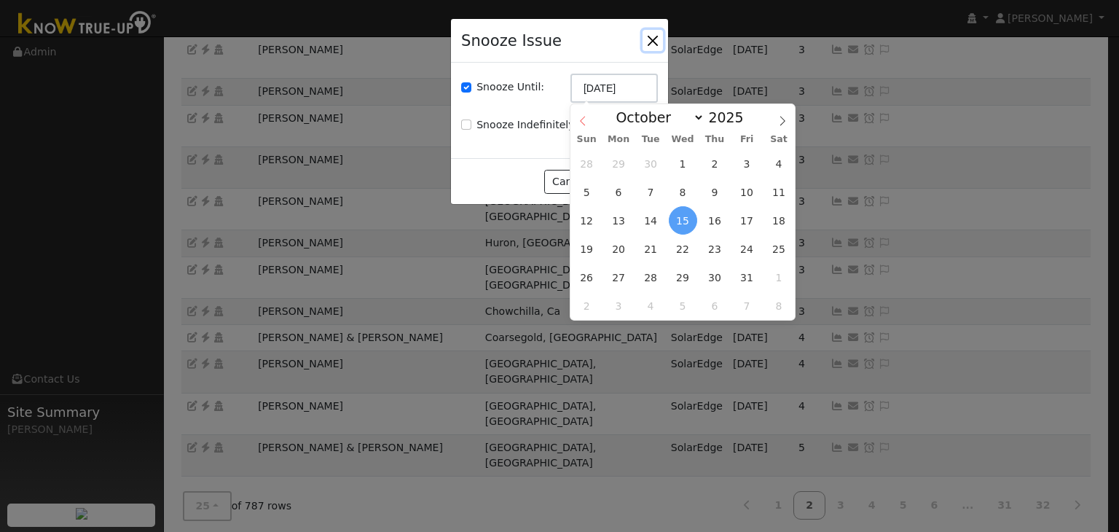
click at [580, 124] on icon at bounding box center [583, 121] width 10 height 10
select select "8"
click at [620, 249] on span "22" at bounding box center [619, 249] width 28 height 28
type input "09/22/2025"
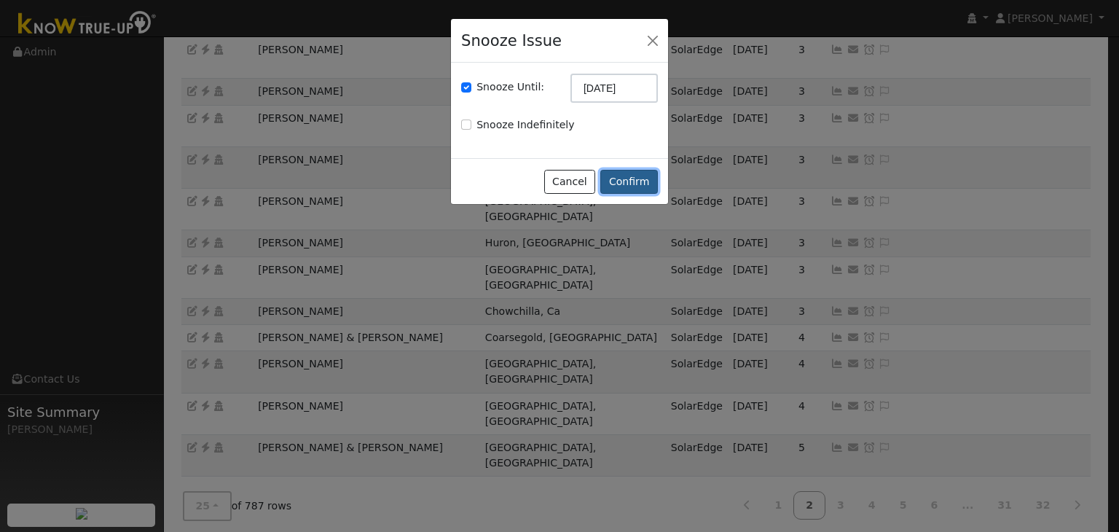
click at [635, 176] on button "Confirm" at bounding box center [630, 182] width 58 height 25
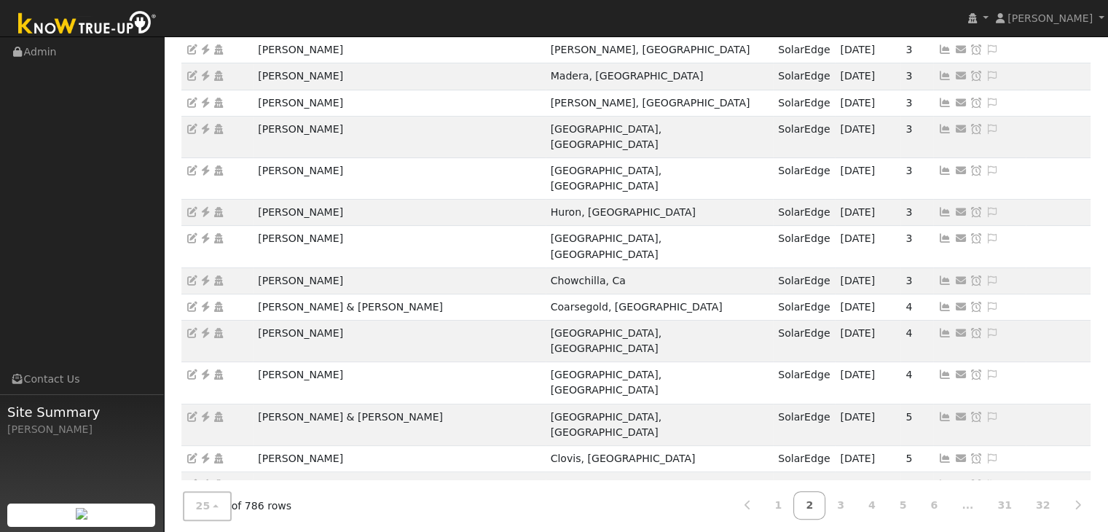
drag, startPoint x: 254, startPoint y: 424, endPoint x: 329, endPoint y: 421, distance: 75.2
copy td "[PERSON_NAME]"
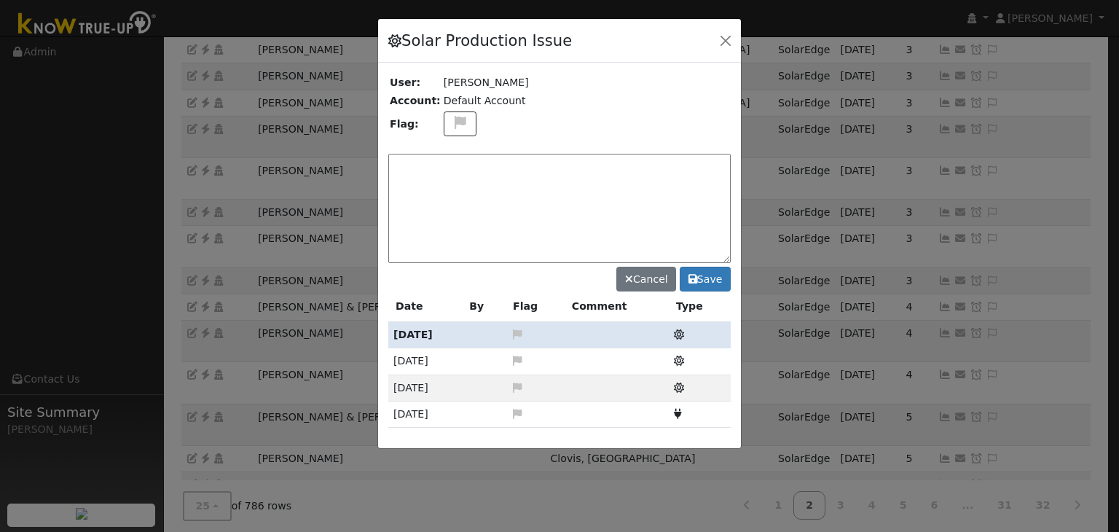
click at [454, 128] on div "Solar Production Issue User: Evelyn Lau Account: Default Account Flag: Cancel S…" at bounding box center [560, 233] width 364 height 431
click at [452, 130] on button at bounding box center [461, 125] width 34 height 26
click at [451, 190] on icon at bounding box center [459, 192] width 17 height 13
click at [450, 185] on textarea at bounding box center [559, 208] width 343 height 109
type textarea "NO COMMS. Case Made. (MP) 9/15"
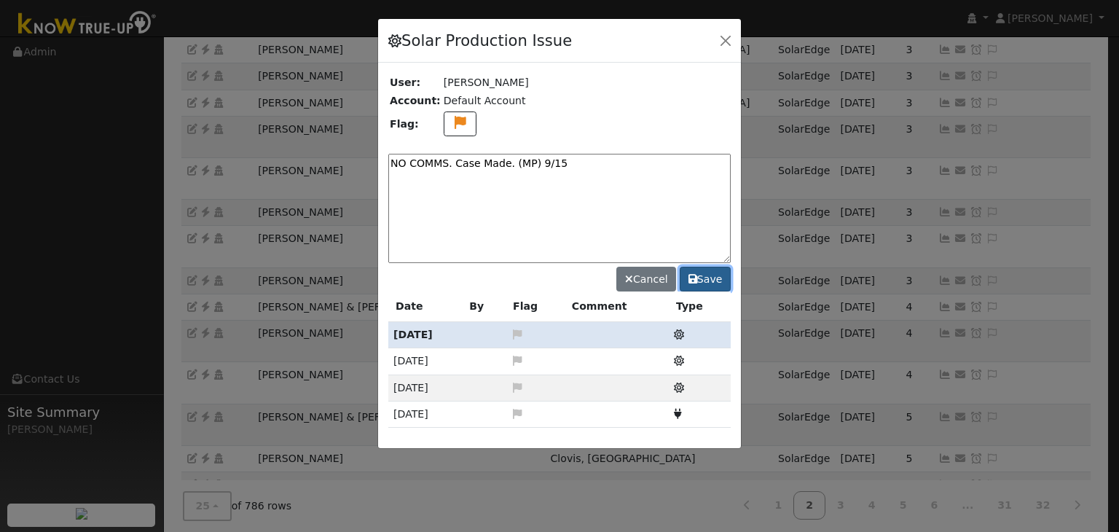
click at [716, 278] on button "Save" at bounding box center [705, 279] width 51 height 25
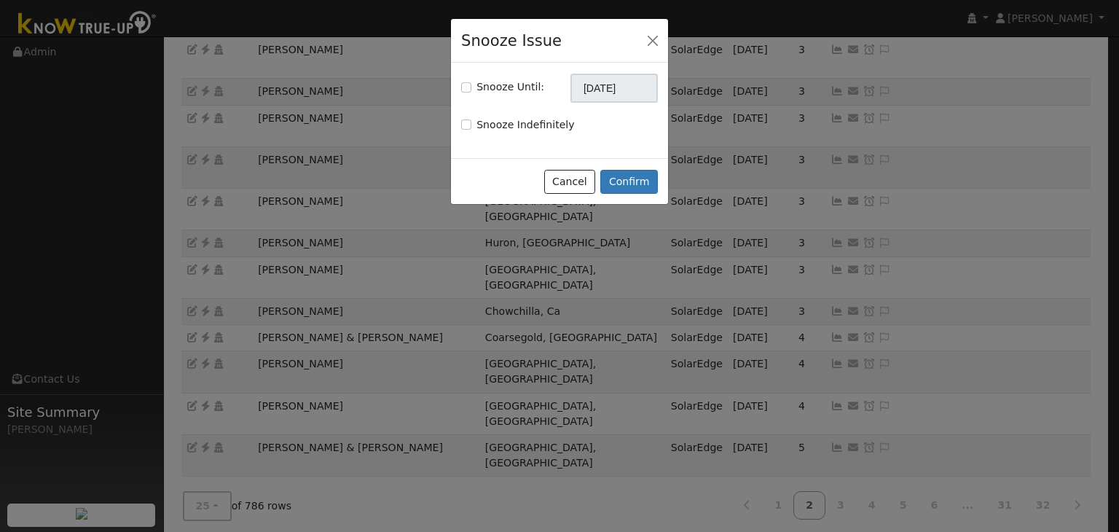
click at [464, 79] on div "Snooze Until:" at bounding box center [502, 86] width 83 height 15
drag, startPoint x: 466, startPoint y: 89, endPoint x: 593, endPoint y: 79, distance: 127.9
click at [468, 87] on input "Snooze Until:" at bounding box center [466, 87] width 10 height 10
checkbox input "true"
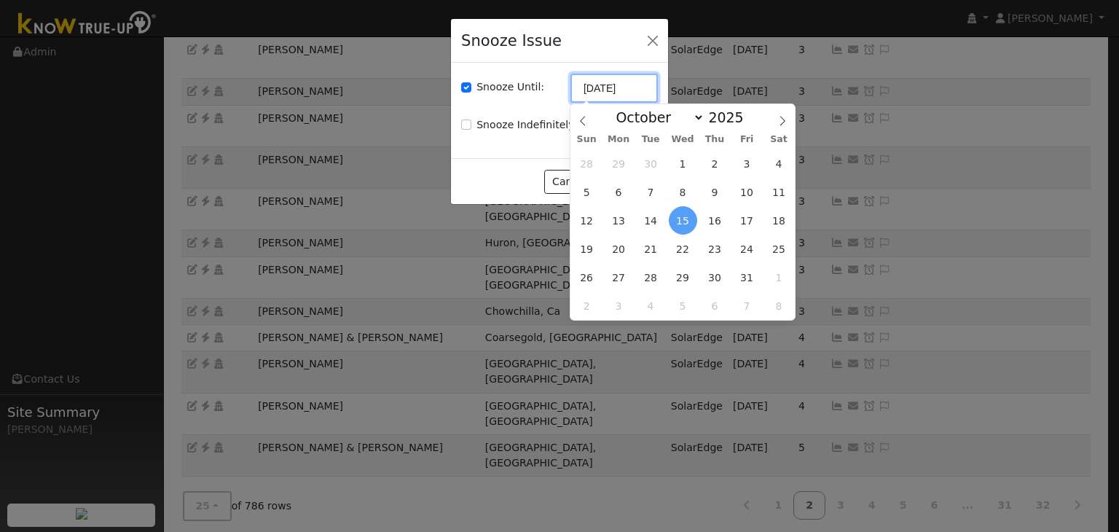
click at [621, 88] on input "[DATE]" at bounding box center [614, 88] width 87 height 29
click at [575, 120] on span at bounding box center [583, 116] width 25 height 25
select select "8"
click at [617, 251] on span "22" at bounding box center [619, 249] width 28 height 28
type input "09/22/2025"
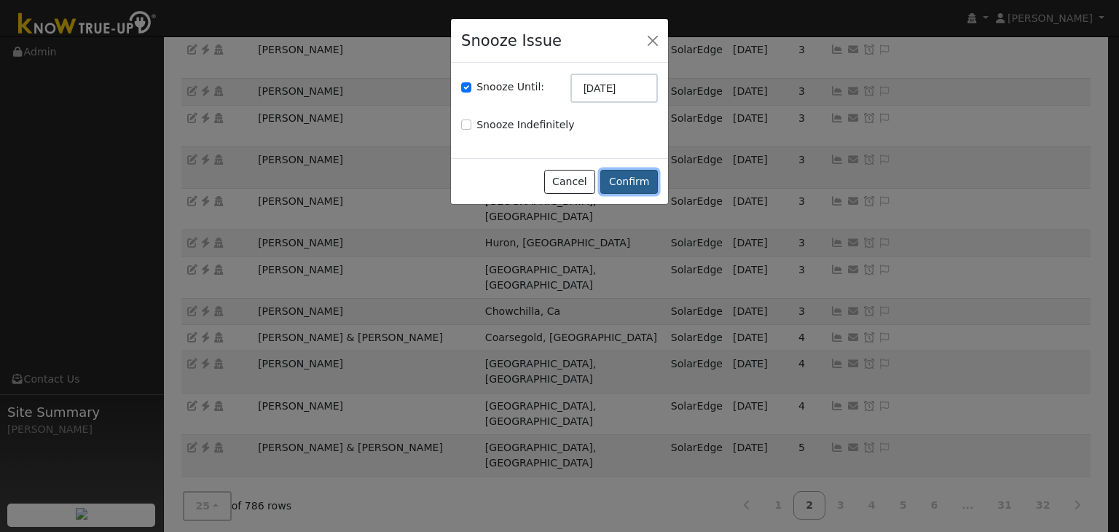
click at [633, 174] on button "Confirm" at bounding box center [630, 182] width 58 height 25
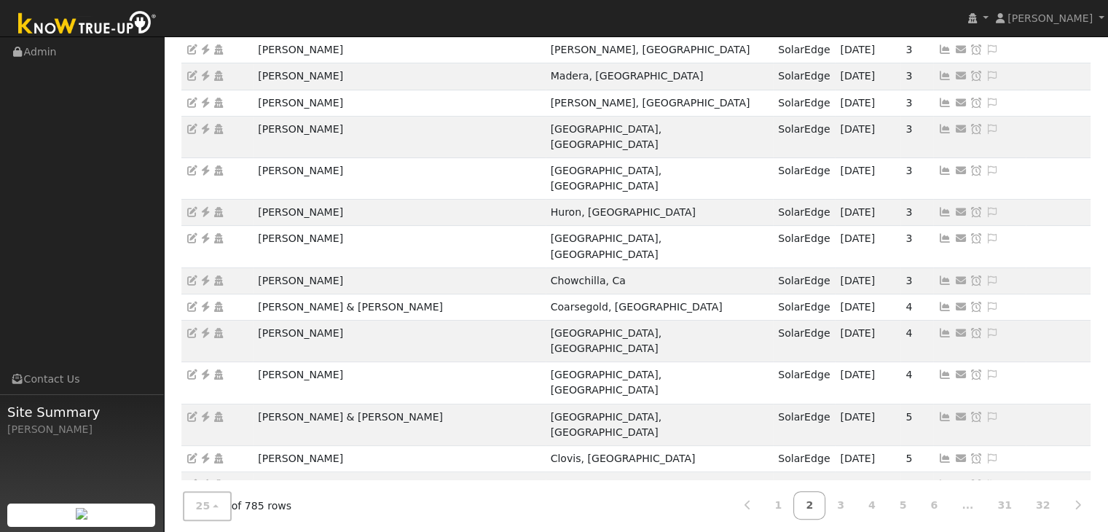
drag, startPoint x: 249, startPoint y: 450, endPoint x: 349, endPoint y: 449, distance: 99.8
copy tr "[PERSON_NAME]"
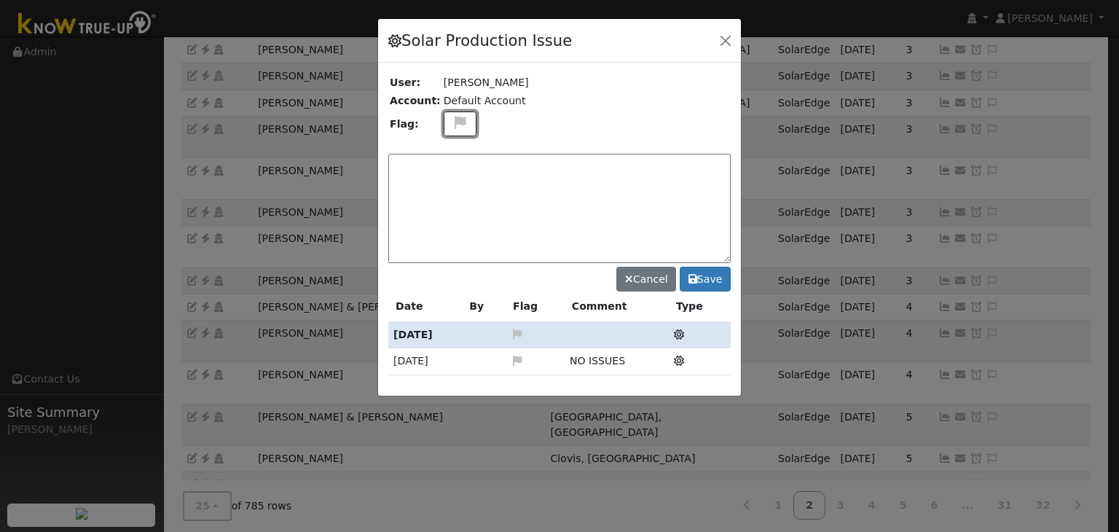
click at [452, 123] on icon at bounding box center [460, 122] width 17 height 13
click at [453, 186] on icon at bounding box center [459, 192] width 17 height 13
click at [453, 184] on textarea at bounding box center [559, 208] width 343 height 109
type textarea "NO COMMS. Case Made. (MP) 9/15"
click at [713, 271] on button "Save" at bounding box center [705, 279] width 51 height 25
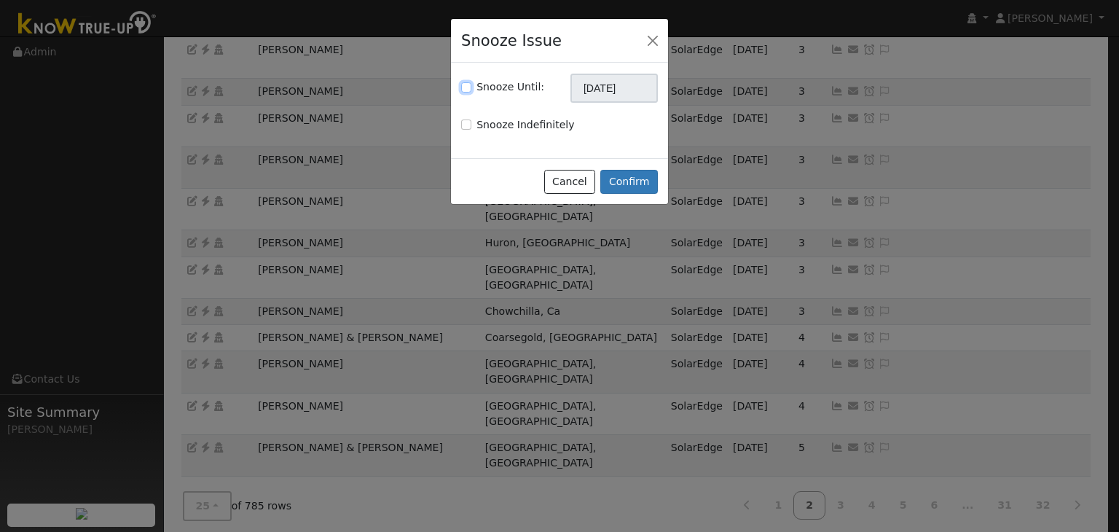
click at [468, 90] on input "Snooze Until:" at bounding box center [466, 87] width 10 height 10
checkbox input "true"
click at [624, 90] on input "[DATE]" at bounding box center [614, 88] width 87 height 29
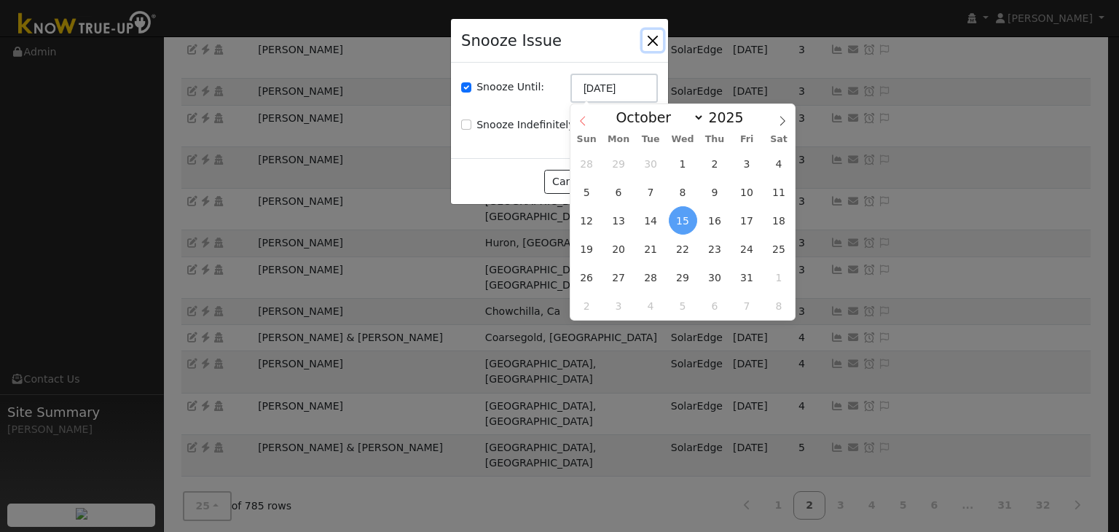
click at [582, 122] on icon at bounding box center [582, 120] width 5 height 9
select select "8"
click at [624, 259] on span "22" at bounding box center [619, 249] width 28 height 28
type input "09/22/2025"
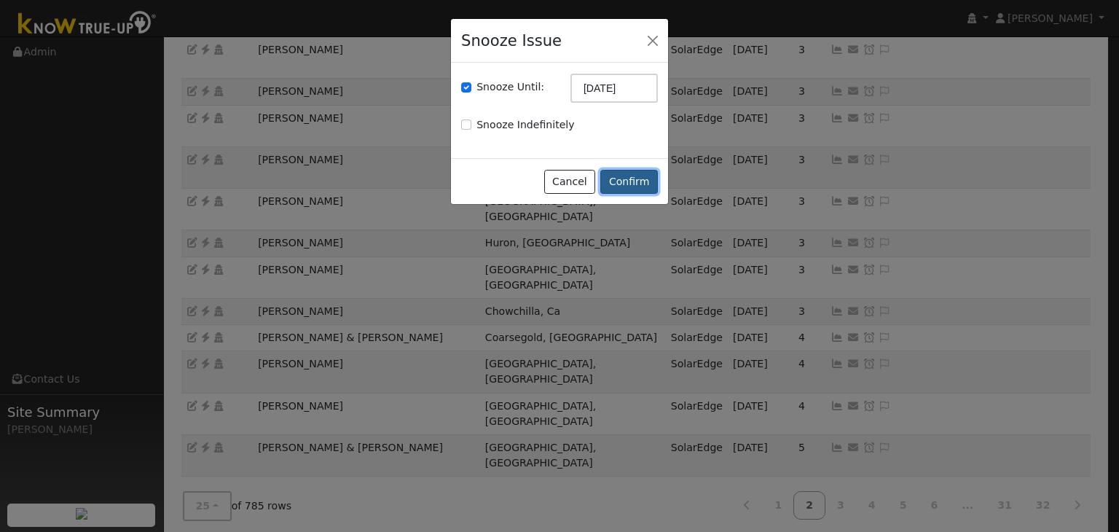
click at [622, 187] on button "Confirm" at bounding box center [630, 182] width 58 height 25
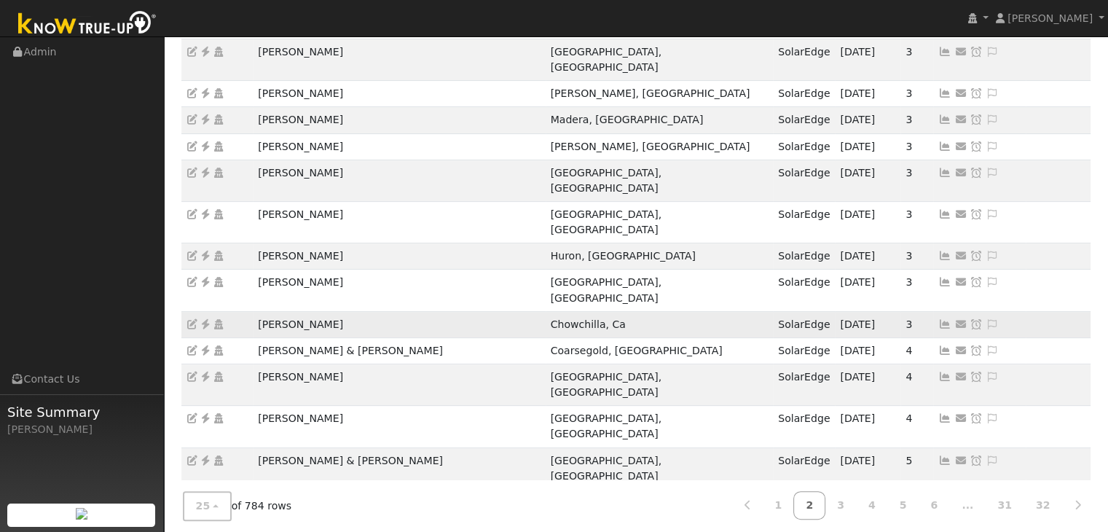
scroll to position [364, 0]
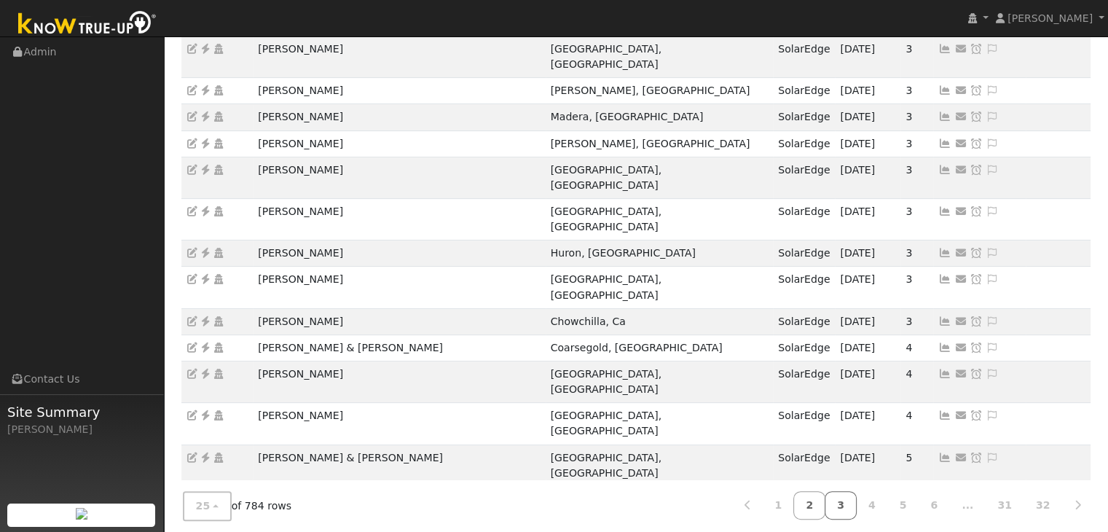
click at [857, 506] on link "3" at bounding box center [841, 505] width 32 height 28
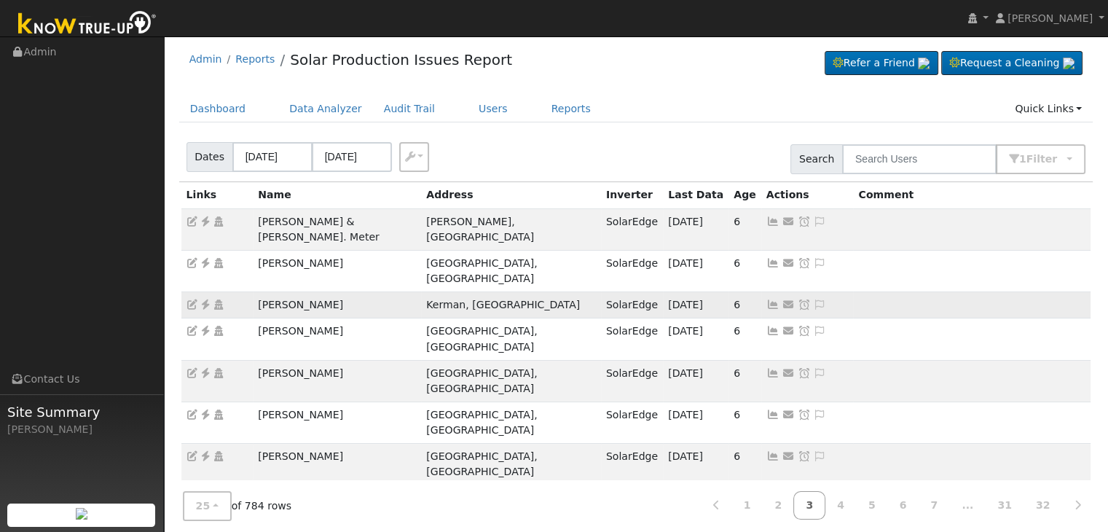
scroll to position [0, 0]
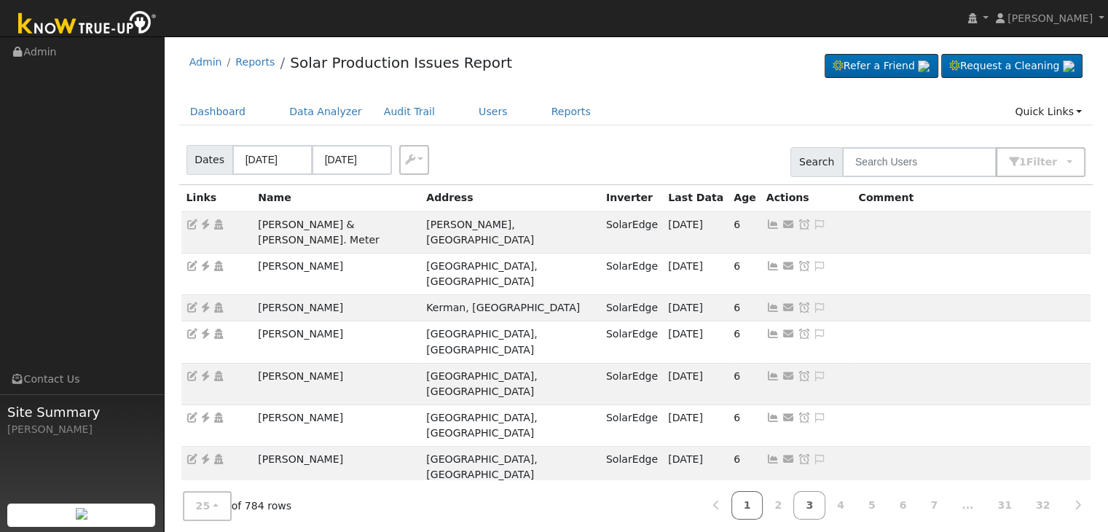
click at [764, 504] on link "1" at bounding box center [748, 505] width 32 height 28
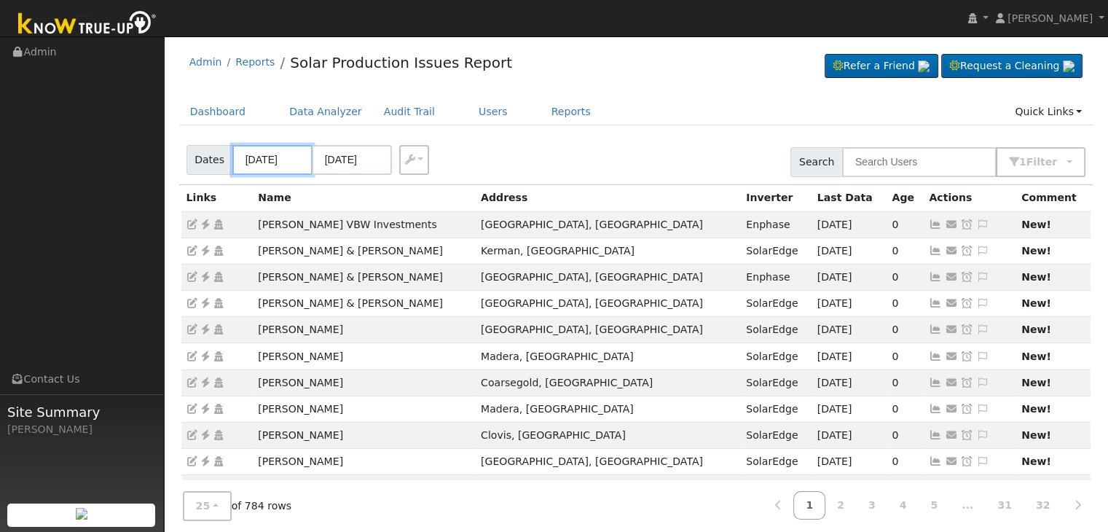
click at [257, 160] on input "09/13/2025" at bounding box center [272, 160] width 80 height 30
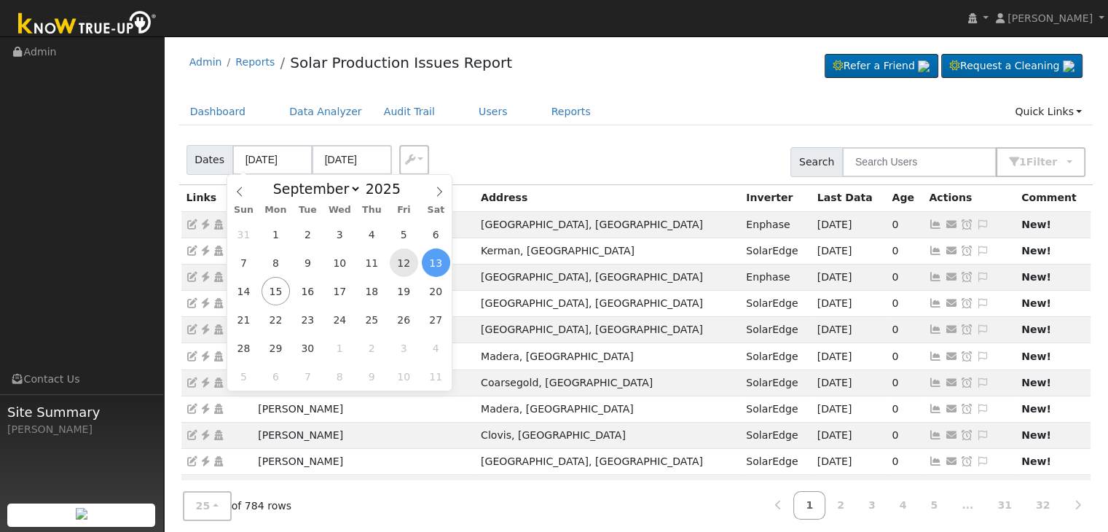
click at [410, 261] on span "12" at bounding box center [404, 263] width 28 height 28
type input "09/12/2025"
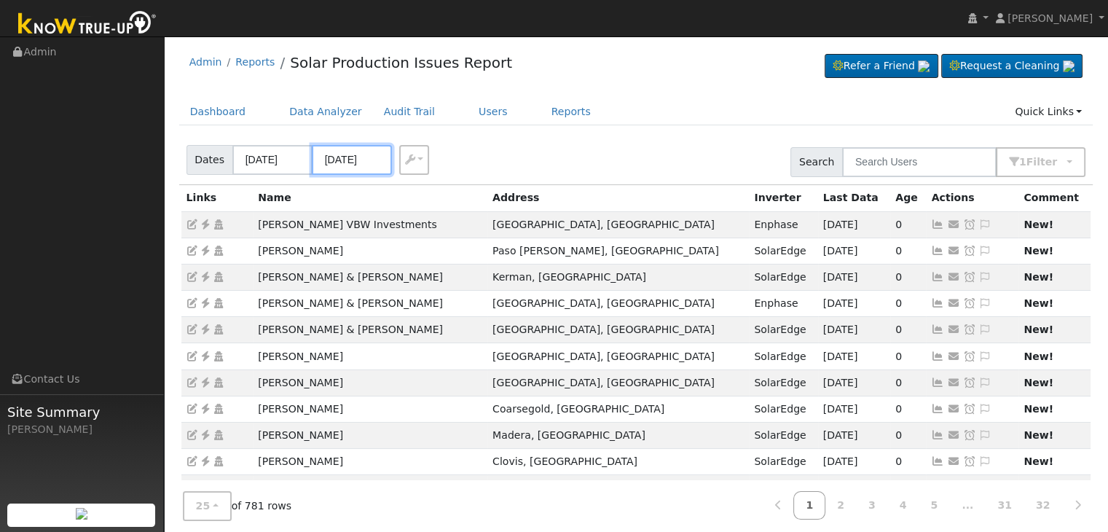
click at [342, 163] on input "[DATE]" at bounding box center [352, 160] width 80 height 30
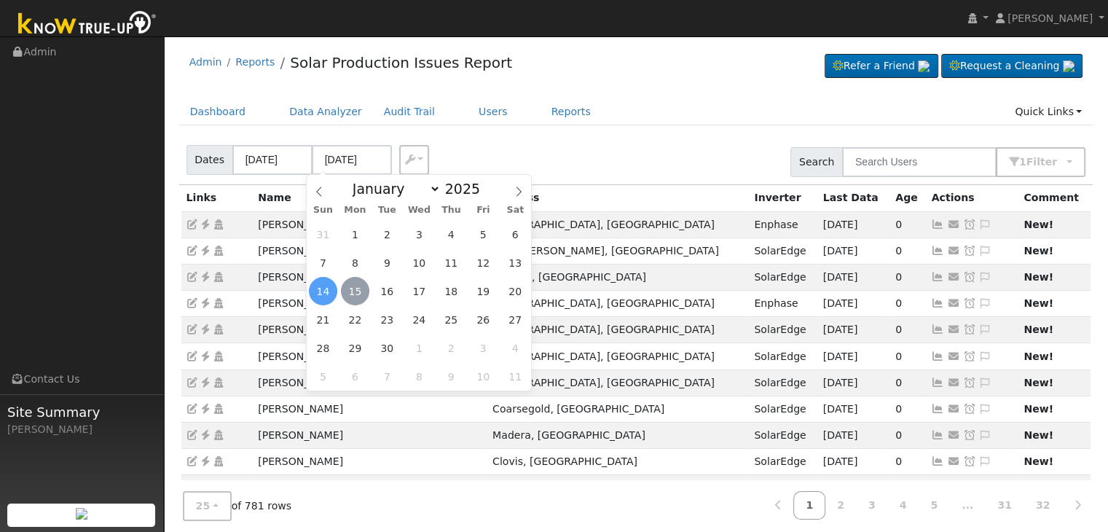
click at [356, 292] on span "15" at bounding box center [355, 291] width 28 height 28
type input "[DATE]"
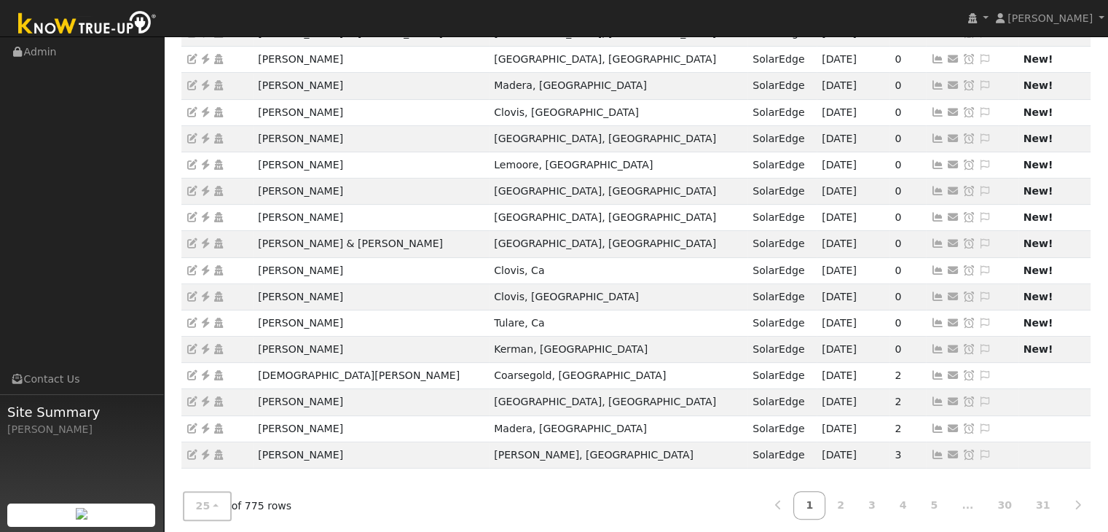
scroll to position [405, 0]
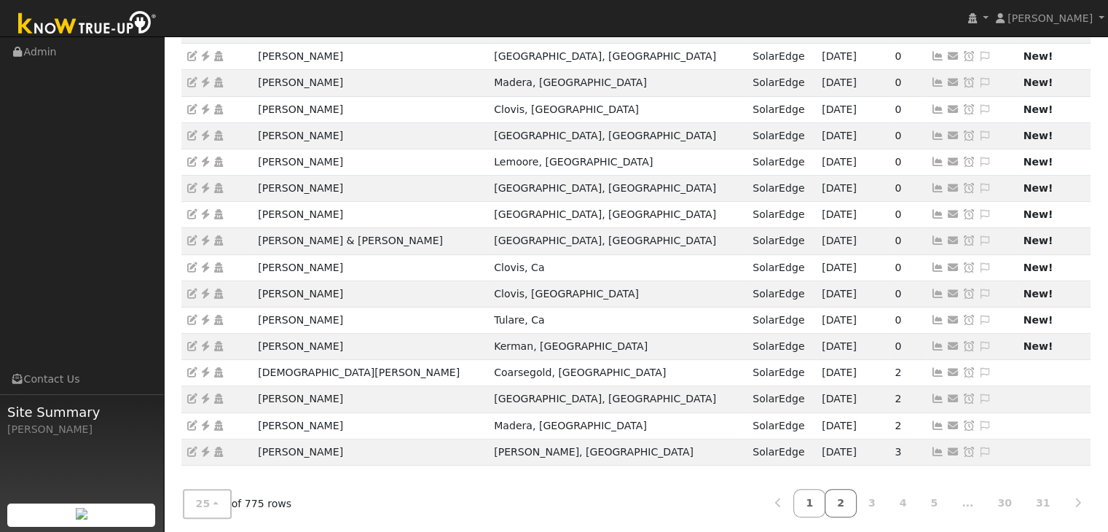
click at [857, 504] on link "2" at bounding box center [841, 503] width 32 height 28
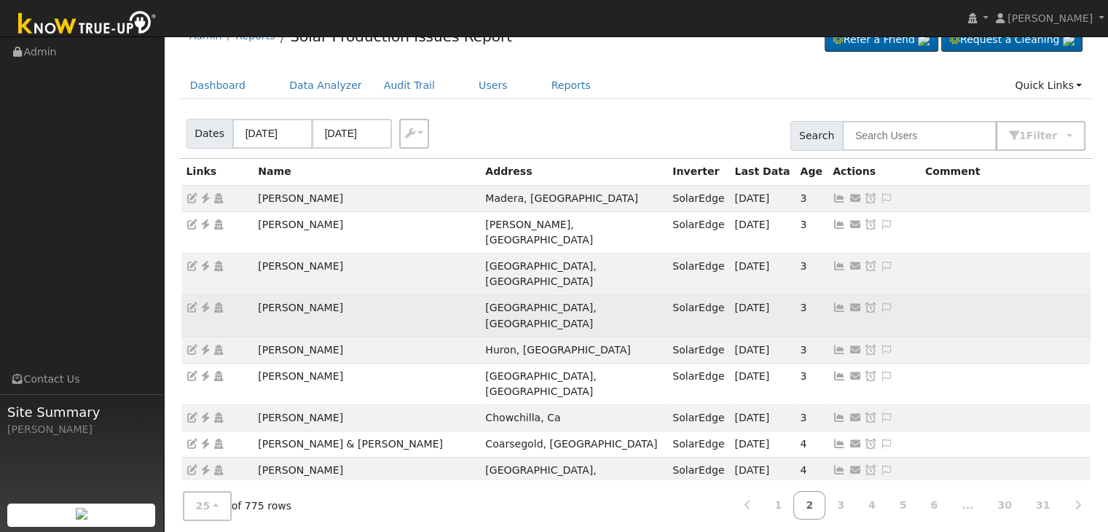
scroll to position [0, 0]
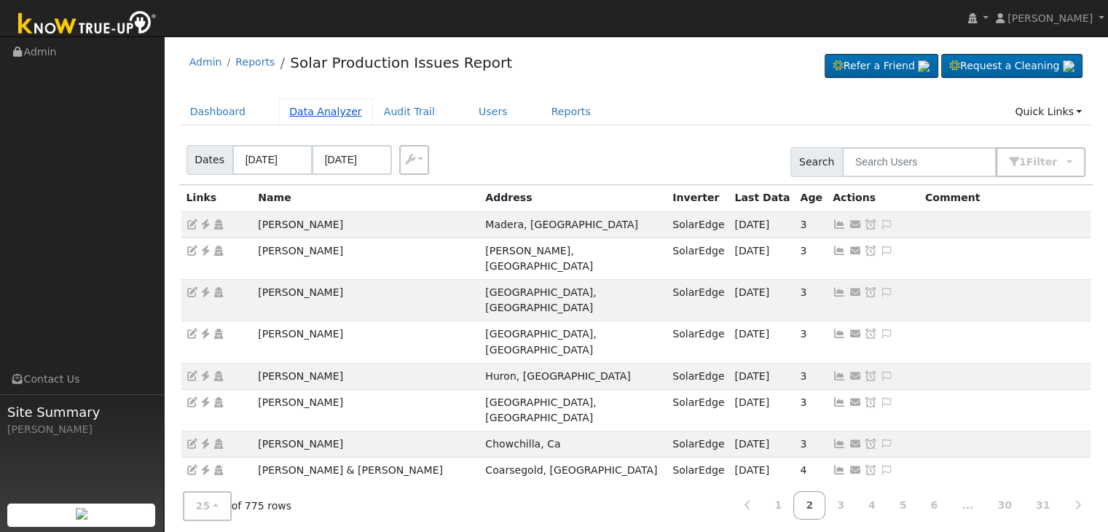
click at [298, 117] on link "Data Analyzer" at bounding box center [325, 111] width 95 height 27
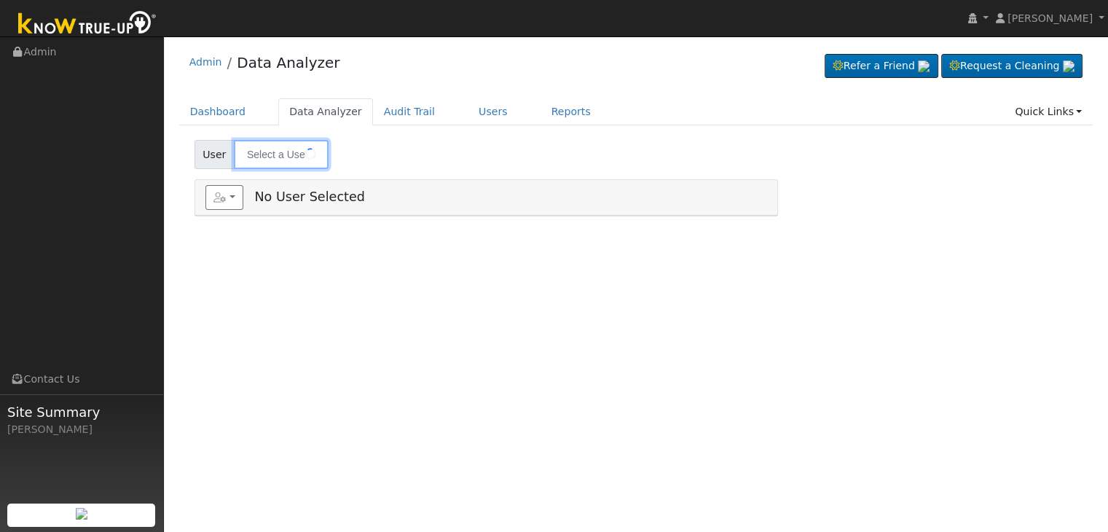
type input "[PERSON_NAME]"
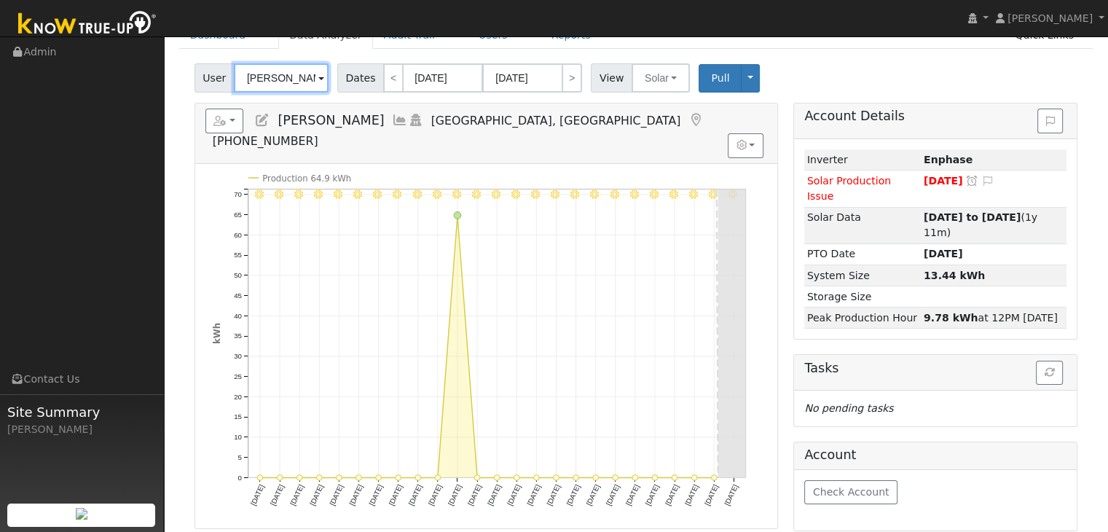
scroll to position [73, 0]
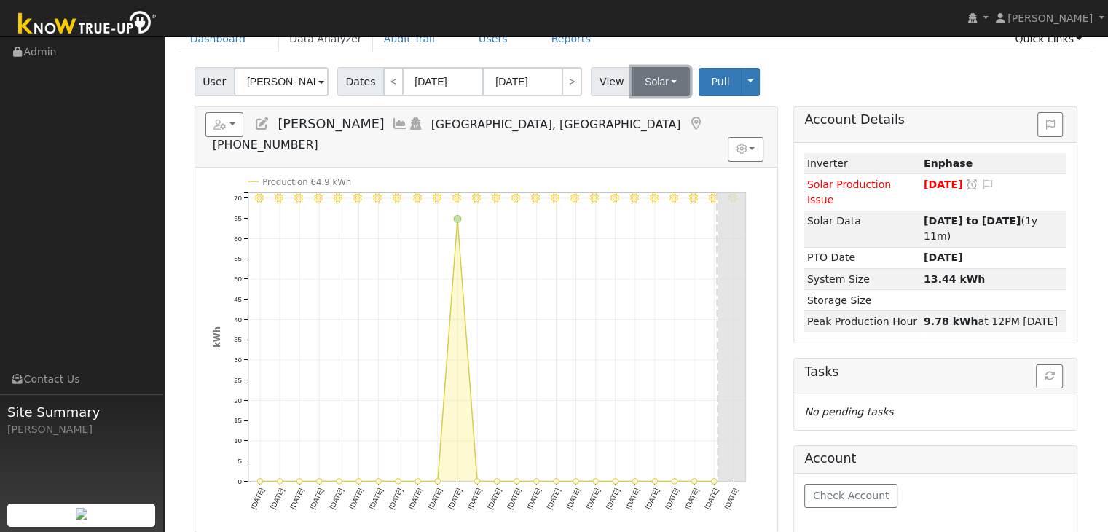
click at [649, 74] on button "Solar" at bounding box center [661, 81] width 58 height 29
click at [661, 106] on link "Utility" at bounding box center [679, 113] width 101 height 20
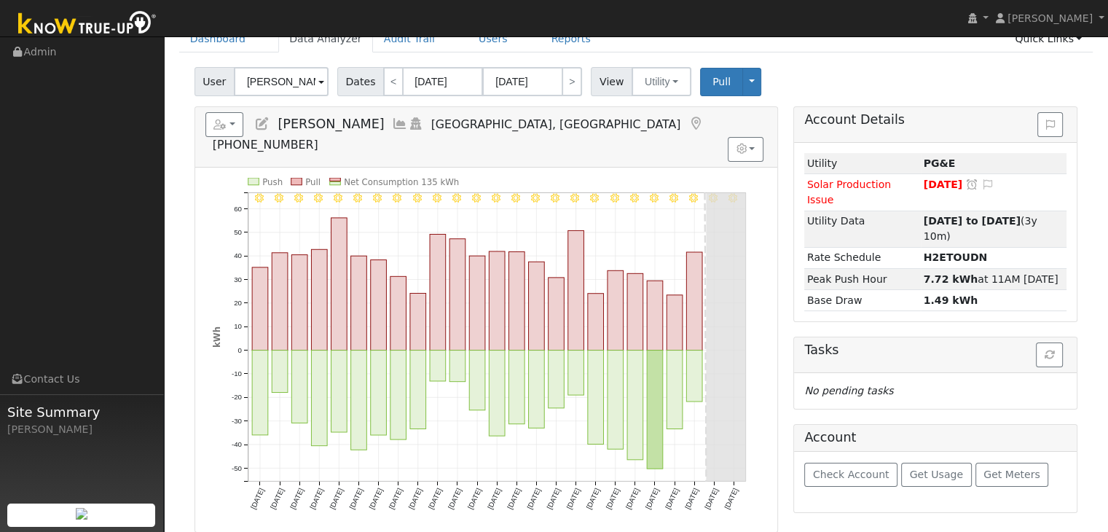
click at [688, 120] on icon at bounding box center [696, 123] width 16 height 13
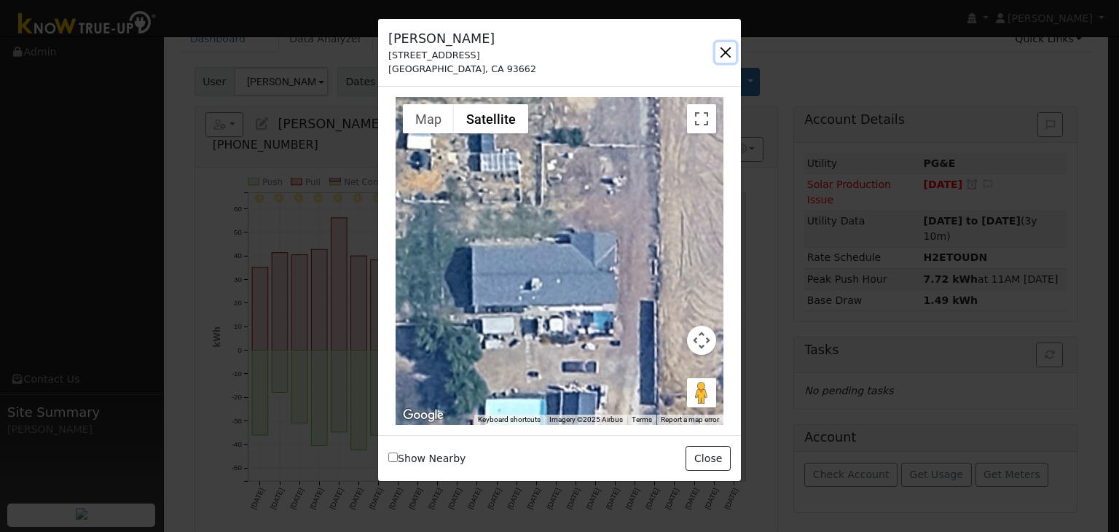
click at [726, 56] on button "button" at bounding box center [726, 52] width 20 height 20
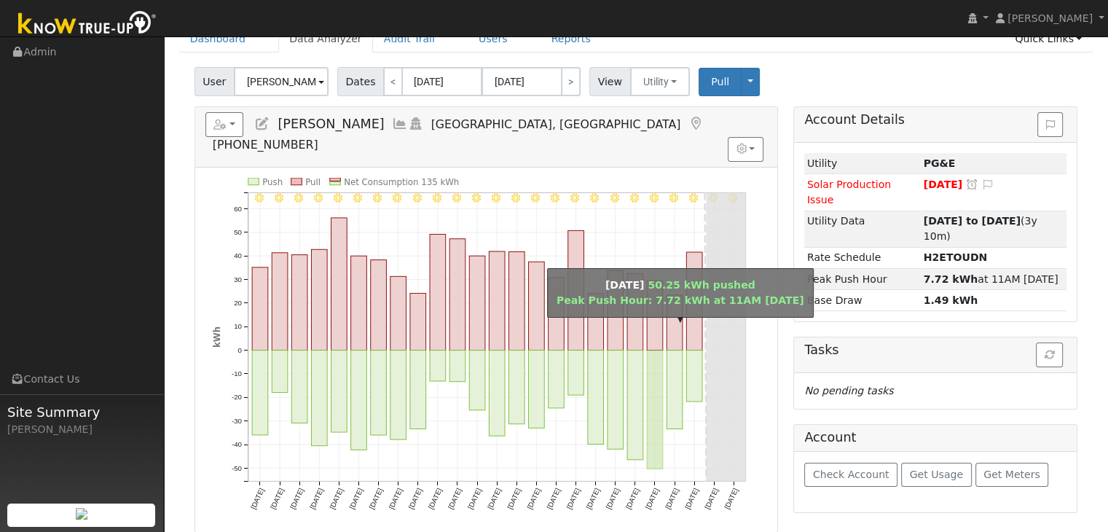
click at [660, 372] on rect "onclick=""" at bounding box center [655, 409] width 16 height 119
type input "[DATE]"
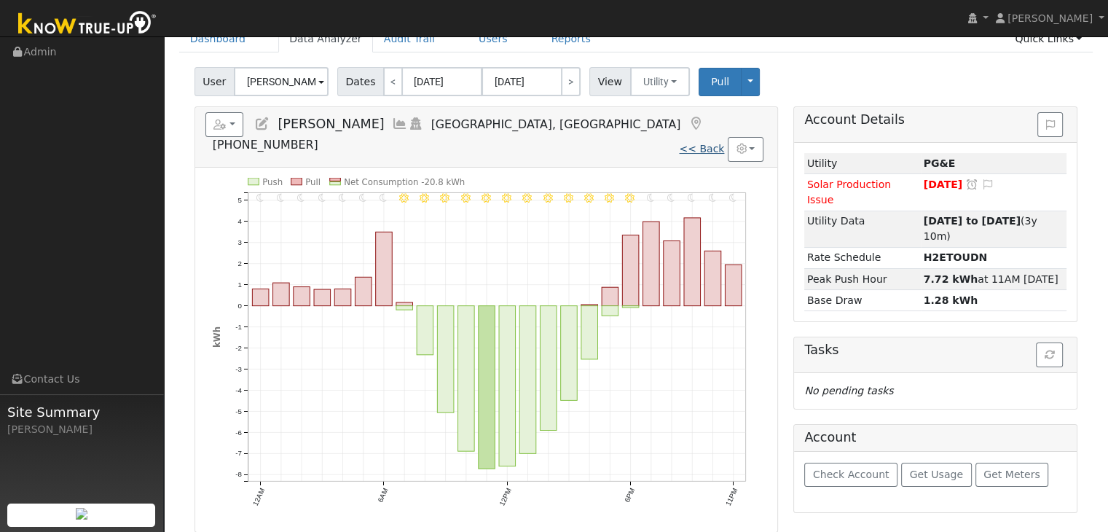
click at [717, 143] on link "<< Back" at bounding box center [701, 149] width 45 height 12
type input "[DATE]"
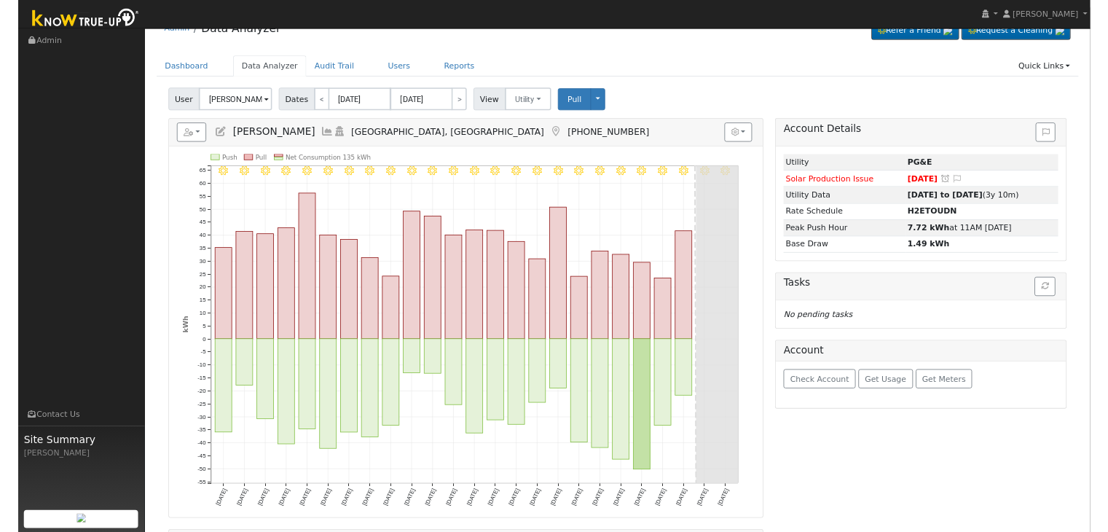
scroll to position [73, 0]
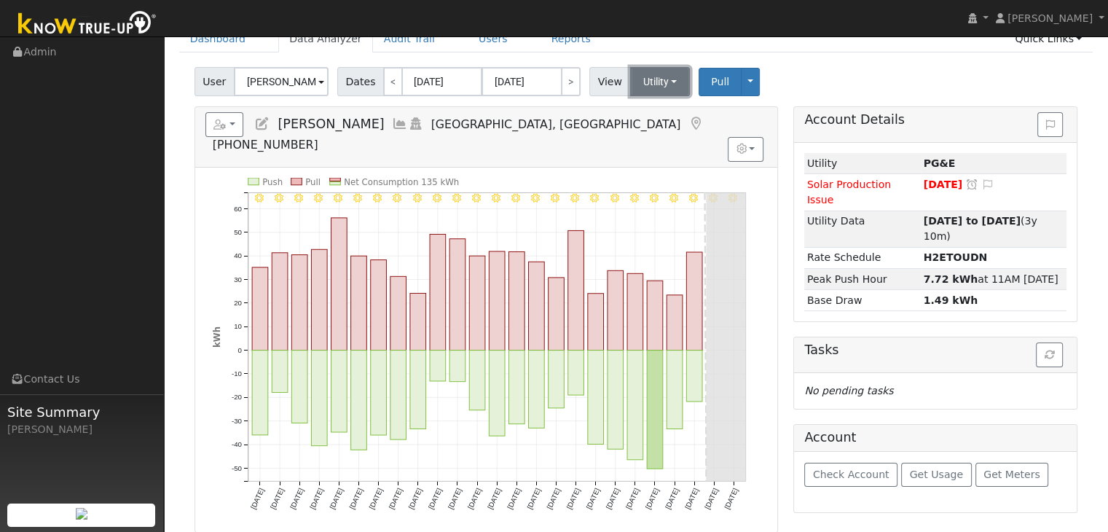
click at [662, 86] on button "Utility" at bounding box center [660, 81] width 60 height 29
click at [652, 128] on link "Solar" at bounding box center [677, 135] width 101 height 20
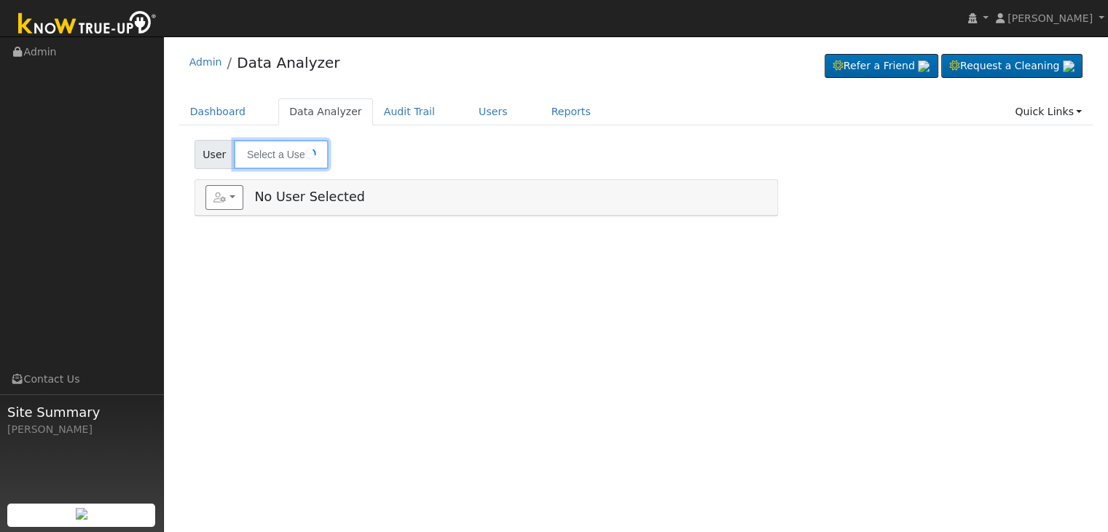
type input "[PERSON_NAME] & [PERSON_NAME]"
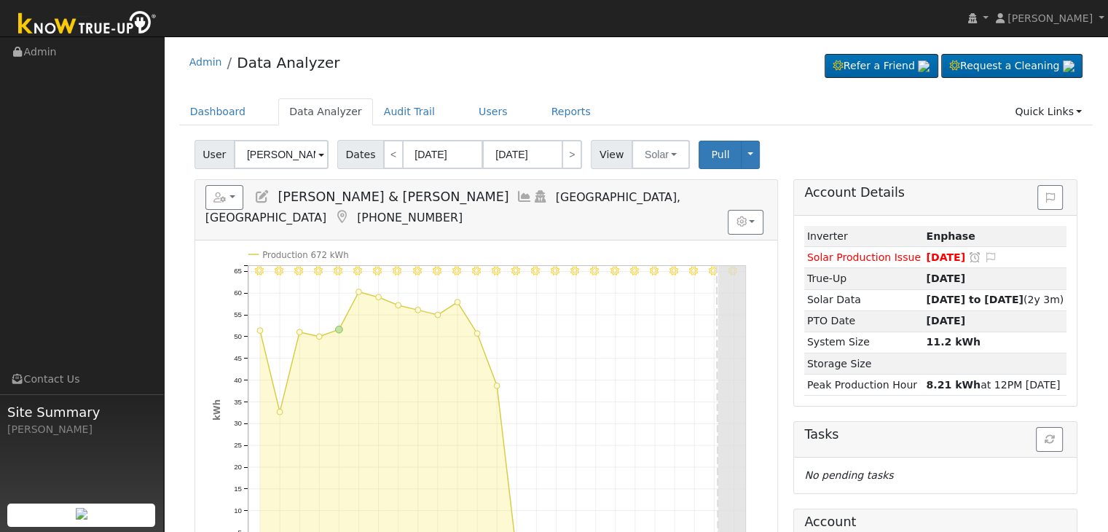
click at [350, 211] on icon at bounding box center [342, 217] width 16 height 13
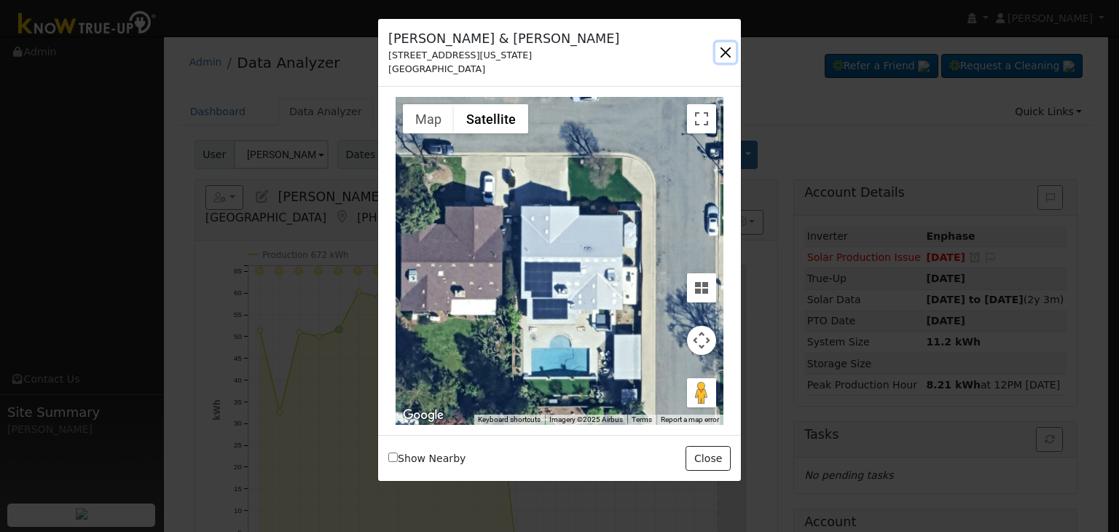
click at [725, 54] on button "button" at bounding box center [726, 52] width 20 height 20
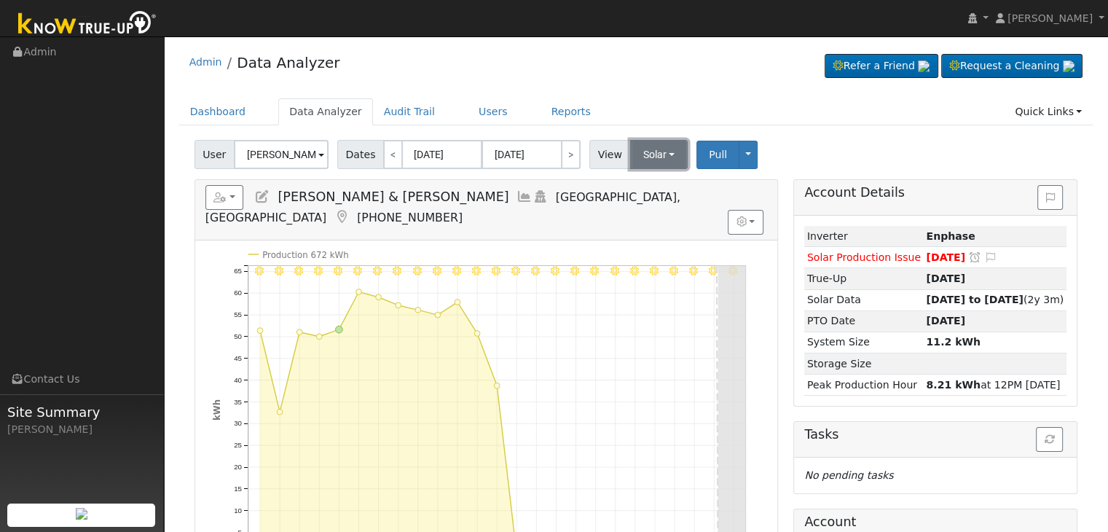
click at [659, 152] on button "Solar" at bounding box center [659, 154] width 58 height 29
click at [648, 187] on link "Utility" at bounding box center [677, 186] width 101 height 20
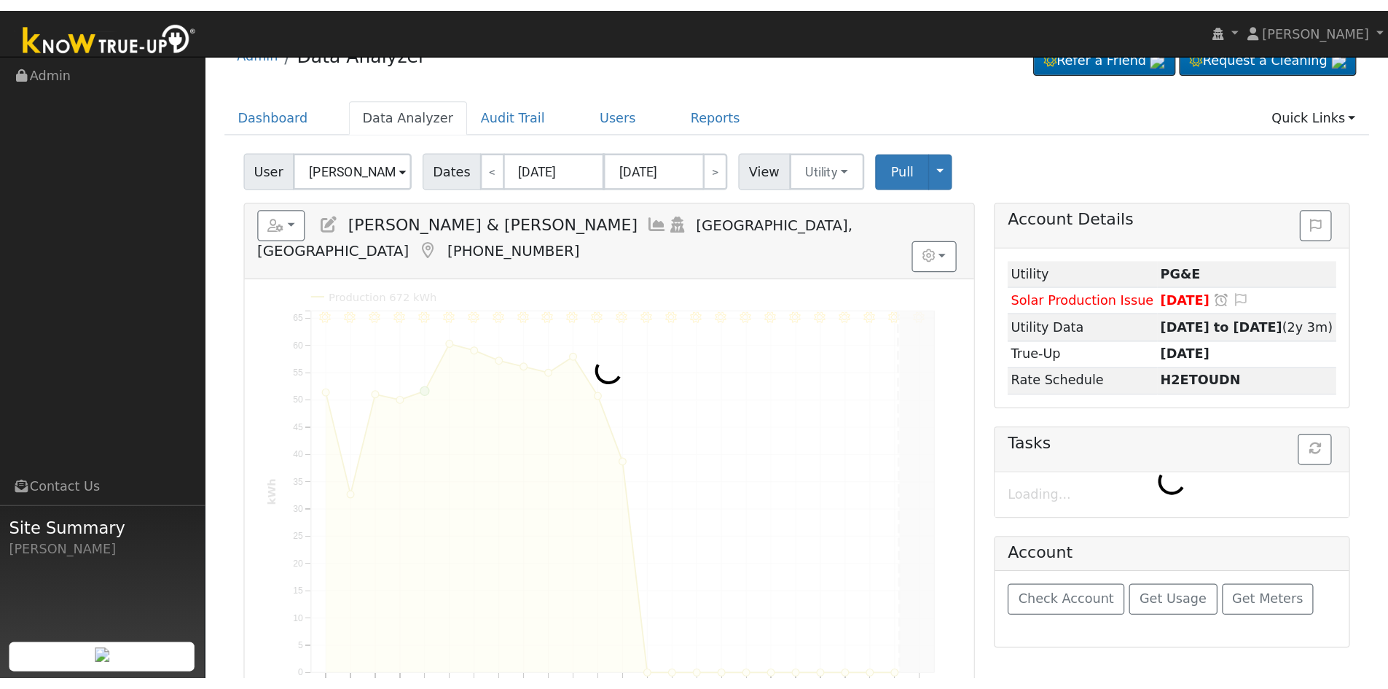
scroll to position [73, 0]
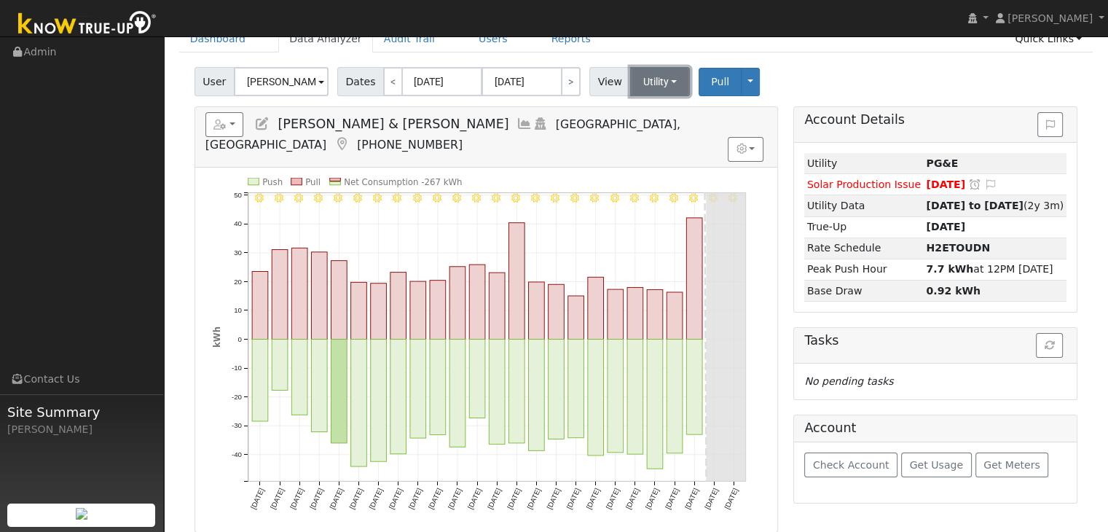
click at [660, 77] on button "Utility" at bounding box center [660, 81] width 60 height 29
click at [666, 138] on link "Solar" at bounding box center [677, 135] width 101 height 20
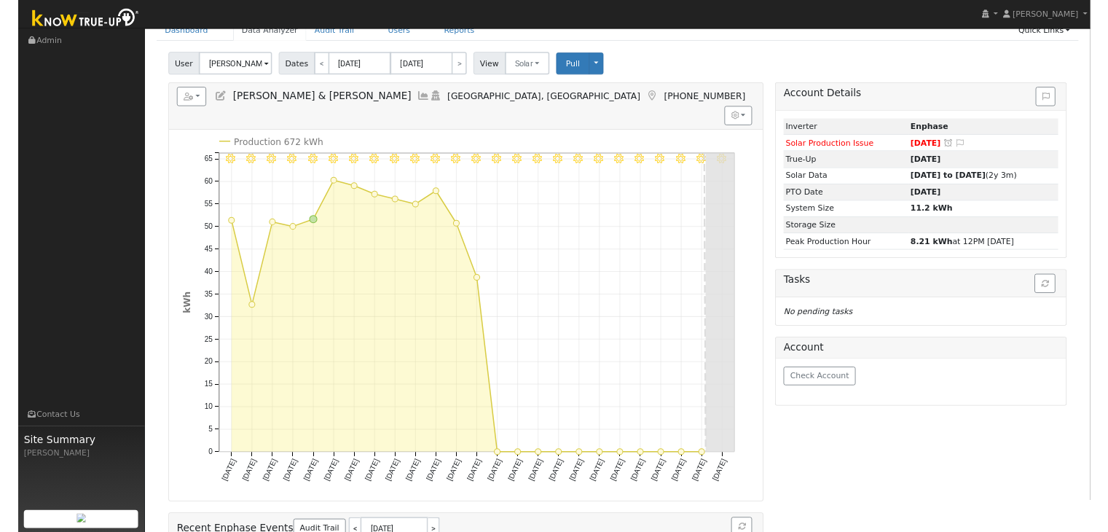
scroll to position [0, 0]
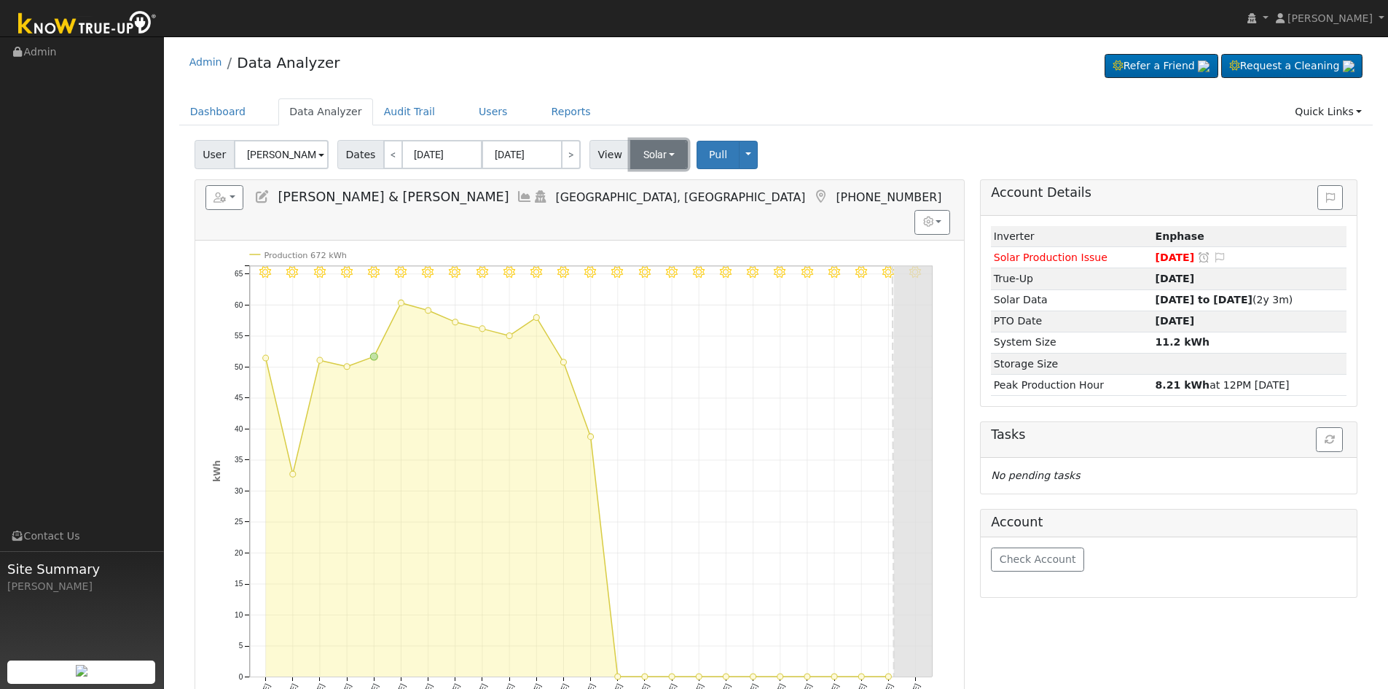
click at [649, 155] on button "Solar" at bounding box center [659, 154] width 58 height 29
click at [652, 185] on link "Utility" at bounding box center [678, 186] width 101 height 20
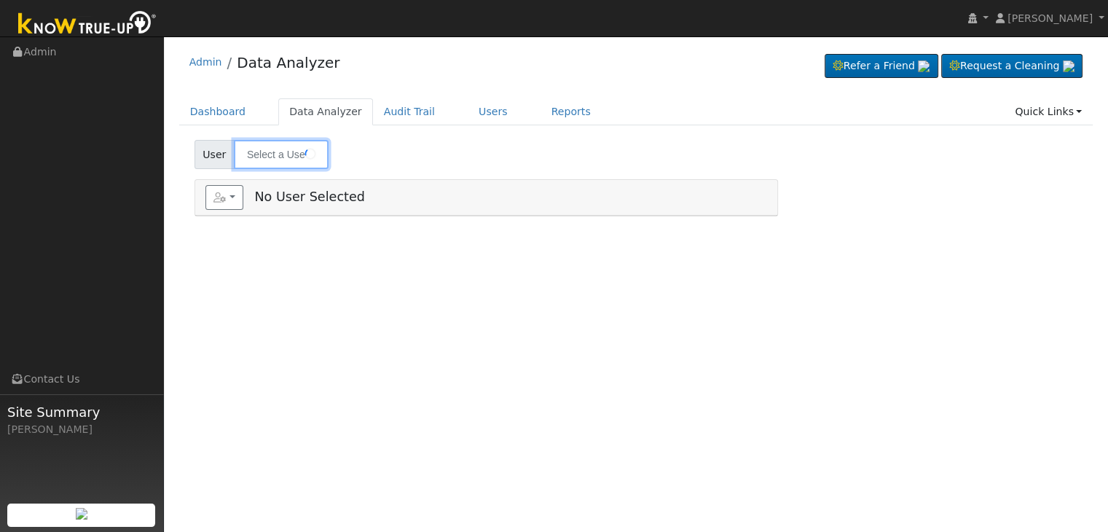
type input "[PERSON_NAME]"
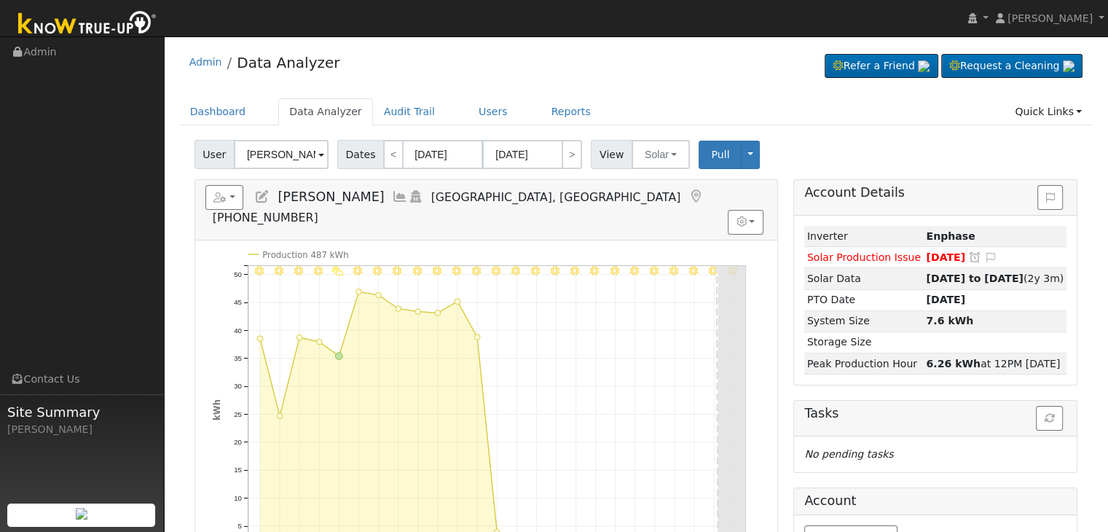
click at [688, 192] on icon at bounding box center [696, 196] width 16 height 13
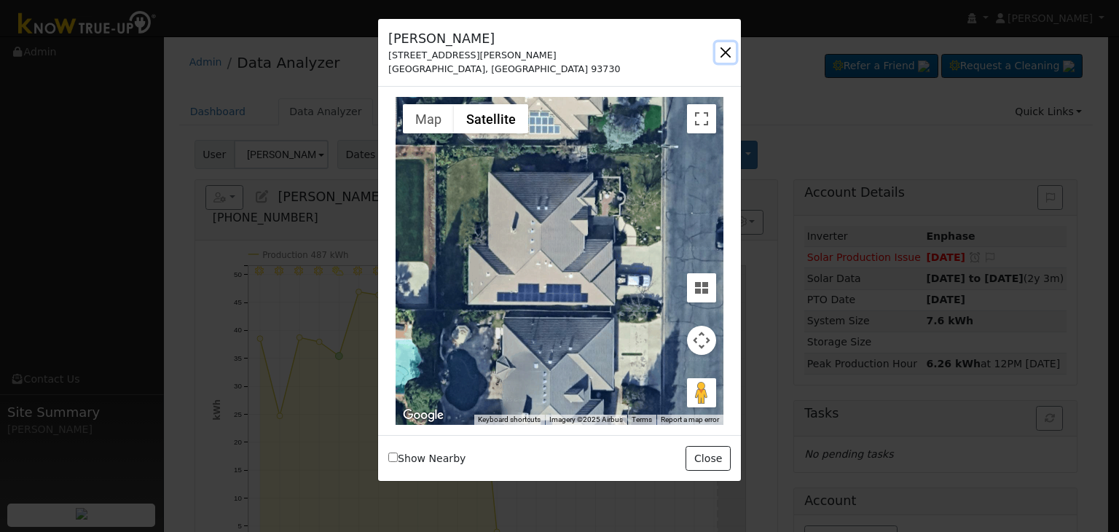
click at [729, 44] on button "button" at bounding box center [726, 52] width 20 height 20
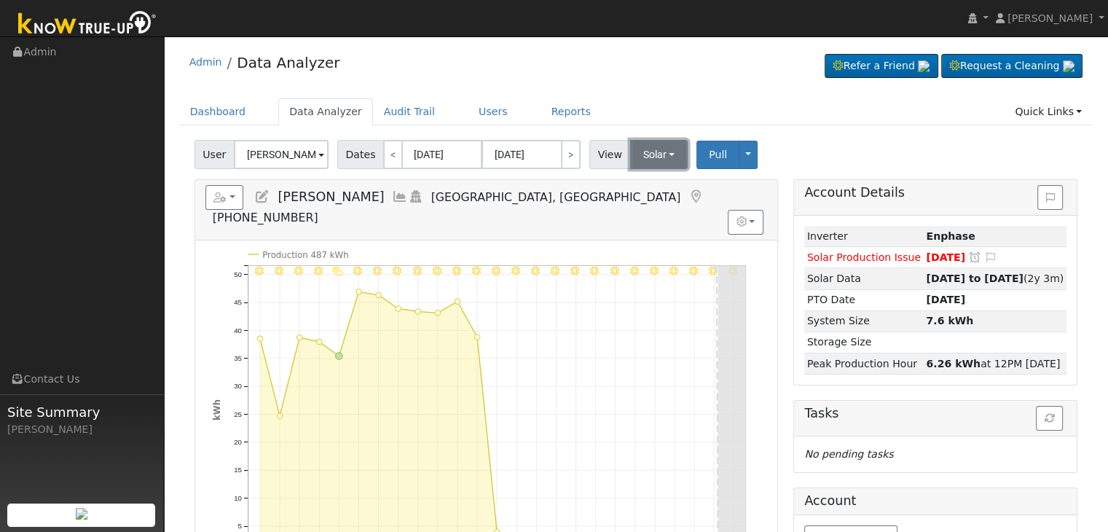
click at [632, 167] on button "Solar" at bounding box center [659, 154] width 58 height 29
click at [630, 186] on link "Utility" at bounding box center [677, 186] width 101 height 20
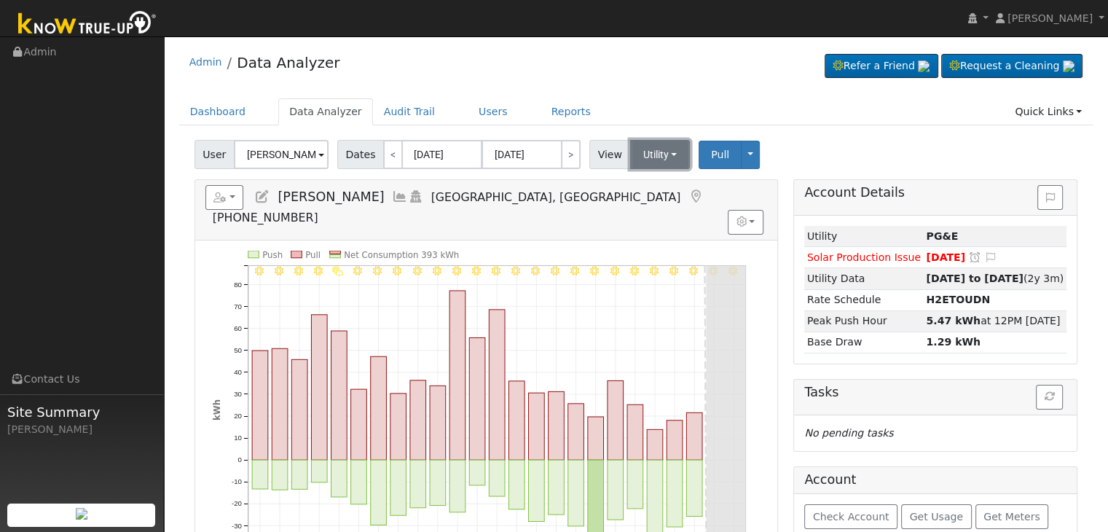
click at [652, 149] on button "Utility" at bounding box center [660, 154] width 60 height 29
click at [647, 205] on link "Solar" at bounding box center [677, 207] width 101 height 20
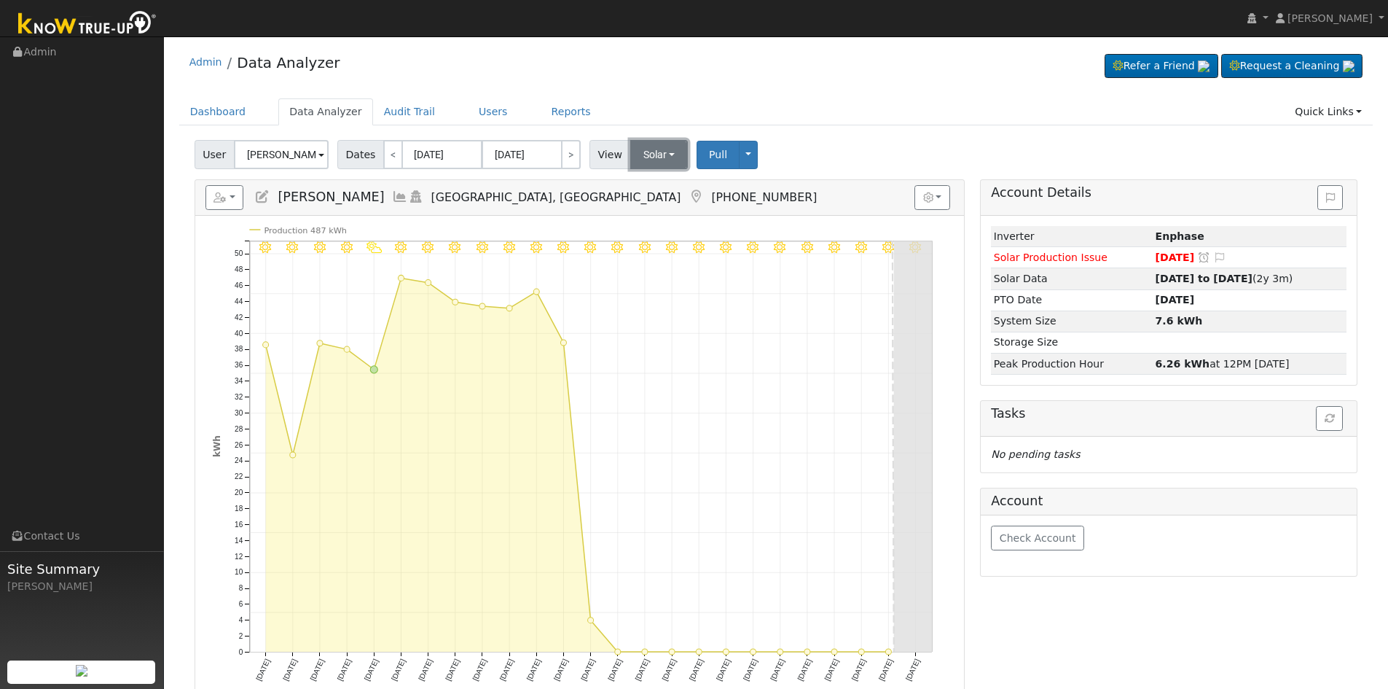
click at [648, 150] on button "Solar" at bounding box center [659, 154] width 58 height 29
click at [648, 186] on link "Utility" at bounding box center [678, 186] width 101 height 20
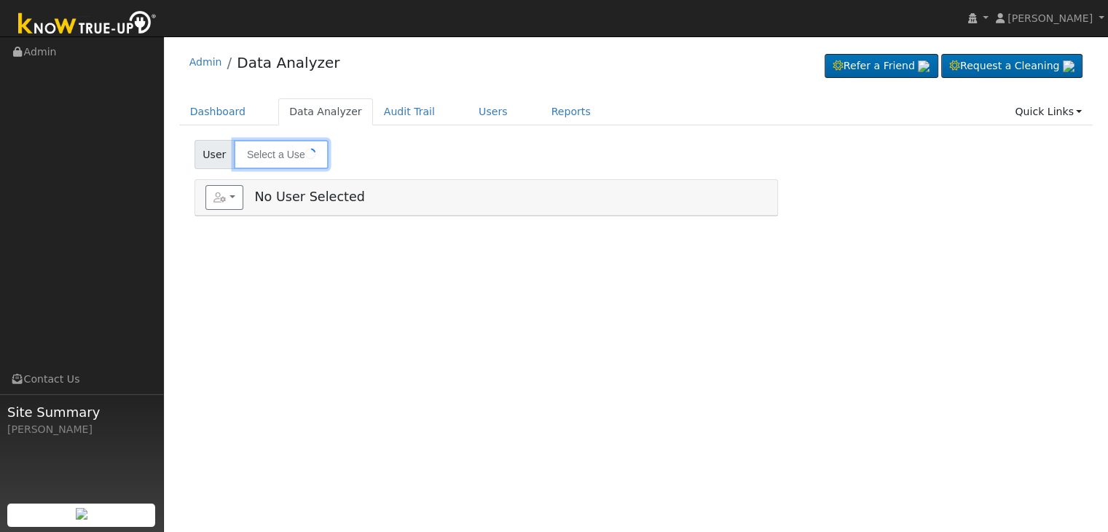
type input "[PERSON_NAME]"
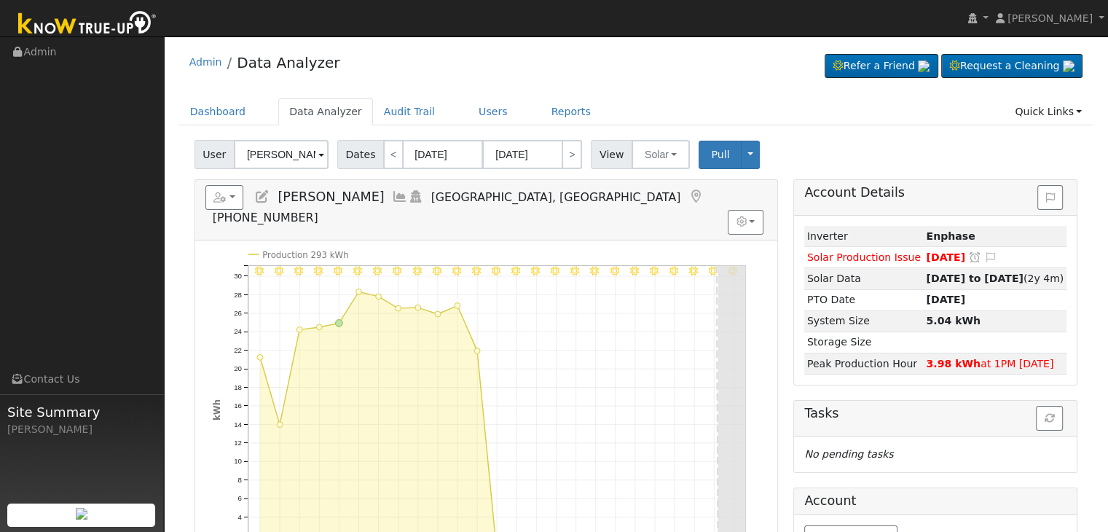
click at [688, 192] on icon at bounding box center [696, 196] width 16 height 13
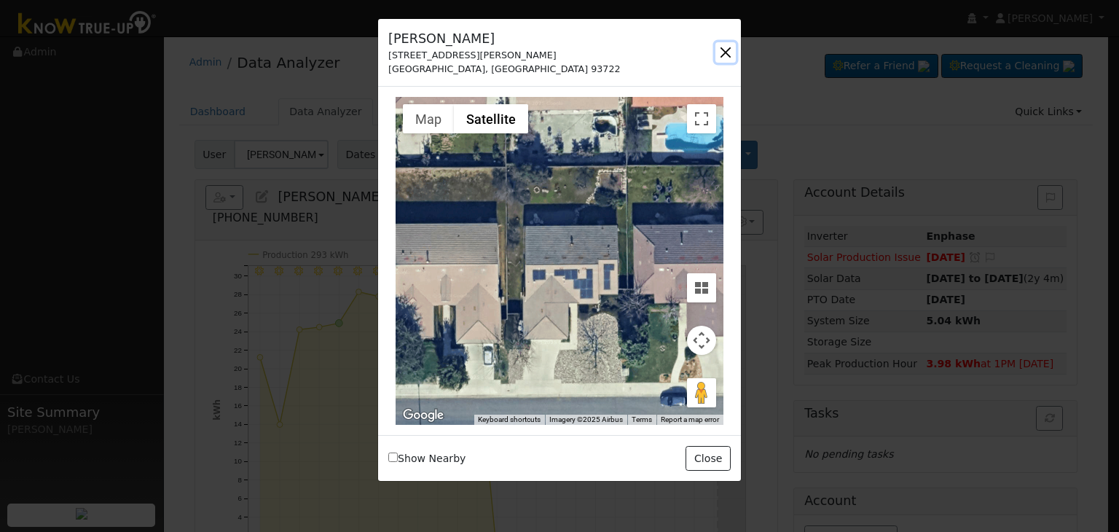
click at [723, 47] on button "button" at bounding box center [726, 52] width 20 height 20
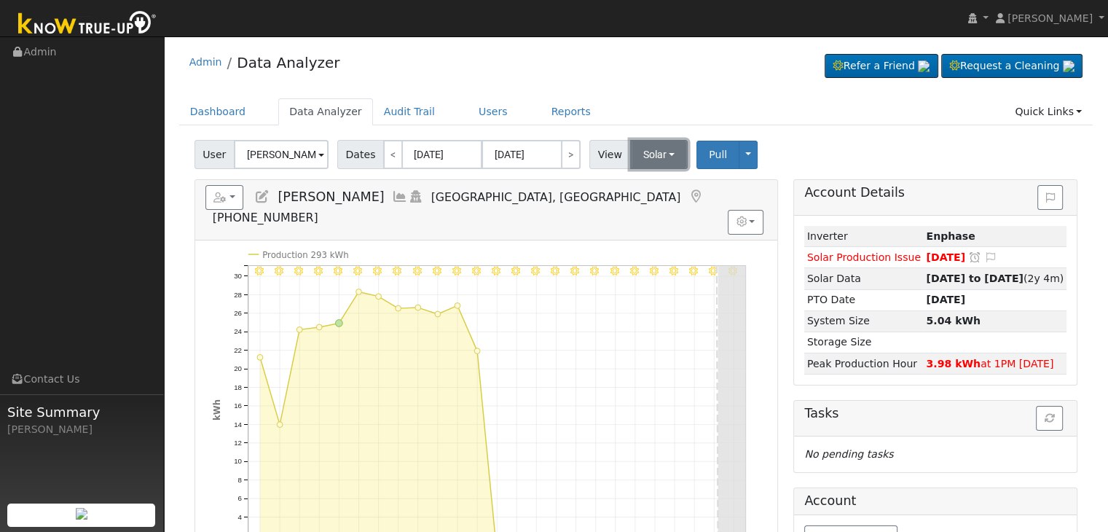
click at [653, 149] on button "Solar" at bounding box center [659, 154] width 58 height 29
click at [635, 186] on link "Utility" at bounding box center [677, 186] width 101 height 20
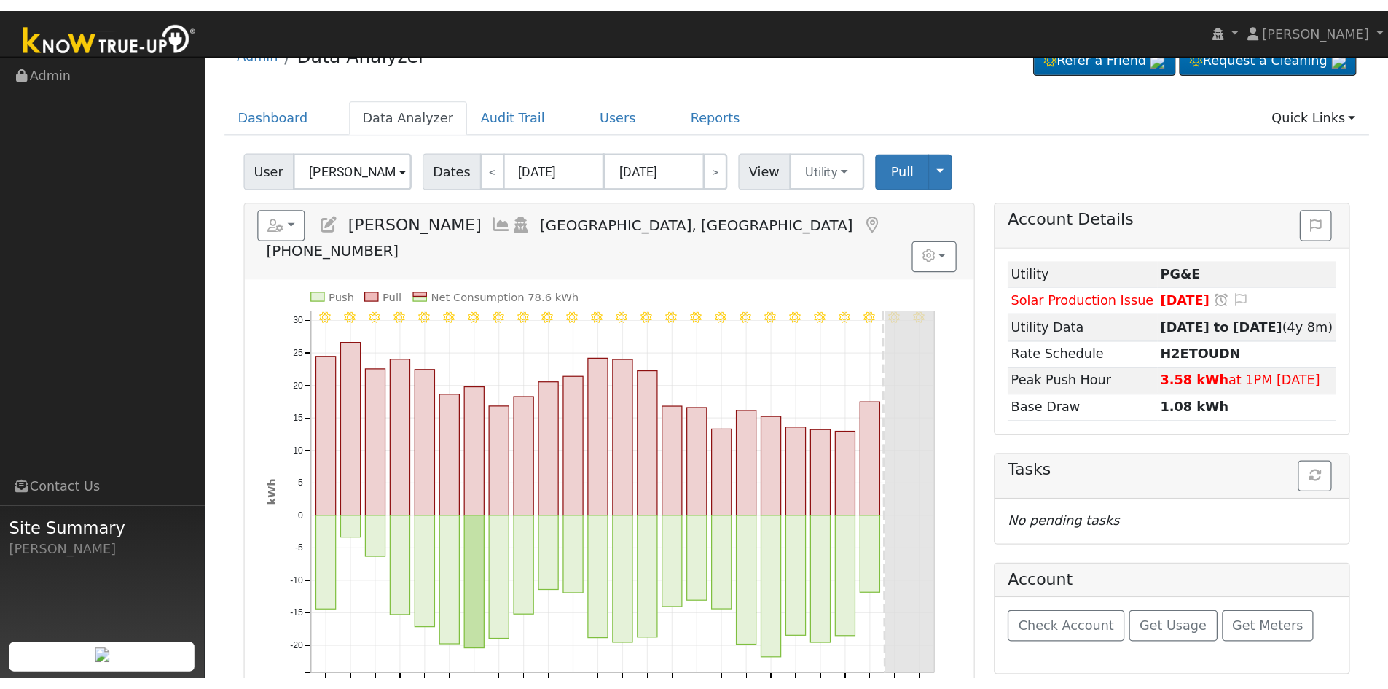
scroll to position [73, 0]
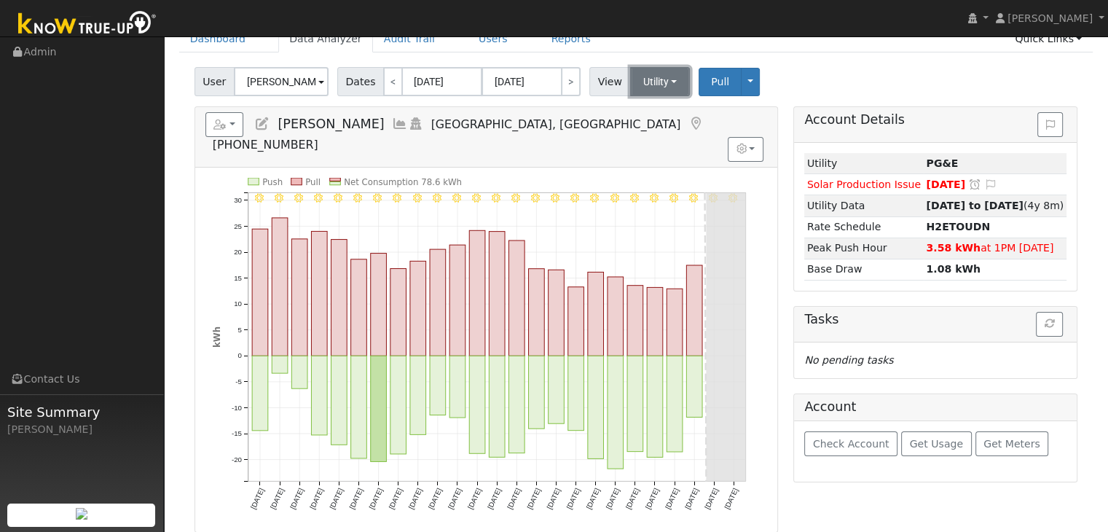
click at [647, 77] on button "Utility" at bounding box center [660, 81] width 60 height 29
click at [647, 141] on link "Solar" at bounding box center [677, 135] width 101 height 20
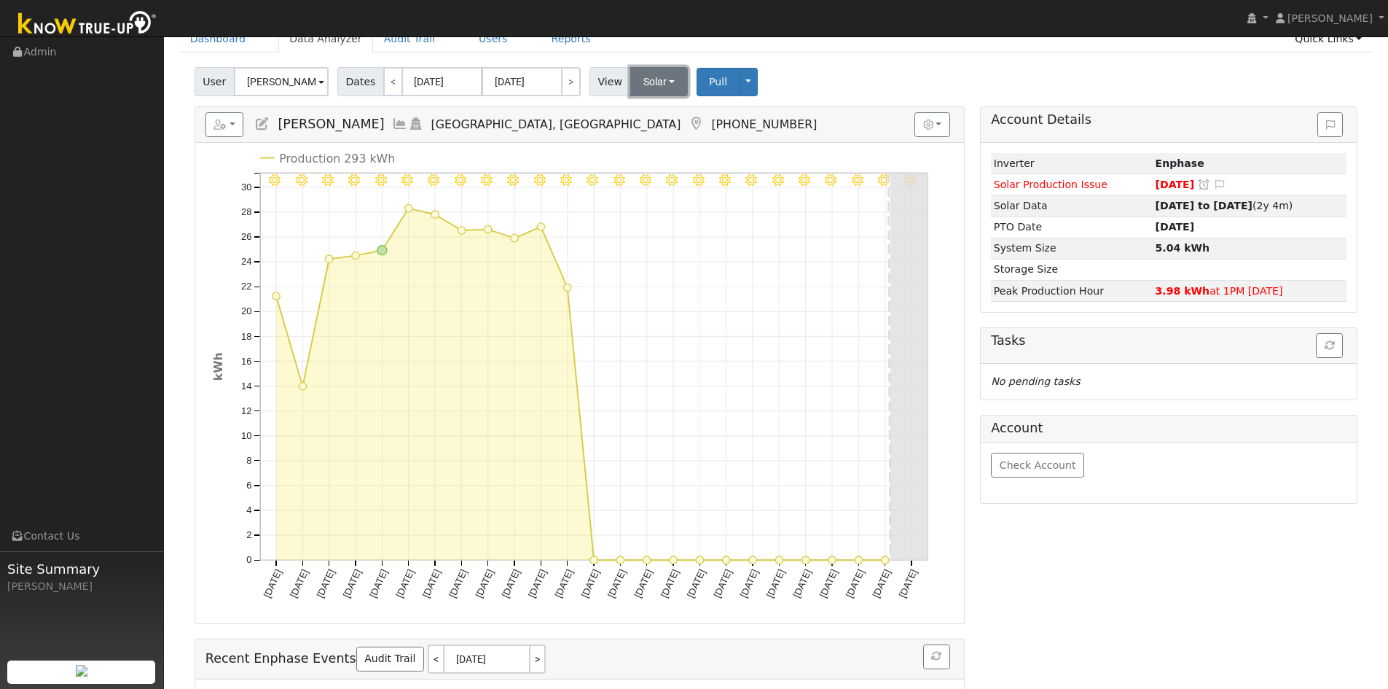
click at [638, 76] on div "Admin Data Analyzer Refer a Friend Request a Cleaning" at bounding box center [776, 399] width 1210 height 856
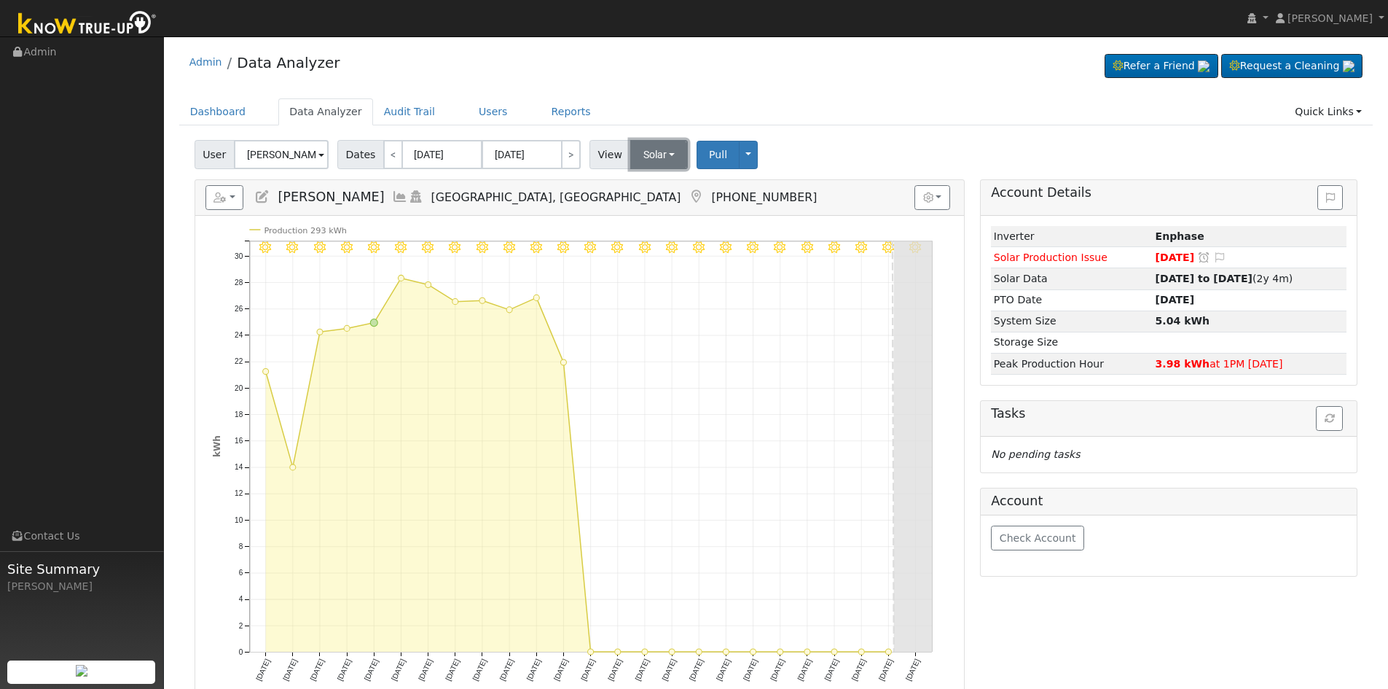
click at [649, 154] on button "Solar" at bounding box center [659, 154] width 58 height 29
click at [644, 183] on link "Utility" at bounding box center [678, 186] width 101 height 20
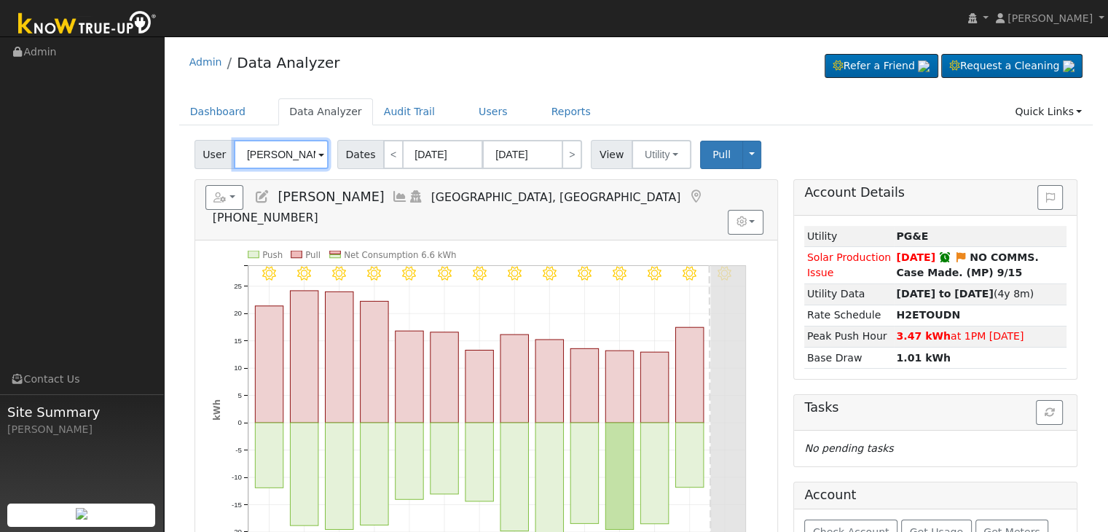
click at [273, 155] on input "Tara Mauldin" at bounding box center [281, 154] width 95 height 29
paste input "Daria Majzoubi"
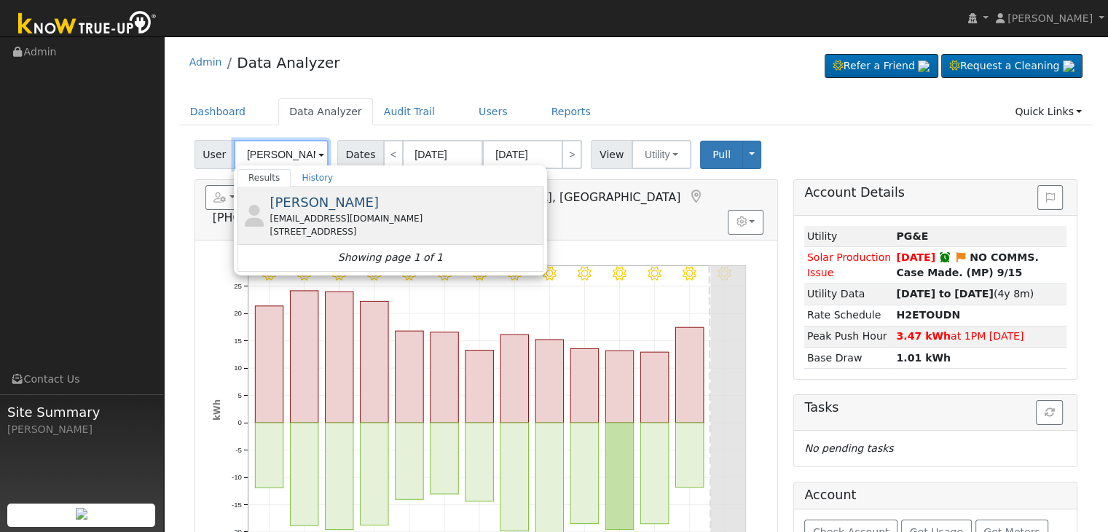
type input "Daria Majzoubi"
click at [320, 218] on div "dmajzoubi@gmail.com" at bounding box center [405, 218] width 270 height 13
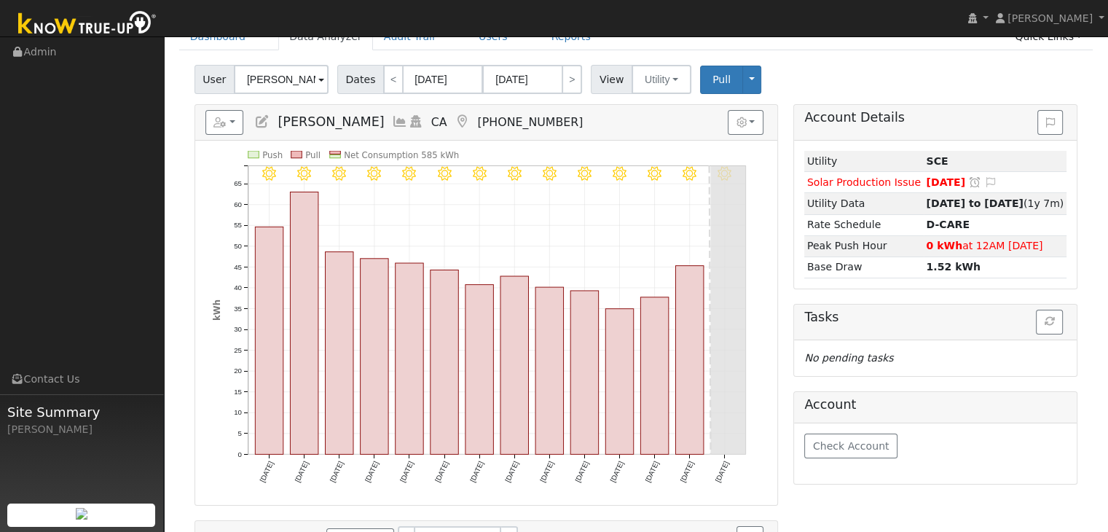
scroll to position [73, 0]
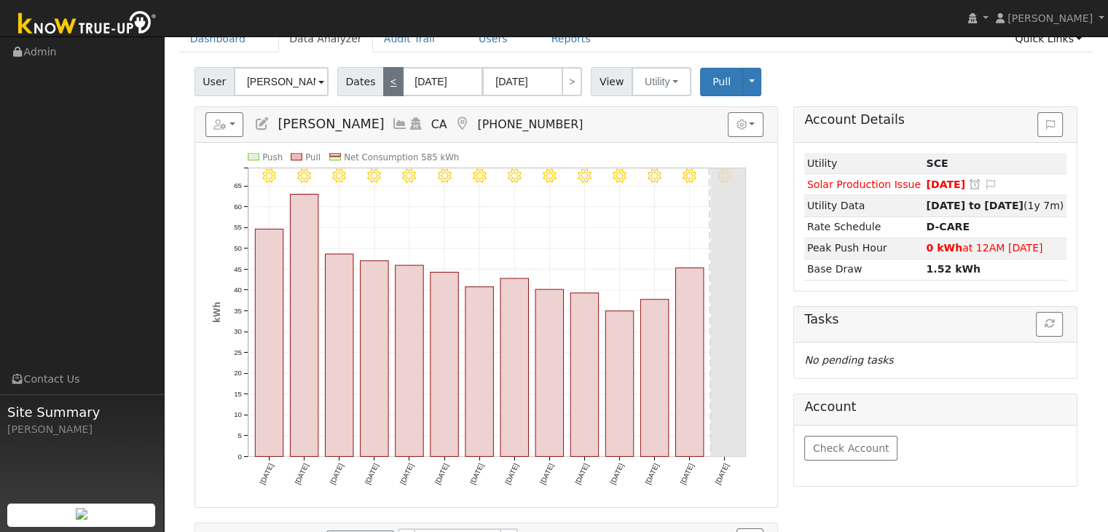
click at [383, 80] on link "<" at bounding box center [393, 81] width 20 height 29
type input "[DATE]"
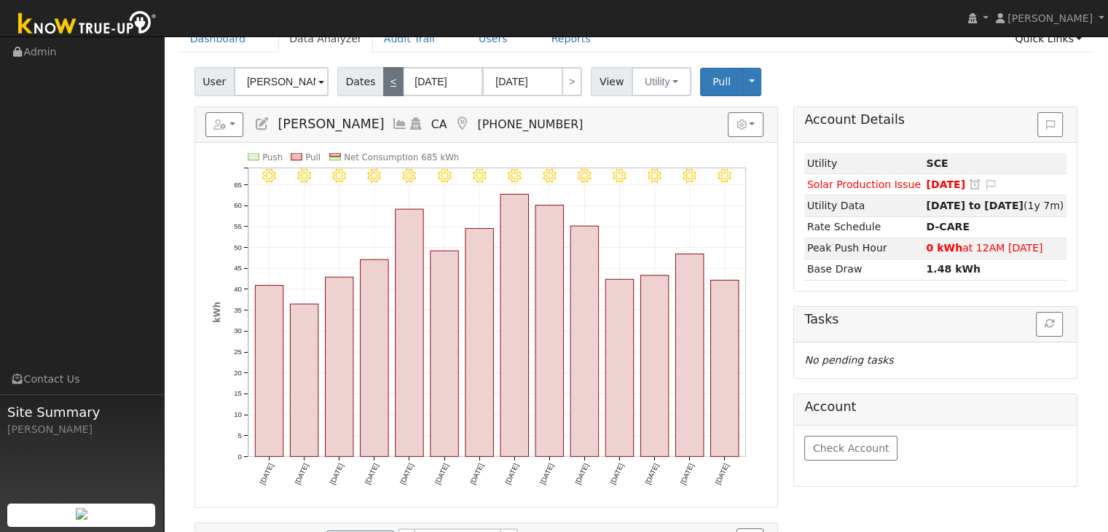
click at [384, 80] on link "<" at bounding box center [393, 81] width 20 height 29
type input "[DATE]"
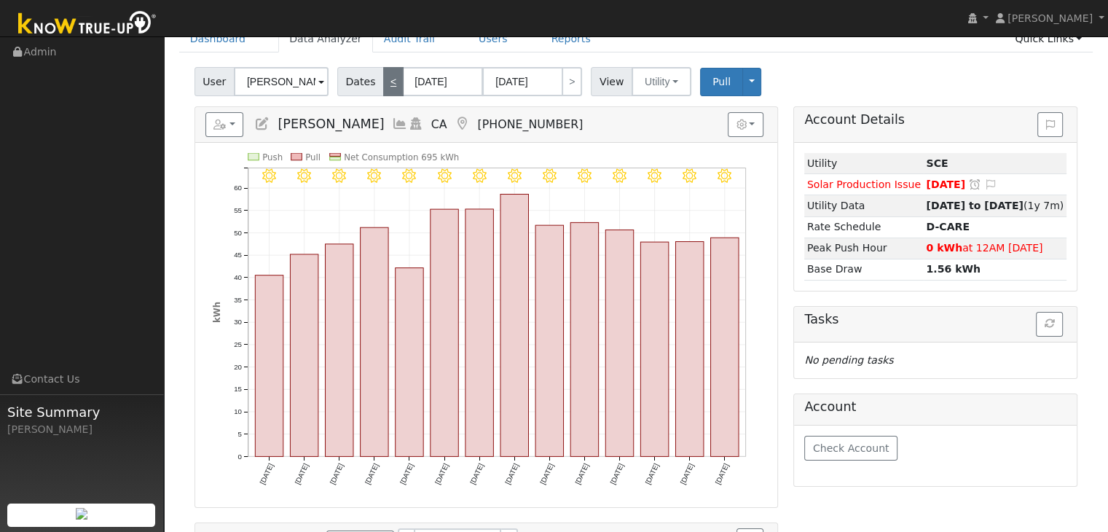
click at [384, 80] on link "<" at bounding box center [393, 81] width 20 height 29
type input "07/21/2025"
type input "08/03/2025"
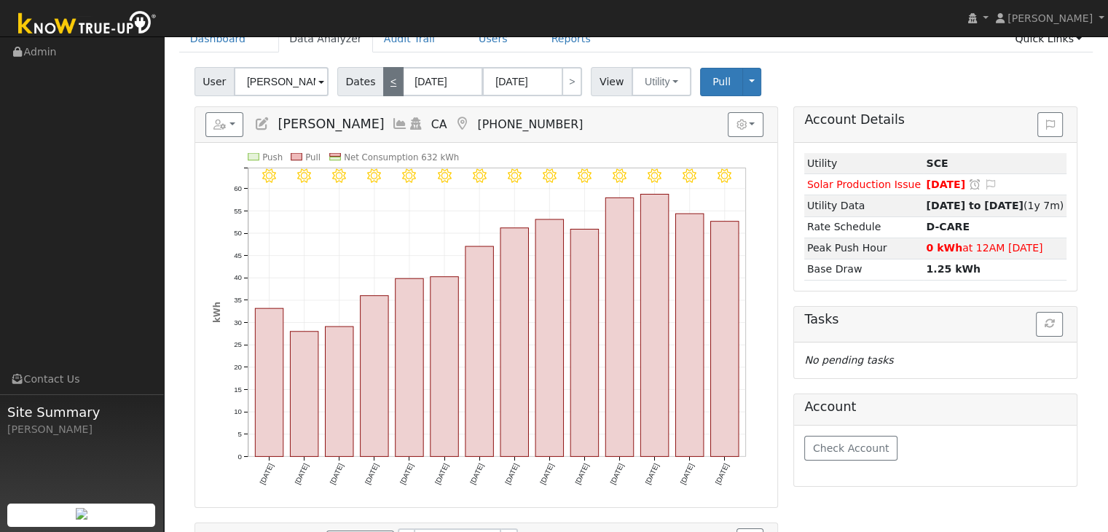
click at [384, 80] on link "<" at bounding box center [393, 81] width 20 height 29
type input "07/07/2025"
type input "07/20/2025"
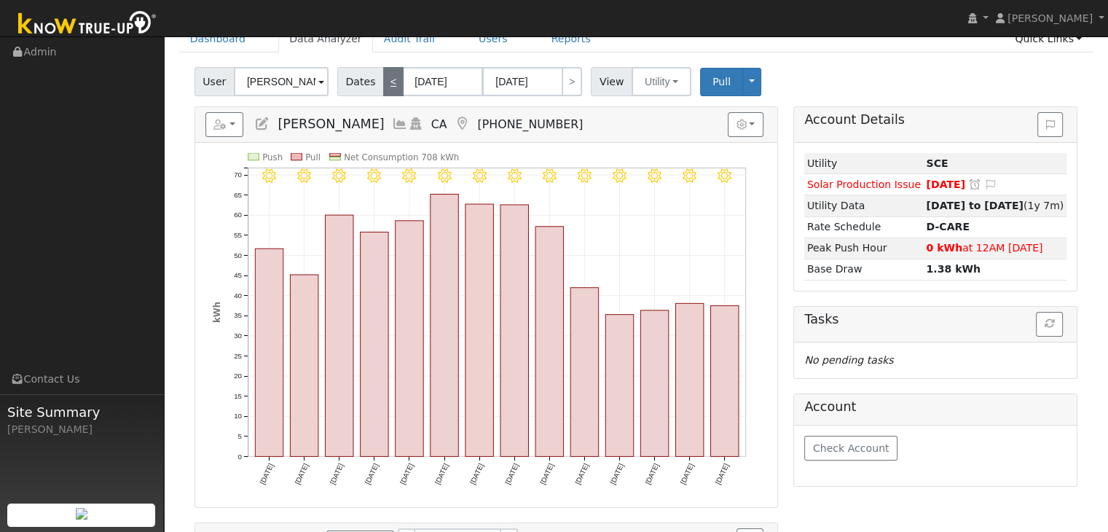
click at [384, 80] on link "<" at bounding box center [393, 81] width 20 height 29
type input "06/23/2025"
type input "07/06/2025"
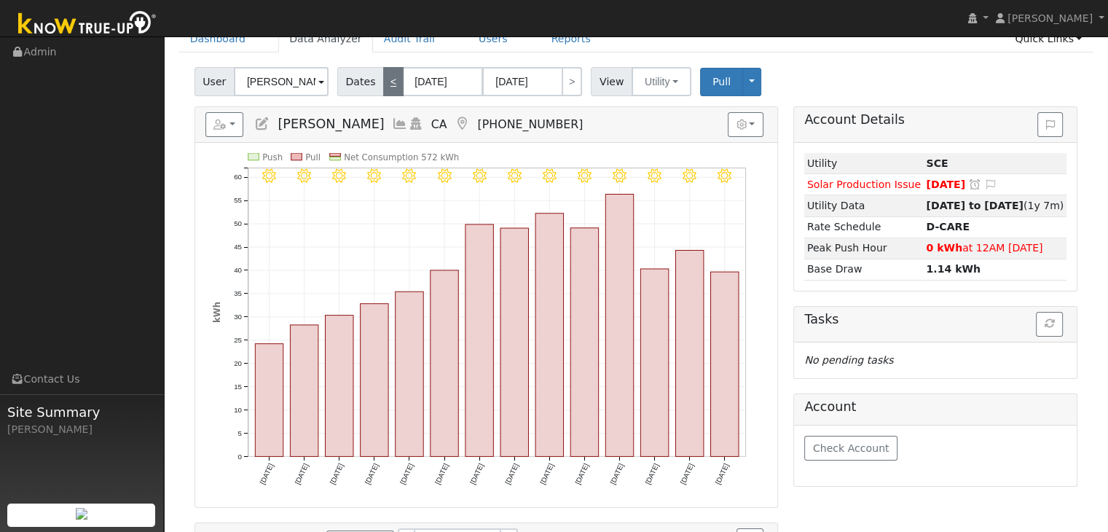
click at [384, 80] on link "<" at bounding box center [393, 81] width 20 height 29
type input "06/09/2025"
type input "06/22/2025"
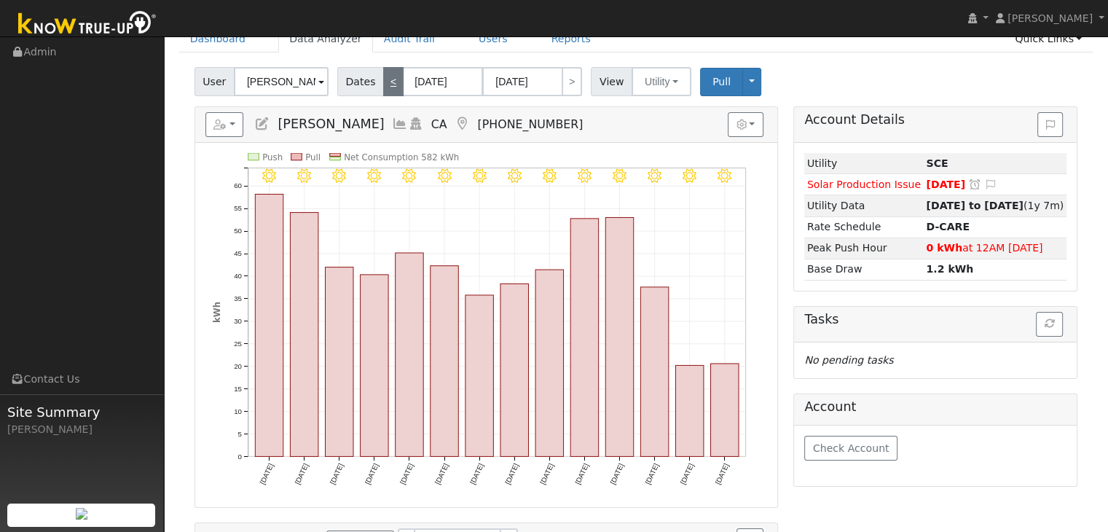
click at [384, 80] on link "<" at bounding box center [393, 81] width 20 height 29
type input "05/26/2025"
type input "06/08/2025"
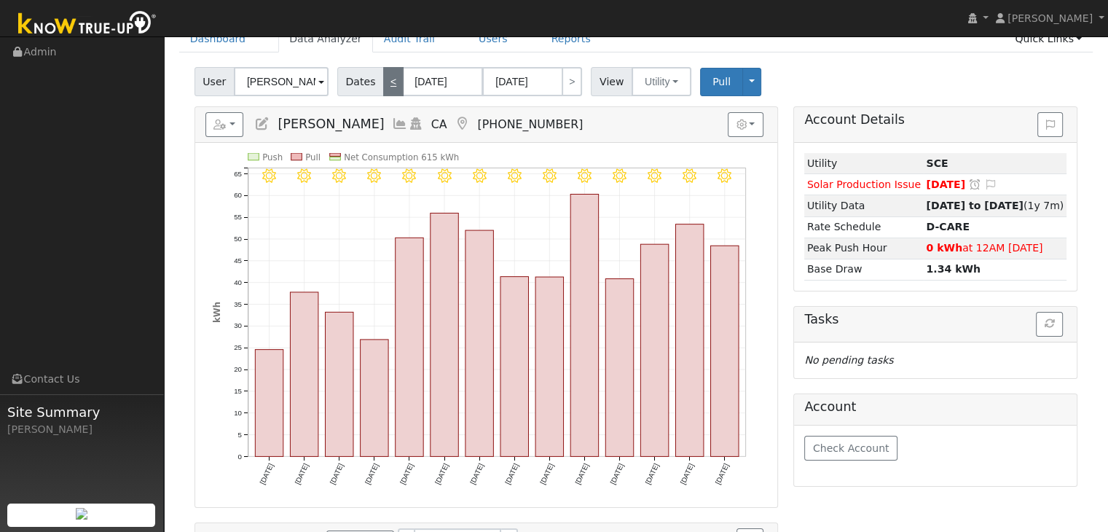
click at [384, 80] on link "<" at bounding box center [393, 81] width 20 height 29
type input "05/12/2025"
type input "05/25/2025"
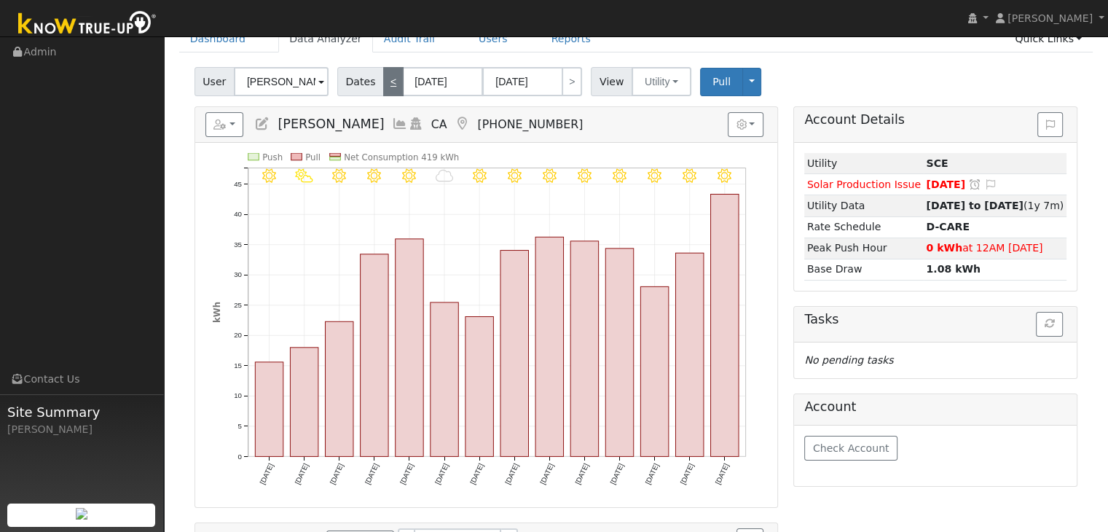
click at [384, 80] on link "<" at bounding box center [393, 81] width 20 height 29
type input "04/28/2025"
type input "05/11/2025"
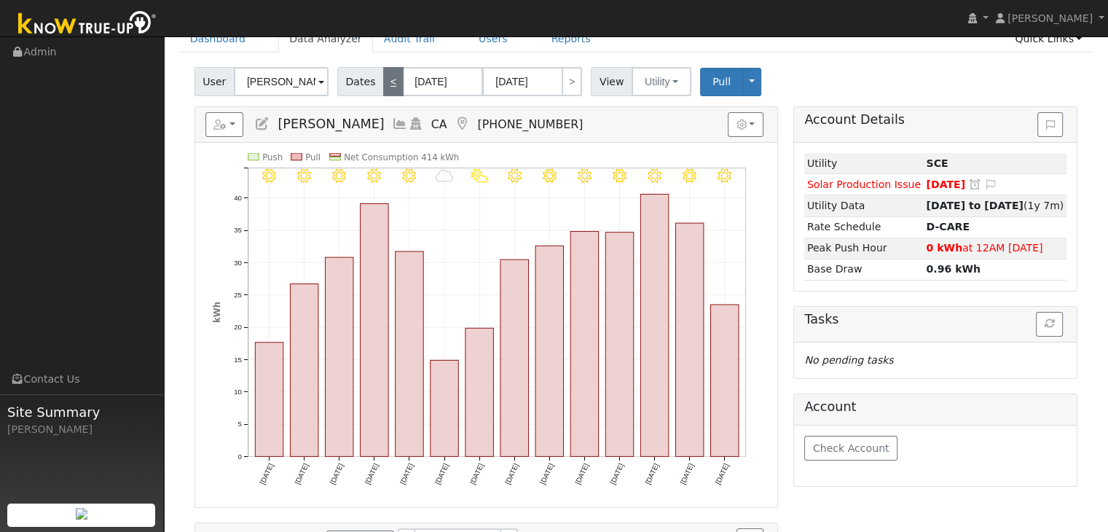
click at [384, 80] on link "<" at bounding box center [393, 81] width 20 height 29
type input "04/14/2025"
type input "04/27/2025"
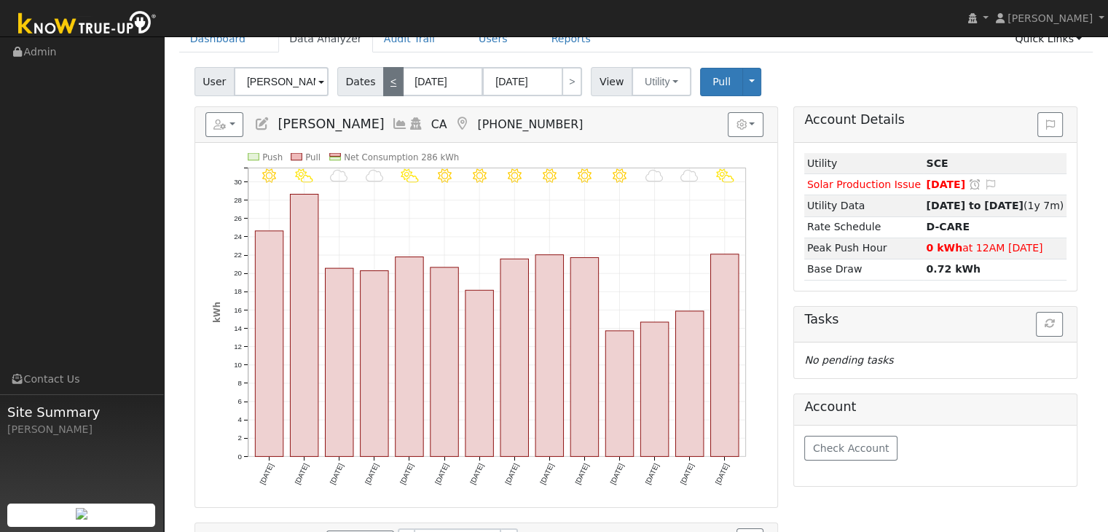
click at [384, 80] on link "<" at bounding box center [393, 81] width 20 height 29
type input "03/31/2025"
type input "04/13/2025"
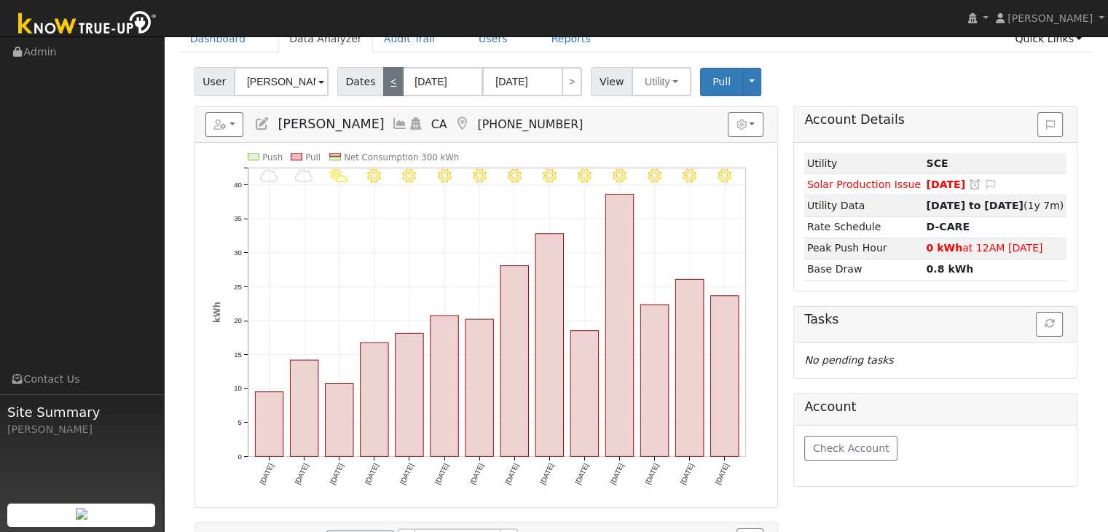
click at [384, 80] on link "<" at bounding box center [393, 81] width 20 height 29
type input "03/17/2025"
type input "03/30/2025"
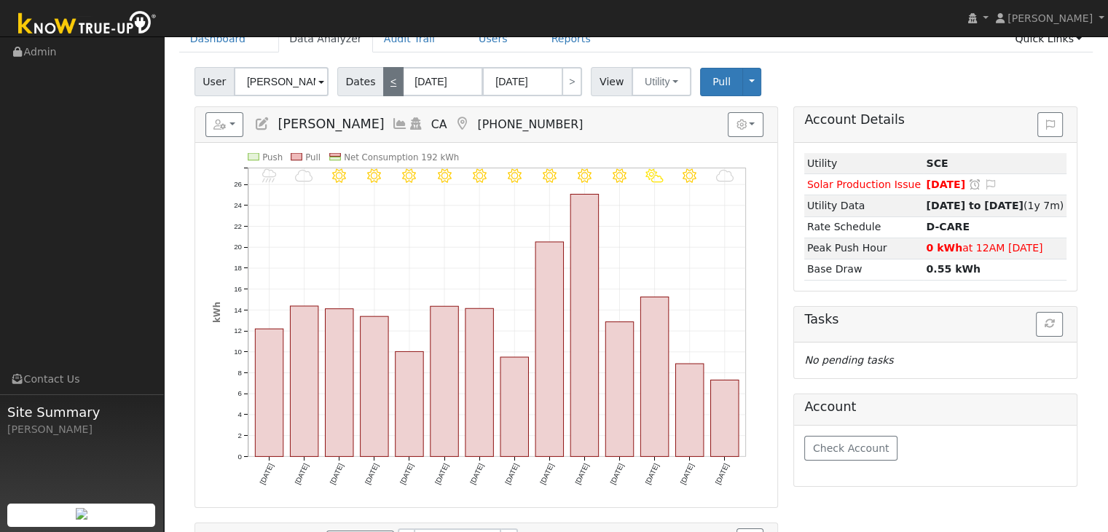
click at [384, 80] on link "<" at bounding box center [393, 81] width 20 height 29
type input "03/03/2025"
type input "03/16/2025"
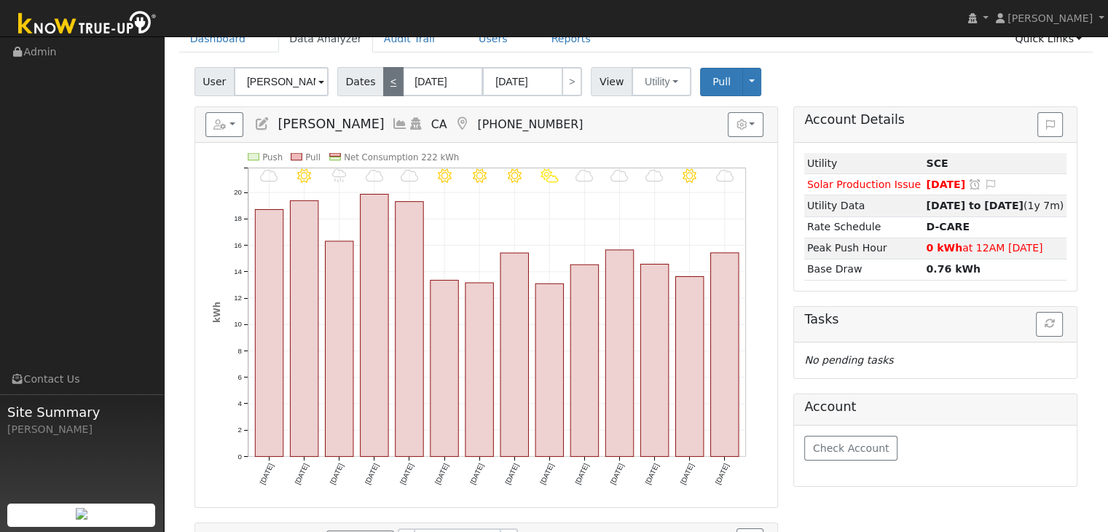
click at [384, 80] on link "<" at bounding box center [393, 81] width 20 height 29
type input "02/17/2025"
type input "03/02/2025"
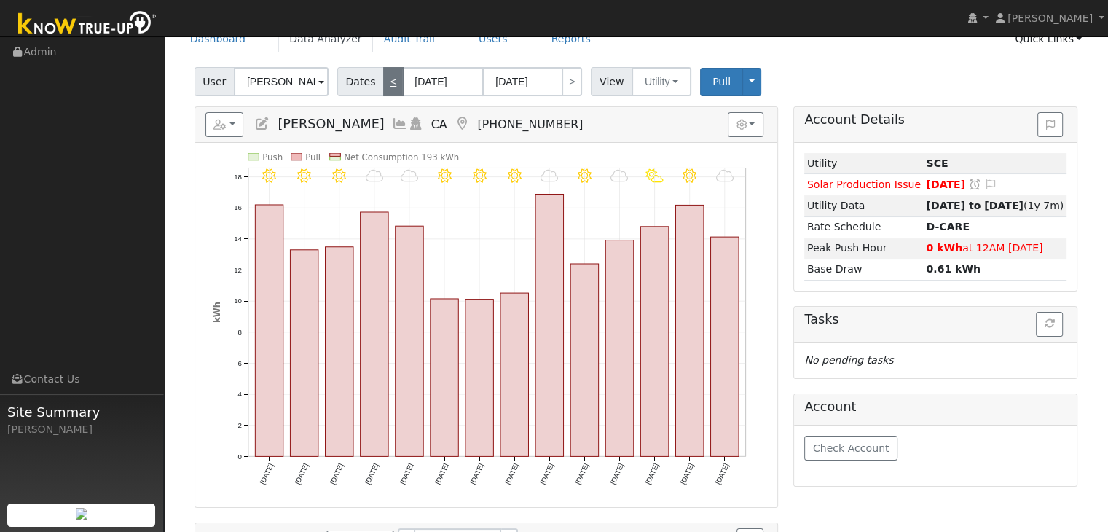
click at [384, 80] on link "<" at bounding box center [393, 81] width 20 height 29
type input "02/03/2025"
type input "02/16/2025"
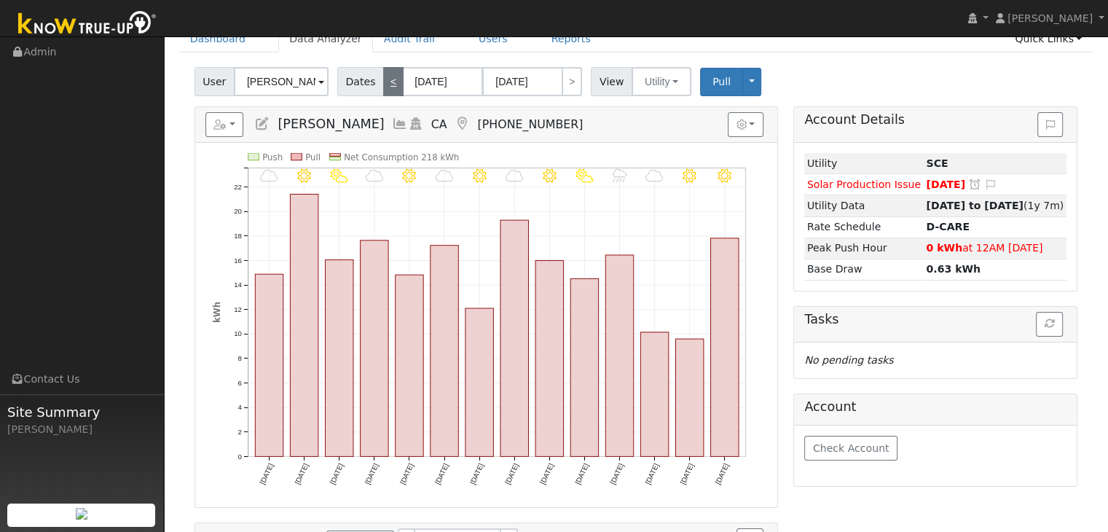
click at [384, 80] on link "<" at bounding box center [393, 81] width 20 height 29
type input "01/20/2025"
type input "02/02/2025"
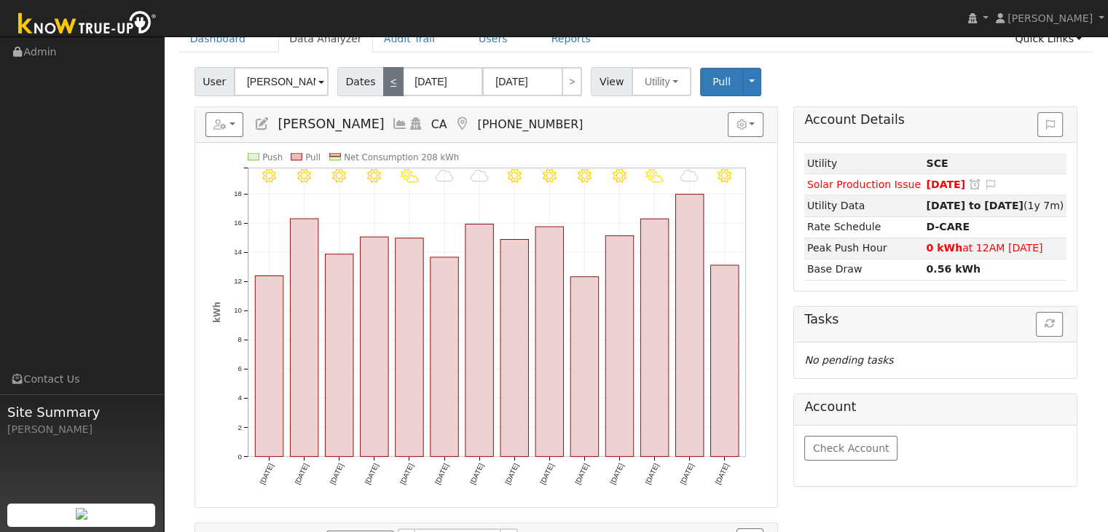
click at [384, 80] on link "<" at bounding box center [393, 81] width 20 height 29
type input "01/06/2025"
type input "01/19/2025"
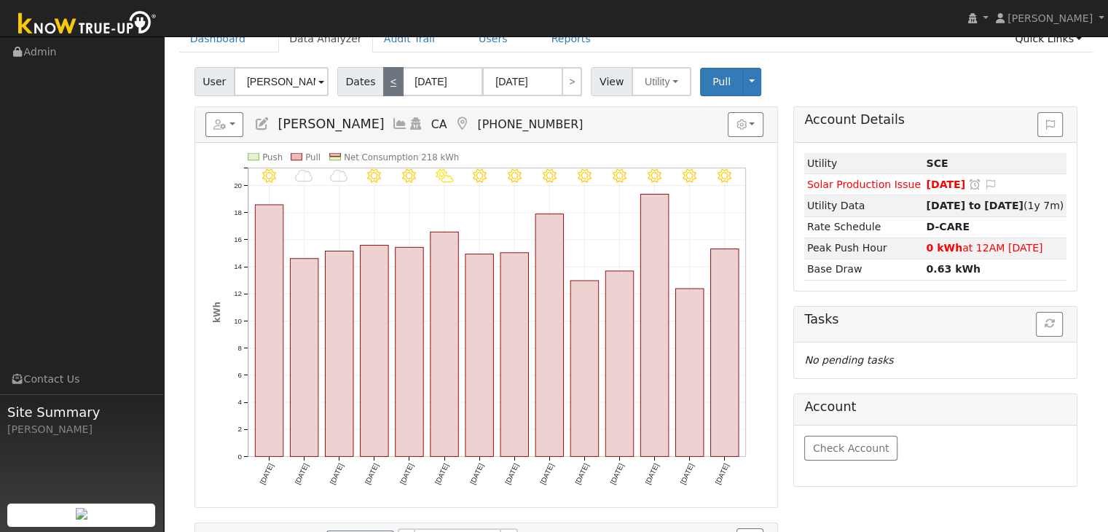
click at [384, 80] on link "<" at bounding box center [393, 81] width 20 height 29
type input "12/23/2024"
type input "01/05/2025"
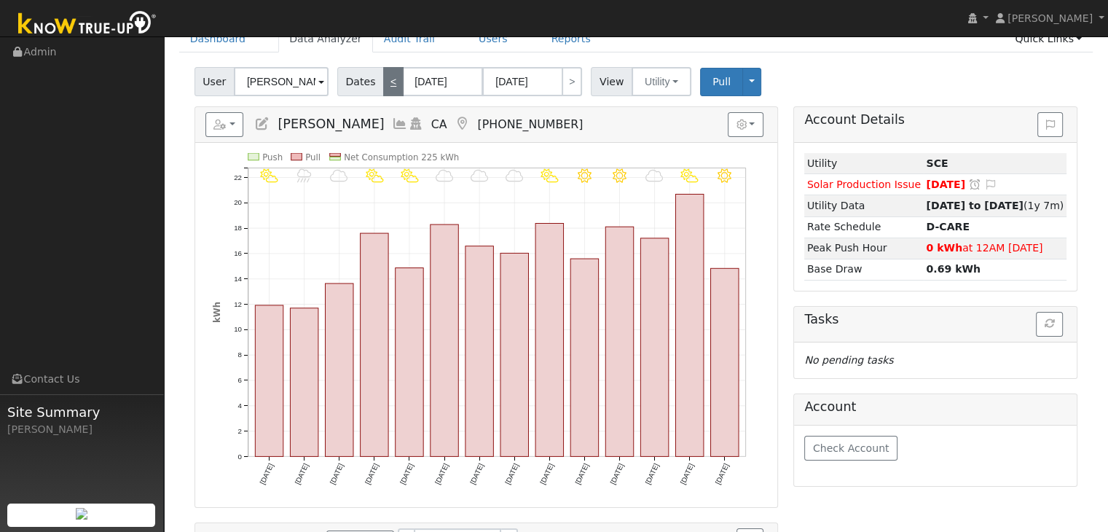
click at [384, 80] on link "<" at bounding box center [393, 81] width 20 height 29
type input "12/09/2024"
type input "12/22/2024"
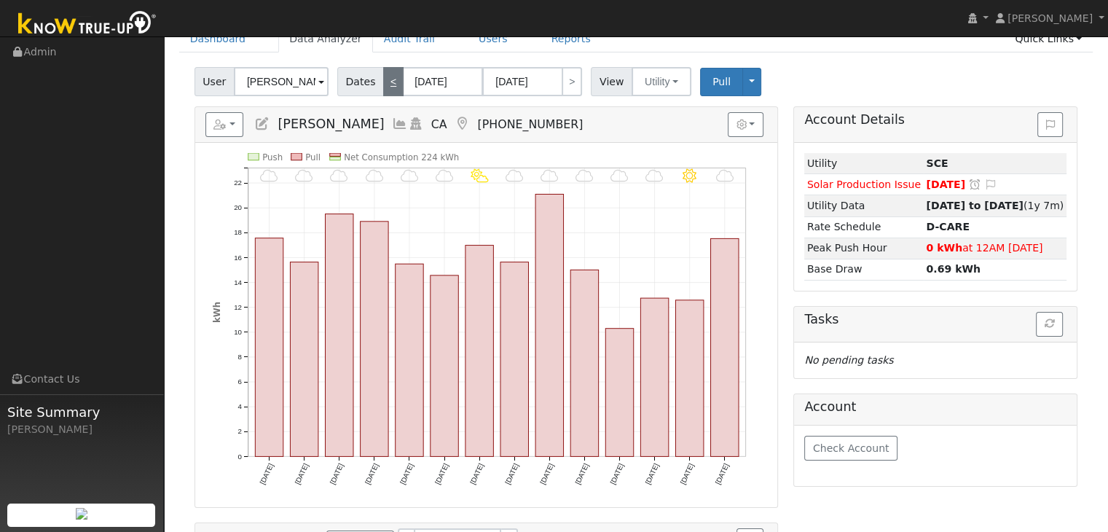
click at [384, 80] on link "<" at bounding box center [393, 81] width 20 height 29
type input "11/25/2024"
type input "12/08/2024"
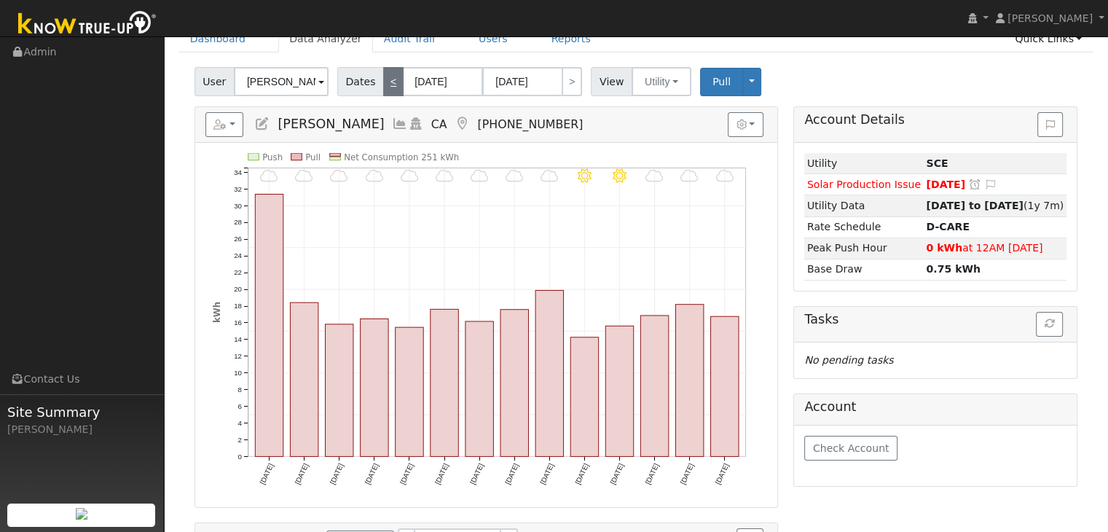
click at [384, 80] on link "<" at bounding box center [393, 81] width 20 height 29
type input "11/11/2024"
type input "11/24/2024"
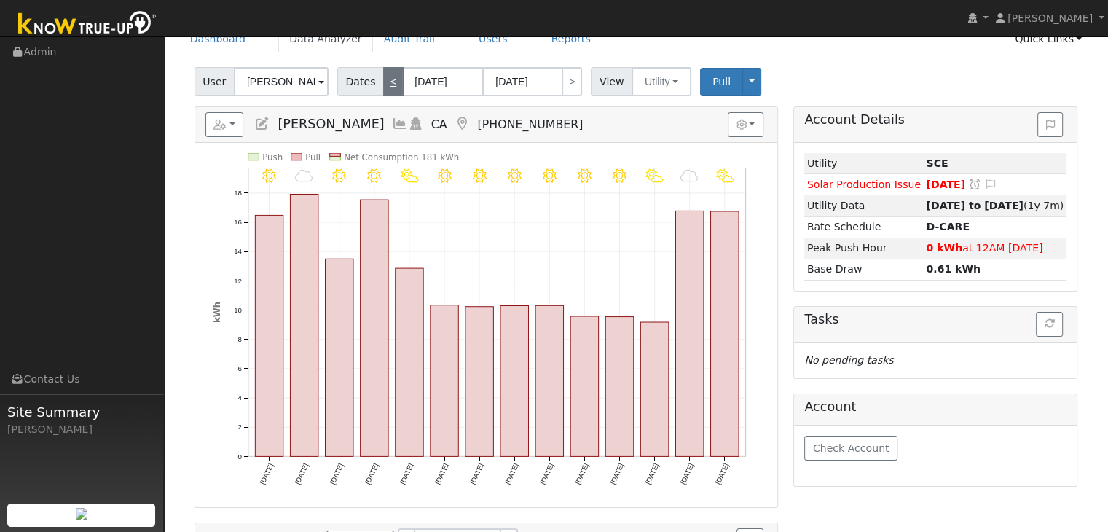
click at [384, 80] on link "<" at bounding box center [393, 81] width 20 height 29
type input "10/28/2024"
type input "11/10/2024"
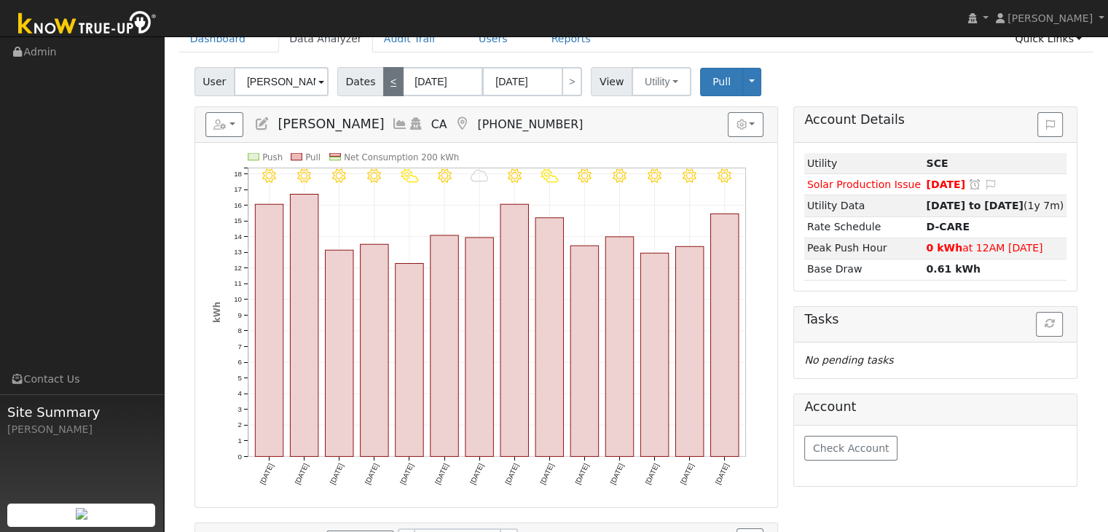
click at [384, 80] on link "<" at bounding box center [393, 81] width 20 height 29
type input "10/14/2024"
type input "10/27/2024"
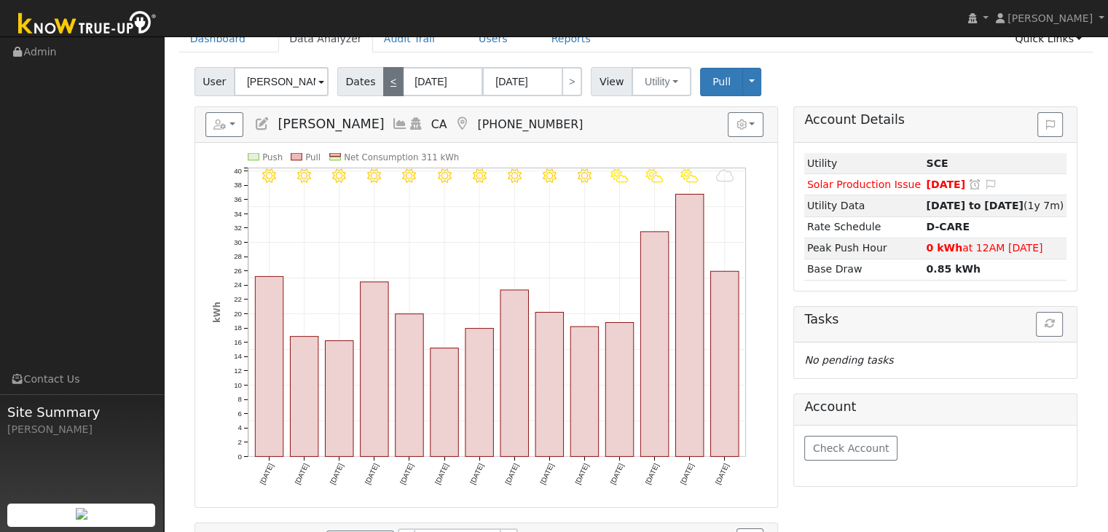
click at [384, 80] on link "<" at bounding box center [393, 81] width 20 height 29
type input "09/30/2024"
type input "10/13/2024"
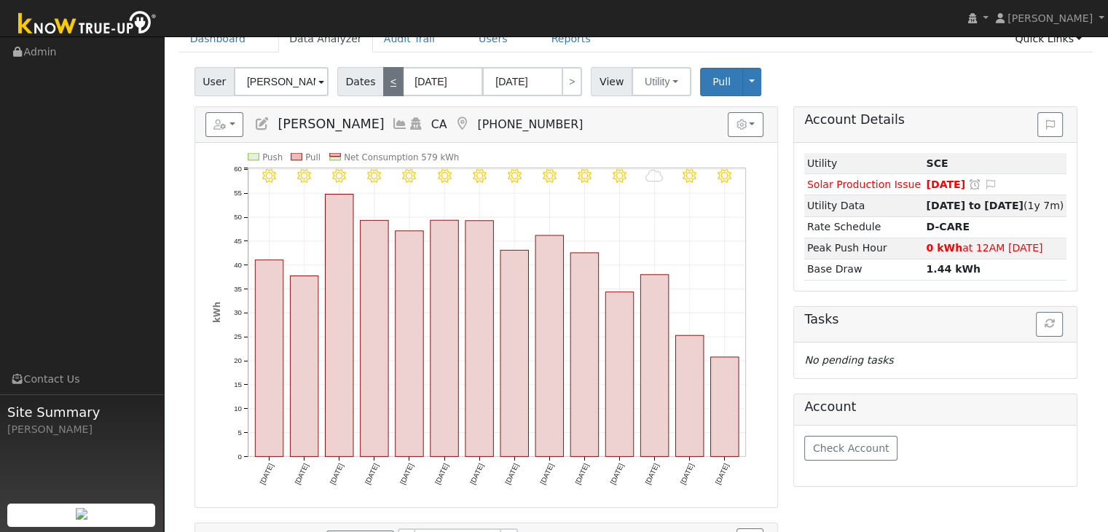
click at [384, 80] on link "<" at bounding box center [393, 81] width 20 height 29
type input "09/16/2024"
type input "09/29/2024"
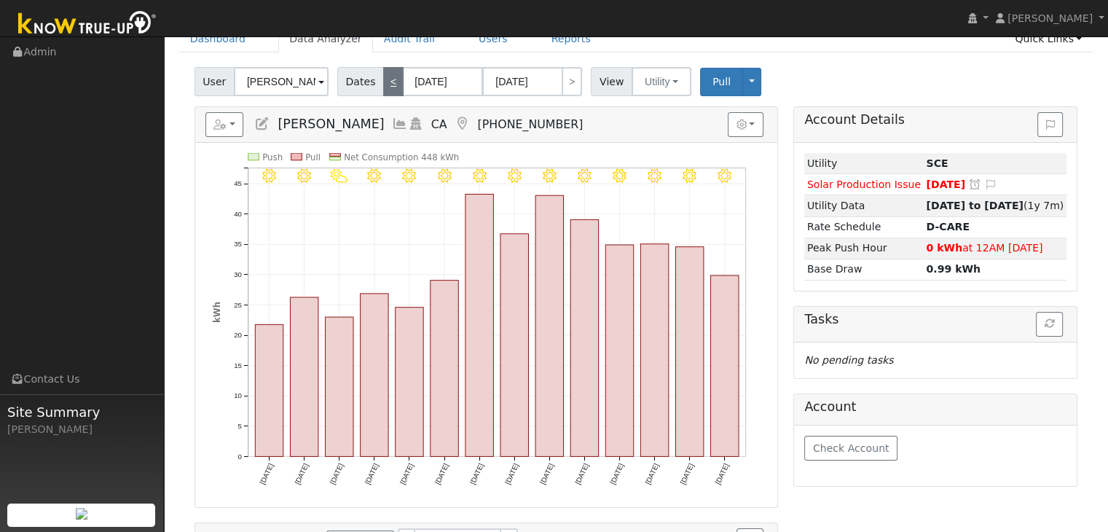
click at [384, 80] on link "<" at bounding box center [393, 81] width 20 height 29
type input "09/02/2024"
type input "09/15/2024"
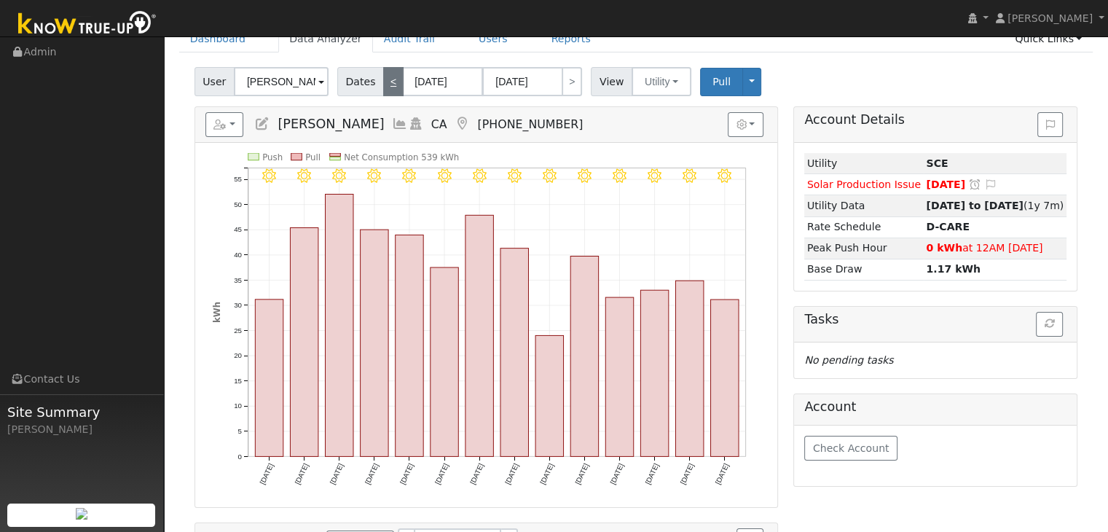
click at [384, 80] on link "<" at bounding box center [393, 81] width 20 height 29
type input "08/19/2024"
type input "09/01/2024"
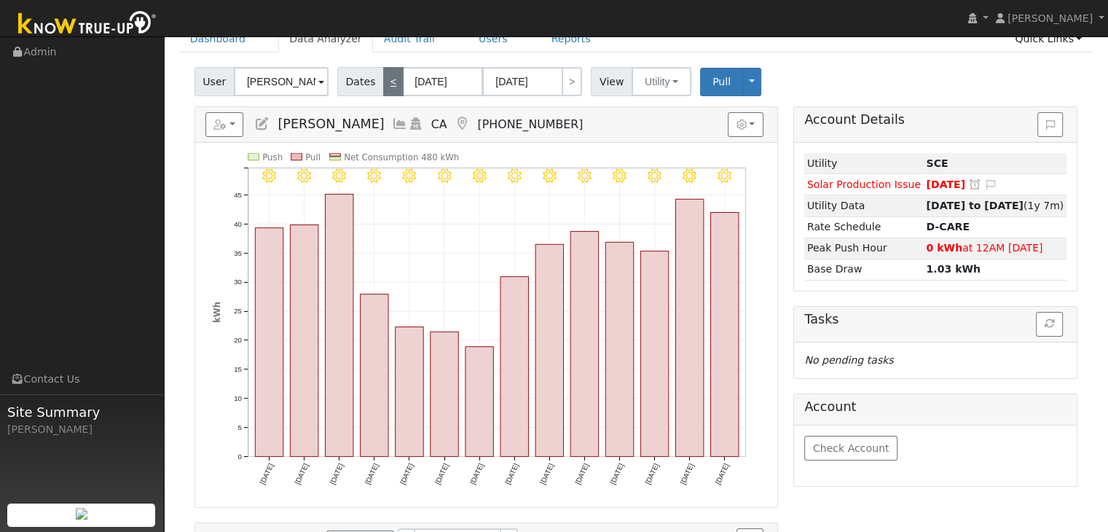
click at [384, 80] on link "<" at bounding box center [393, 81] width 20 height 29
type input "08/05/2024"
type input "08/18/2024"
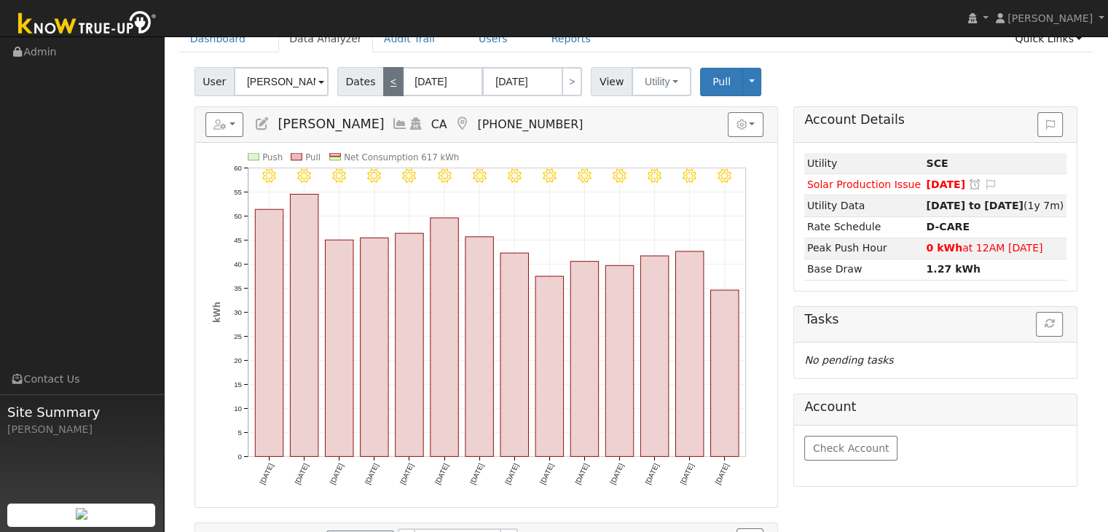
click at [384, 80] on link "<" at bounding box center [393, 81] width 20 height 29
type input "07/22/2024"
type input "08/04/2024"
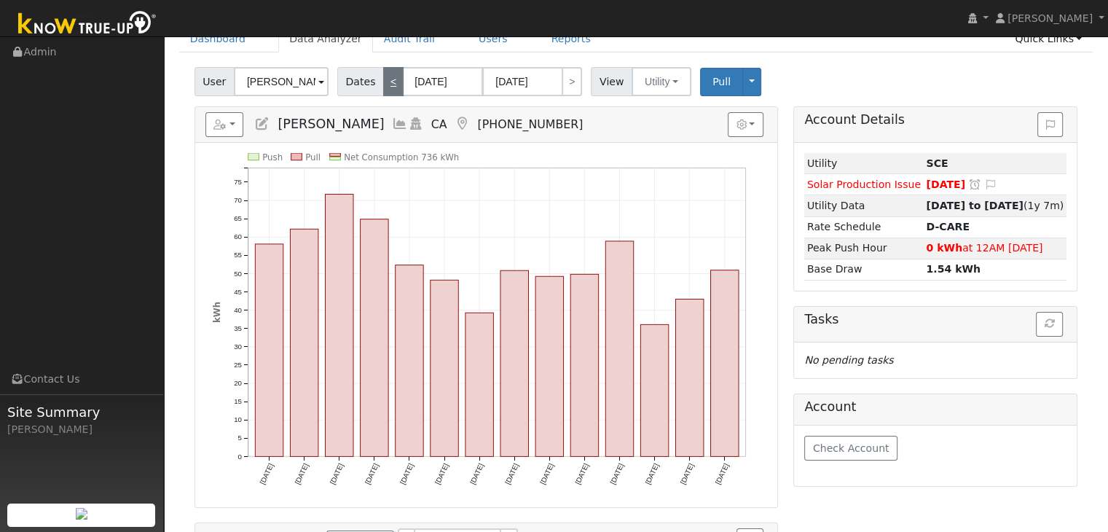
click at [384, 80] on link "<" at bounding box center [393, 81] width 20 height 29
type input "07/08/2024"
type input "07/21/2024"
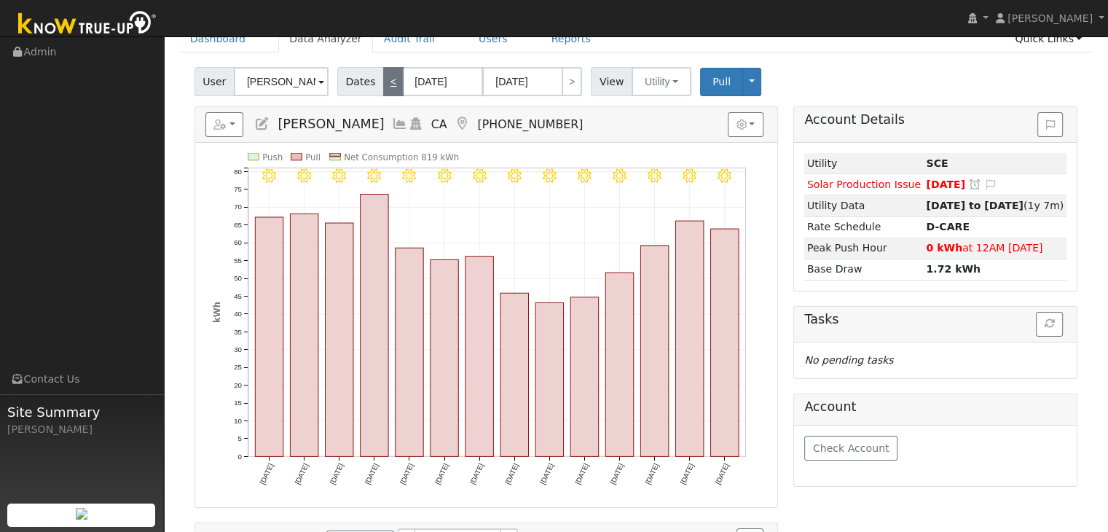
click at [384, 80] on link "<" at bounding box center [393, 81] width 20 height 29
type input "06/24/2024"
type input "07/07/2024"
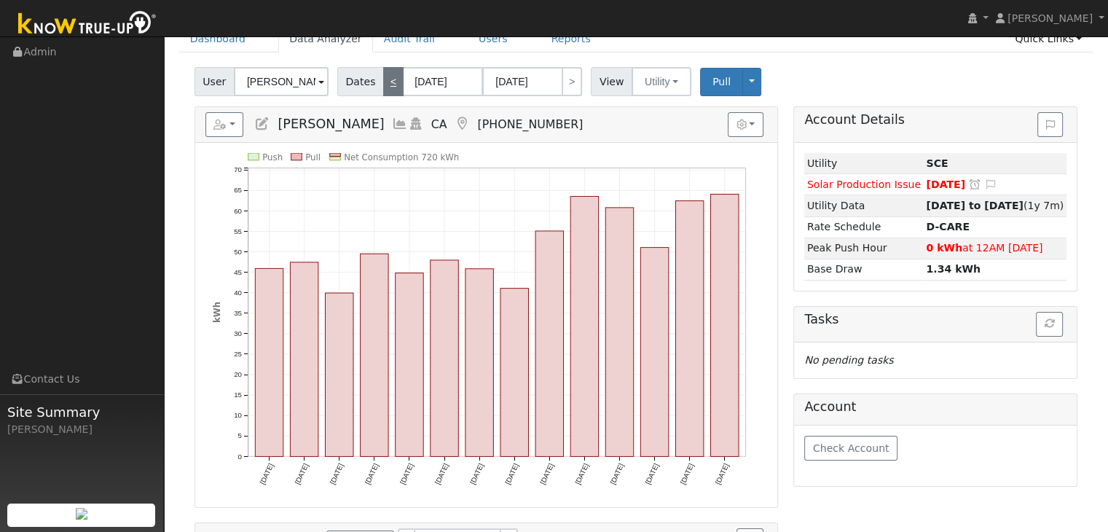
click at [384, 80] on link "<" at bounding box center [393, 81] width 20 height 29
type input "06/10/2024"
type input "06/23/2024"
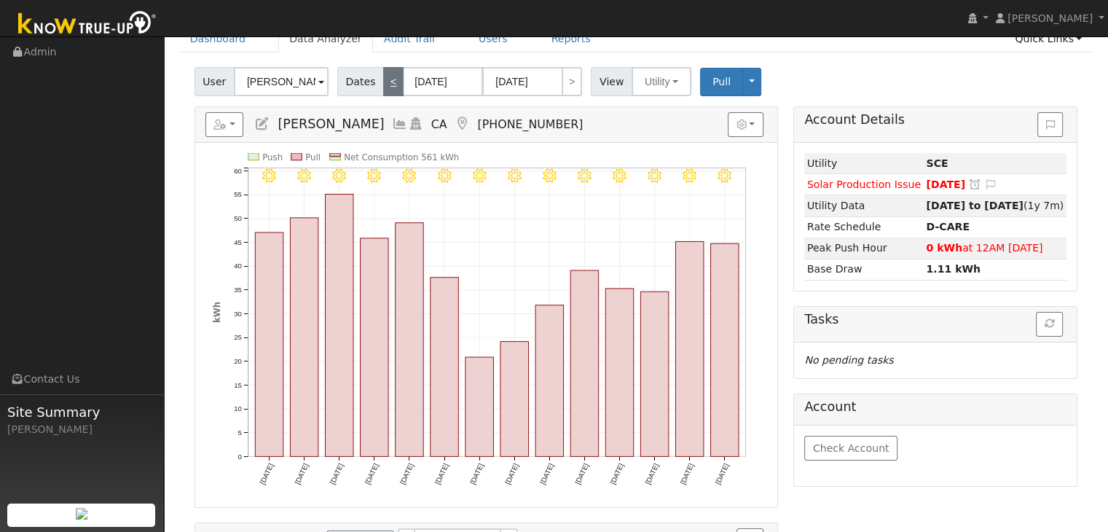
click at [384, 80] on link "<" at bounding box center [393, 81] width 20 height 29
type input "05/27/2024"
type input "06/09/2024"
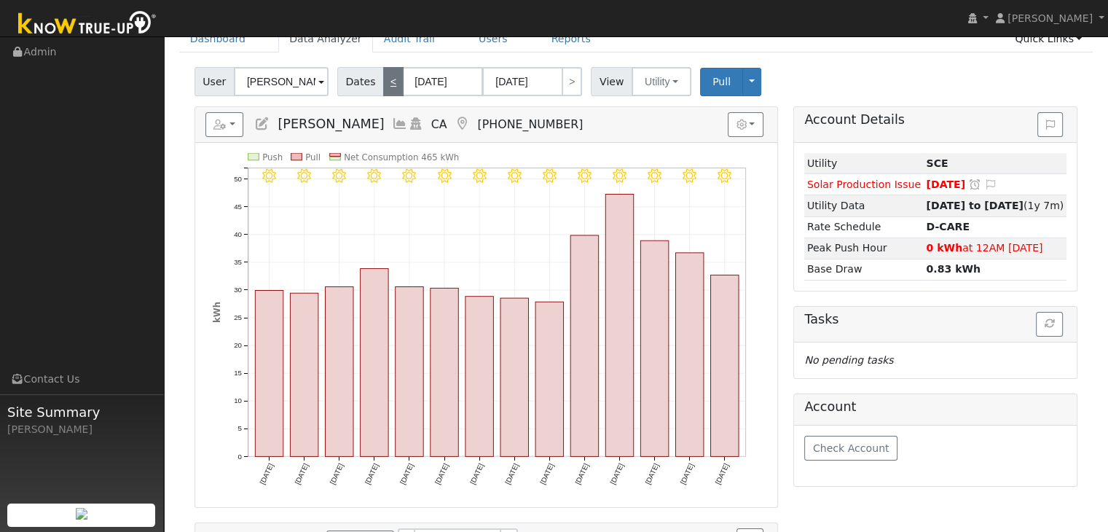
click at [384, 80] on link "<" at bounding box center [393, 81] width 20 height 29
type input "05/13/2024"
type input "05/26/2024"
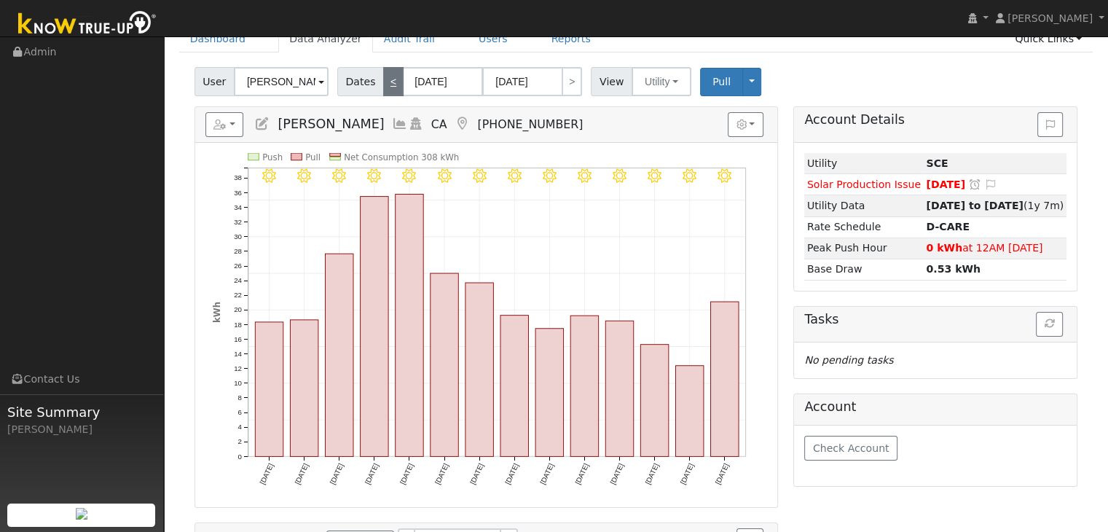
click at [384, 80] on link "<" at bounding box center [393, 81] width 20 height 29
type input "04/29/2024"
type input "05/12/2024"
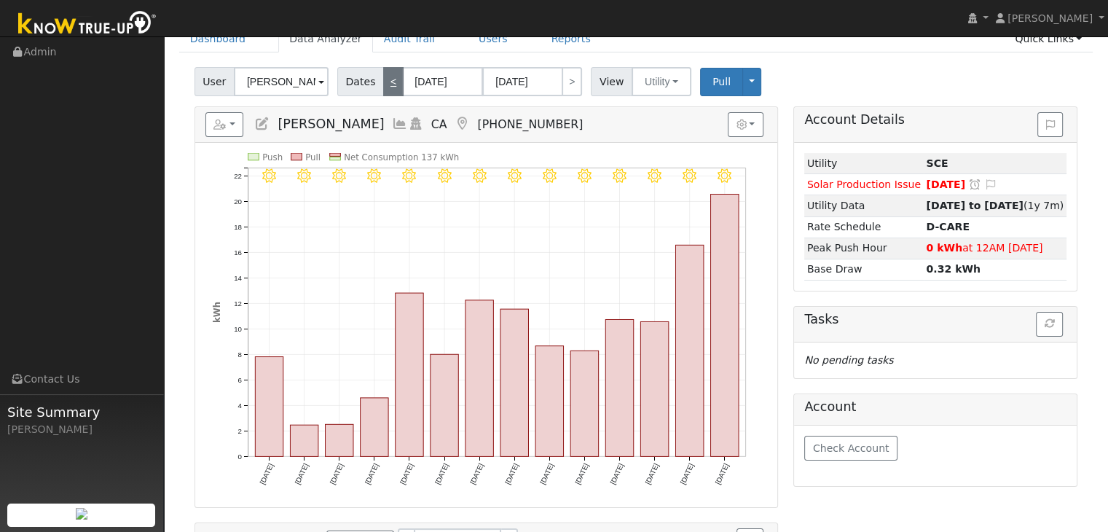
click at [384, 80] on link "<" at bounding box center [393, 81] width 20 height 29
type input "04/15/2024"
type input "04/28/2024"
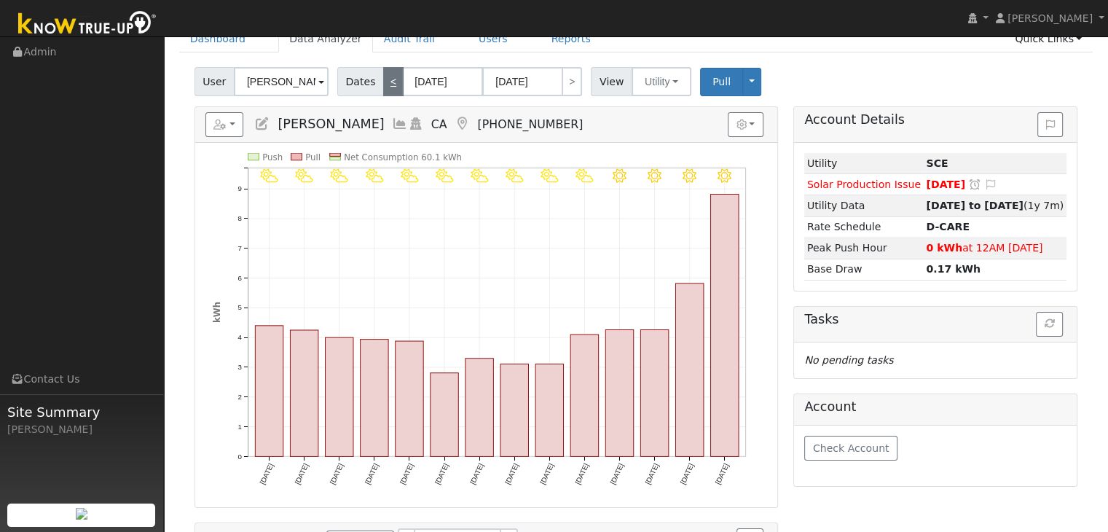
click at [384, 80] on link "<" at bounding box center [393, 81] width 20 height 29
type input "04/01/2024"
type input "04/14/2024"
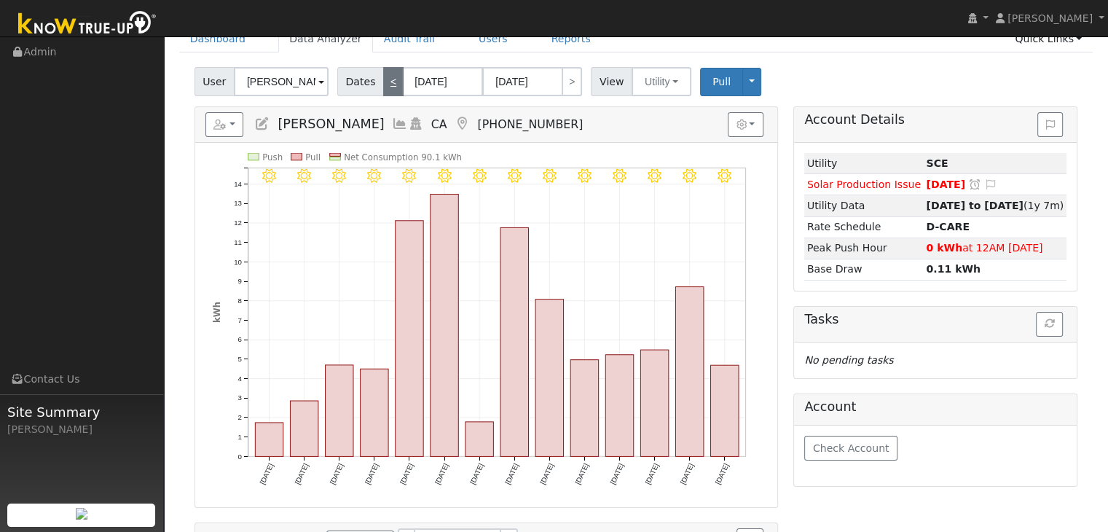
click at [384, 80] on link "<" at bounding box center [393, 81] width 20 height 29
type input "03/18/2024"
type input "03/31/2024"
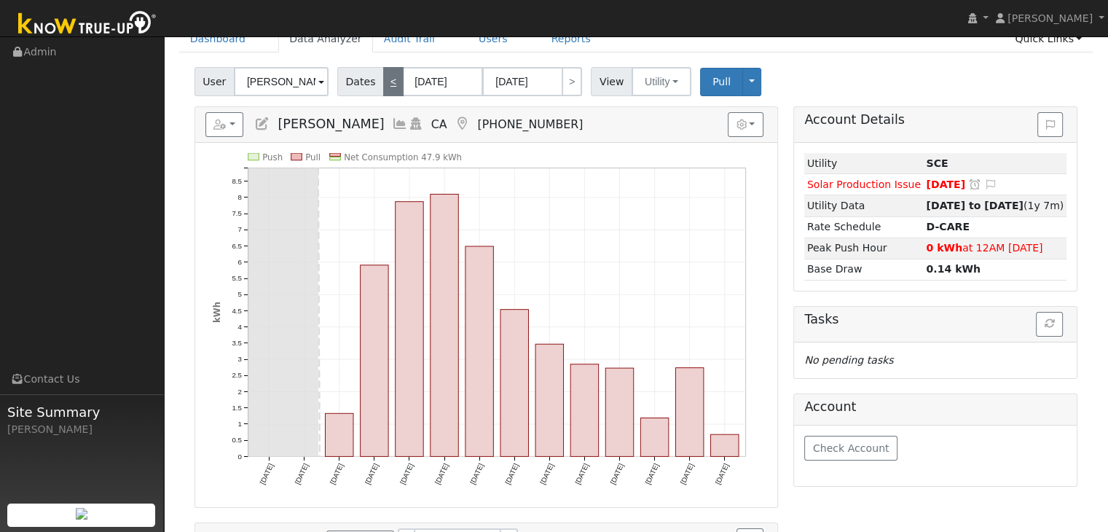
click at [384, 80] on link "<" at bounding box center [393, 81] width 20 height 29
type input "03/04/2024"
type input "03/17/2024"
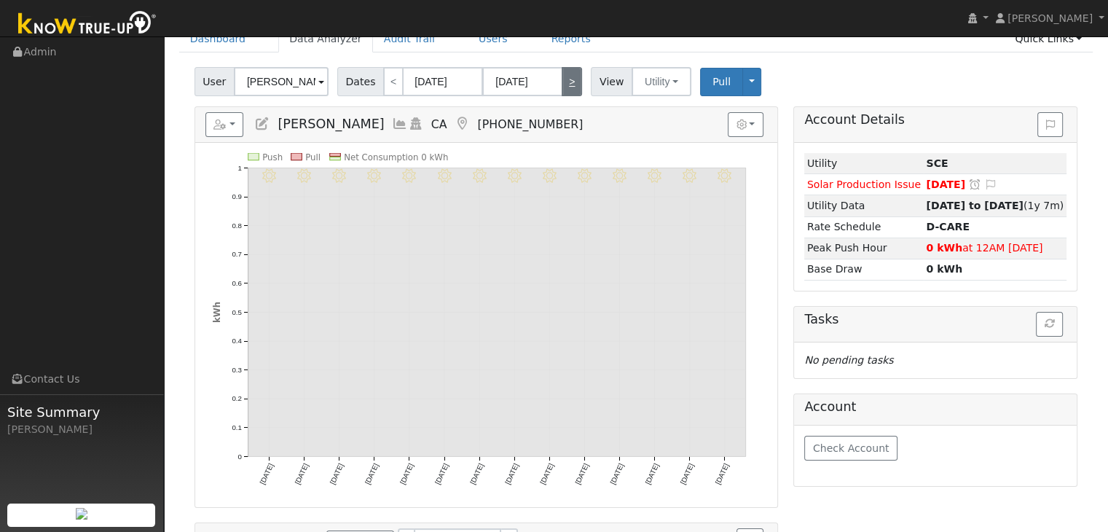
click at [566, 85] on link ">" at bounding box center [572, 81] width 20 height 29
type input "03/18/2024"
type input "03/31/2024"
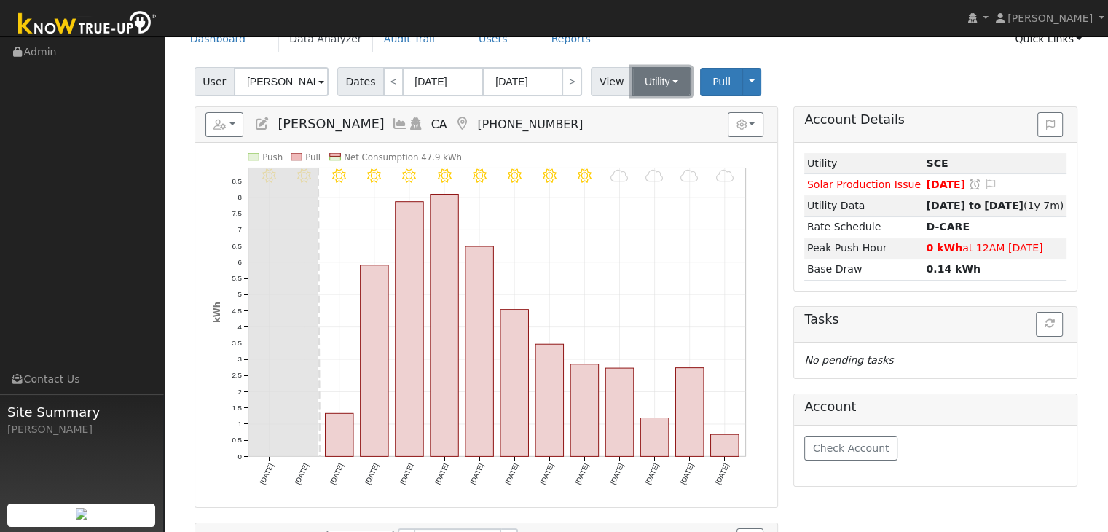
click at [651, 87] on button "Utility" at bounding box center [662, 81] width 60 height 29
click at [659, 134] on link "Solar" at bounding box center [679, 135] width 101 height 20
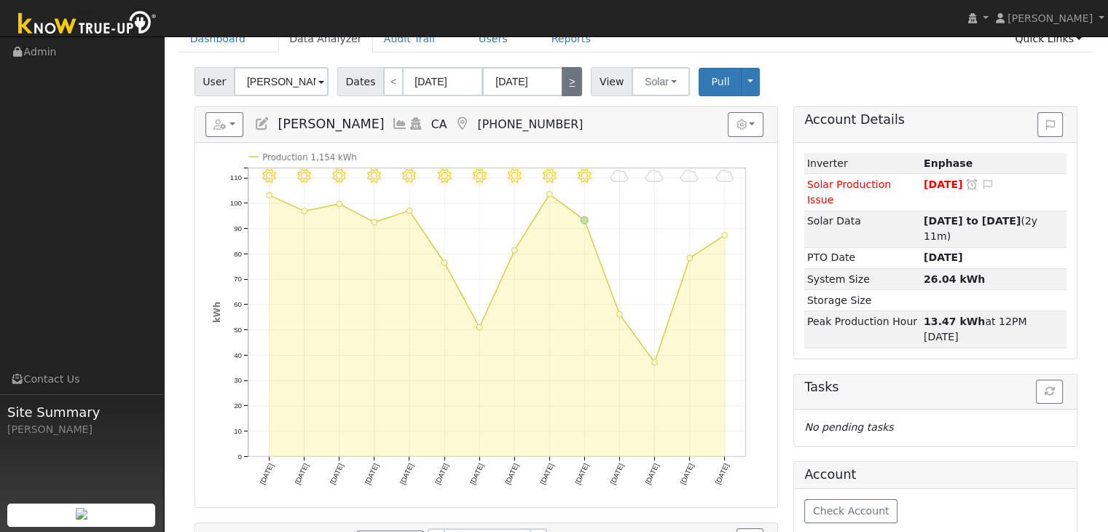
click at [562, 79] on link ">" at bounding box center [572, 81] width 20 height 29
type input "04/01/2024"
type input "04/14/2024"
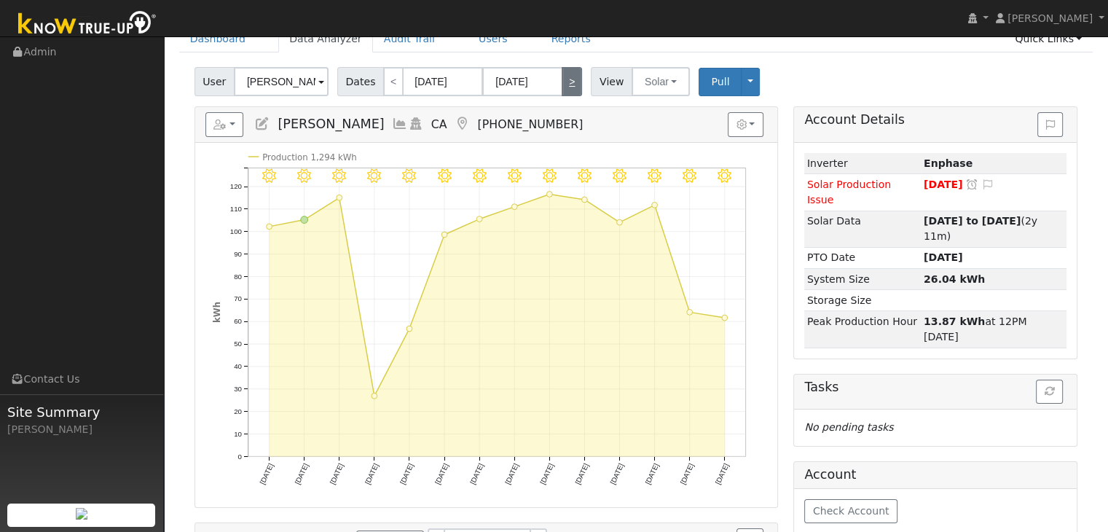
click at [562, 80] on link ">" at bounding box center [572, 81] width 20 height 29
type input "04/15/2024"
type input "04/28/2024"
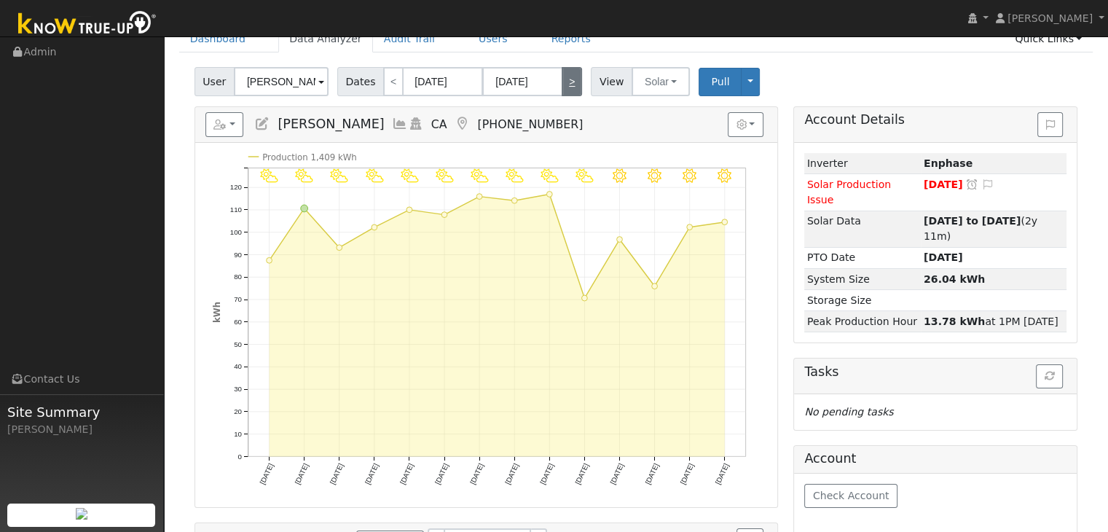
click at [562, 80] on link ">" at bounding box center [572, 81] width 20 height 29
type input "04/29/2024"
type input "05/12/2024"
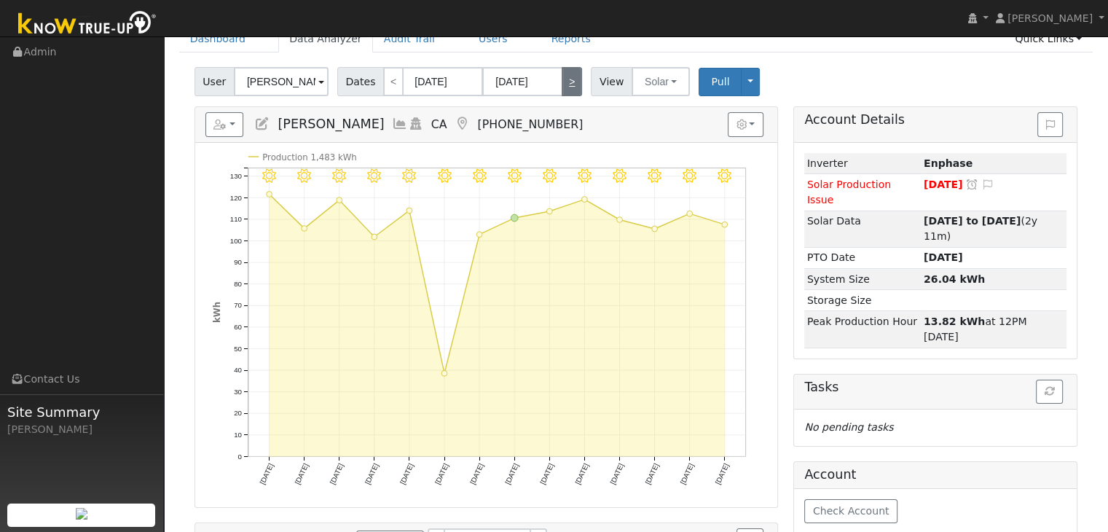
click at [562, 80] on link ">" at bounding box center [572, 81] width 20 height 29
type input "05/13/2024"
type input "05/26/2024"
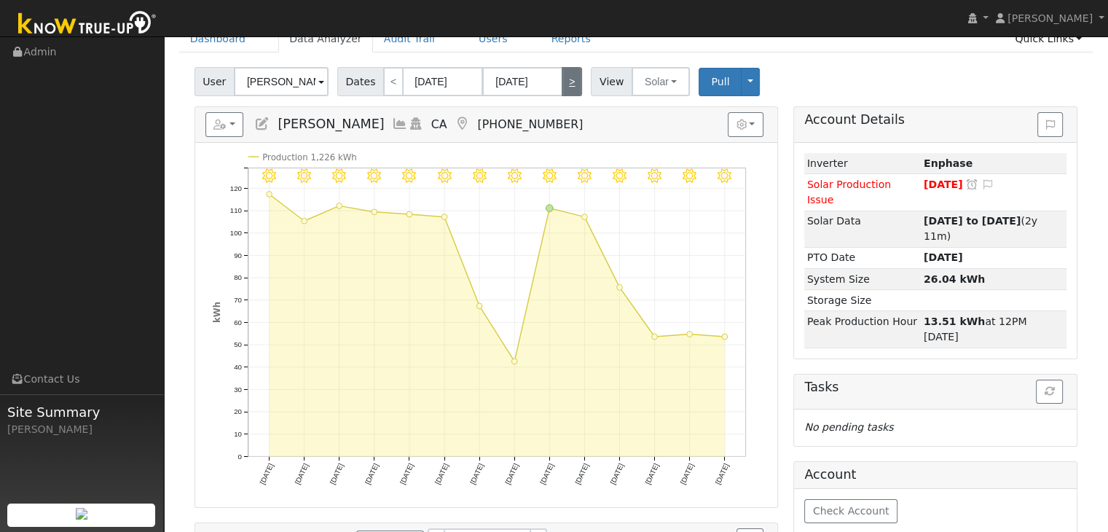
click at [562, 80] on link ">" at bounding box center [572, 81] width 20 height 29
type input "05/27/2024"
type input "06/09/2024"
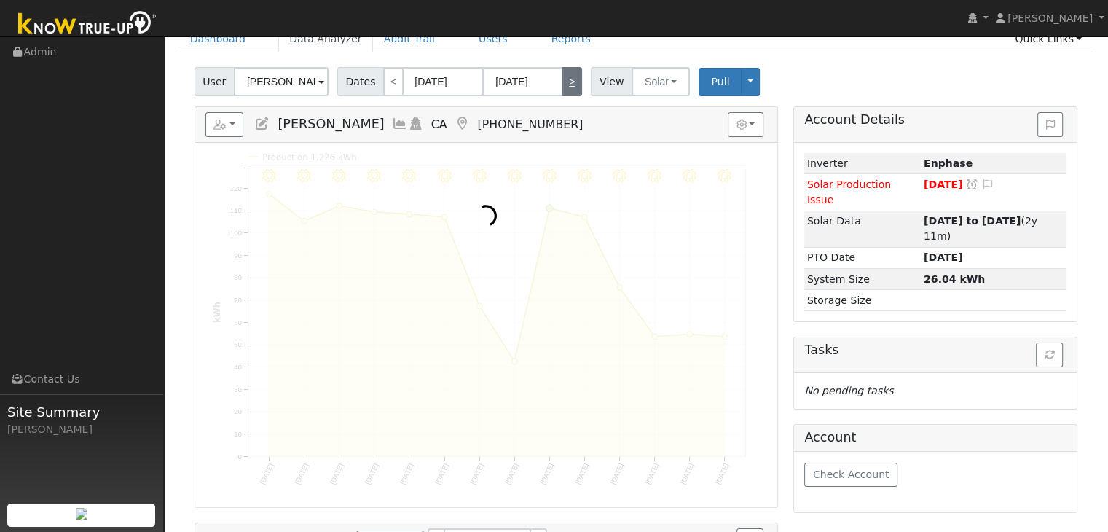
click at [562, 80] on link ">" at bounding box center [572, 81] width 20 height 29
type input "06/10/2024"
type input "06/23/2024"
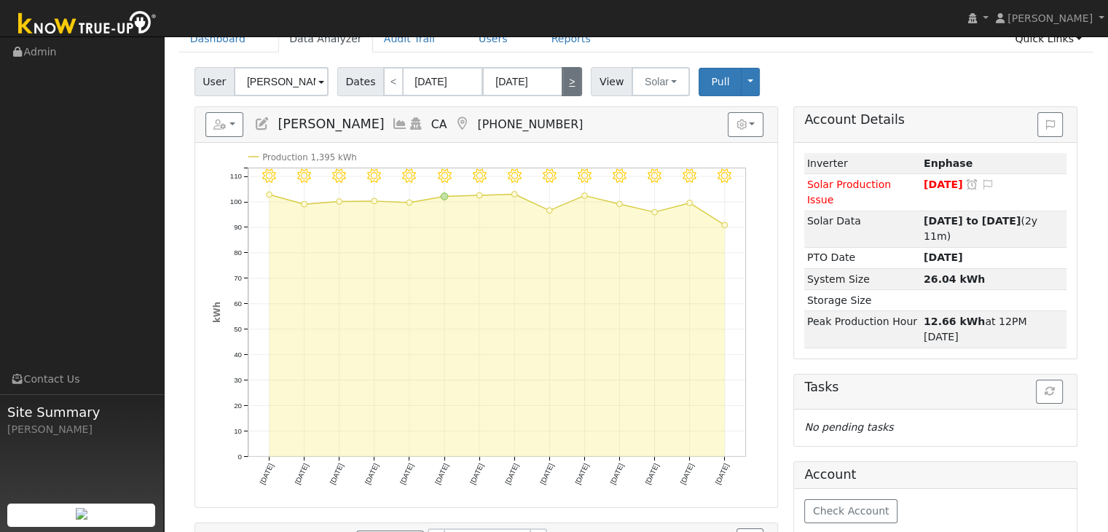
click at [562, 80] on link ">" at bounding box center [572, 81] width 20 height 29
type input "06/24/2024"
type input "07/07/2024"
click at [562, 80] on link ">" at bounding box center [572, 81] width 20 height 29
type input "07/08/2024"
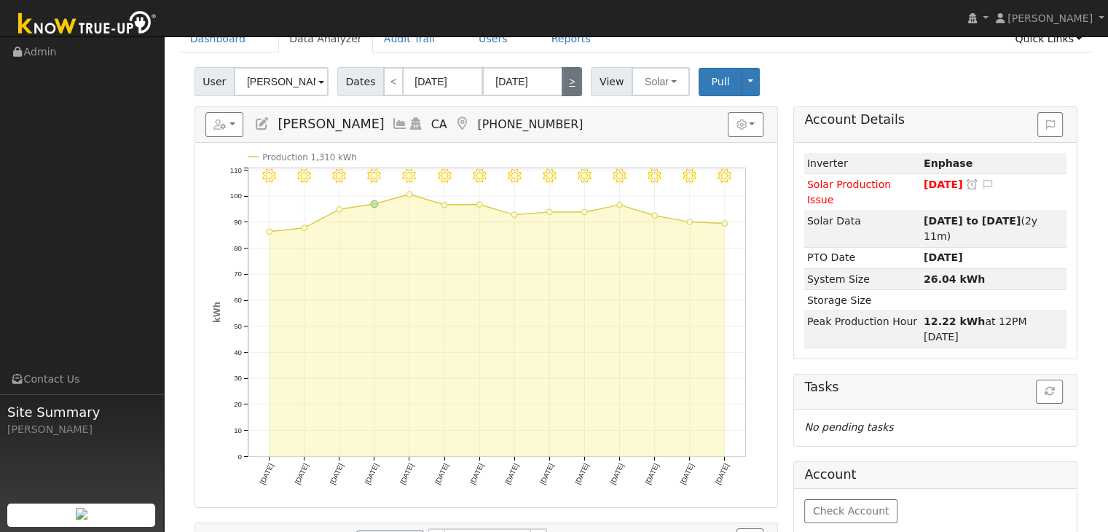
type input "07/21/2024"
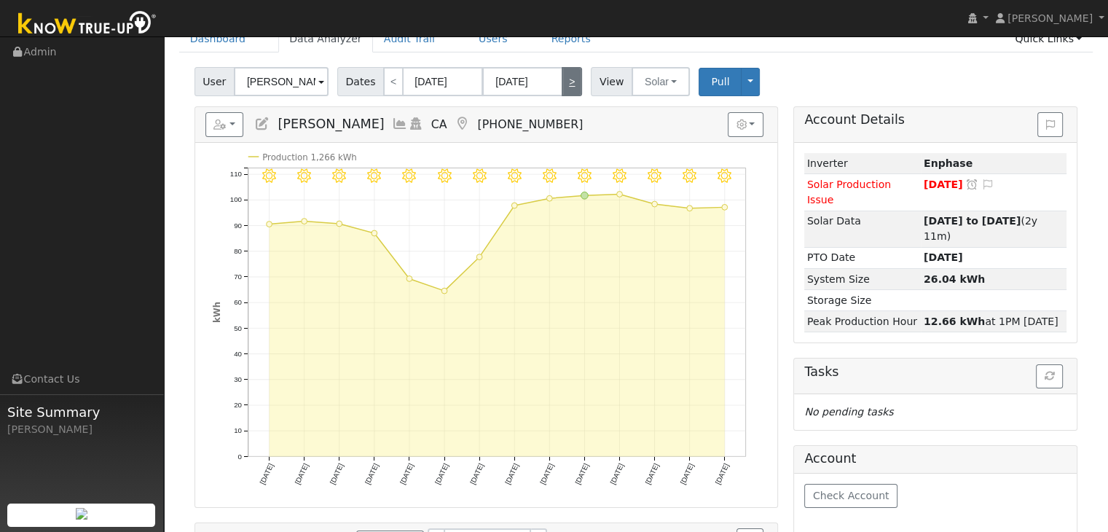
click at [562, 80] on link ">" at bounding box center [572, 81] width 20 height 29
type input "07/22/2024"
type input "08/04/2024"
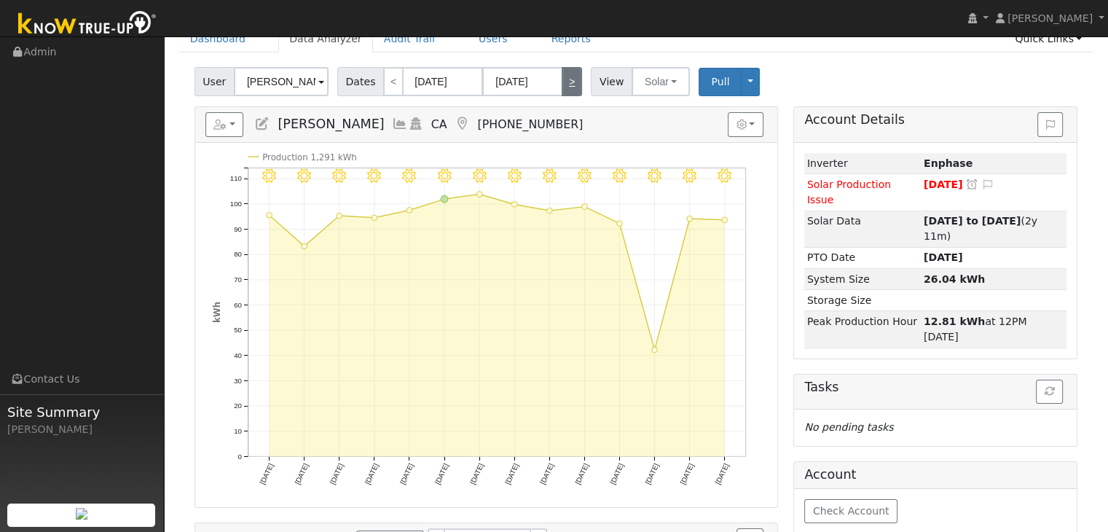
click at [562, 80] on link ">" at bounding box center [572, 81] width 20 height 29
type input "08/05/2024"
type input "08/18/2024"
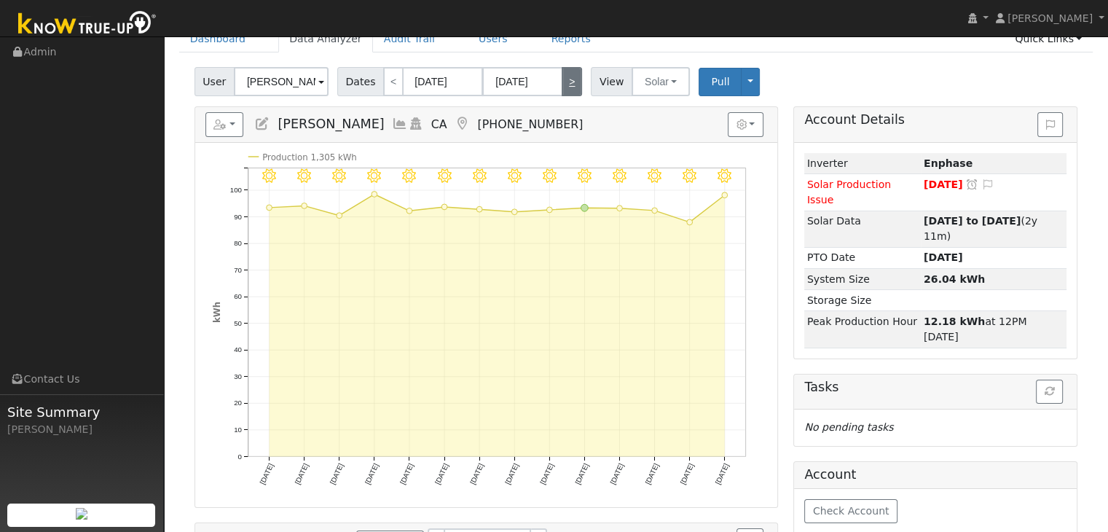
click at [562, 80] on link ">" at bounding box center [572, 81] width 20 height 29
type input "08/19/2024"
type input "09/01/2024"
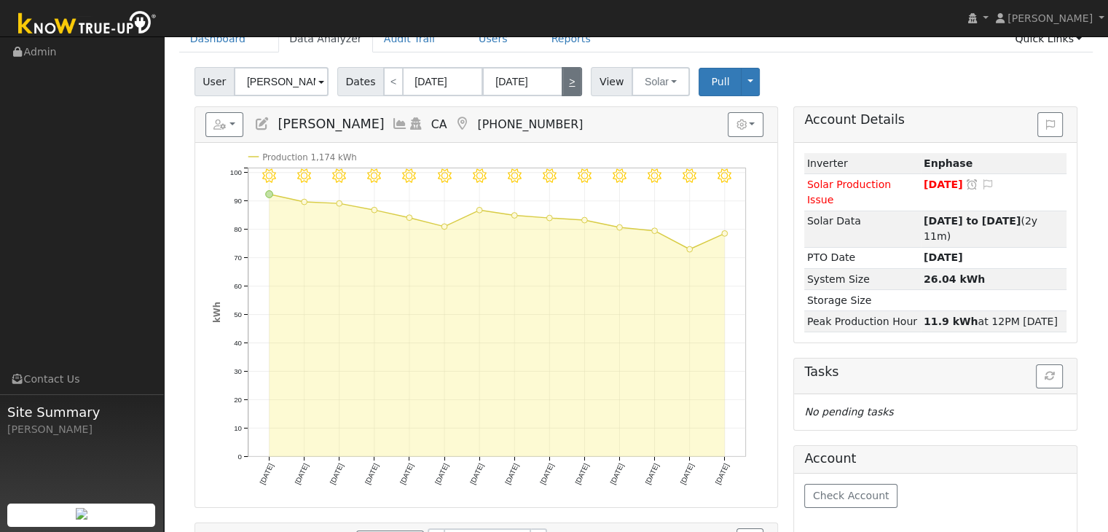
click at [562, 80] on link ">" at bounding box center [572, 81] width 20 height 29
type input "09/02/2024"
type input "09/15/2024"
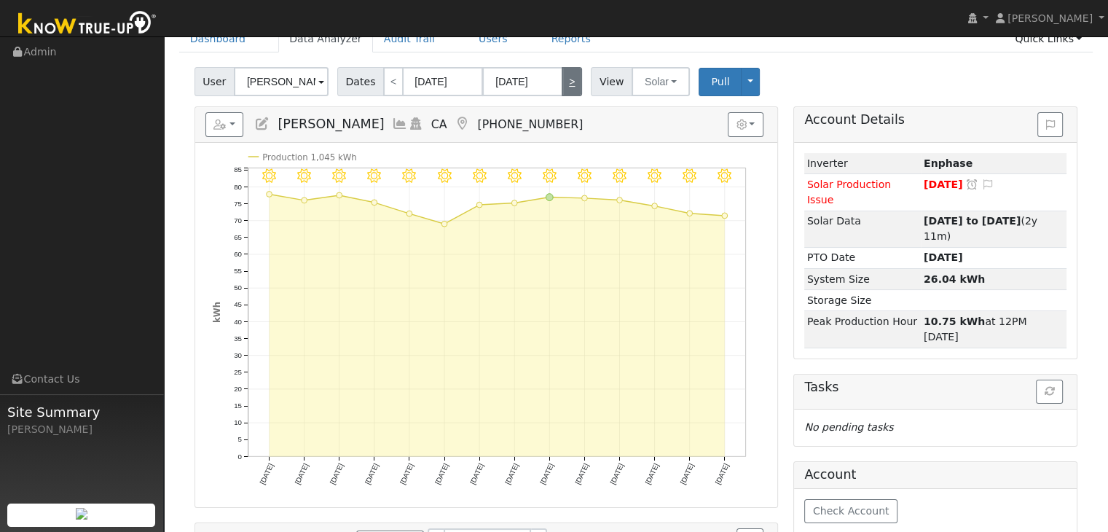
click at [562, 80] on link ">" at bounding box center [572, 81] width 20 height 29
type input "09/16/2024"
type input "09/29/2024"
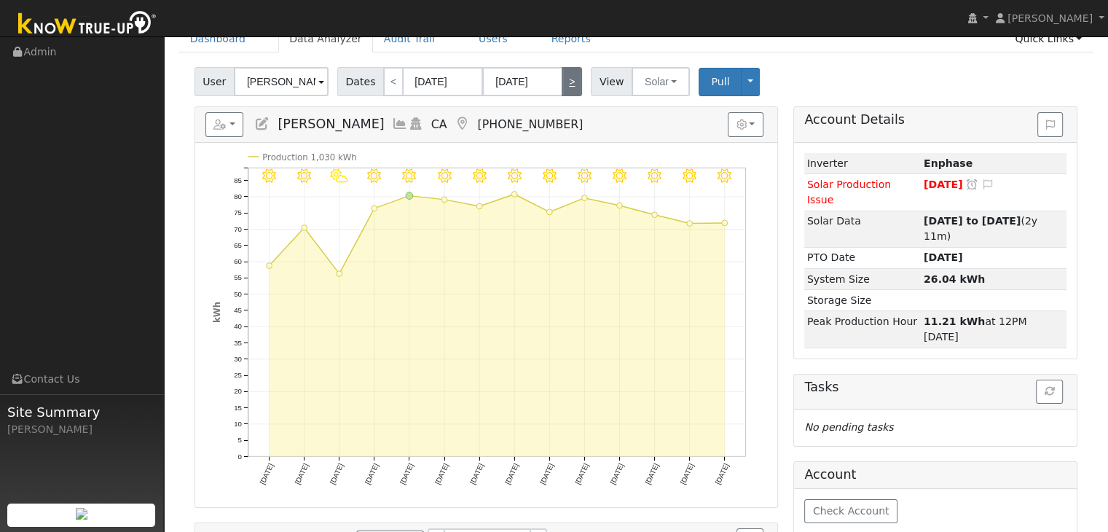
click at [562, 80] on link ">" at bounding box center [572, 81] width 20 height 29
type input "09/30/2024"
type input "10/13/2024"
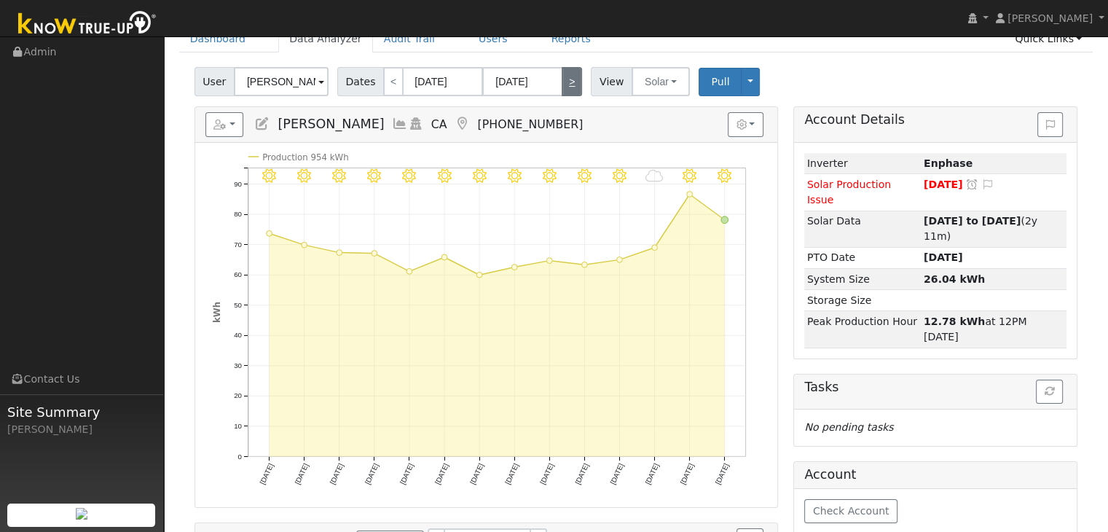
click at [562, 80] on link ">" at bounding box center [572, 81] width 20 height 29
type input "10/14/2024"
type input "10/27/2024"
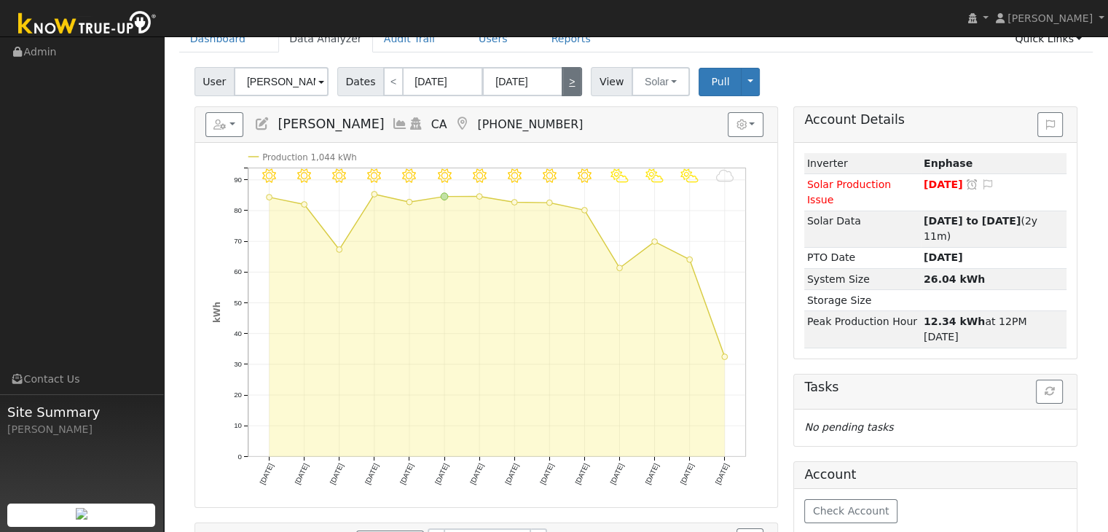
click at [562, 80] on link ">" at bounding box center [572, 81] width 20 height 29
type input "10/28/2024"
type input "11/10/2024"
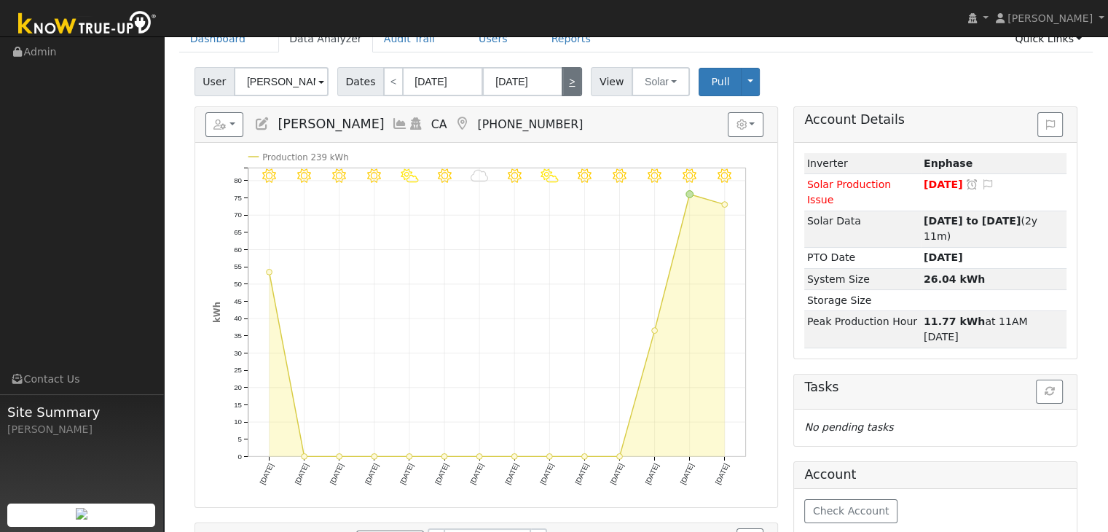
click at [562, 80] on link ">" at bounding box center [572, 81] width 20 height 29
type input "11/11/2024"
type input "11/24/2024"
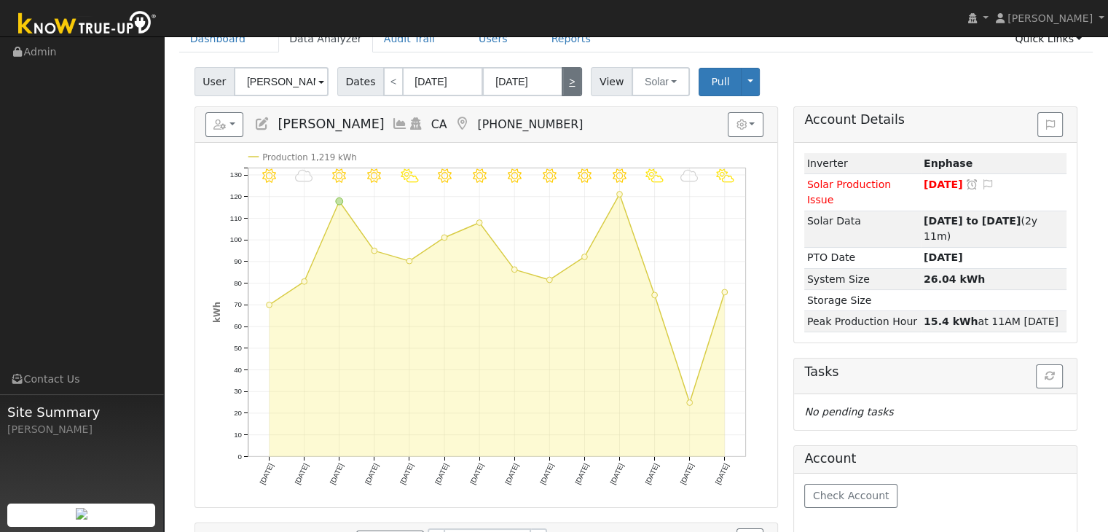
click at [562, 80] on link ">" at bounding box center [572, 81] width 20 height 29
type input "11/25/2024"
type input "12/08/2024"
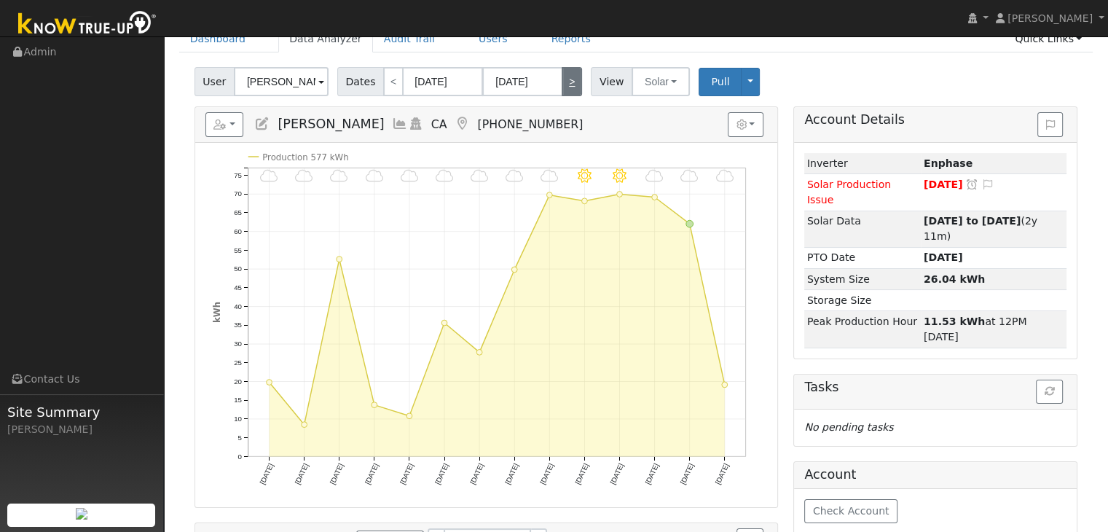
click at [562, 80] on link ">" at bounding box center [572, 81] width 20 height 29
type input "12/09/2024"
type input "12/22/2024"
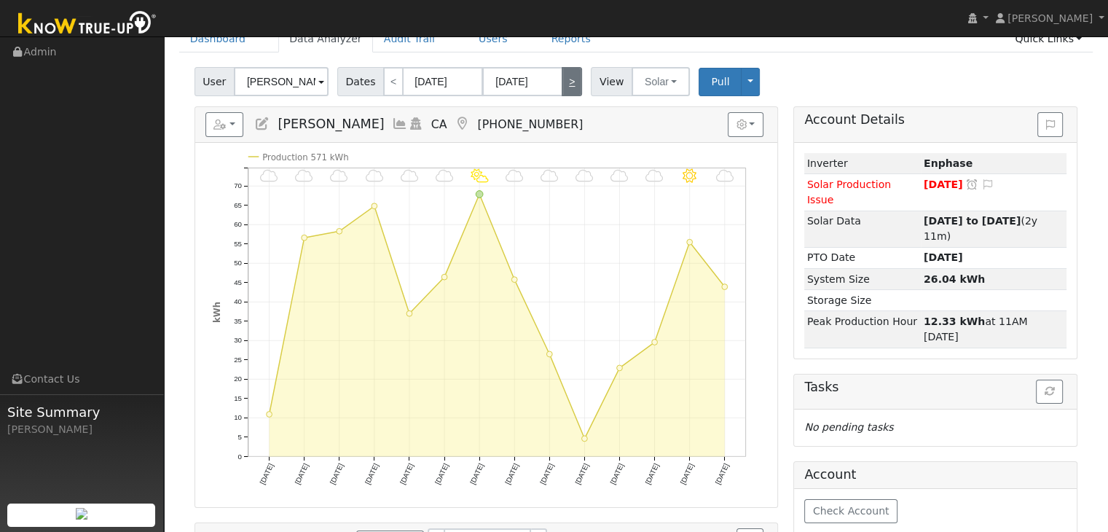
click at [562, 80] on link ">" at bounding box center [572, 81] width 20 height 29
type input "12/23/2024"
type input "01/05/2025"
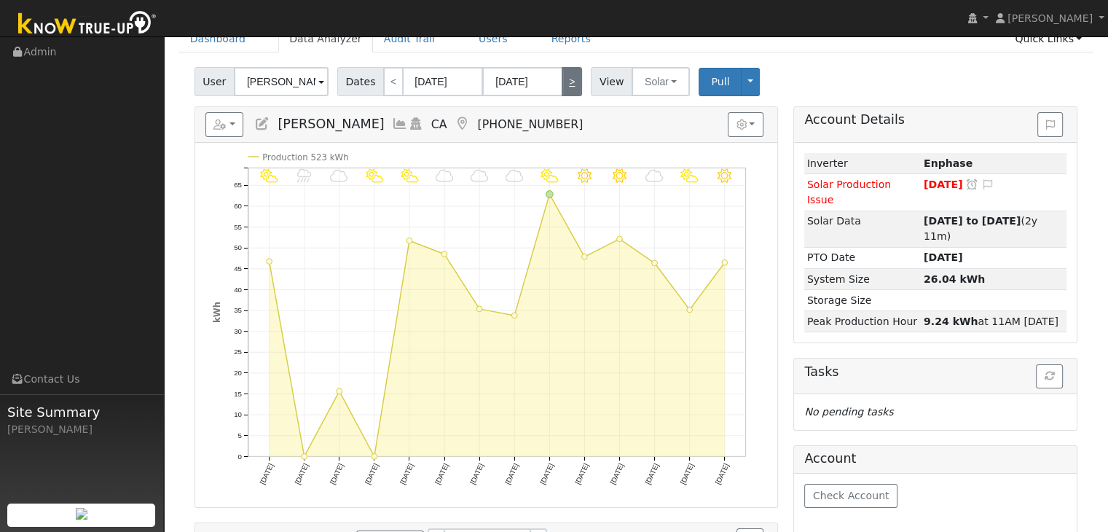
click at [562, 80] on link ">" at bounding box center [572, 81] width 20 height 29
type input "01/06/2025"
type input "01/19/2025"
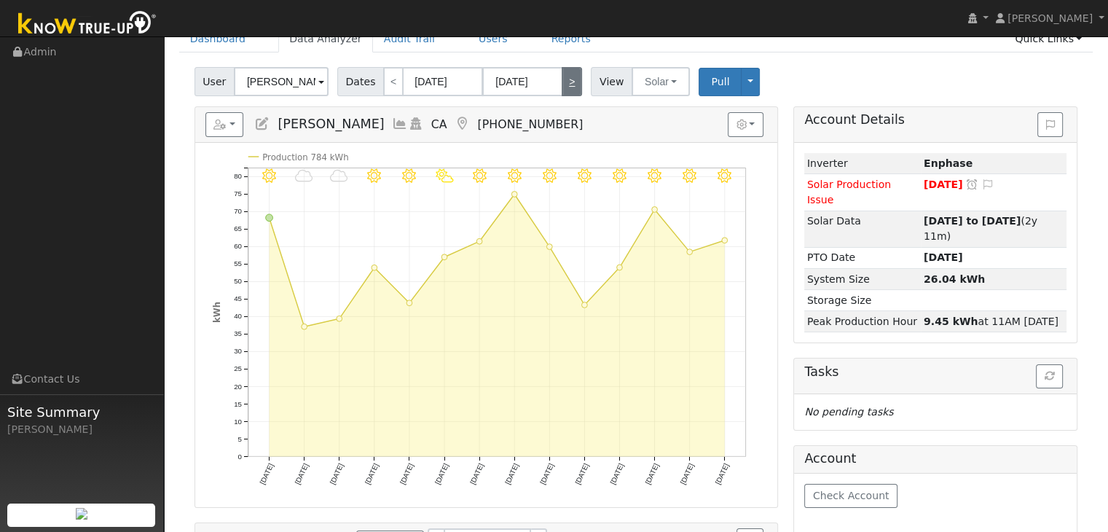
click at [562, 80] on link ">" at bounding box center [572, 81] width 20 height 29
type input "01/20/2025"
type input "02/02/2025"
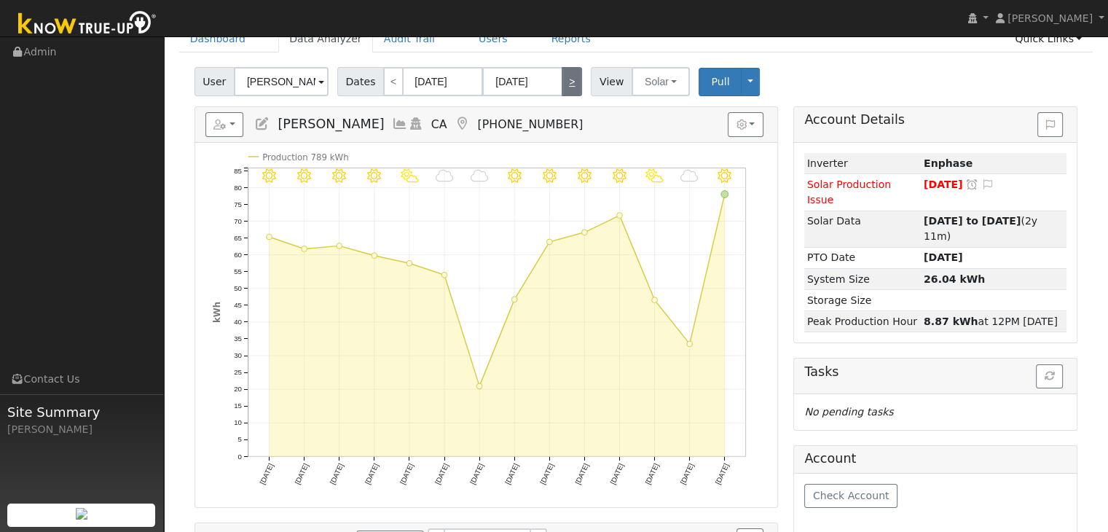
click at [562, 80] on link ">" at bounding box center [572, 81] width 20 height 29
type input "02/03/2025"
type input "02/16/2025"
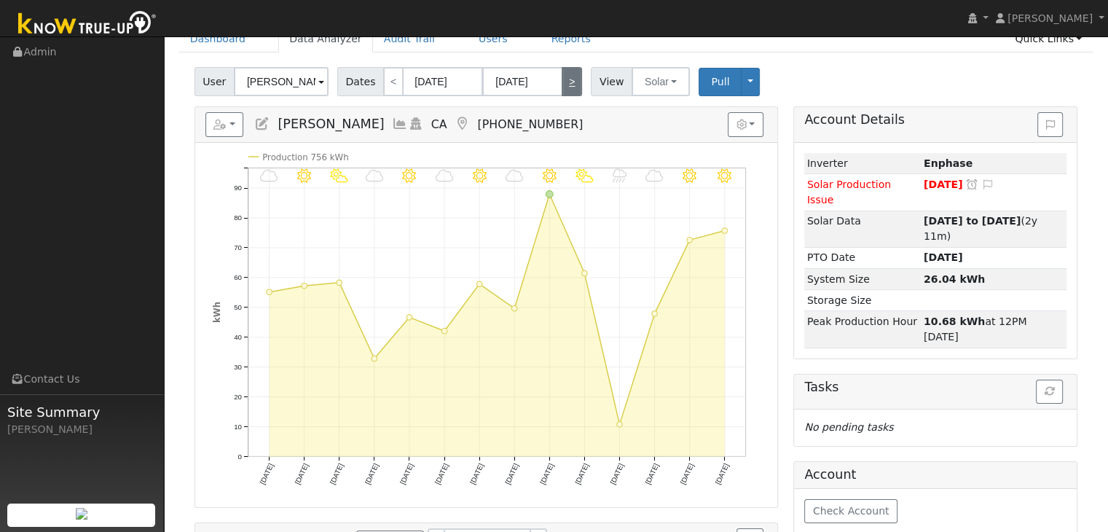
click at [562, 80] on link ">" at bounding box center [572, 81] width 20 height 29
type input "02/17/2025"
type input "03/02/2025"
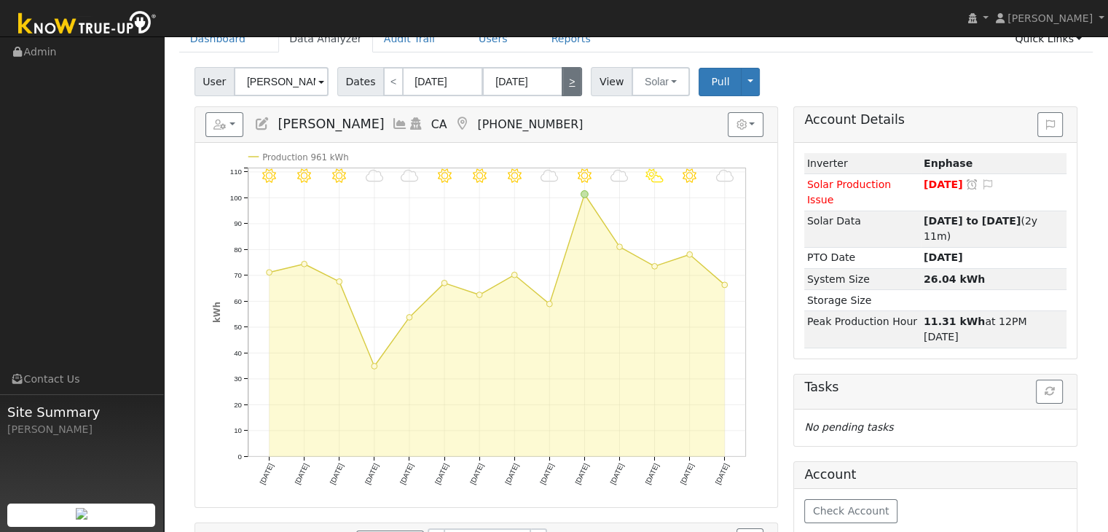
click at [562, 80] on link ">" at bounding box center [572, 81] width 20 height 29
type input "03/03/2025"
type input "03/16/2025"
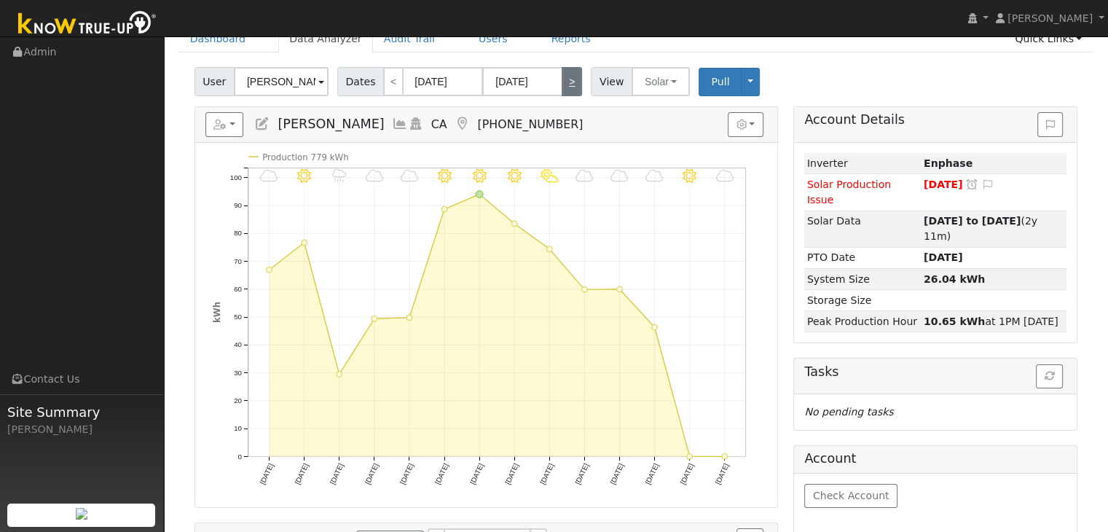
click at [562, 80] on link ">" at bounding box center [572, 81] width 20 height 29
type input "03/17/2025"
type input "03/30/2025"
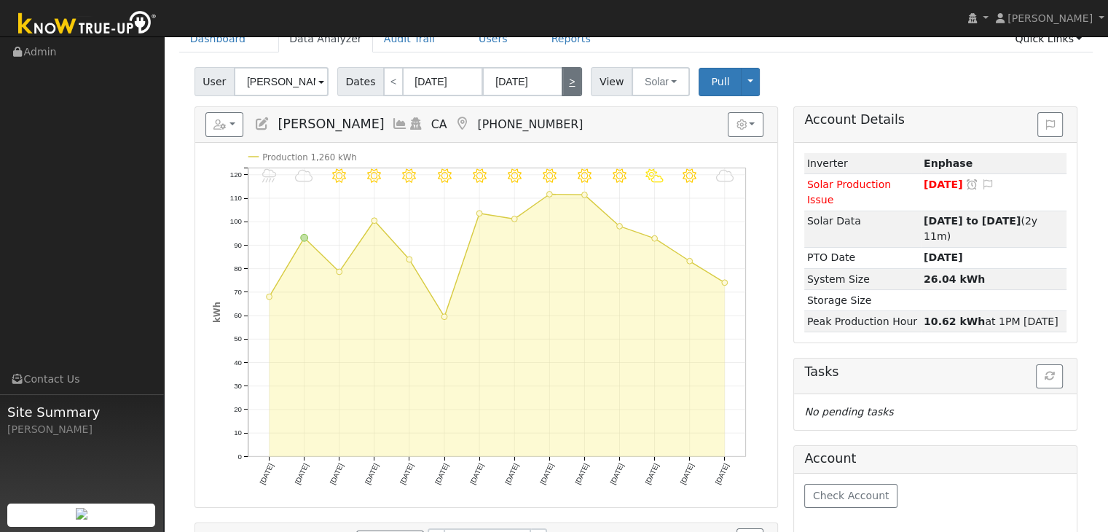
click at [562, 80] on link ">" at bounding box center [572, 81] width 20 height 29
type input "03/31/2025"
type input "04/13/2025"
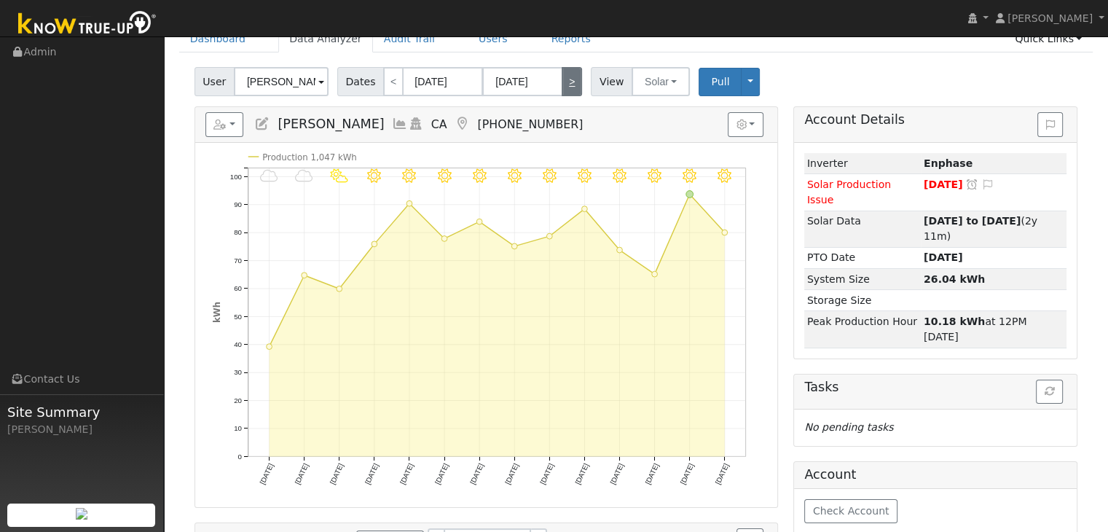
click at [562, 80] on link ">" at bounding box center [572, 81] width 20 height 29
type input "04/14/2025"
type input "04/27/2025"
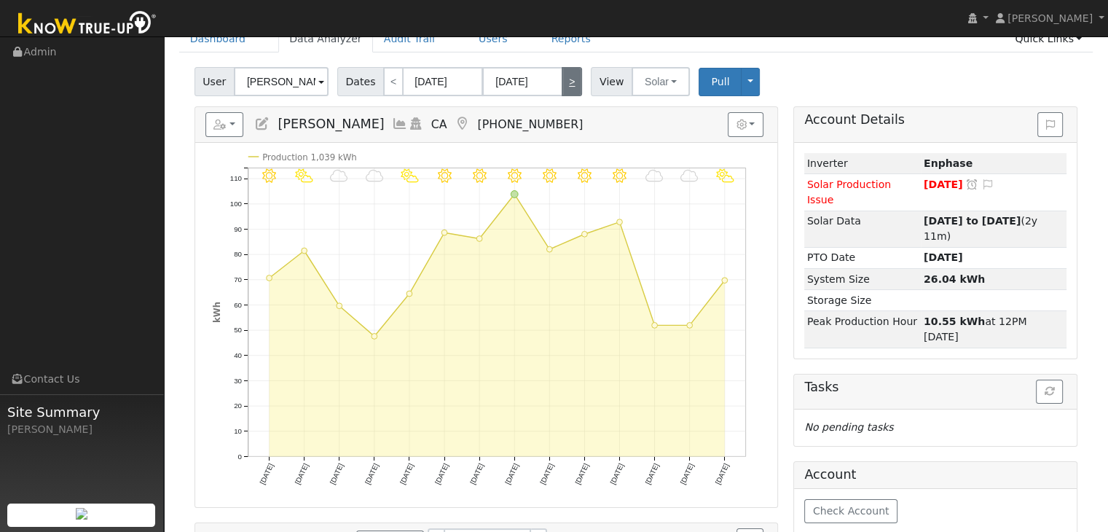
click at [562, 80] on link ">" at bounding box center [572, 81] width 20 height 29
type input "04/28/2025"
type input "05/11/2025"
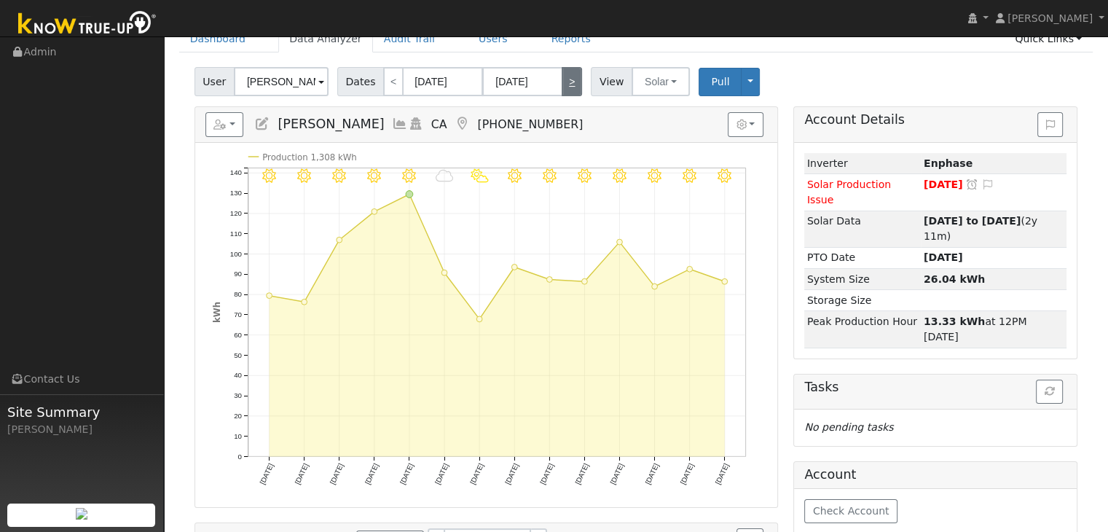
click at [562, 80] on link ">" at bounding box center [572, 81] width 20 height 29
type input "05/12/2025"
type input "05/25/2025"
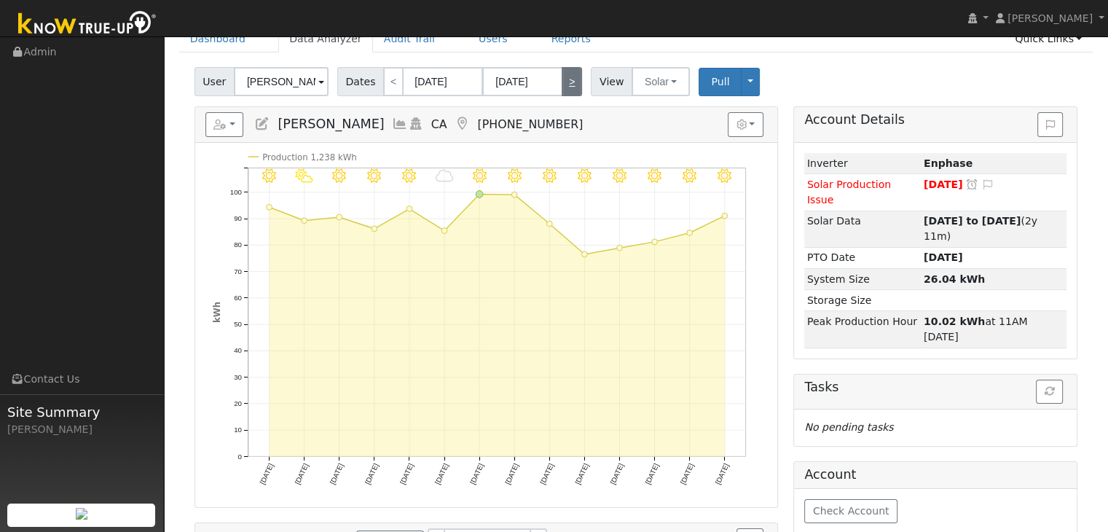
click at [562, 80] on link ">" at bounding box center [572, 81] width 20 height 29
type input "05/26/2025"
type input "06/08/2025"
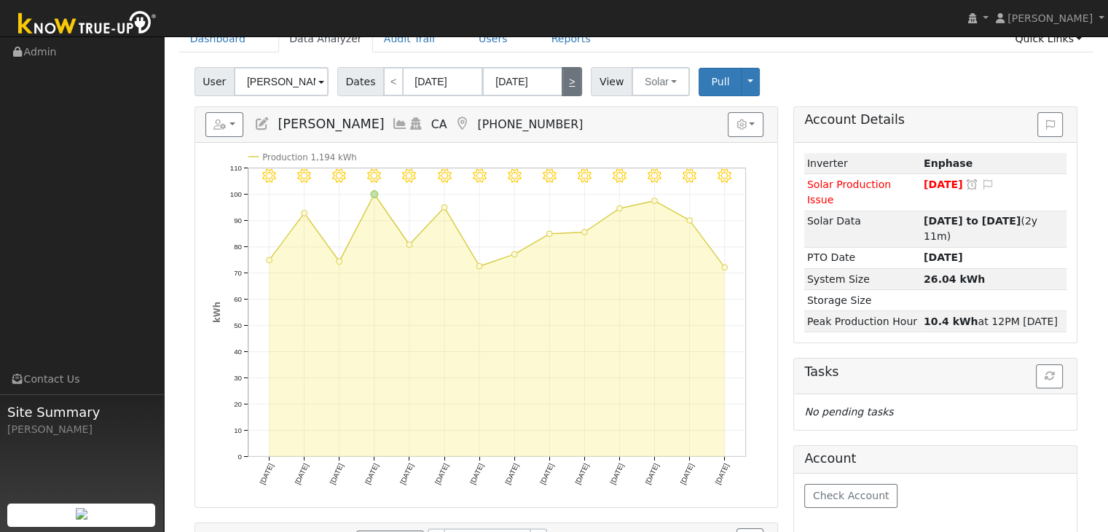
click at [562, 80] on link ">" at bounding box center [572, 81] width 20 height 29
type input "06/09/2025"
type input "06/22/2025"
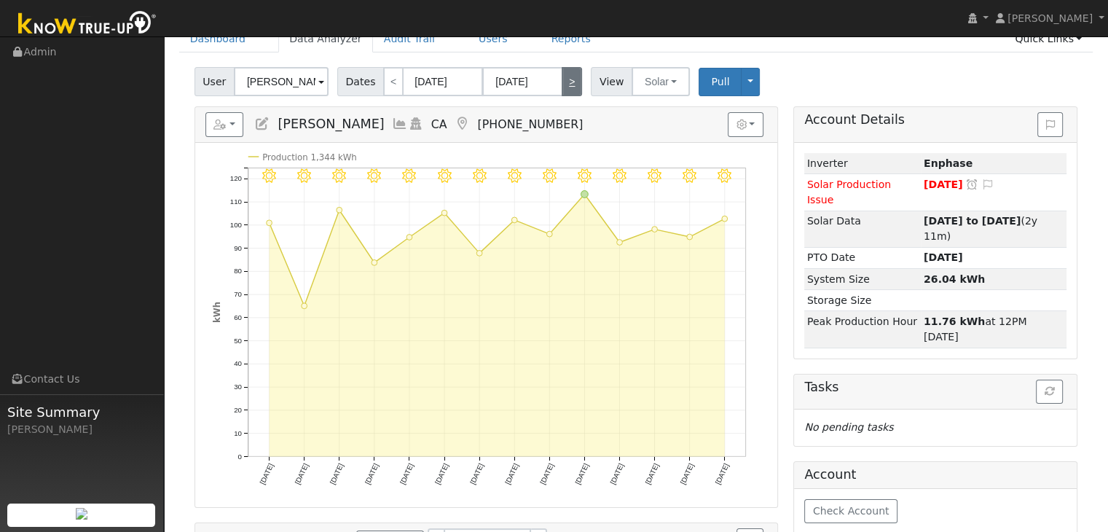
click at [562, 80] on link ">" at bounding box center [572, 81] width 20 height 29
type input "06/23/2025"
type input "07/06/2025"
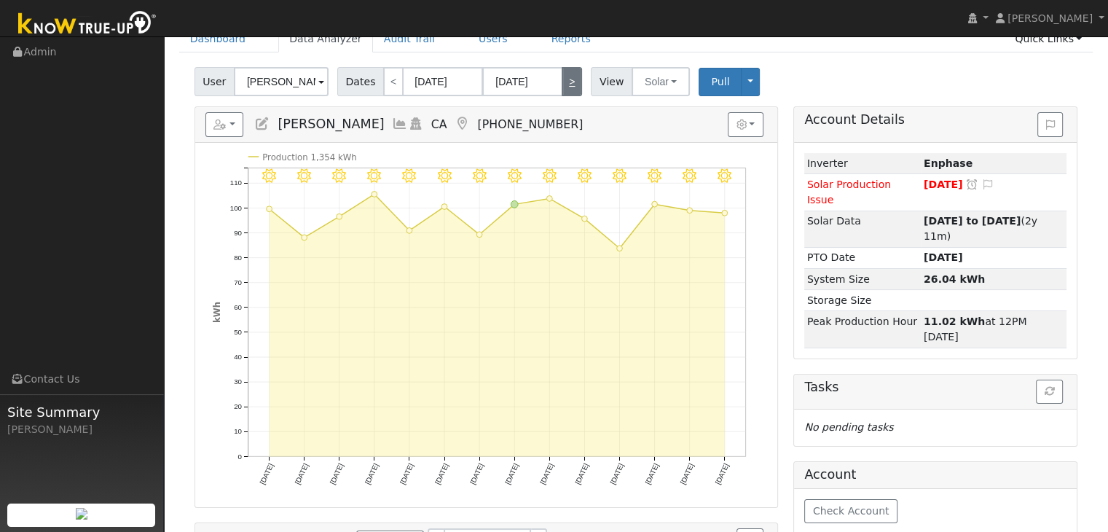
click at [562, 80] on link ">" at bounding box center [572, 81] width 20 height 29
type input "07/07/2025"
type input "07/20/2025"
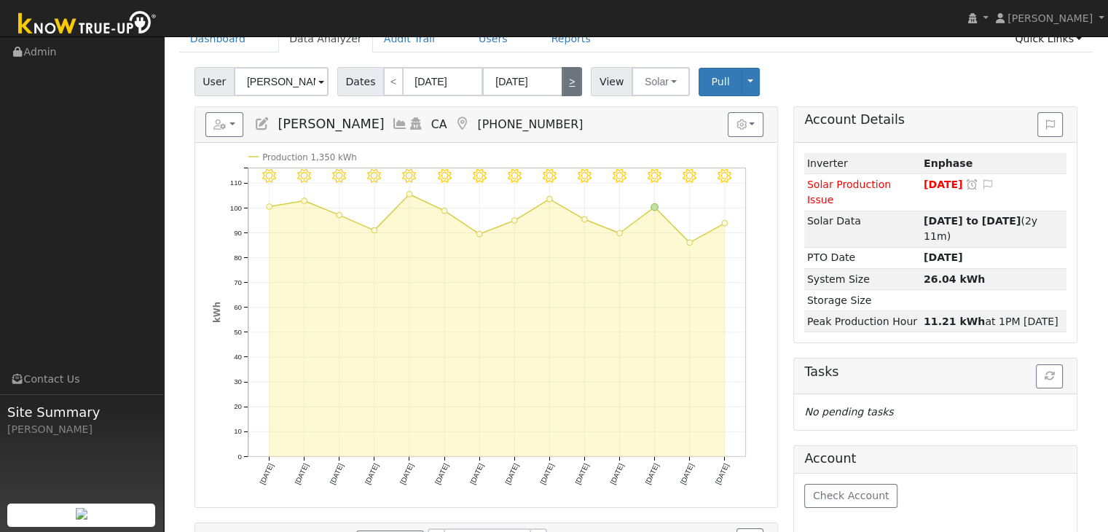
click at [562, 80] on link ">" at bounding box center [572, 81] width 20 height 29
type input "07/21/2025"
type input "08/03/2025"
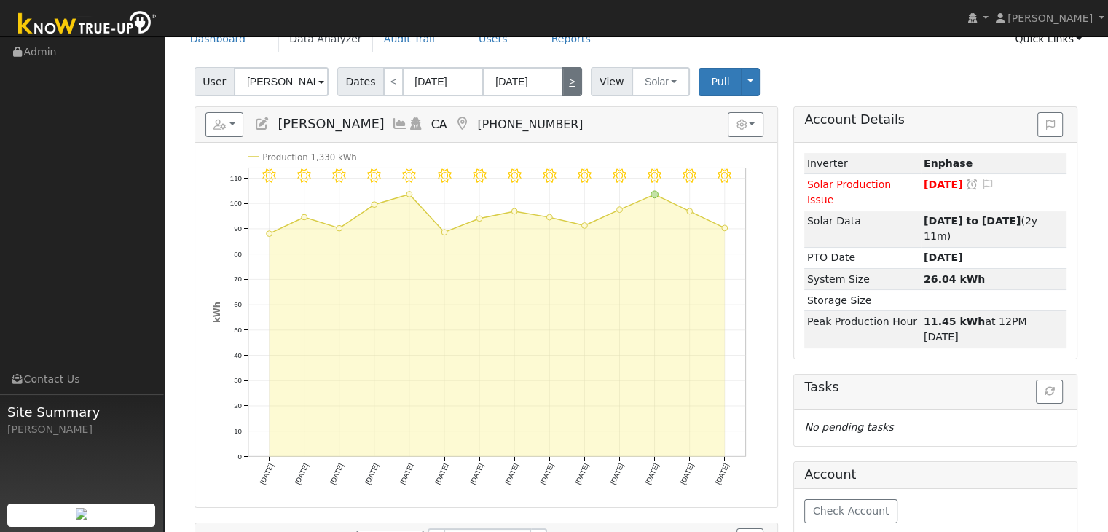
click at [562, 80] on link ">" at bounding box center [572, 81] width 20 height 29
type input "[DATE]"
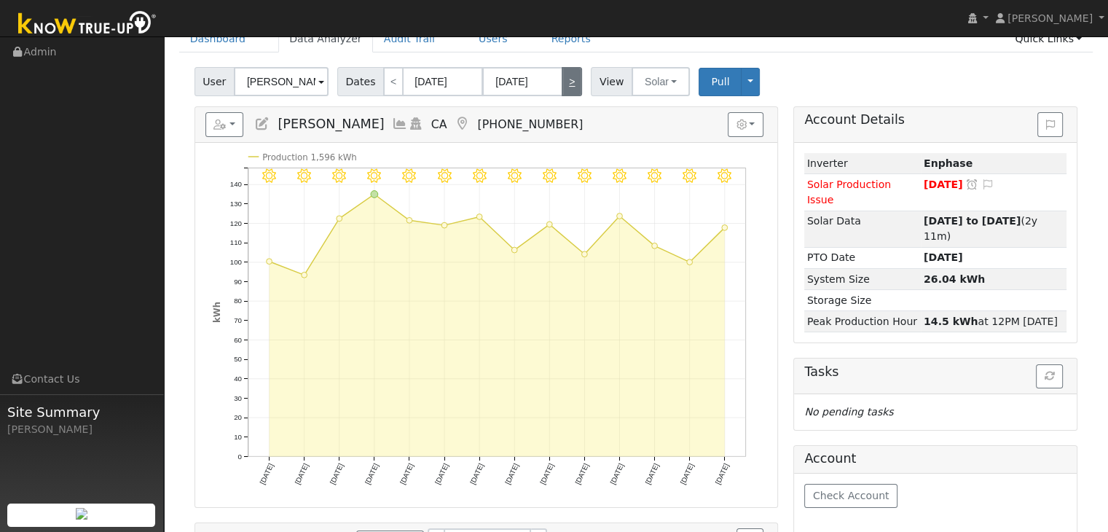
click at [562, 80] on link ">" at bounding box center [572, 81] width 20 height 29
type input "[DATE]"
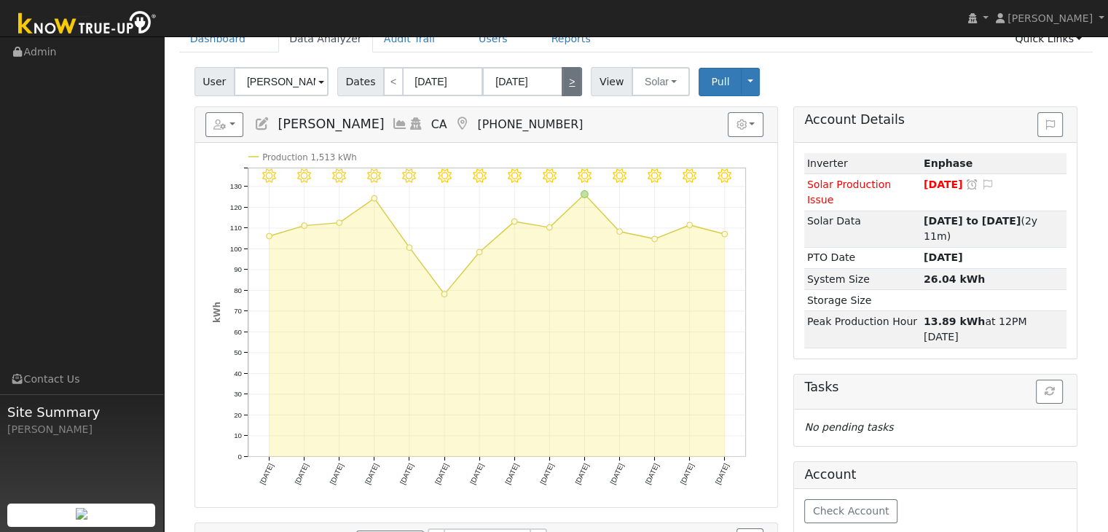
click at [562, 80] on link ">" at bounding box center [572, 81] width 20 height 29
type input "[DATE]"
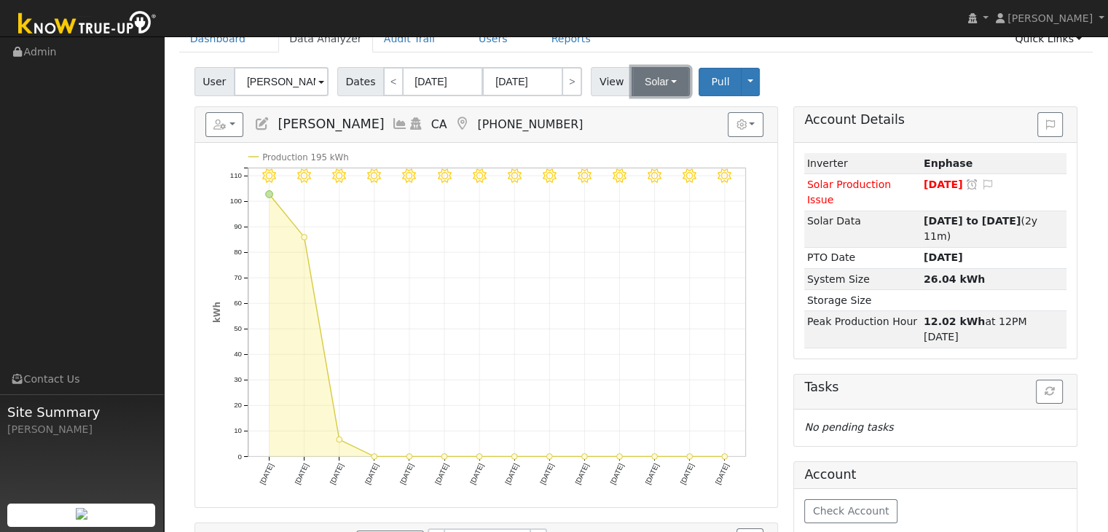
click at [662, 85] on button "Solar" at bounding box center [661, 81] width 58 height 29
click at [652, 116] on link "Utility" at bounding box center [679, 113] width 101 height 20
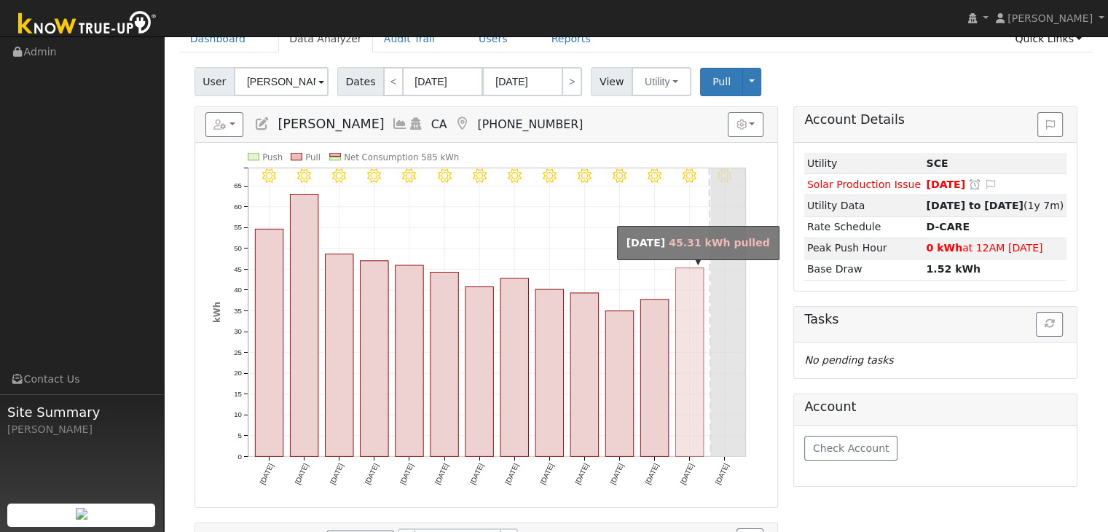
click at [684, 359] on rect "onclick=""" at bounding box center [690, 362] width 28 height 189
type input "09/13/2025"
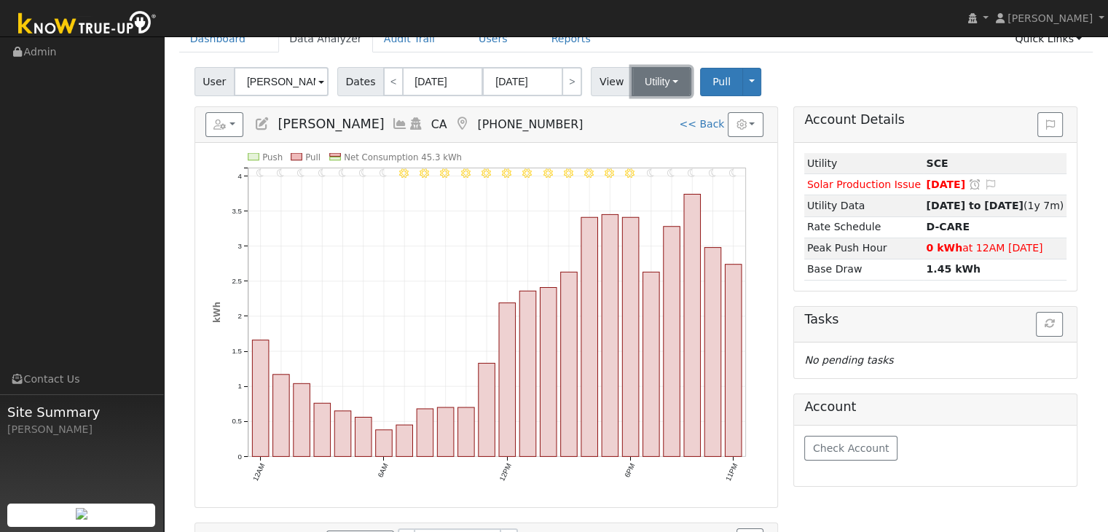
click at [644, 82] on button "Utility" at bounding box center [662, 81] width 60 height 29
click at [653, 132] on link "Solar" at bounding box center [679, 135] width 101 height 20
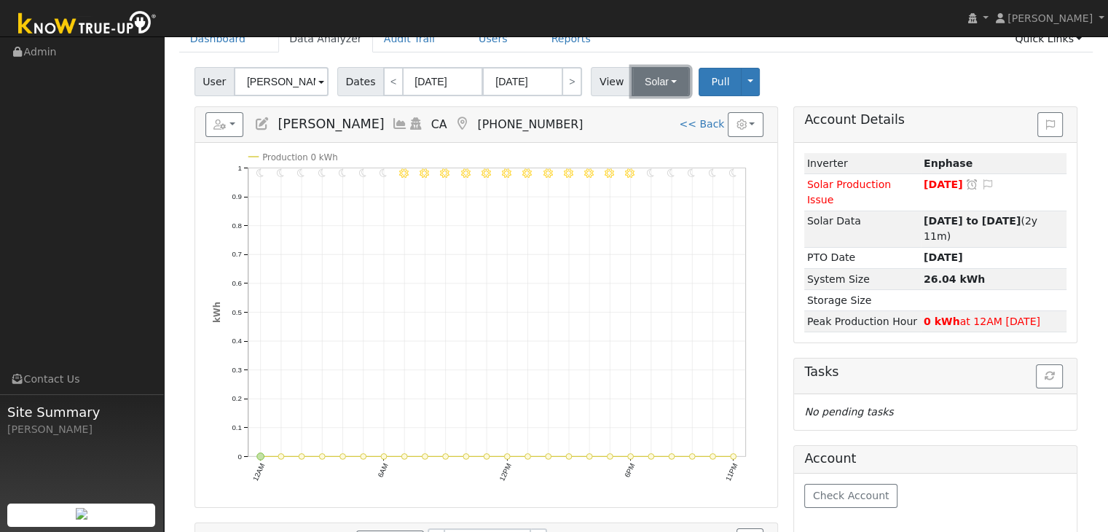
click at [650, 85] on button "Solar" at bounding box center [661, 81] width 58 height 29
click at [657, 112] on link "Utility" at bounding box center [679, 113] width 101 height 20
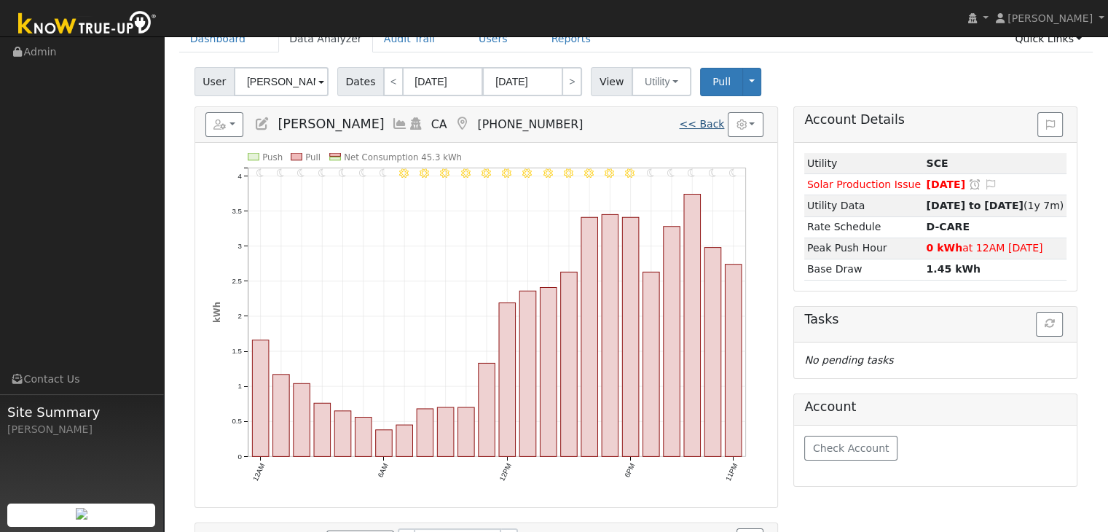
click at [711, 120] on link "<< Back" at bounding box center [701, 124] width 45 height 12
type input "[DATE]"
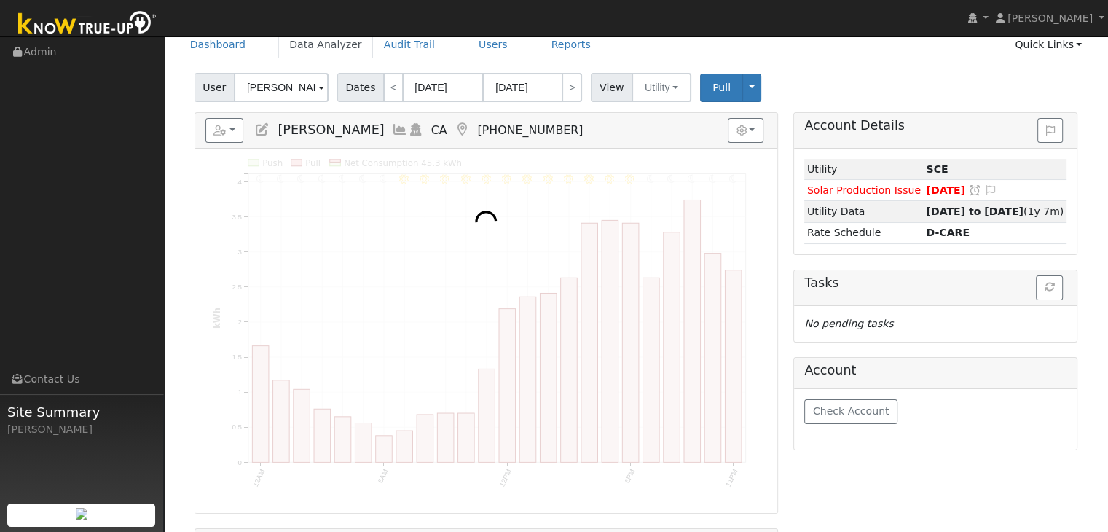
scroll to position [73, 0]
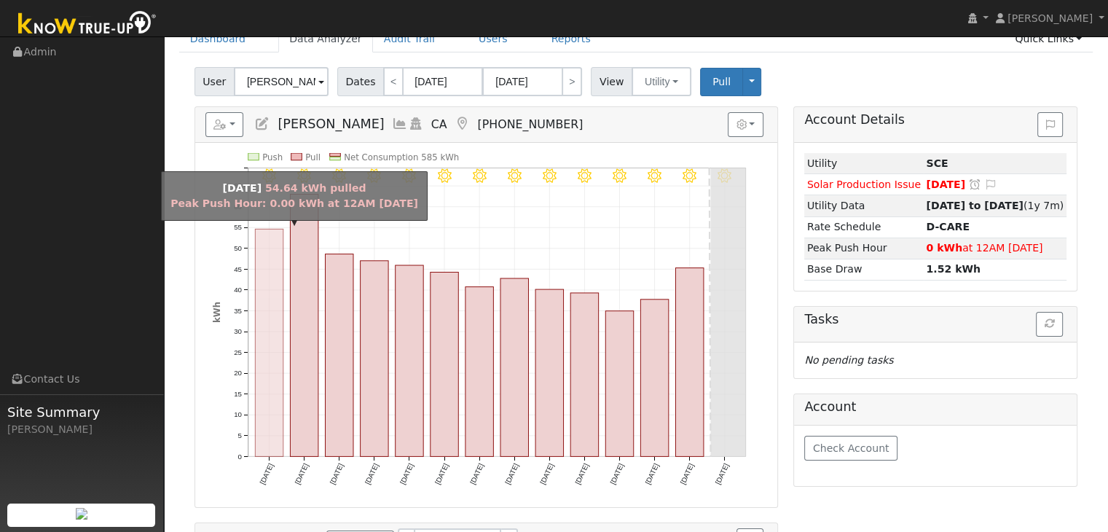
click at [270, 407] on rect "onclick=""" at bounding box center [269, 343] width 28 height 227
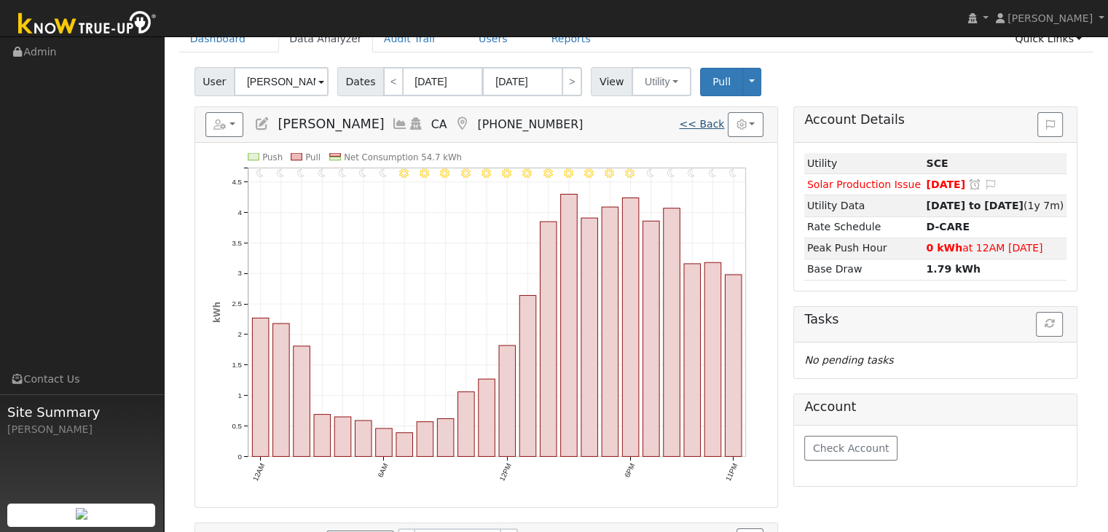
click at [704, 124] on link "<< Back" at bounding box center [701, 124] width 45 height 12
type input "[DATE]"
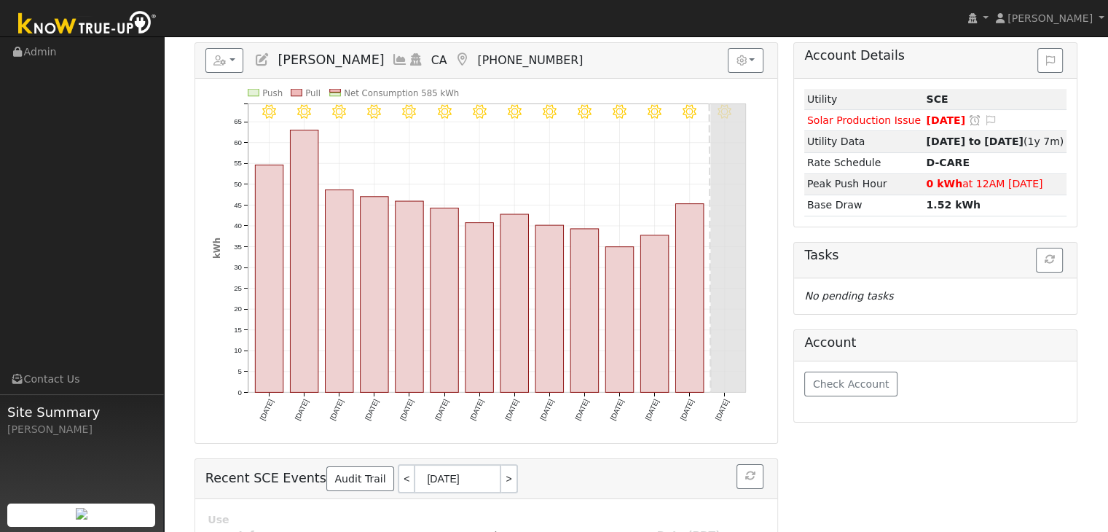
scroll to position [0, 0]
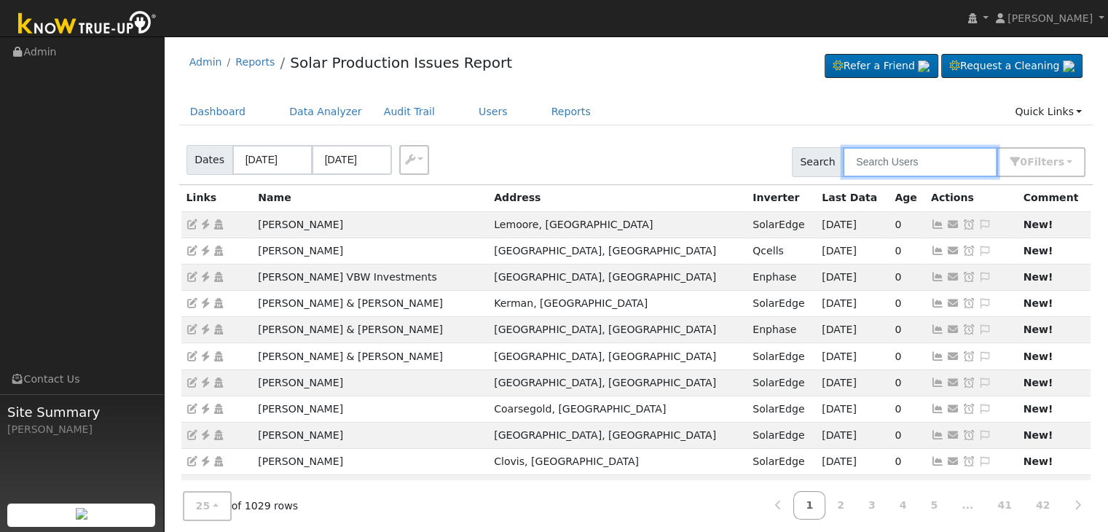
click at [939, 151] on input "text" at bounding box center [920, 162] width 155 height 30
type input "daria"
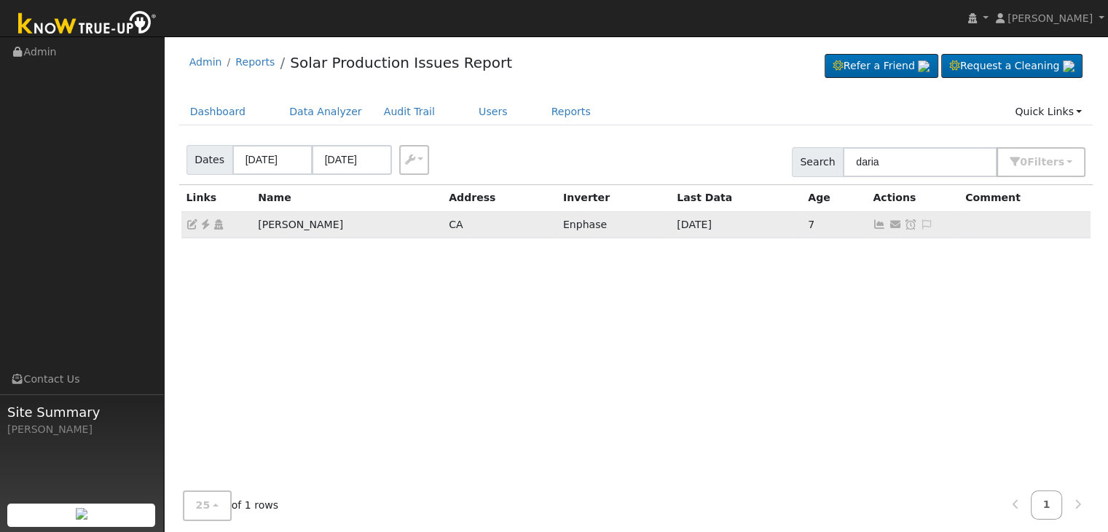
click at [921, 222] on icon at bounding box center [926, 224] width 13 height 10
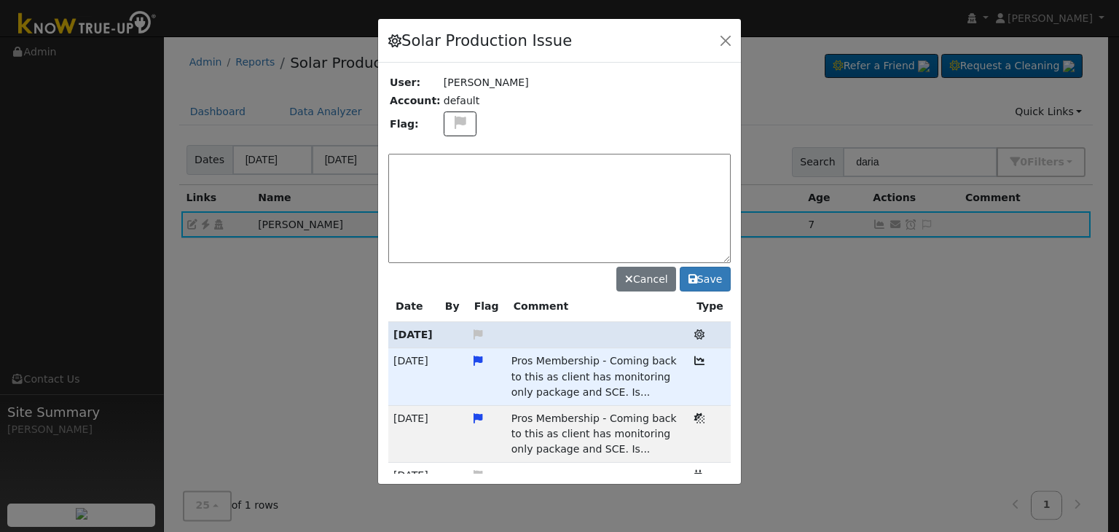
click at [457, 184] on textarea at bounding box center [559, 208] width 343 height 109
click at [460, 113] on button at bounding box center [461, 125] width 34 height 26
click at [567, 121] on td at bounding box center [586, 124] width 289 height 28
click at [480, 184] on textarea at bounding box center [559, 208] width 343 height 109
click at [532, 181] on textarea at bounding box center [559, 208] width 343 height 109
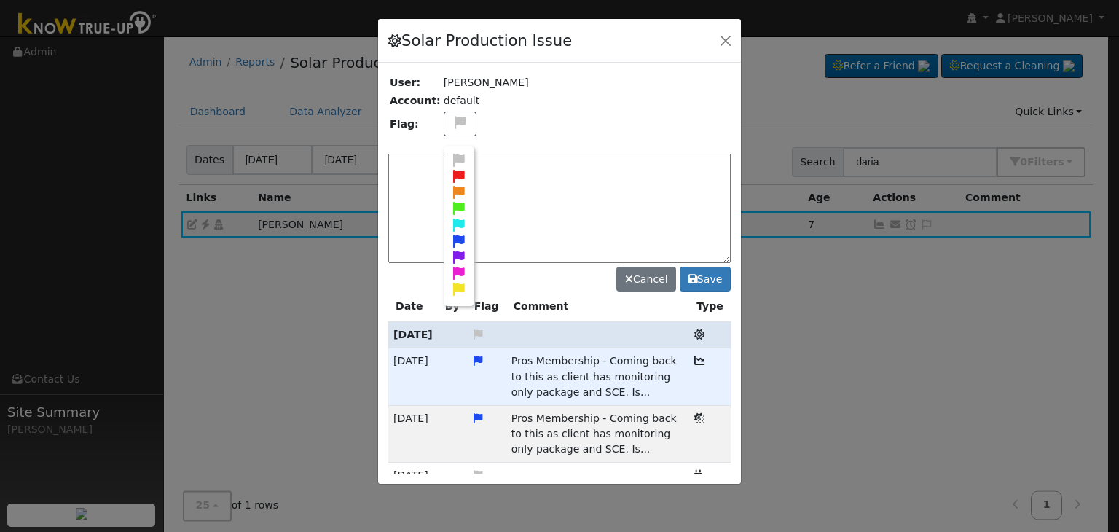
click at [451, 235] on icon at bounding box center [459, 241] width 17 height 13
click at [465, 181] on textarea at bounding box center [559, 208] width 343 height 109
click at [499, 167] on textarea "Pros Membership -" at bounding box center [559, 208] width 343 height 109
paste textarea "Pros Membership - client never responded to us about a Troubleshoot Quote."
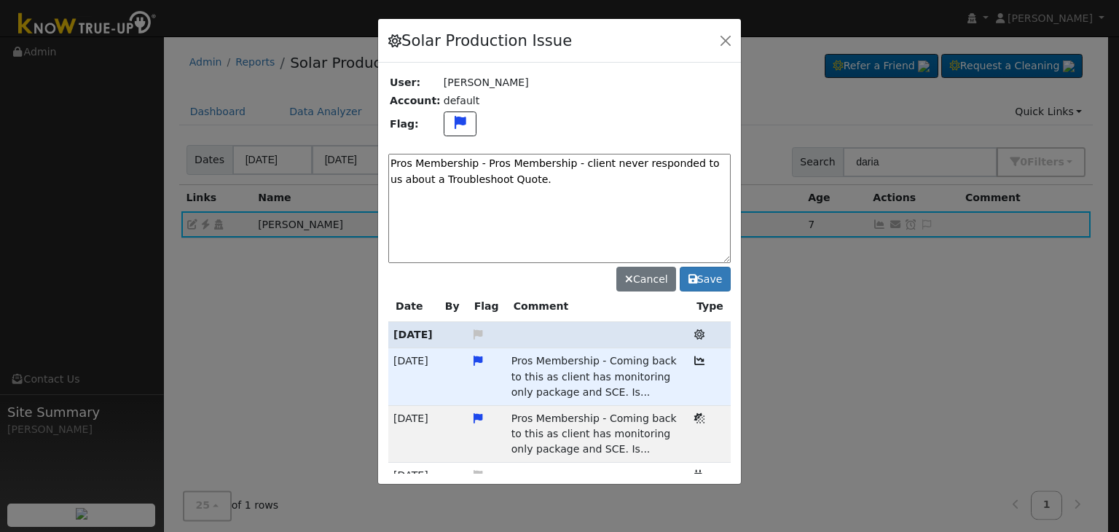
drag, startPoint x: 479, startPoint y: 164, endPoint x: 561, endPoint y: 165, distance: 82.4
click at [561, 165] on textarea "Pros Membership - Pros Membership - client never responded to us about a Troubl…" at bounding box center [559, 208] width 343 height 109
type textarea "Pros Membership - client never responded to us about a Troubleshoot Quote."
click at [708, 281] on button "Save" at bounding box center [705, 279] width 51 height 25
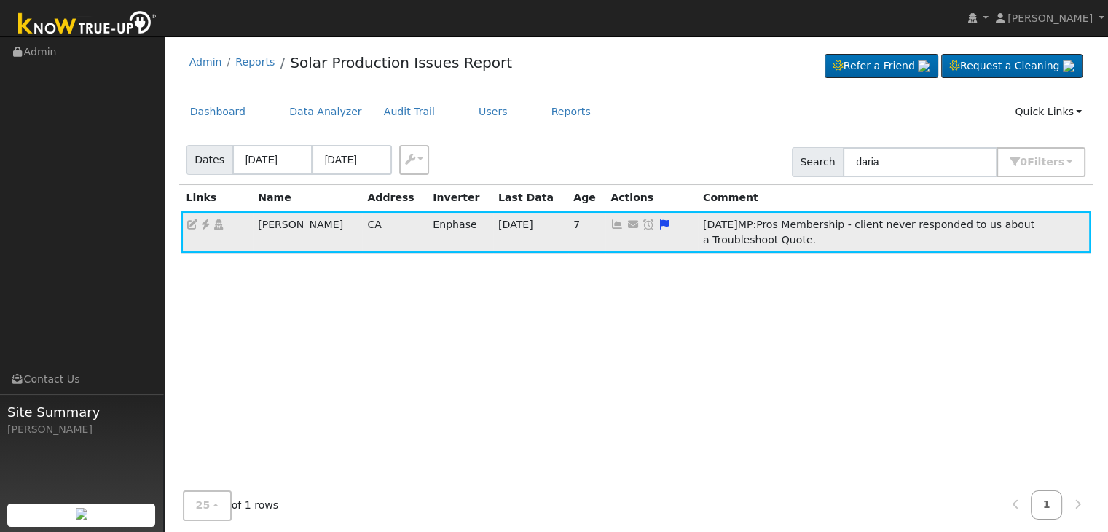
click at [642, 224] on icon at bounding box center [648, 224] width 13 height 10
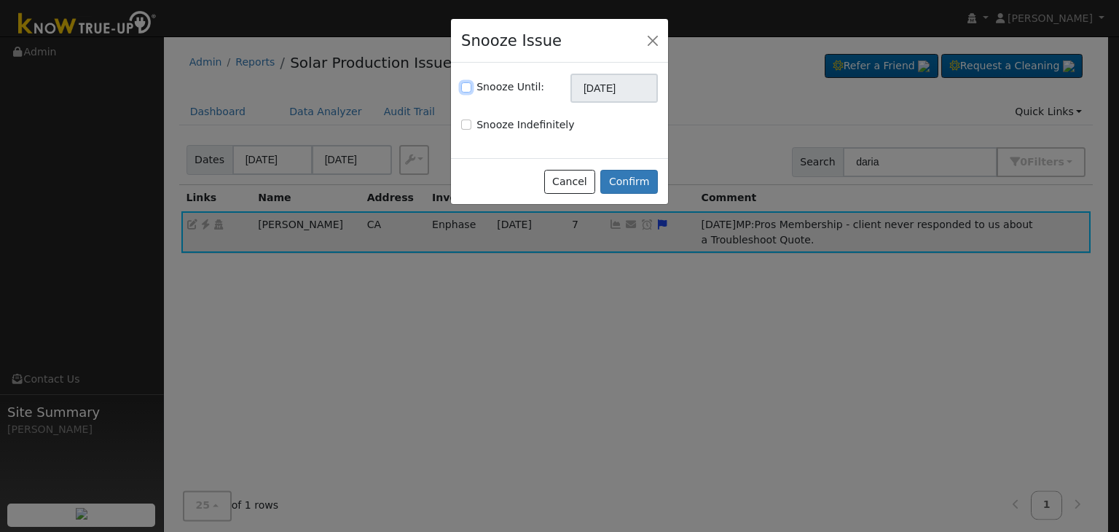
click at [468, 87] on input "Snooze Until:" at bounding box center [466, 87] width 10 height 10
checkbox input "true"
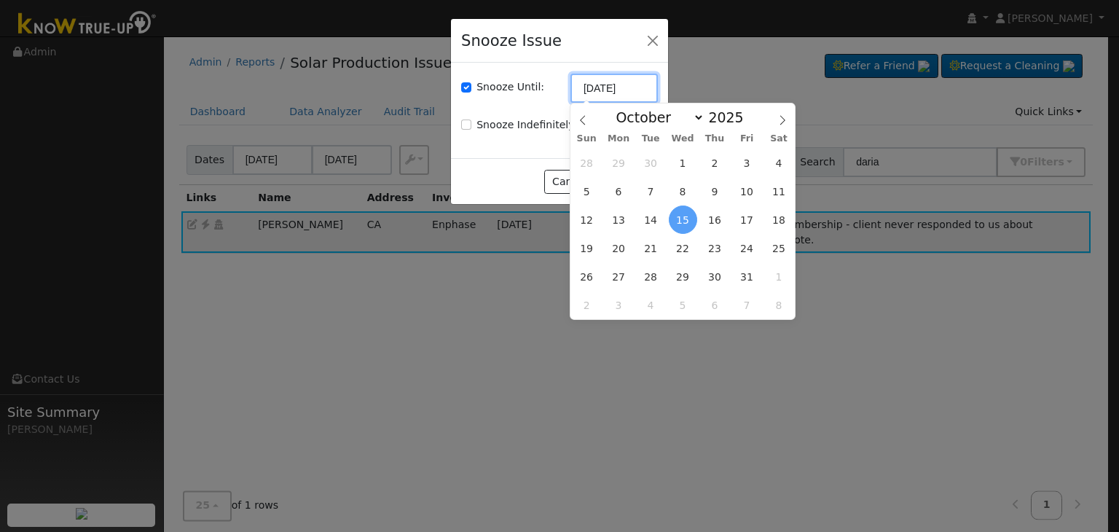
click at [594, 87] on input "10/15/2025" at bounding box center [614, 88] width 87 height 29
click at [582, 120] on icon at bounding box center [583, 120] width 10 height 10
select select "8"
click at [619, 246] on span "22" at bounding box center [619, 248] width 28 height 28
type input "09/22/2025"
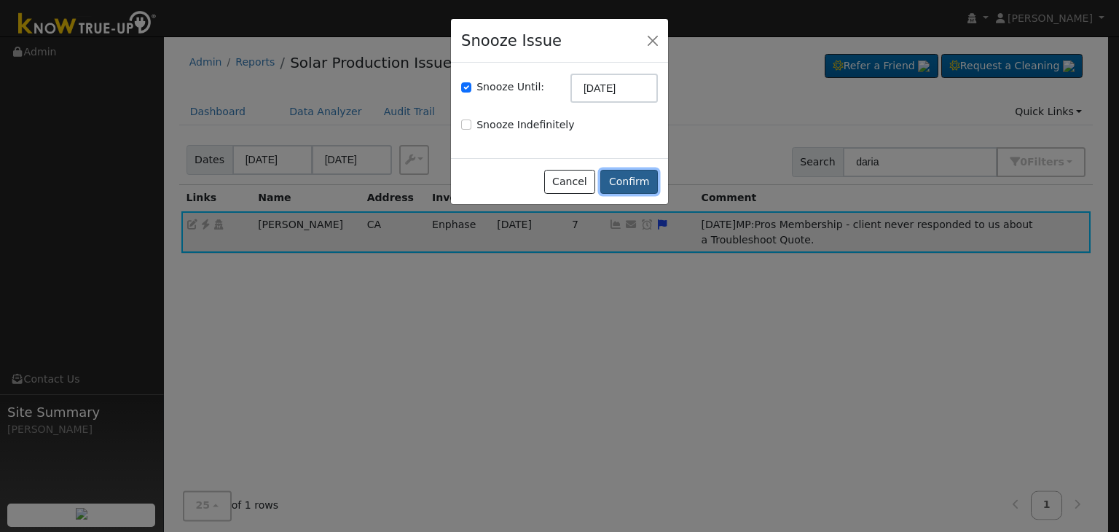
click at [625, 187] on button "Confirm" at bounding box center [630, 182] width 58 height 25
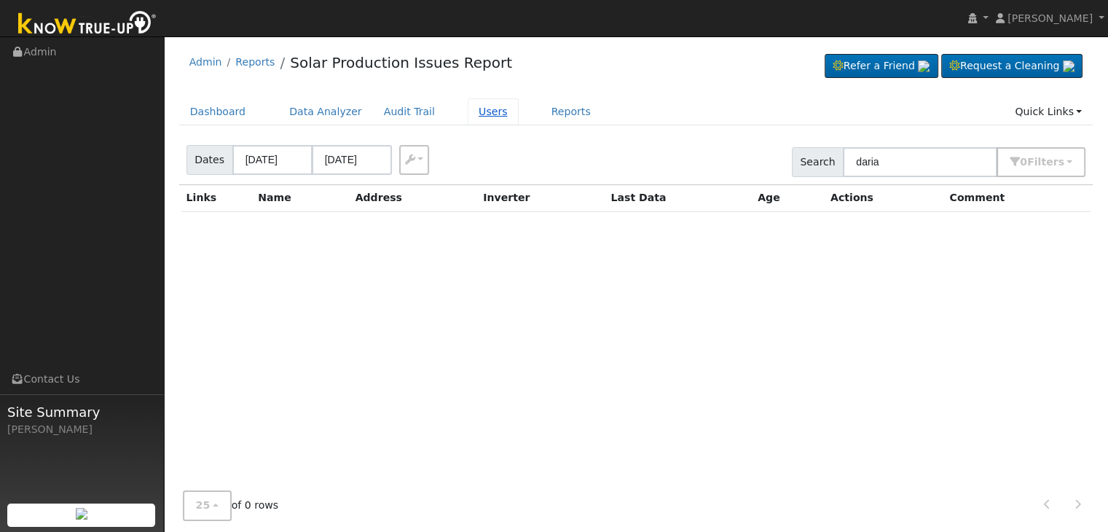
click at [472, 112] on link "Users" at bounding box center [493, 111] width 51 height 27
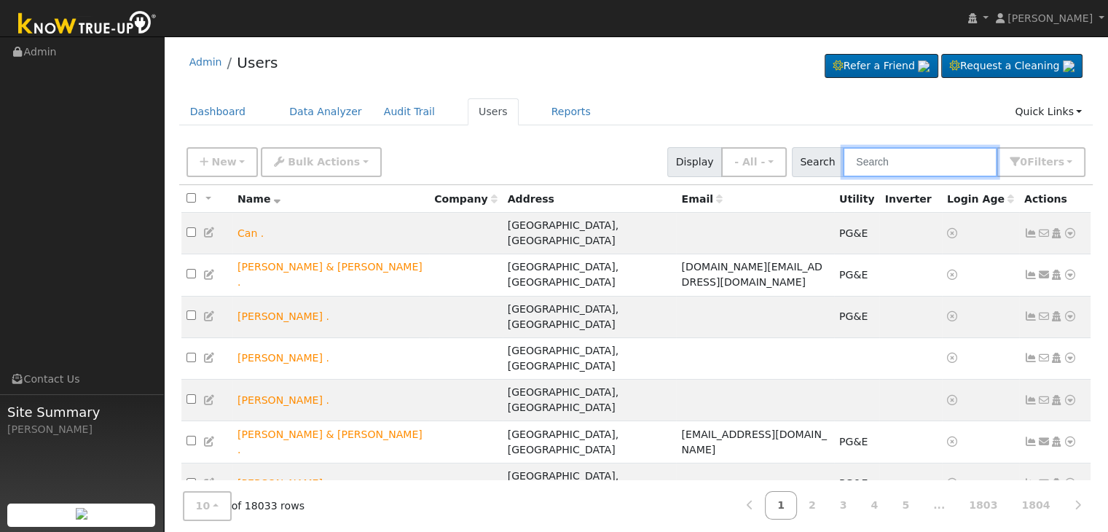
click at [893, 163] on input "text" at bounding box center [920, 162] width 155 height 30
type input "[PERSON_NAME]"
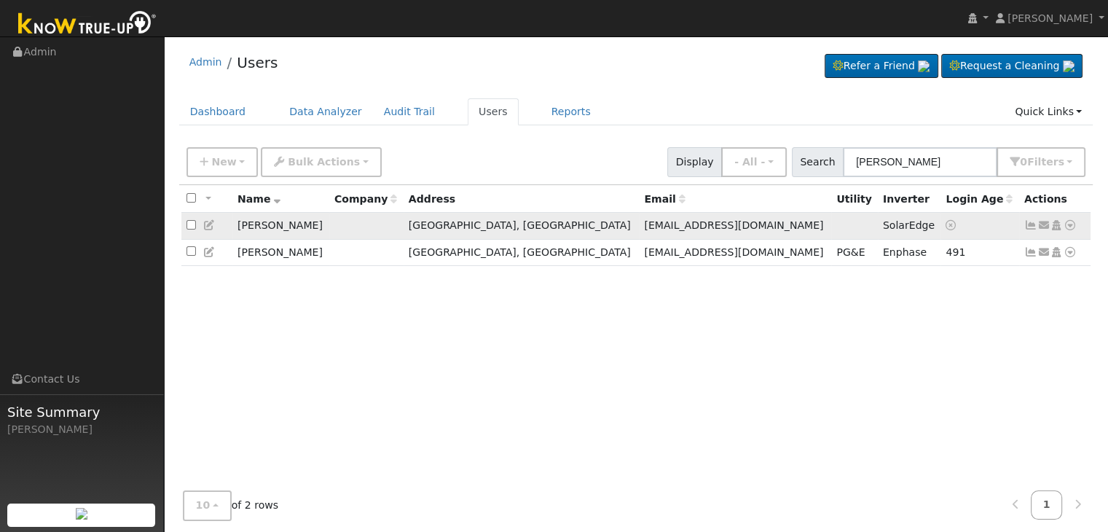
click at [1030, 226] on icon at bounding box center [1031, 225] width 13 height 10
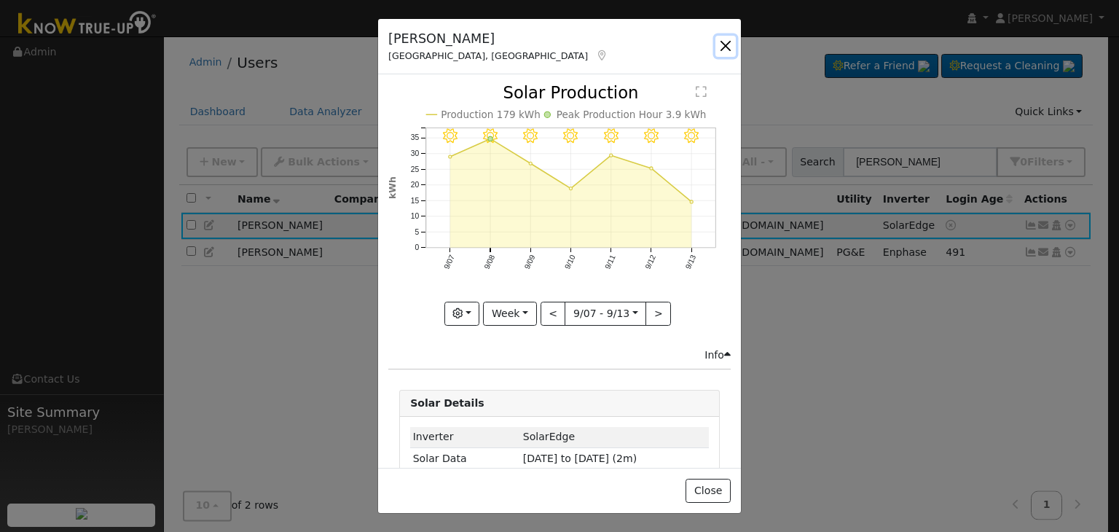
click at [730, 41] on button "button" at bounding box center [726, 46] width 20 height 20
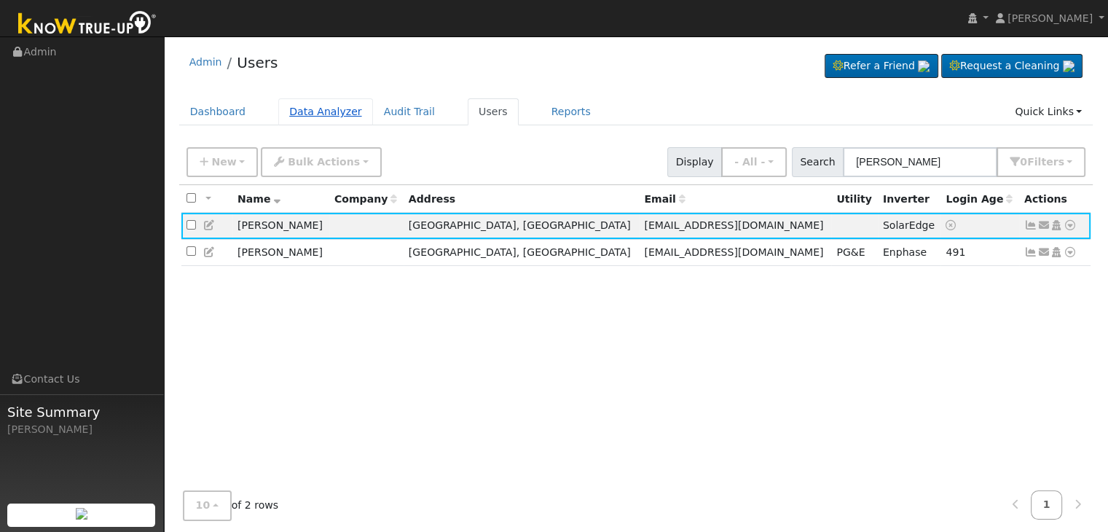
click at [310, 112] on link "Data Analyzer" at bounding box center [325, 111] width 95 height 27
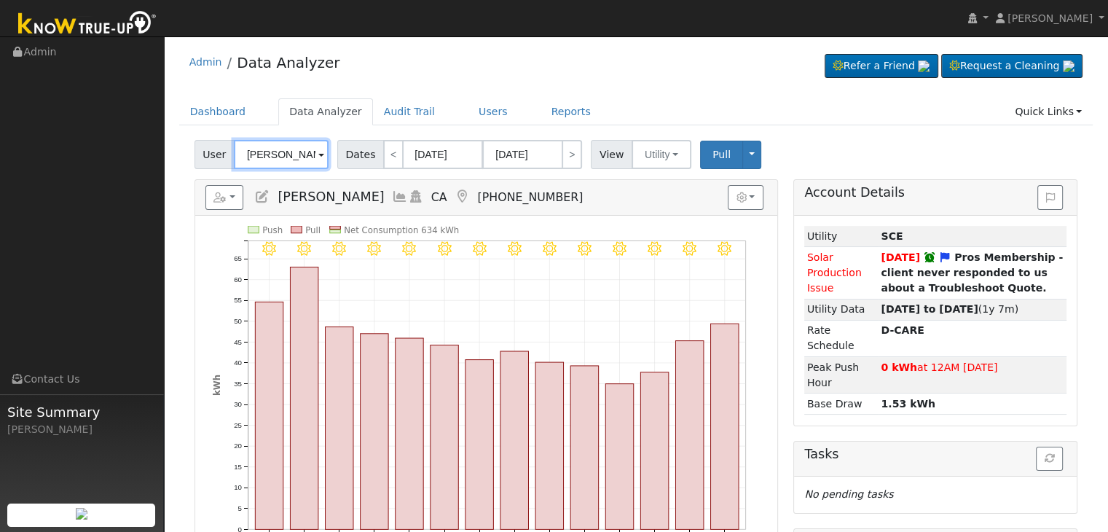
click at [283, 155] on input "[PERSON_NAME]" at bounding box center [281, 154] width 95 height 29
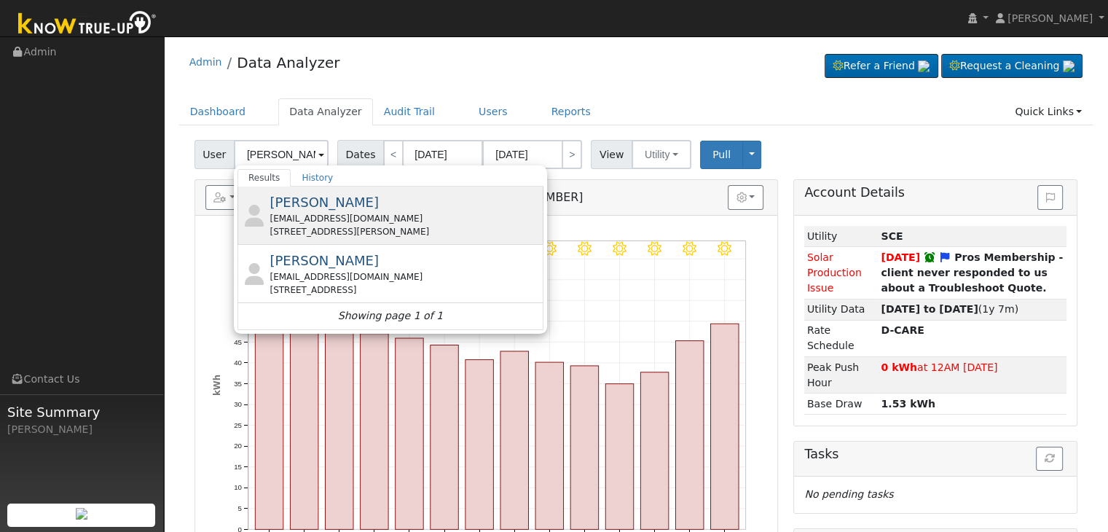
click at [346, 217] on div "[EMAIL_ADDRESS][DOMAIN_NAME]" at bounding box center [405, 218] width 270 height 13
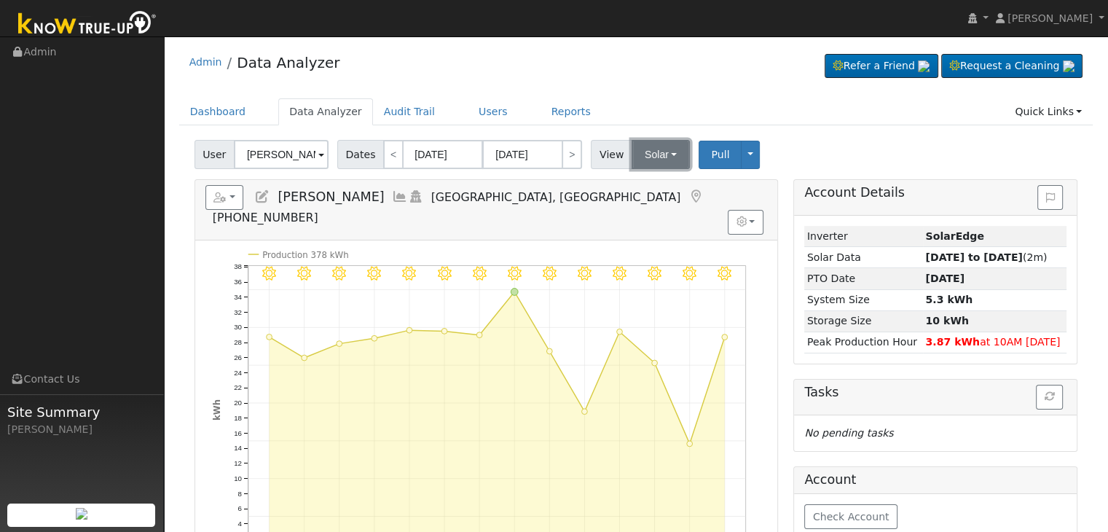
click at [662, 144] on button "Solar" at bounding box center [661, 154] width 58 height 29
click at [649, 187] on link "Utility" at bounding box center [679, 186] width 101 height 20
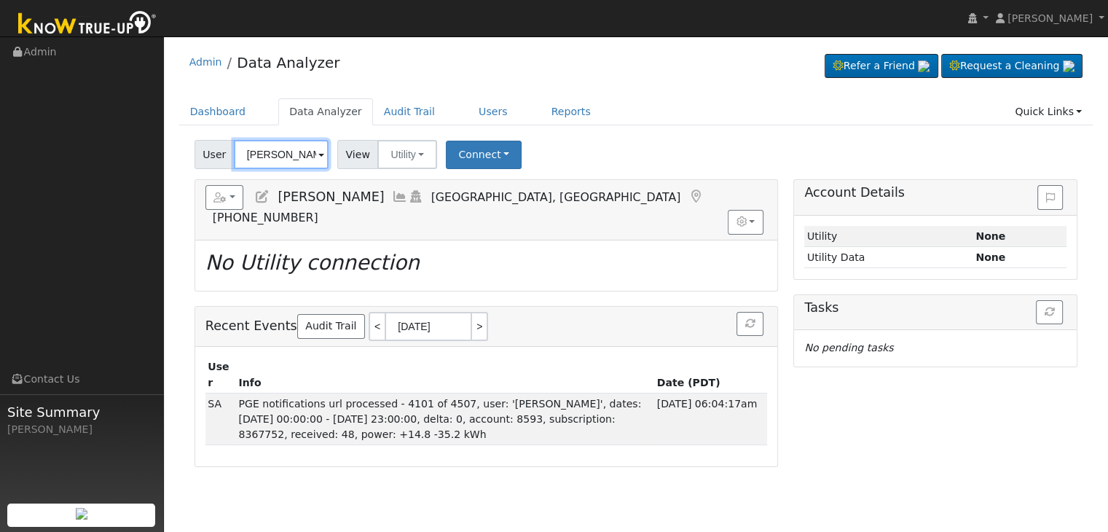
click at [275, 146] on input "[PERSON_NAME]" at bounding box center [281, 154] width 95 height 29
paste input "[PERSON_NAME]"
type input "[PERSON_NAME]"
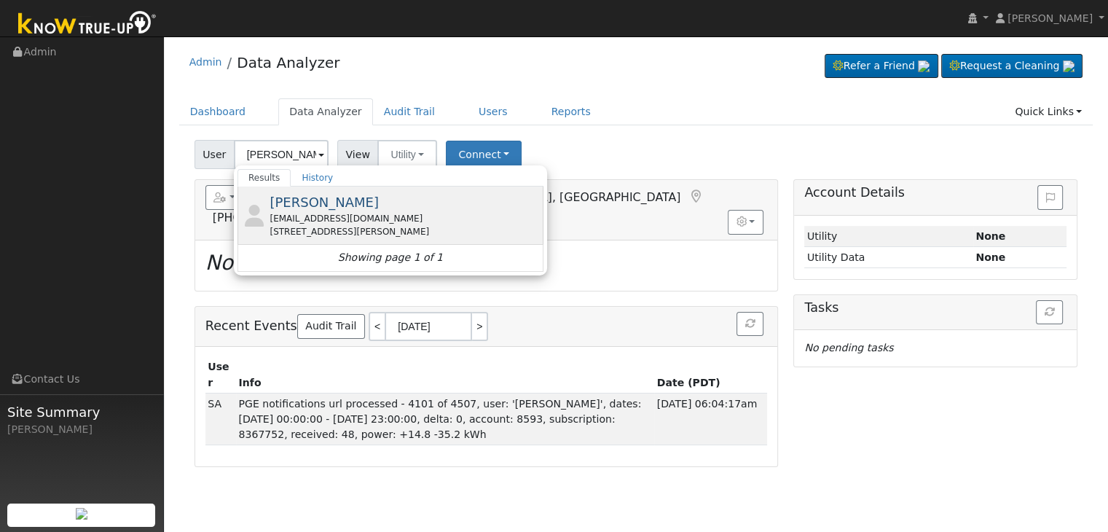
click at [330, 219] on div "[EMAIL_ADDRESS][DOMAIN_NAME]" at bounding box center [405, 218] width 270 height 13
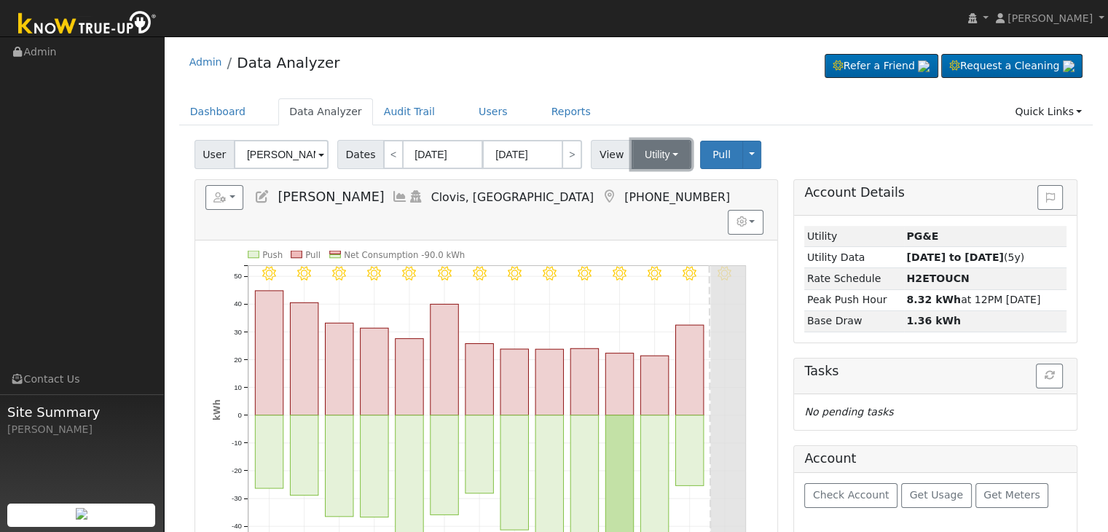
click at [662, 157] on button "Utility" at bounding box center [662, 154] width 60 height 29
click at [659, 203] on link "Solar" at bounding box center [679, 207] width 101 height 20
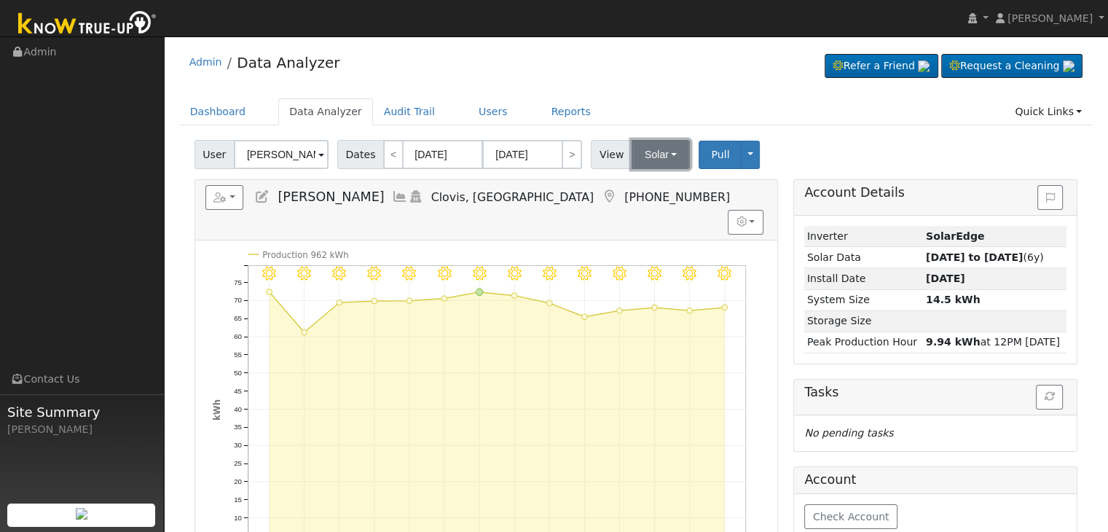
click at [667, 156] on button "Solar" at bounding box center [661, 154] width 58 height 29
click at [653, 188] on link "Utility" at bounding box center [679, 186] width 101 height 20
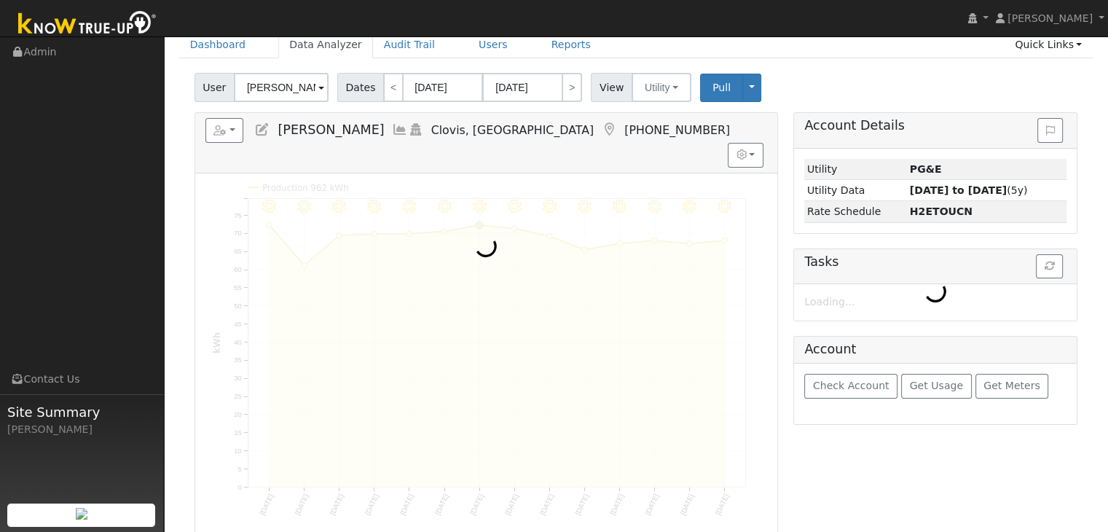
scroll to position [73, 0]
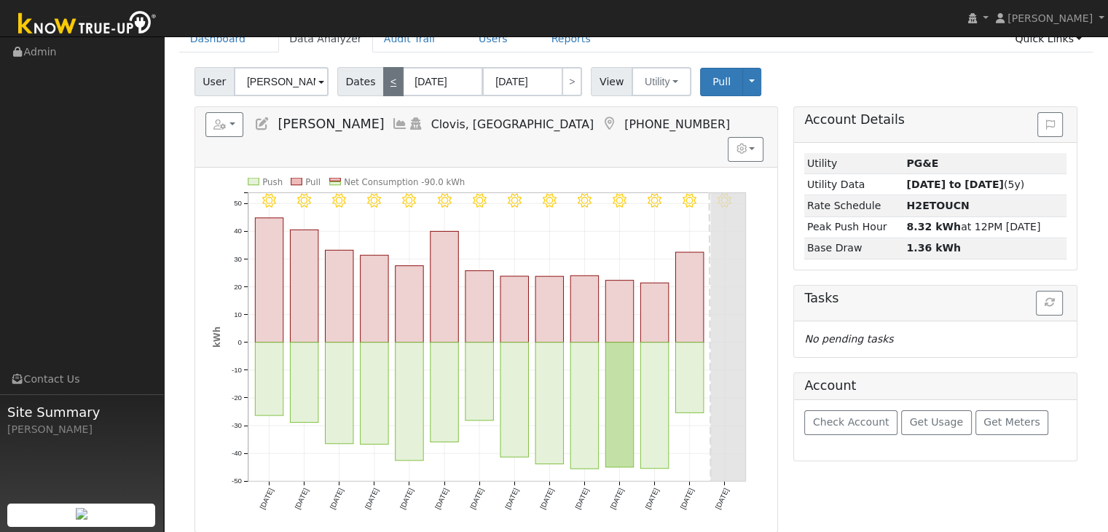
click at [385, 82] on link "<" at bounding box center [393, 81] width 20 height 29
type input "[DATE]"
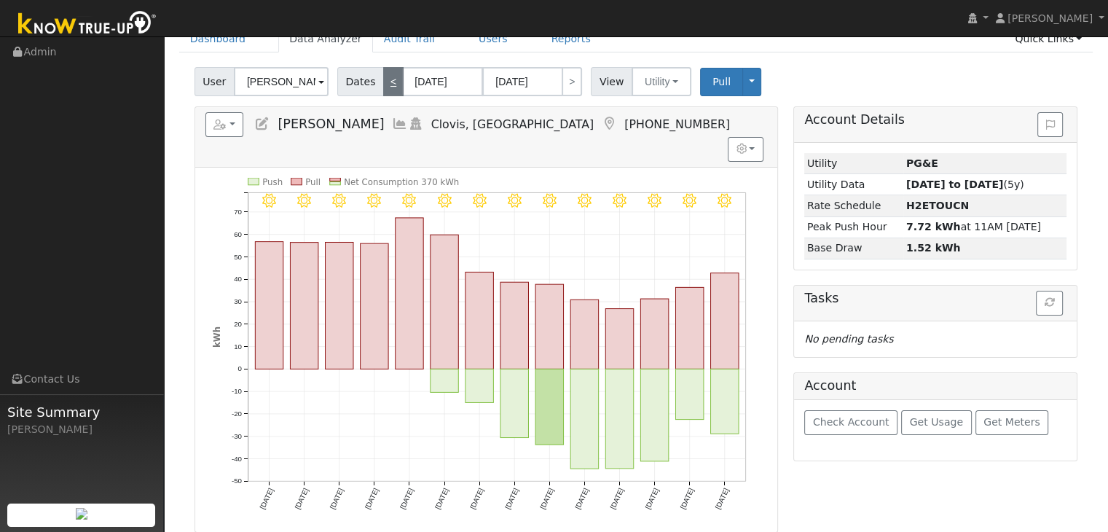
click at [388, 82] on link "<" at bounding box center [393, 81] width 20 height 29
type input "[DATE]"
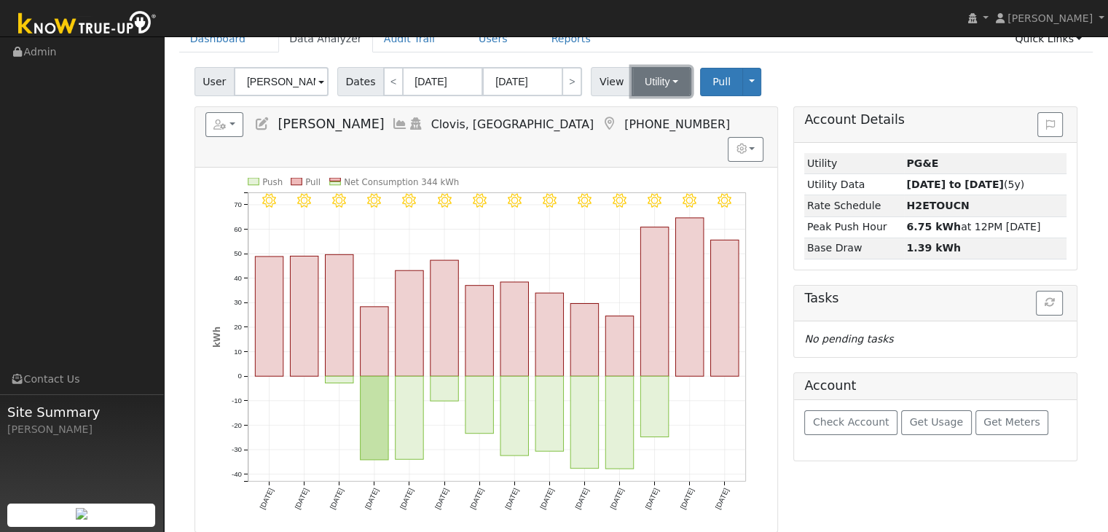
click at [662, 84] on button "Utility" at bounding box center [662, 81] width 60 height 29
click at [649, 126] on link "Solar" at bounding box center [679, 135] width 101 height 20
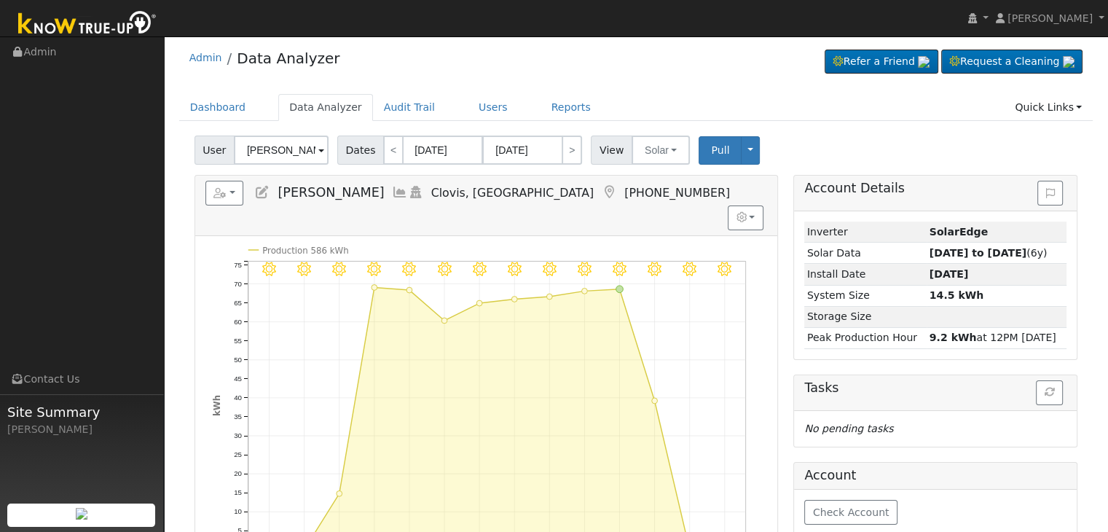
scroll to position [0, 0]
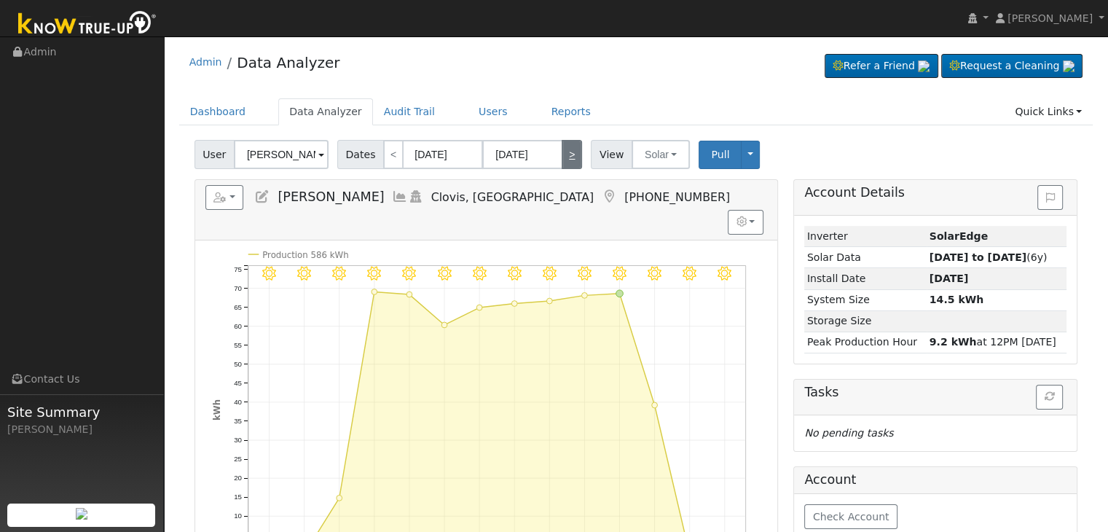
click at [569, 150] on link ">" at bounding box center [572, 154] width 20 height 29
type input "[DATE]"
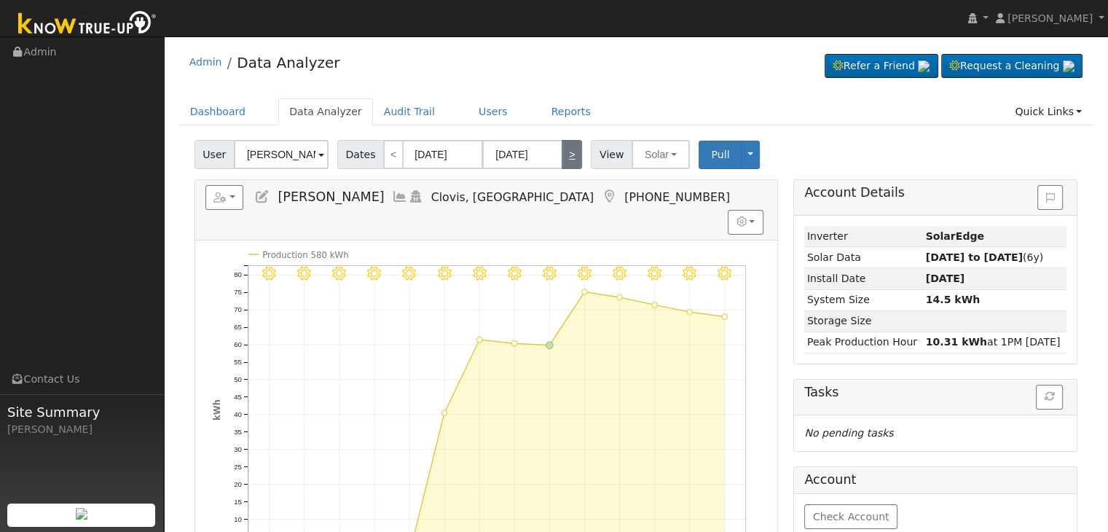
click at [569, 150] on link ">" at bounding box center [572, 154] width 20 height 29
type input "[DATE]"
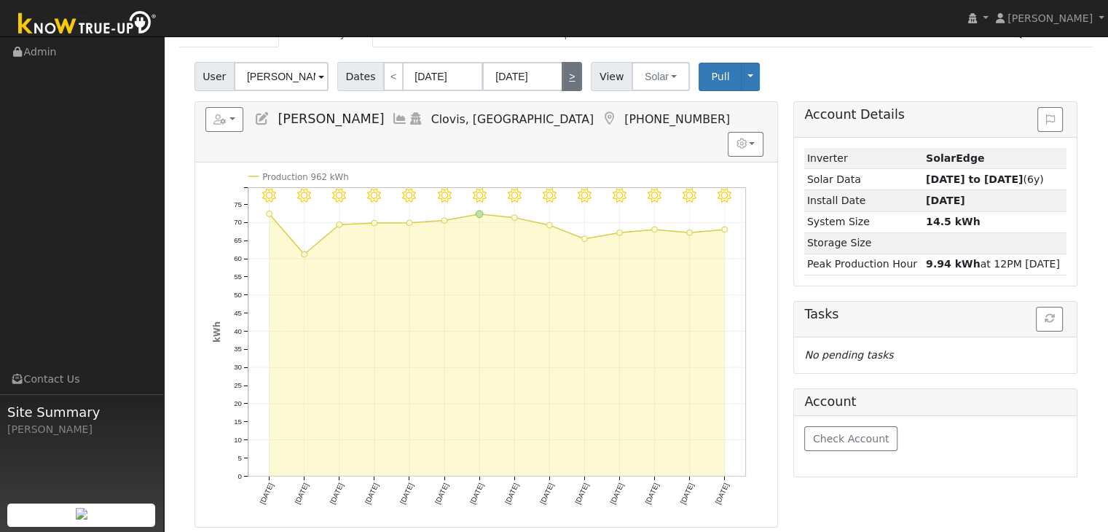
scroll to position [73, 0]
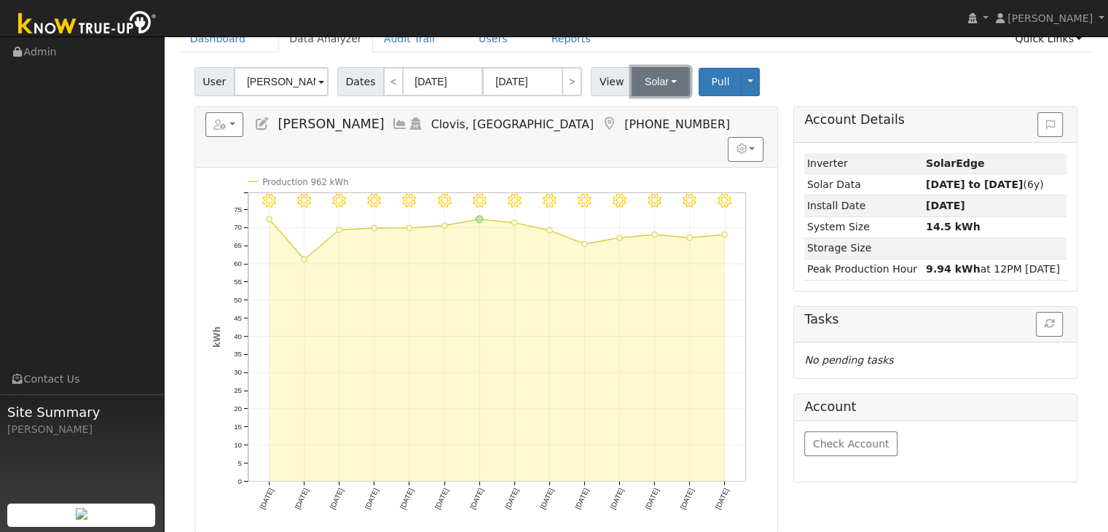
click at [659, 82] on button "Solar" at bounding box center [661, 81] width 58 height 29
click at [654, 108] on link "Utility" at bounding box center [679, 113] width 101 height 20
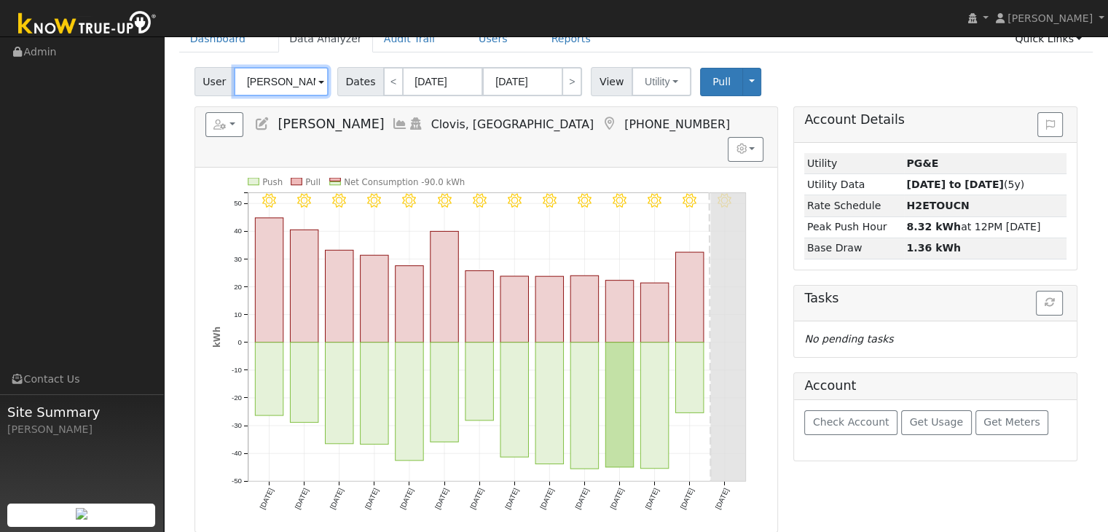
click at [271, 79] on input "[PERSON_NAME]" at bounding box center [281, 81] width 95 height 29
paste input "[PERSON_NAME]"
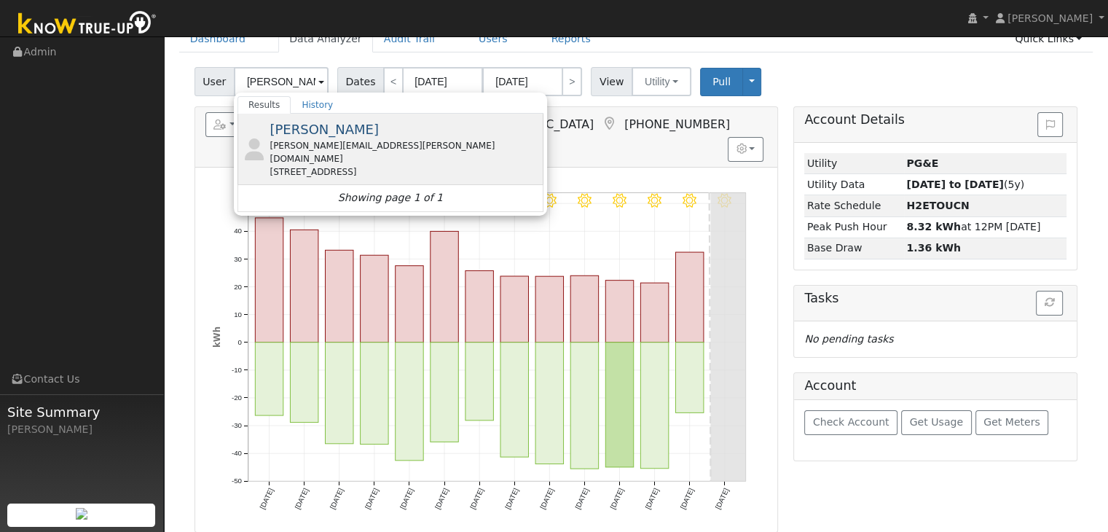
scroll to position [0, 0]
click at [324, 137] on div "[PERSON_NAME] [PERSON_NAME][EMAIL_ADDRESS][PERSON_NAME][DOMAIN_NAME] [STREET_AD…" at bounding box center [405, 149] width 270 height 59
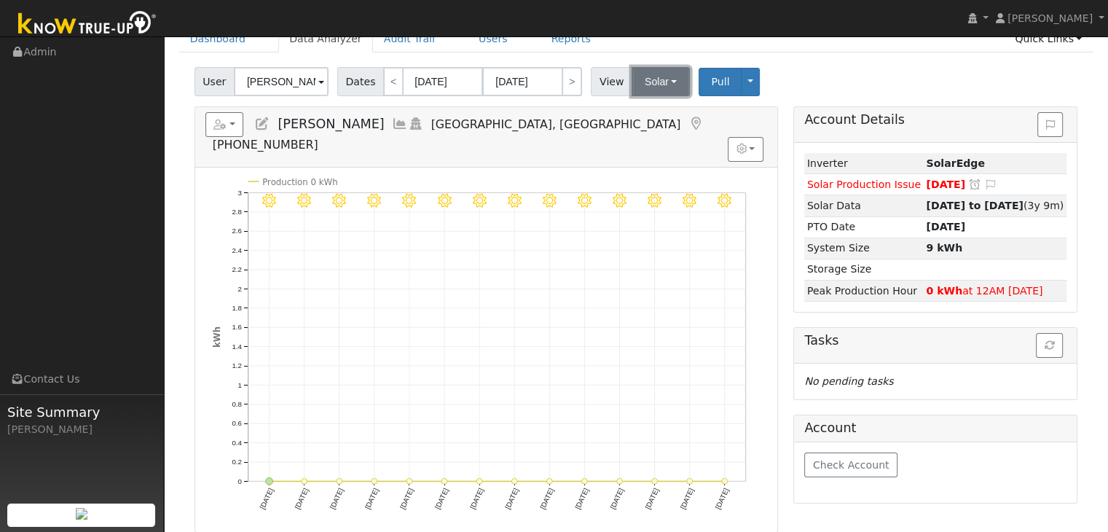
click at [659, 79] on button "Solar" at bounding box center [661, 81] width 58 height 29
click at [657, 112] on link "Utility" at bounding box center [679, 113] width 101 height 20
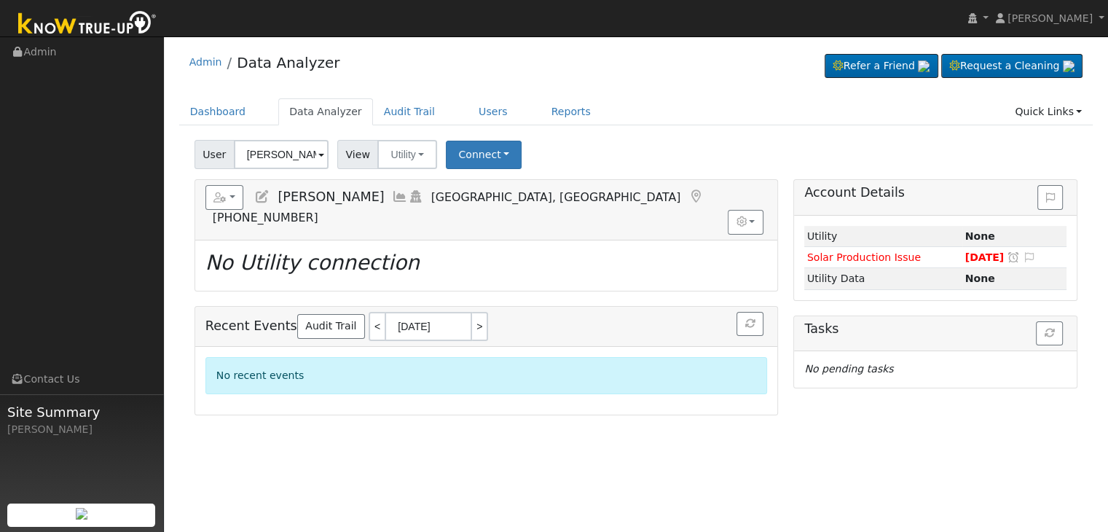
click at [249, 251] on icon "No Utility connection" at bounding box center [313, 263] width 214 height 24
copy icon "No Utility connection"
click at [271, 152] on input "[PERSON_NAME]" at bounding box center [281, 154] width 95 height 29
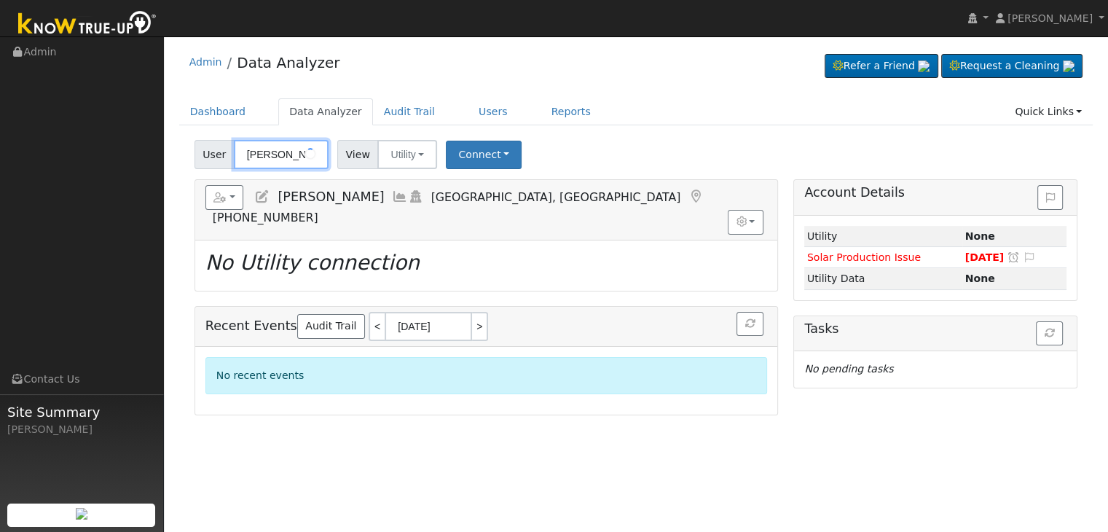
click at [271, 152] on input "[PERSON_NAME]" at bounding box center [281, 154] width 95 height 29
paste input "[PERSON_NAME]"
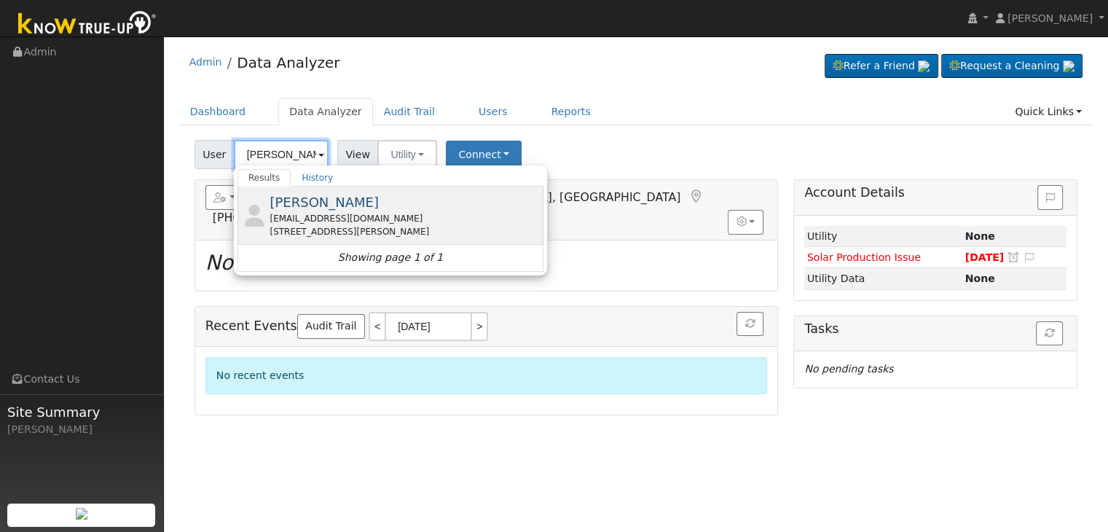
type input "[PERSON_NAME]"
click at [332, 225] on div "[STREET_ADDRESS][PERSON_NAME]" at bounding box center [405, 231] width 270 height 13
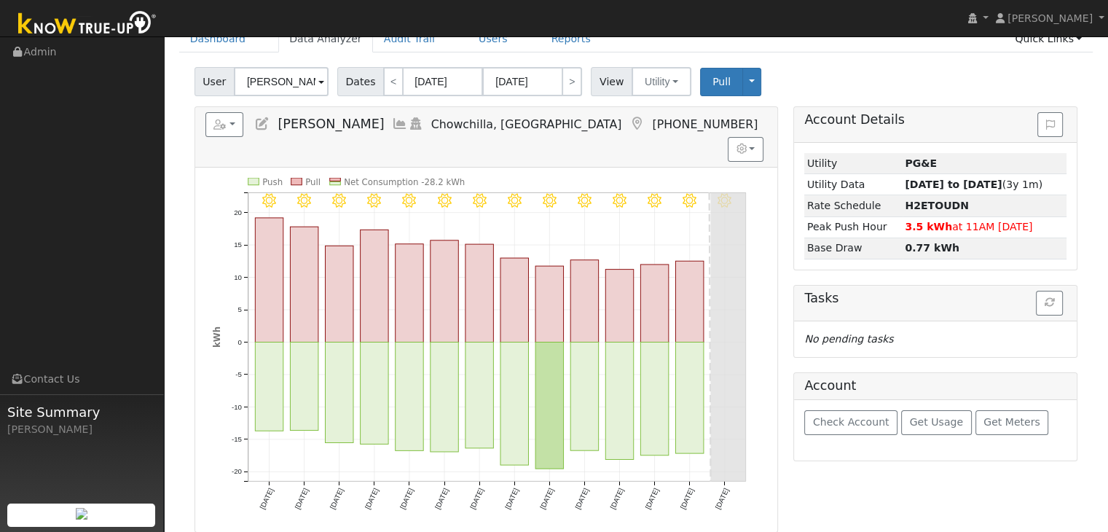
scroll to position [68, 0]
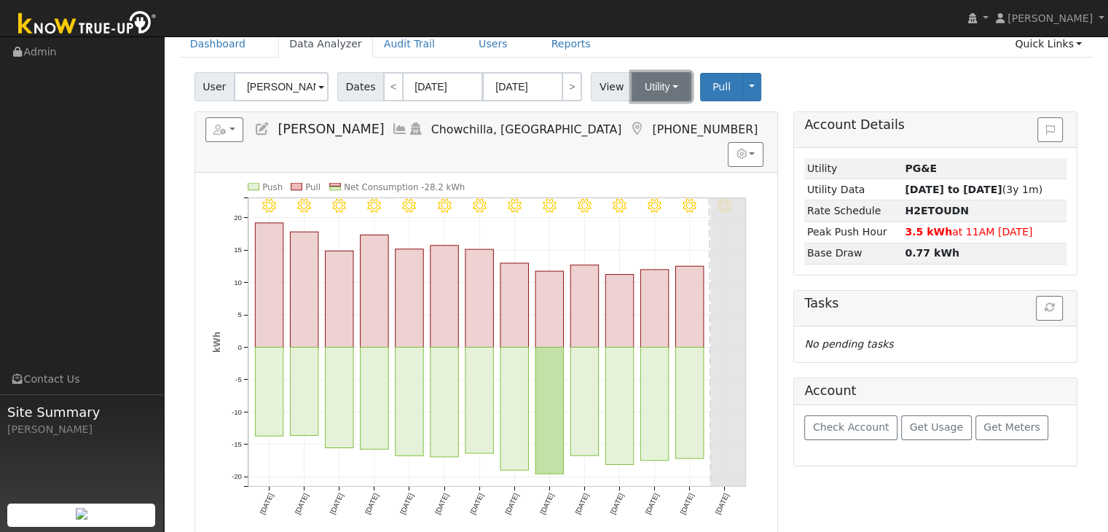
click at [659, 85] on button "Utility" at bounding box center [662, 86] width 60 height 29
click at [653, 135] on link "Solar" at bounding box center [679, 140] width 101 height 20
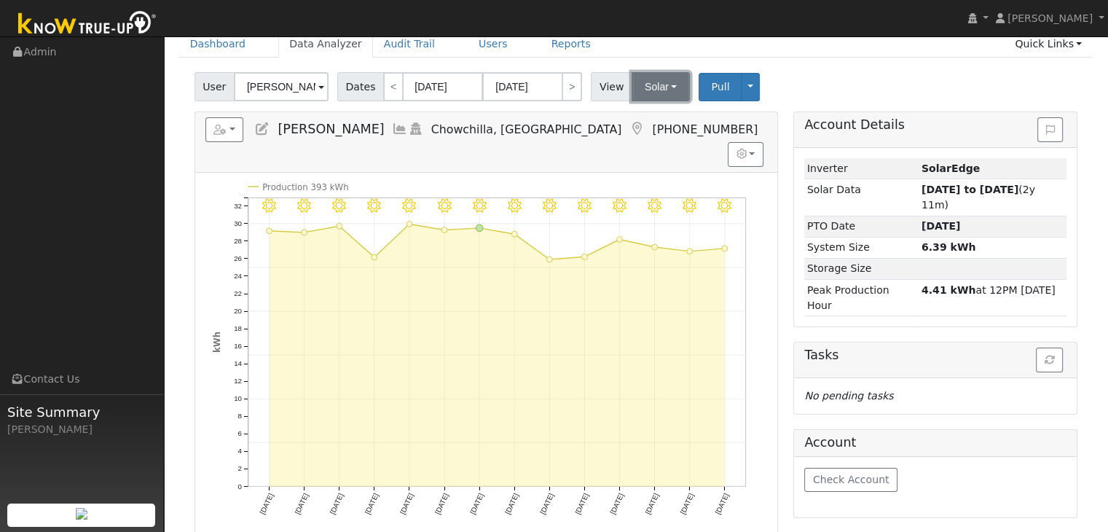
click at [657, 85] on button "Solar" at bounding box center [661, 86] width 58 height 29
click at [643, 114] on link "Utility" at bounding box center [679, 119] width 101 height 20
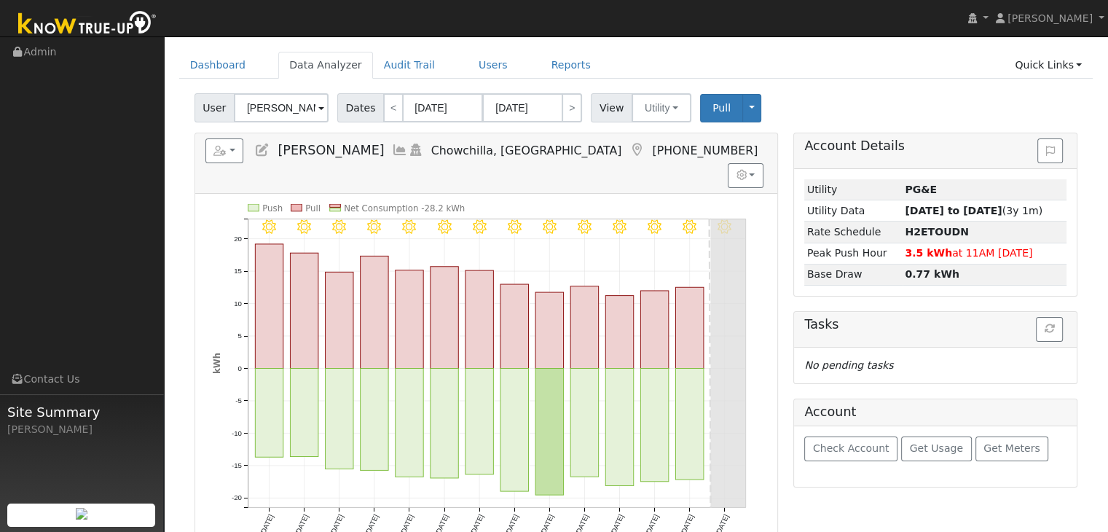
scroll to position [0, 0]
